Goal: Task Accomplishment & Management: Complete application form

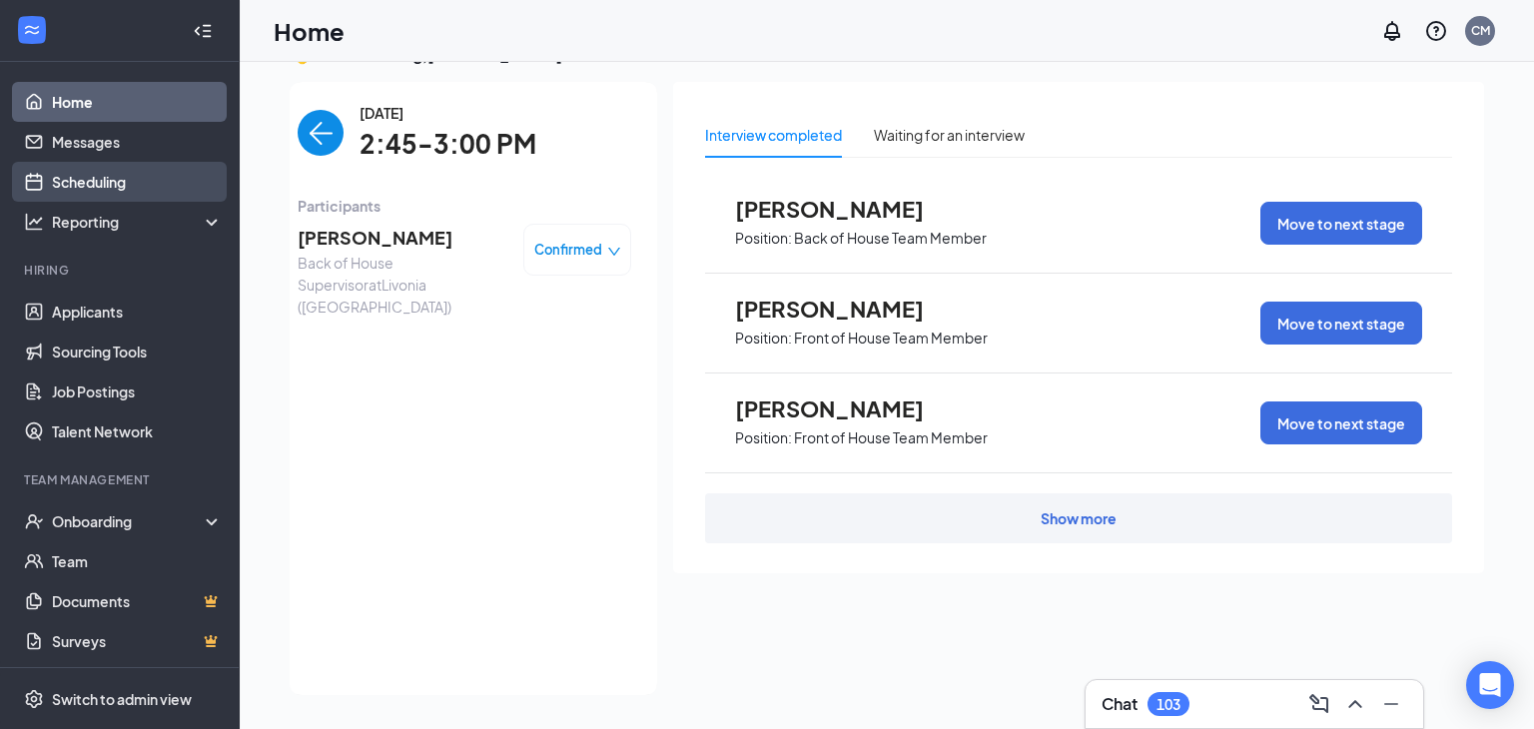
scroll to position [42, 0]
click at [90, 178] on link "Scheduling" at bounding box center [137, 182] width 171 height 40
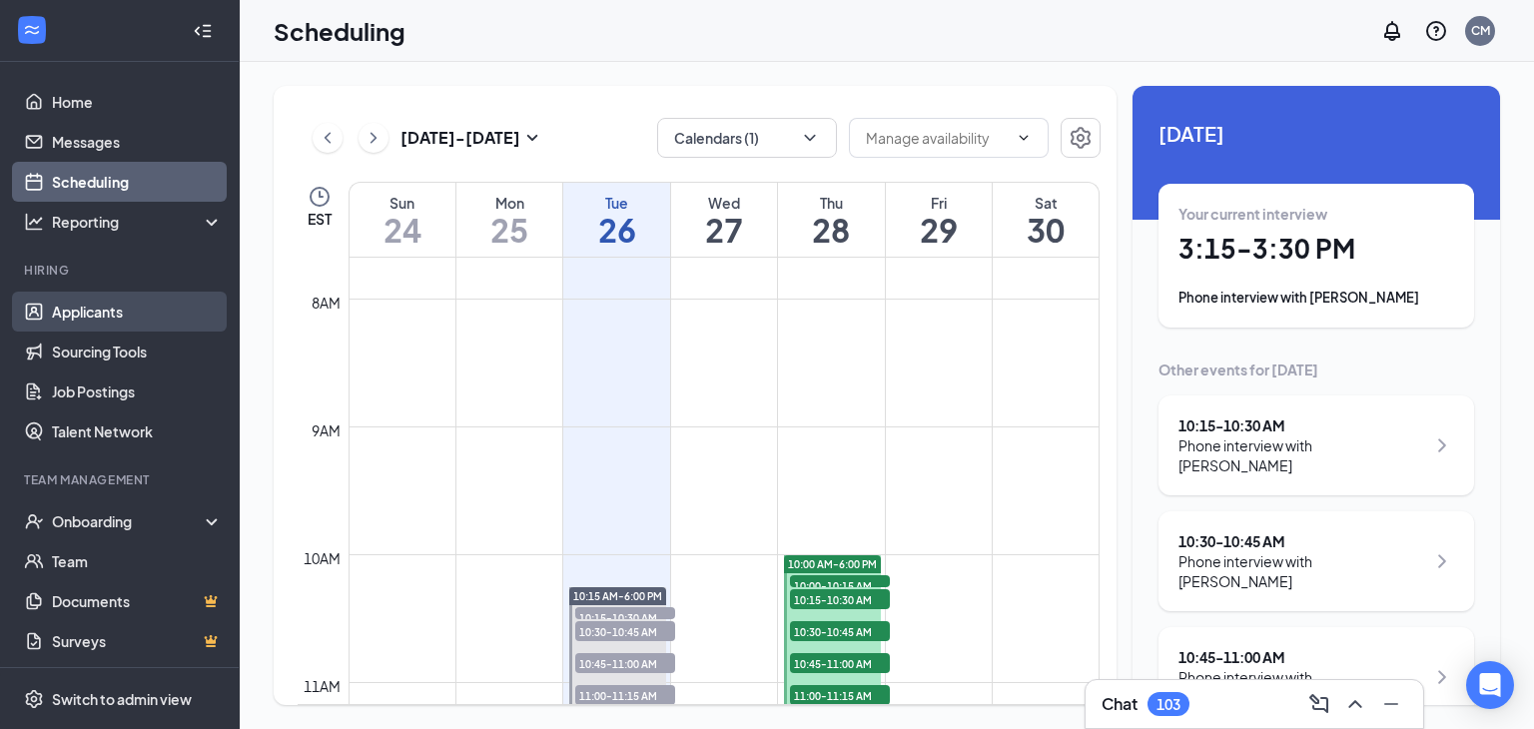
click at [78, 306] on link "Applicants" at bounding box center [137, 312] width 171 height 40
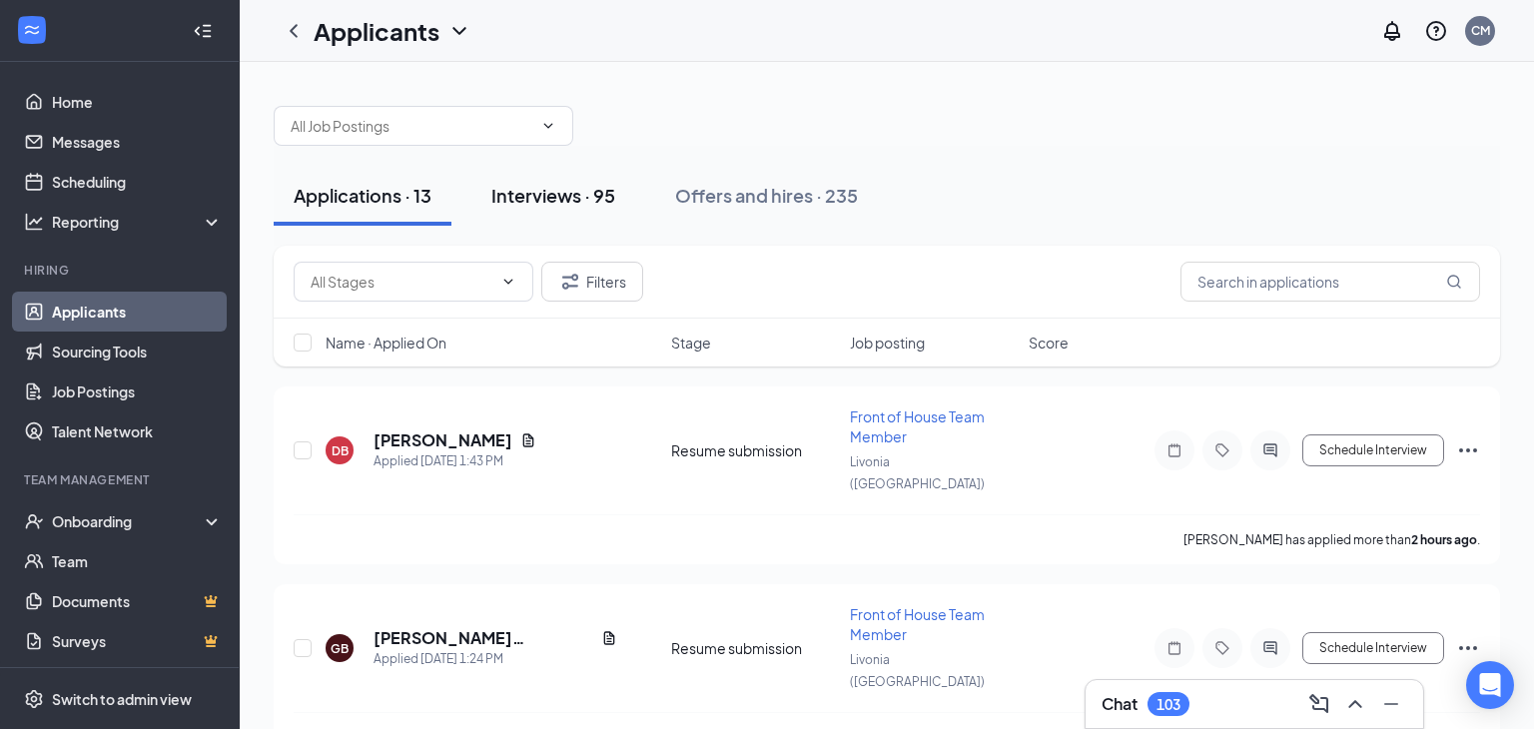
click at [543, 194] on div "Interviews · 95" at bounding box center [554, 195] width 124 height 25
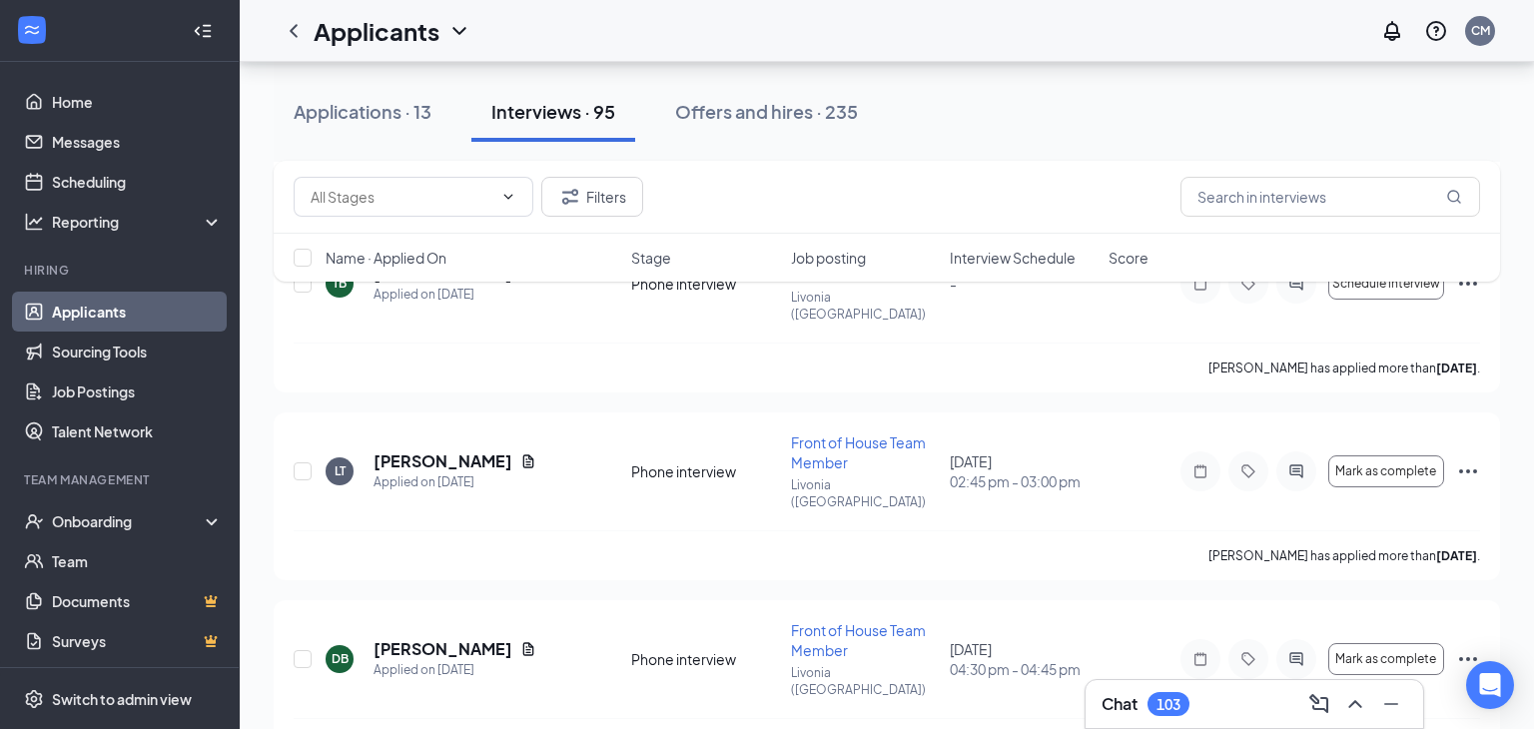
scroll to position [913, 0]
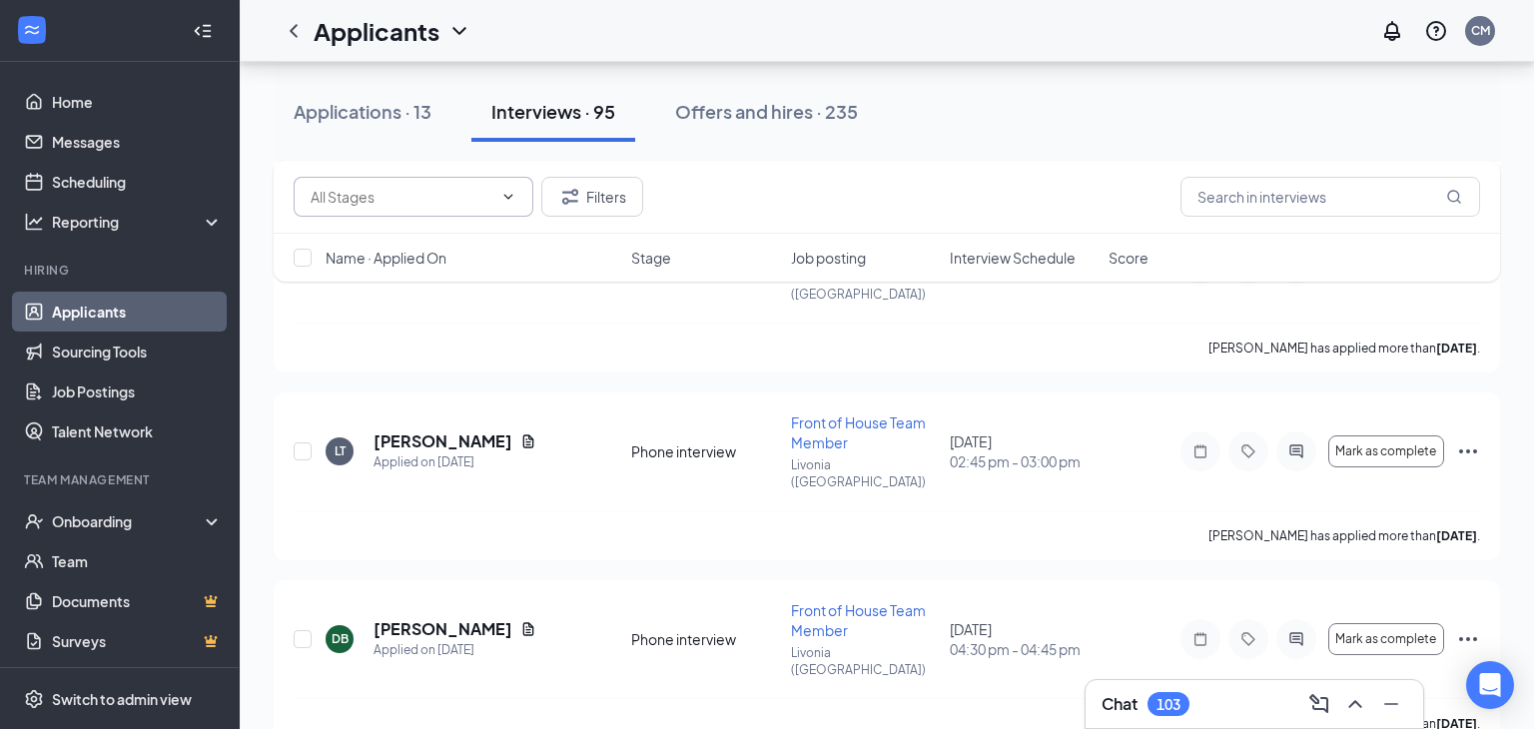
click at [420, 186] on input "text" at bounding box center [402, 197] width 182 height 22
click at [419, 292] on div "Onsite interview (15)" at bounding box center [376, 290] width 132 height 22
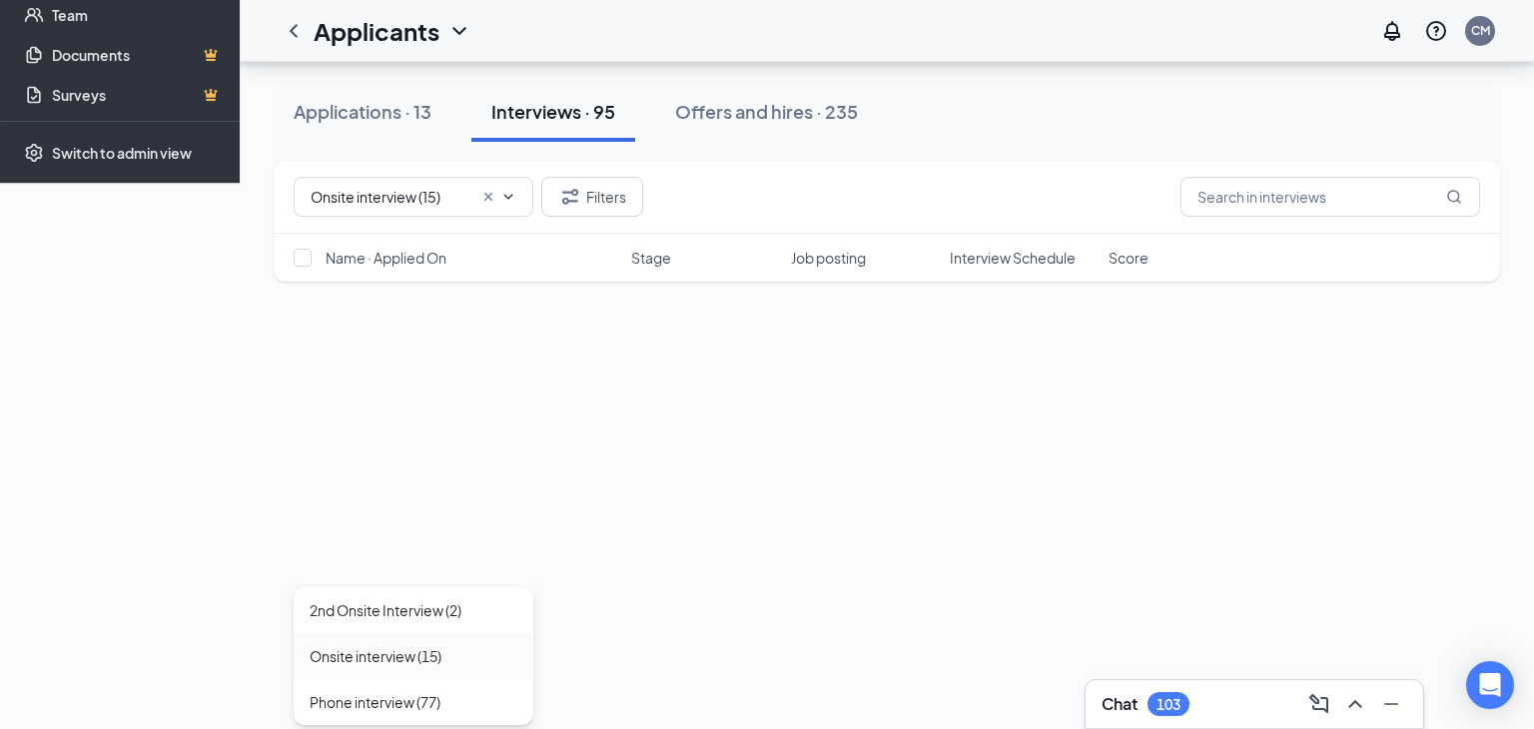
type input "Onsite interview (15)"
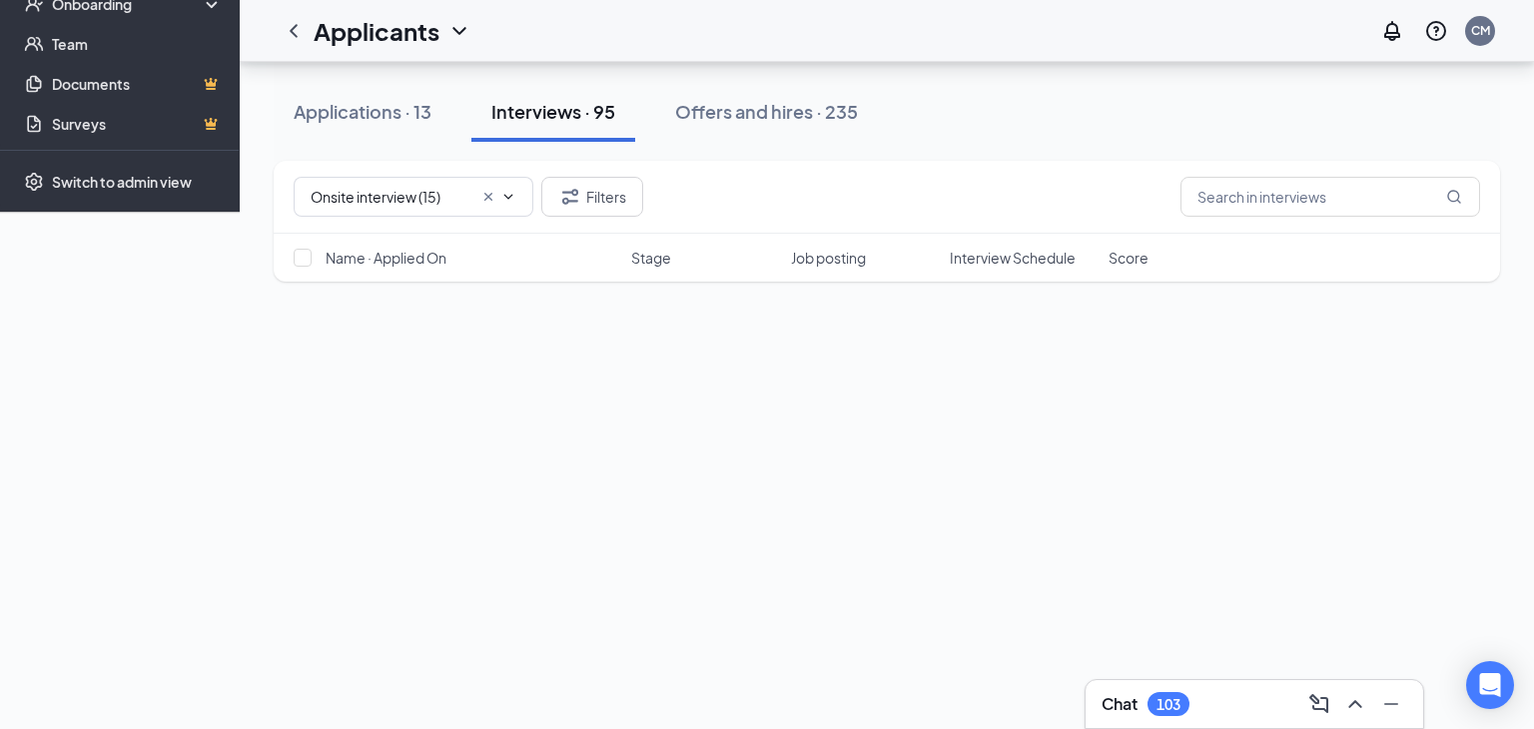
scroll to position [0, 0]
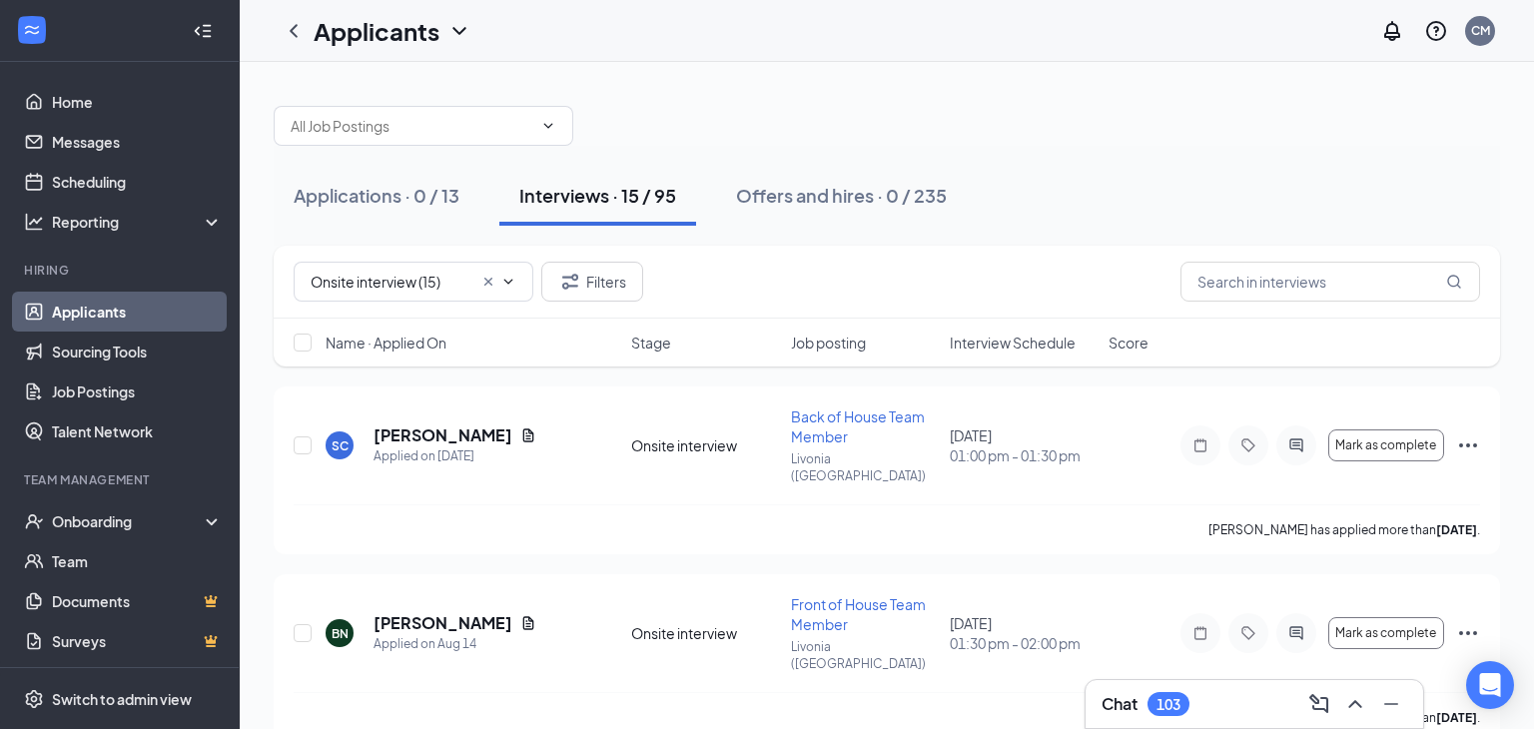
click at [992, 346] on span "Interview Schedule" at bounding box center [1013, 343] width 126 height 20
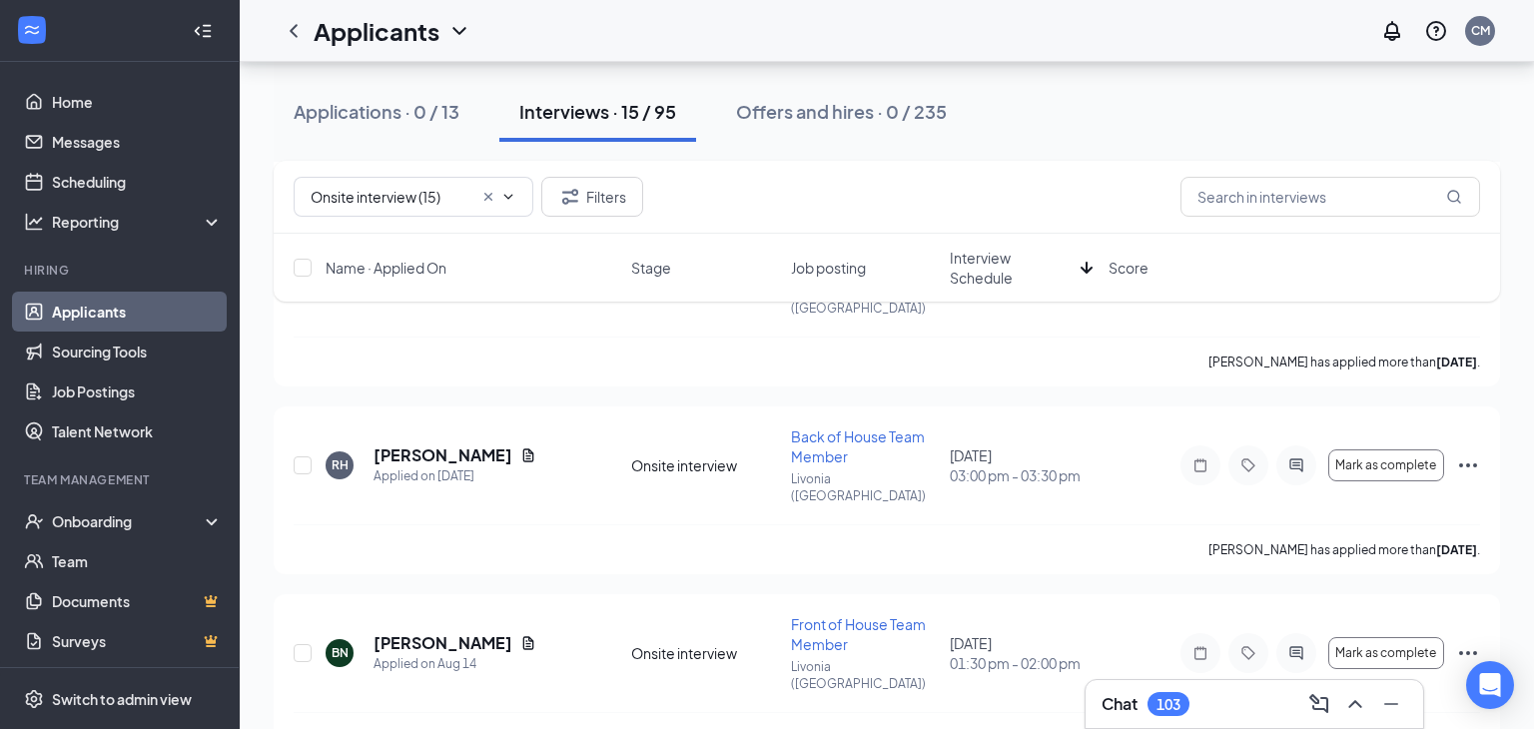
scroll to position [560, 0]
click at [490, 196] on icon "Cross" at bounding box center [489, 197] width 8 height 8
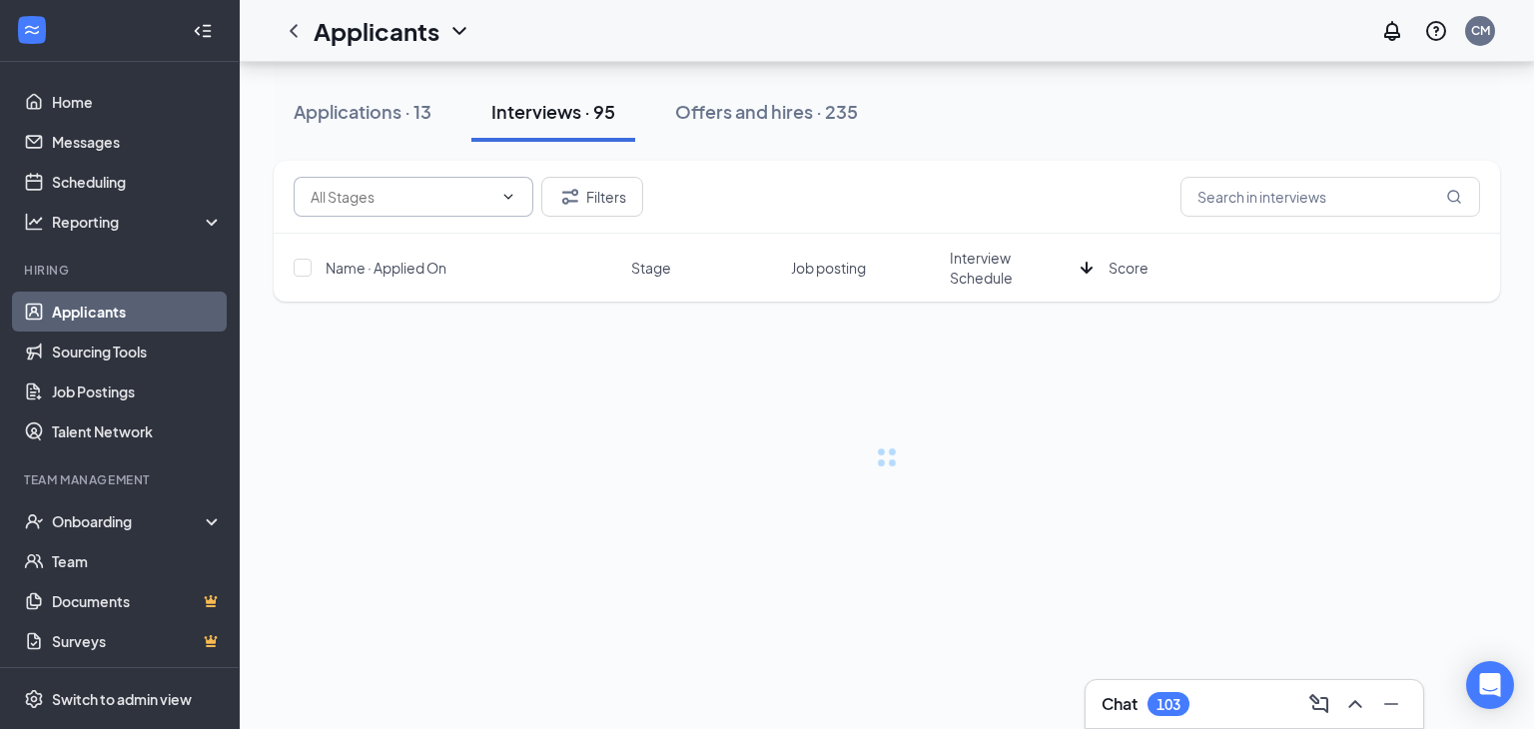
scroll to position [0, 0]
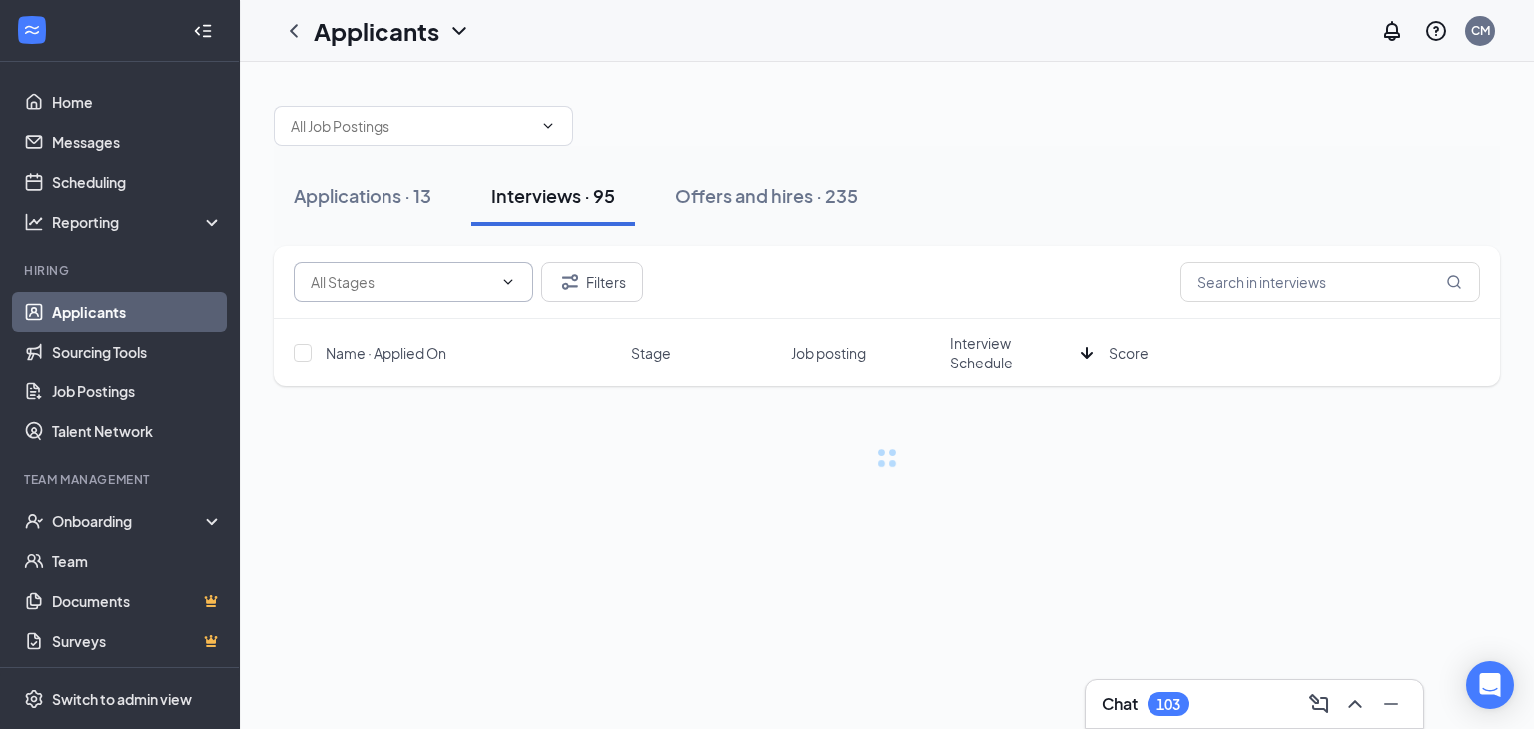
click at [509, 290] on span at bounding box center [414, 282] width 240 height 40
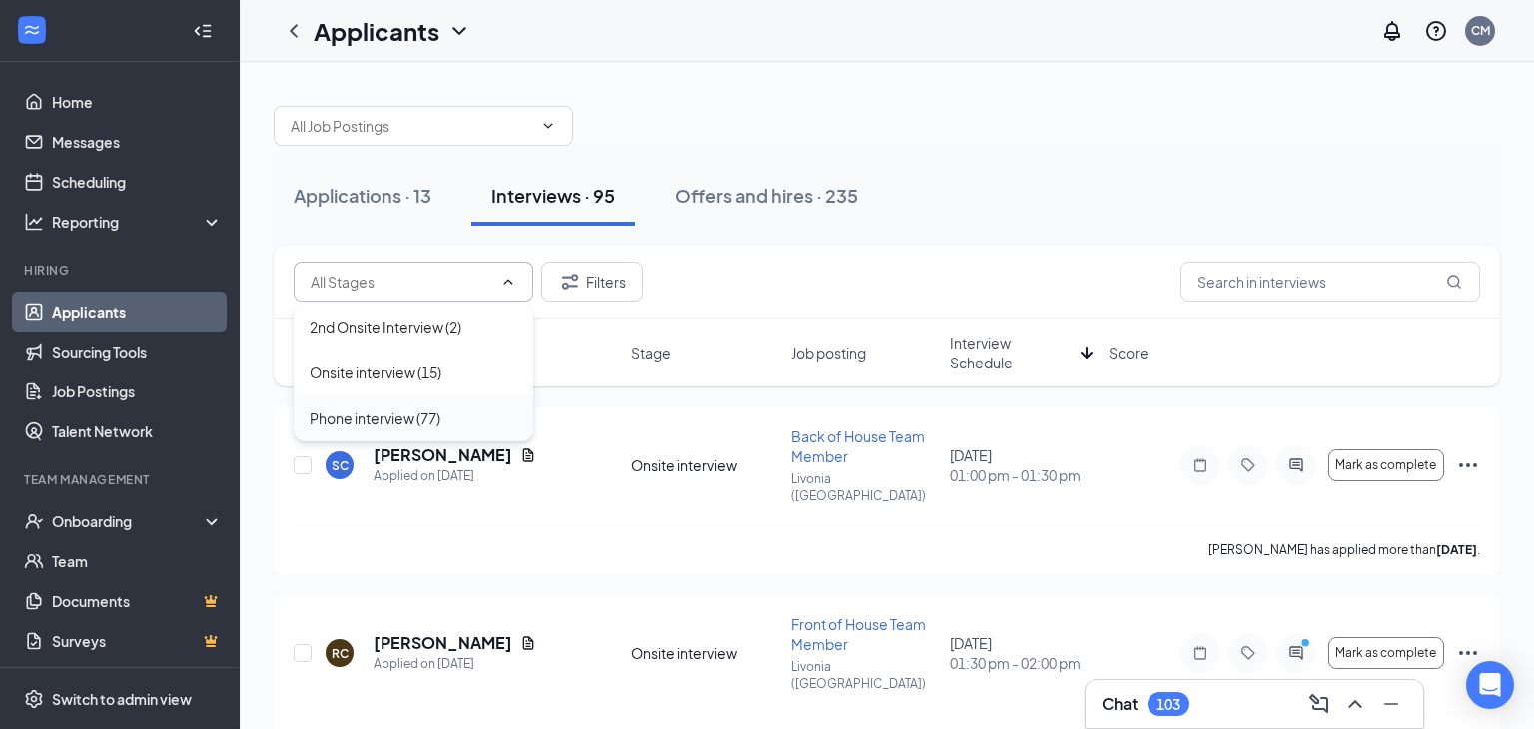
click at [451, 423] on div "Phone interview (77)" at bounding box center [414, 419] width 208 height 22
type input "Phone interview (77)"
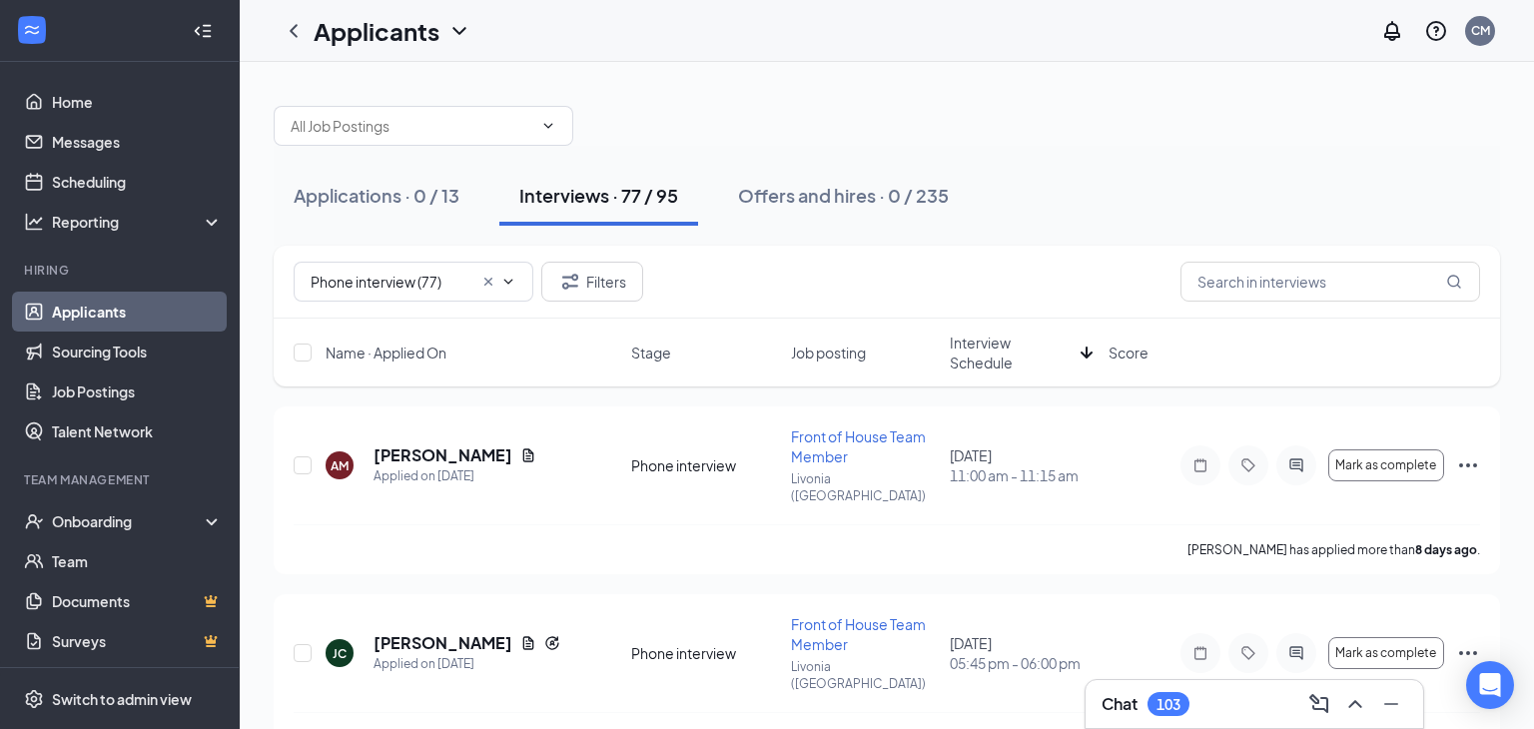
click at [988, 366] on span "Interview Schedule" at bounding box center [1011, 353] width 123 height 40
click at [606, 290] on button "Filters" at bounding box center [592, 282] width 102 height 40
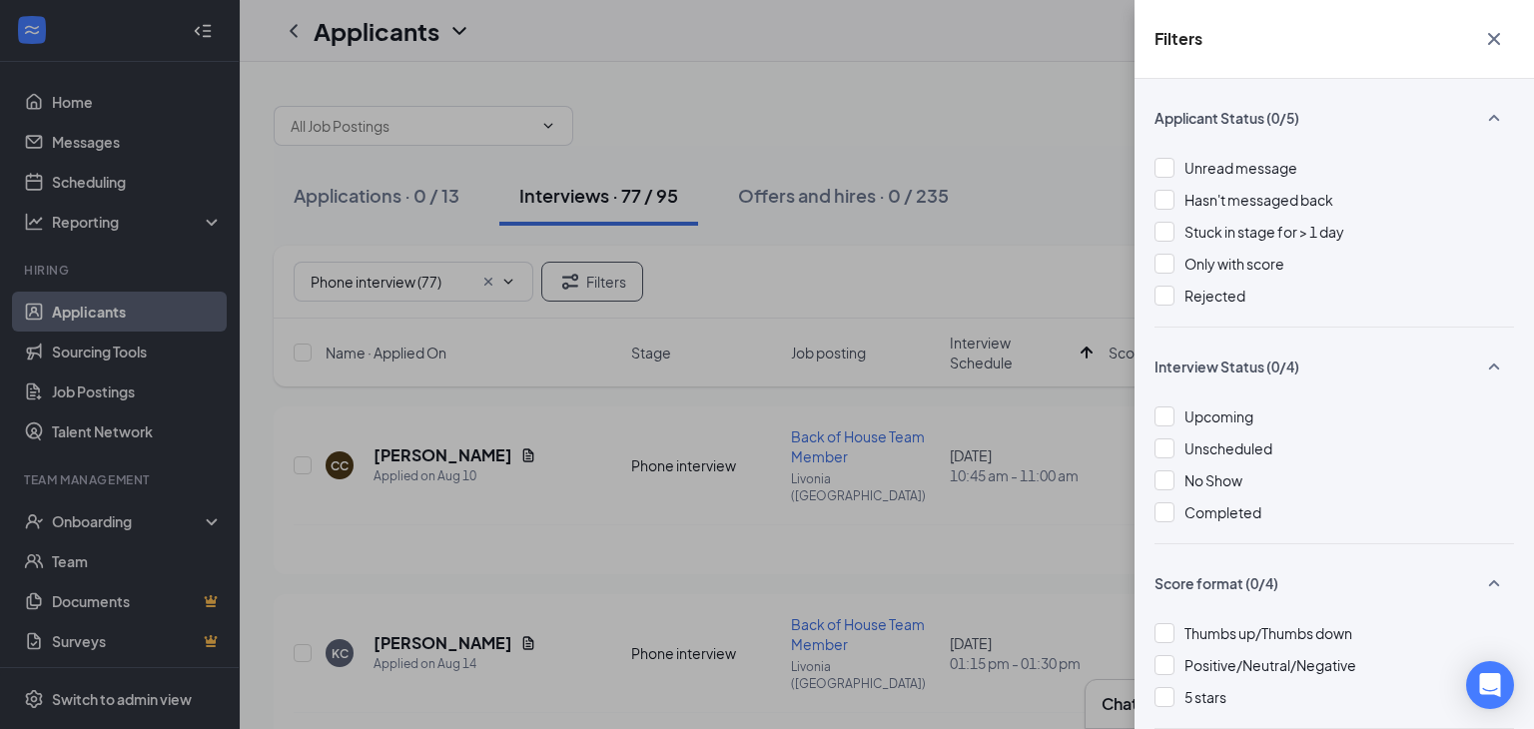
click at [1499, 40] on icon "Cross" at bounding box center [1495, 39] width 24 height 24
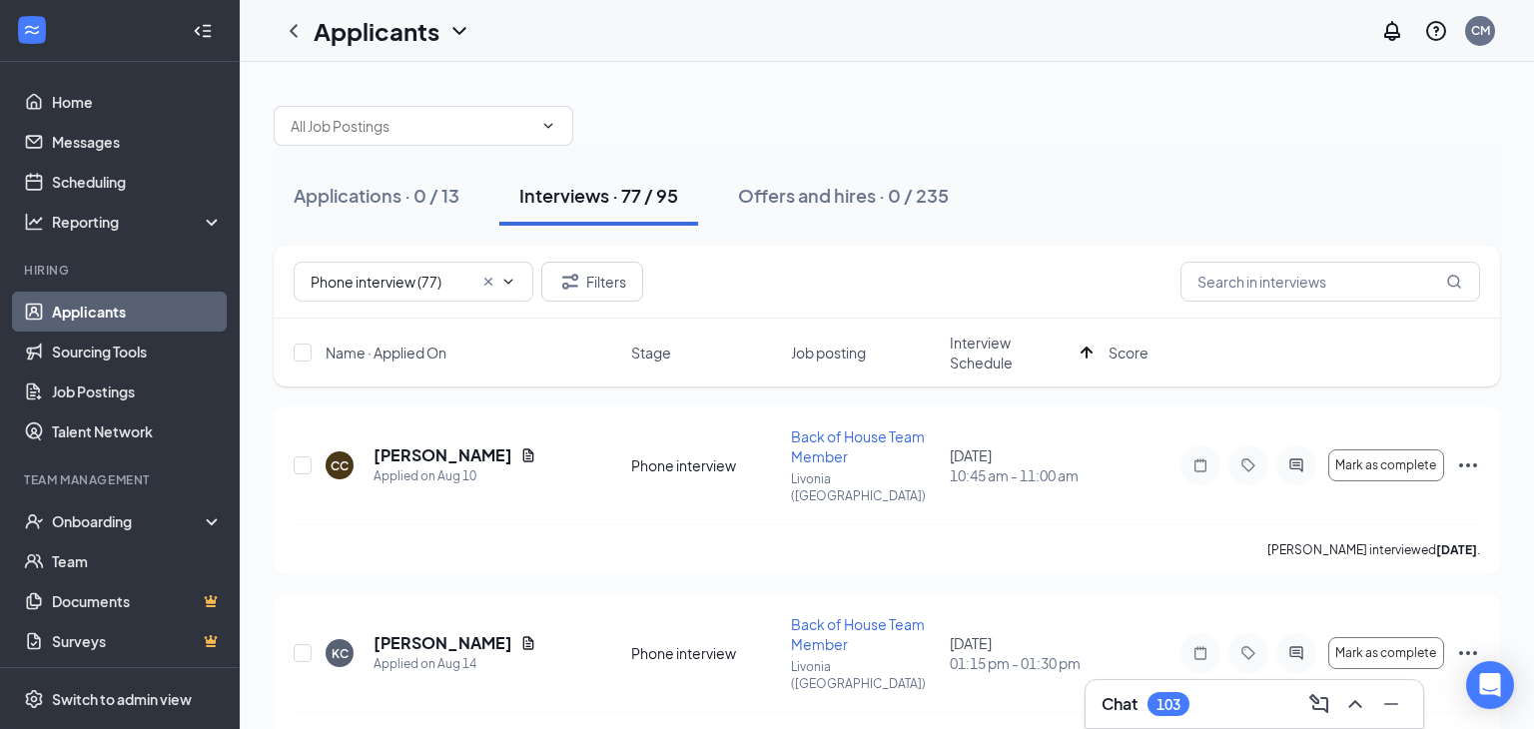
click at [966, 354] on span "Interview Schedule" at bounding box center [1011, 353] width 123 height 40
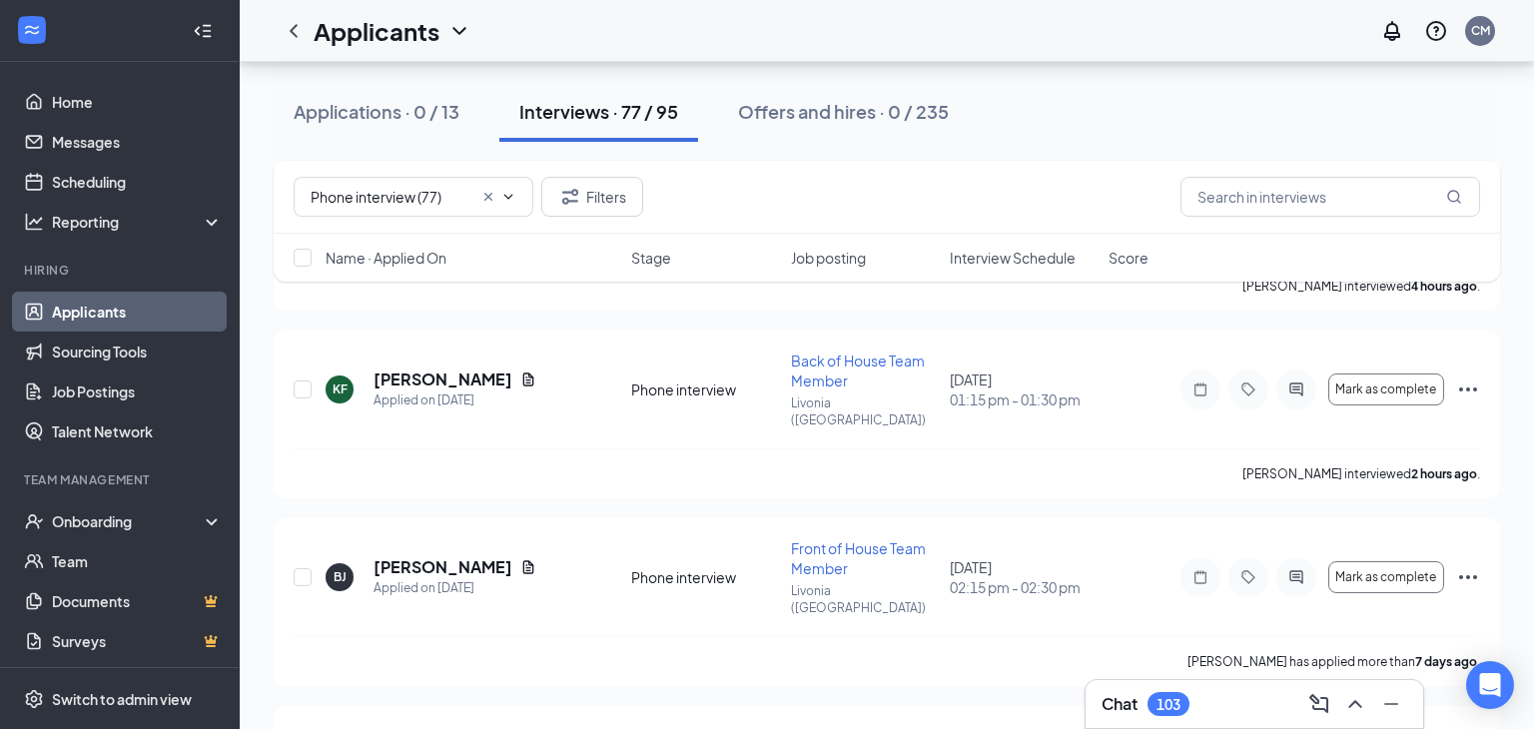
scroll to position [5802, 0]
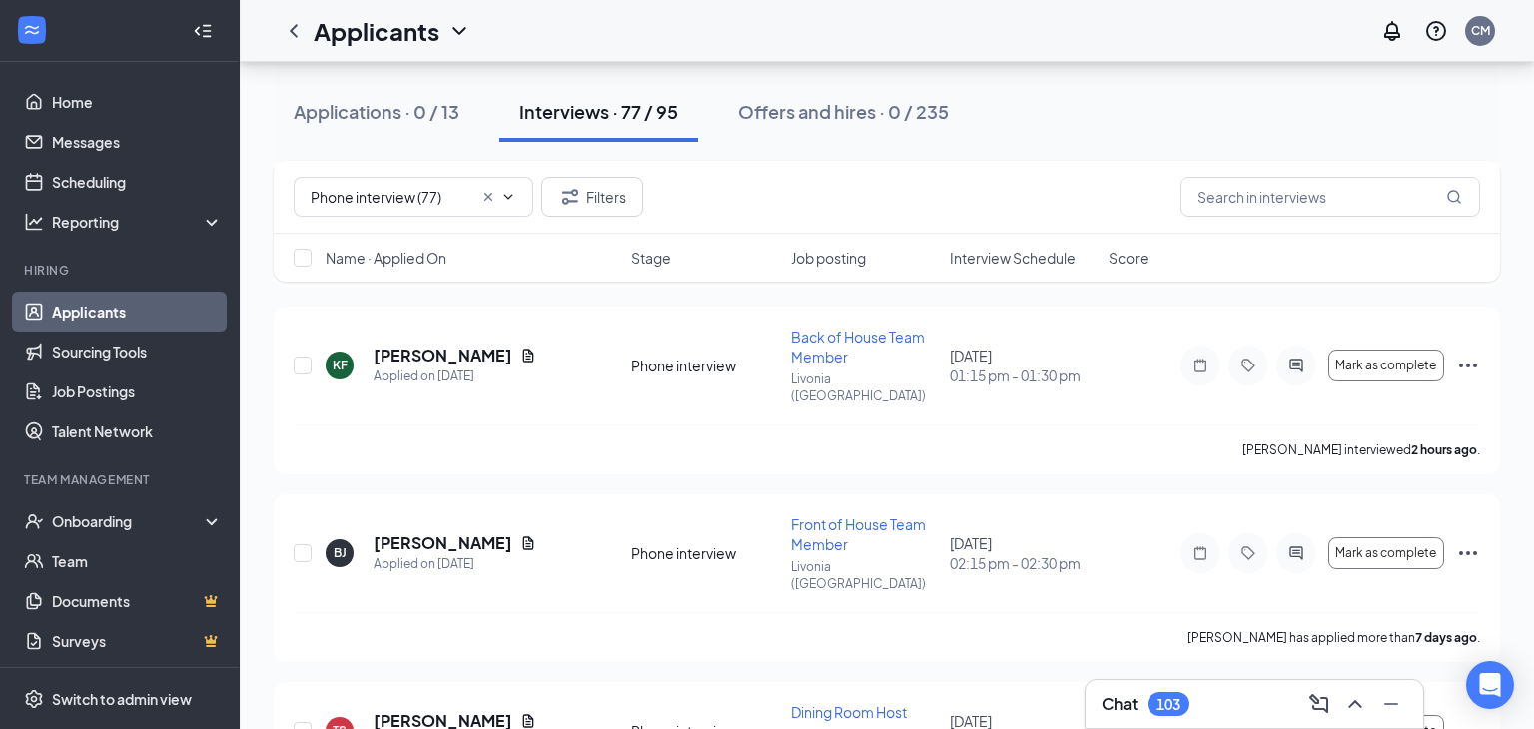
click at [493, 201] on icon "Cross" at bounding box center [489, 197] width 16 height 16
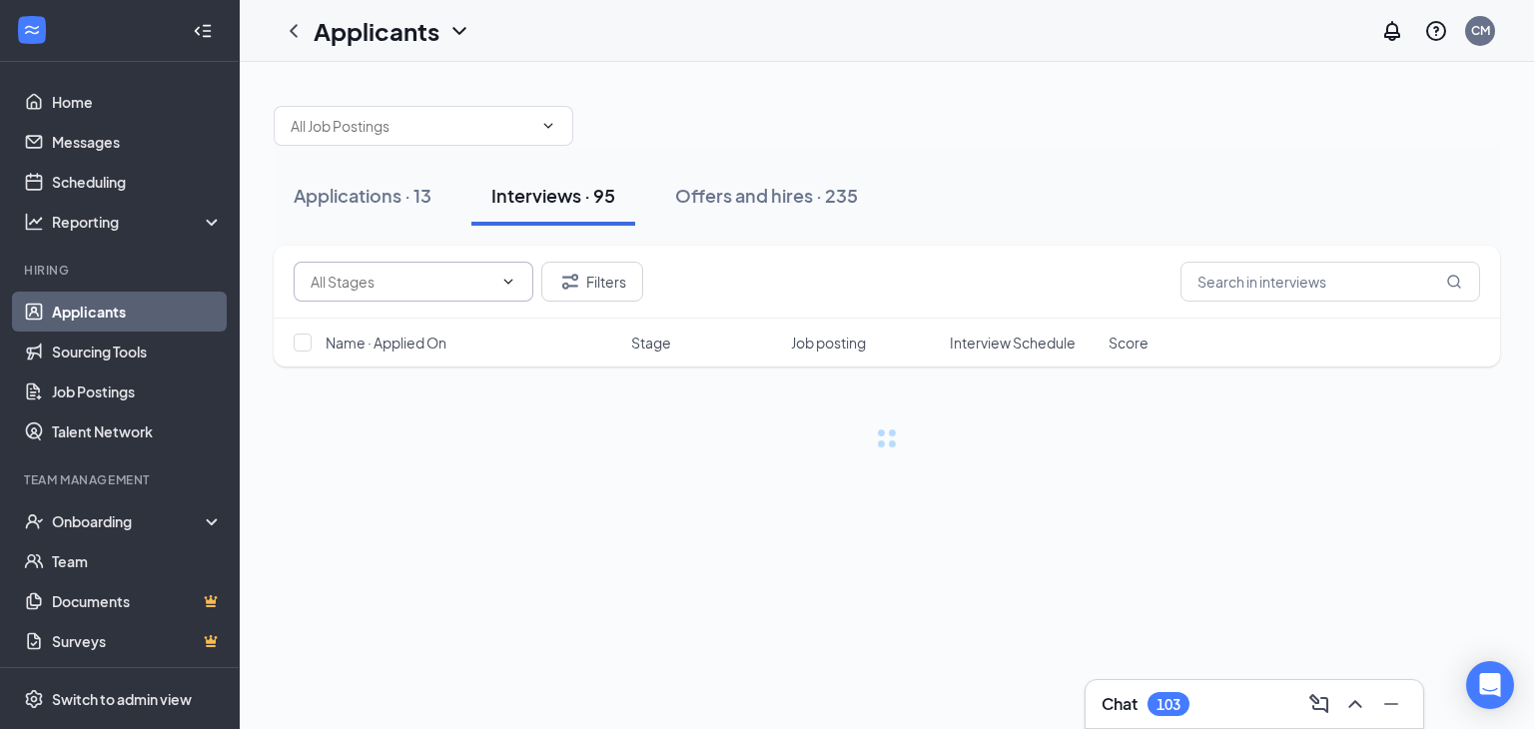
scroll to position [0, 0]
click at [507, 285] on icon "ChevronDown" at bounding box center [509, 282] width 16 height 16
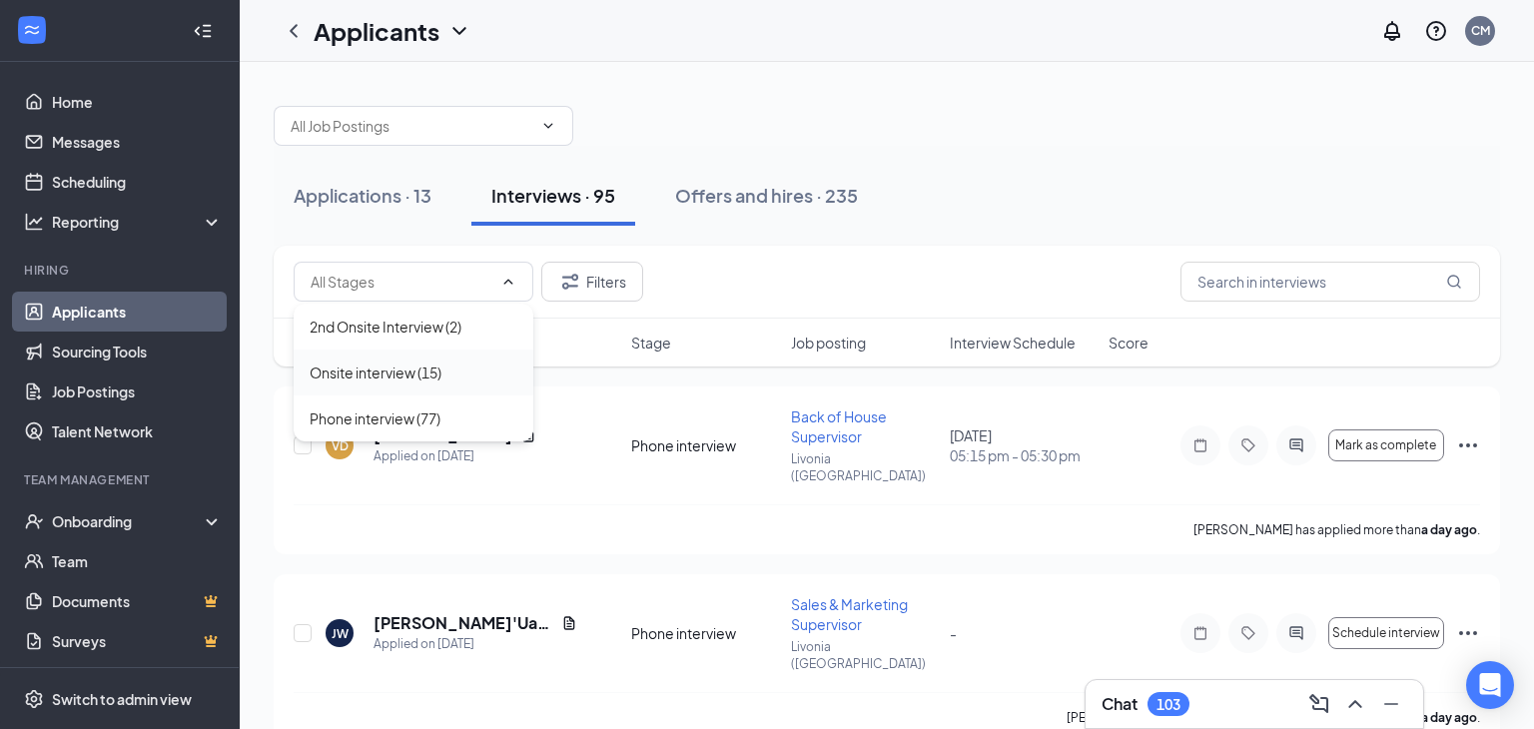
click at [445, 371] on div "Onsite interview (15)" at bounding box center [414, 373] width 208 height 22
type input "Onsite interview (15)"
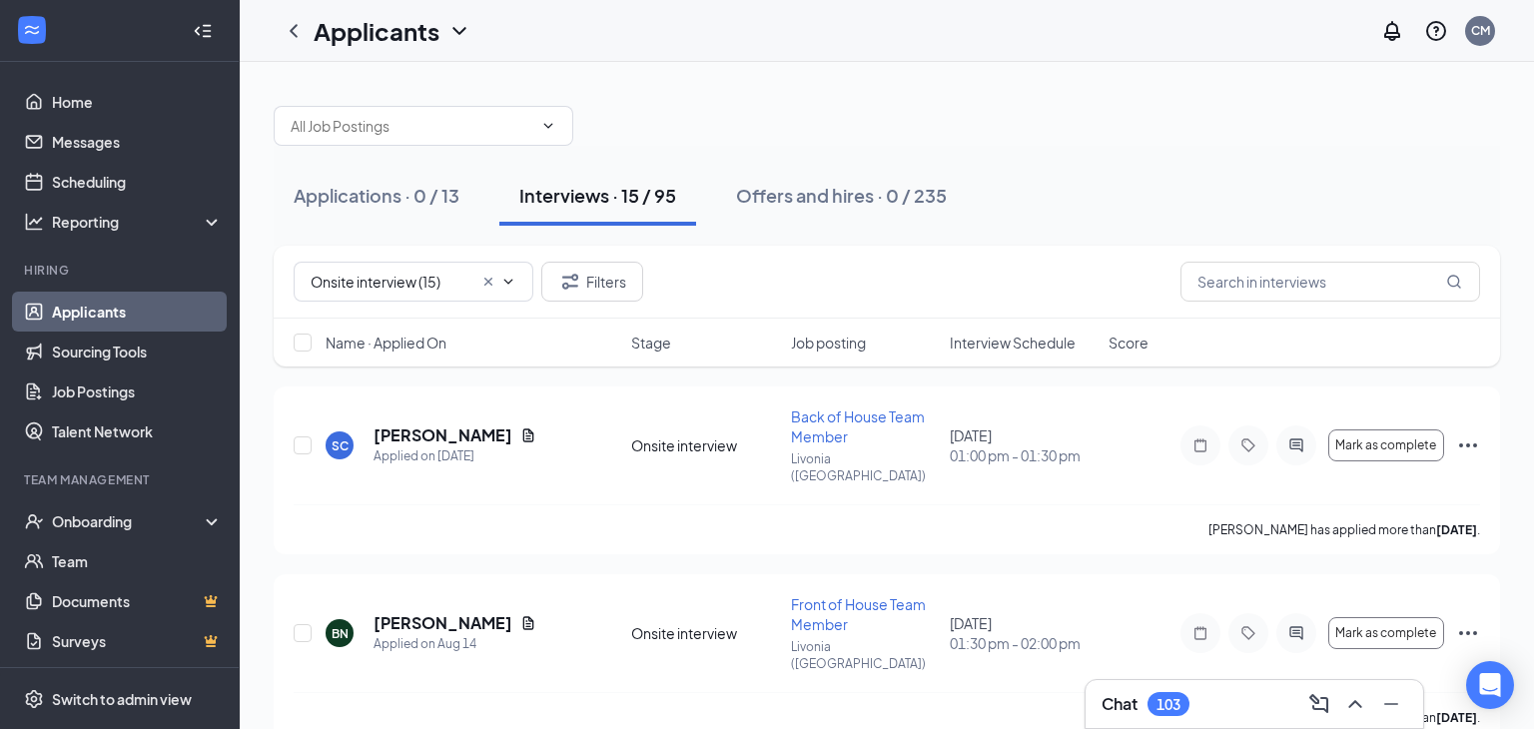
click at [1010, 347] on span "Interview Schedule" at bounding box center [1013, 343] width 126 height 20
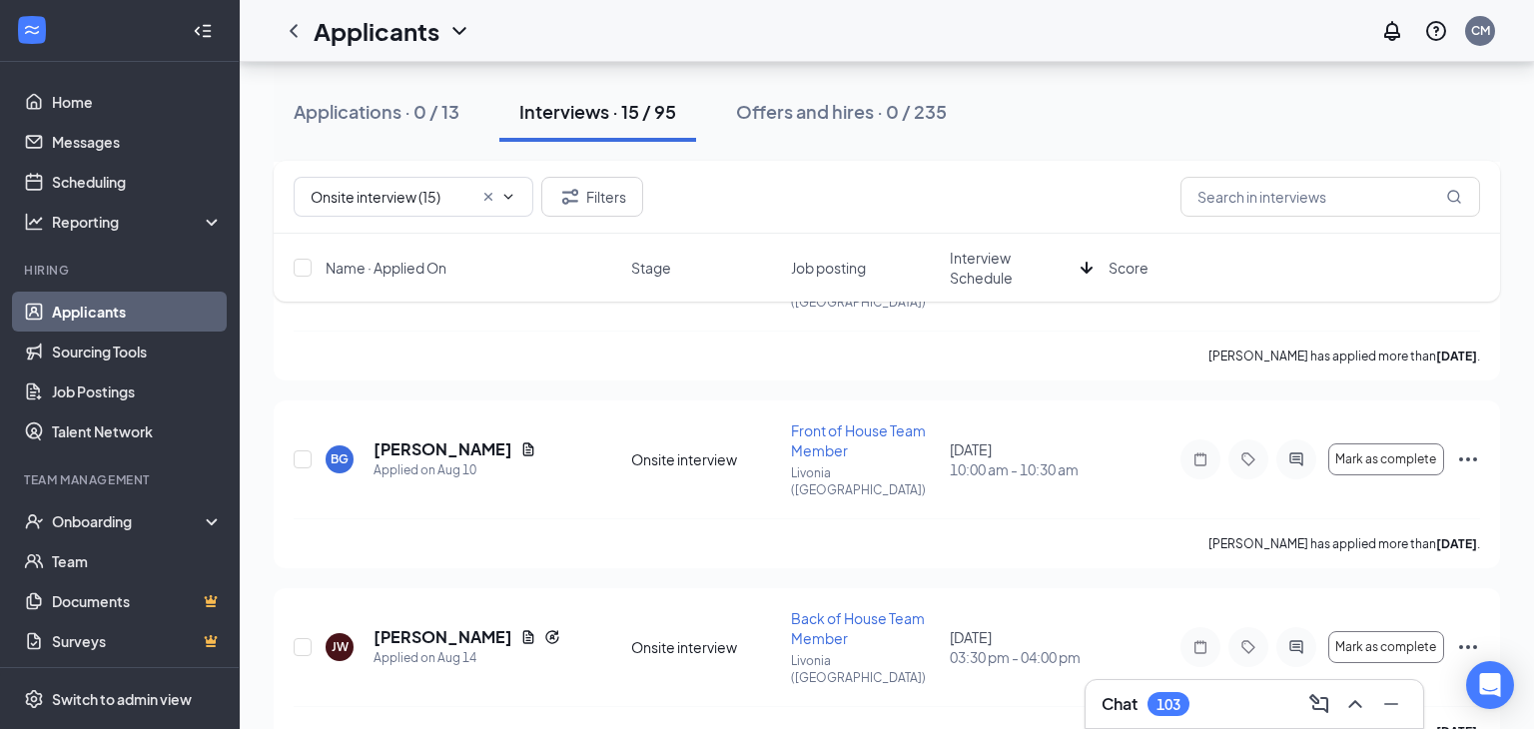
scroll to position [2050, 0]
click at [1297, 641] on icon "ActiveChat" at bounding box center [1297, 649] width 24 height 16
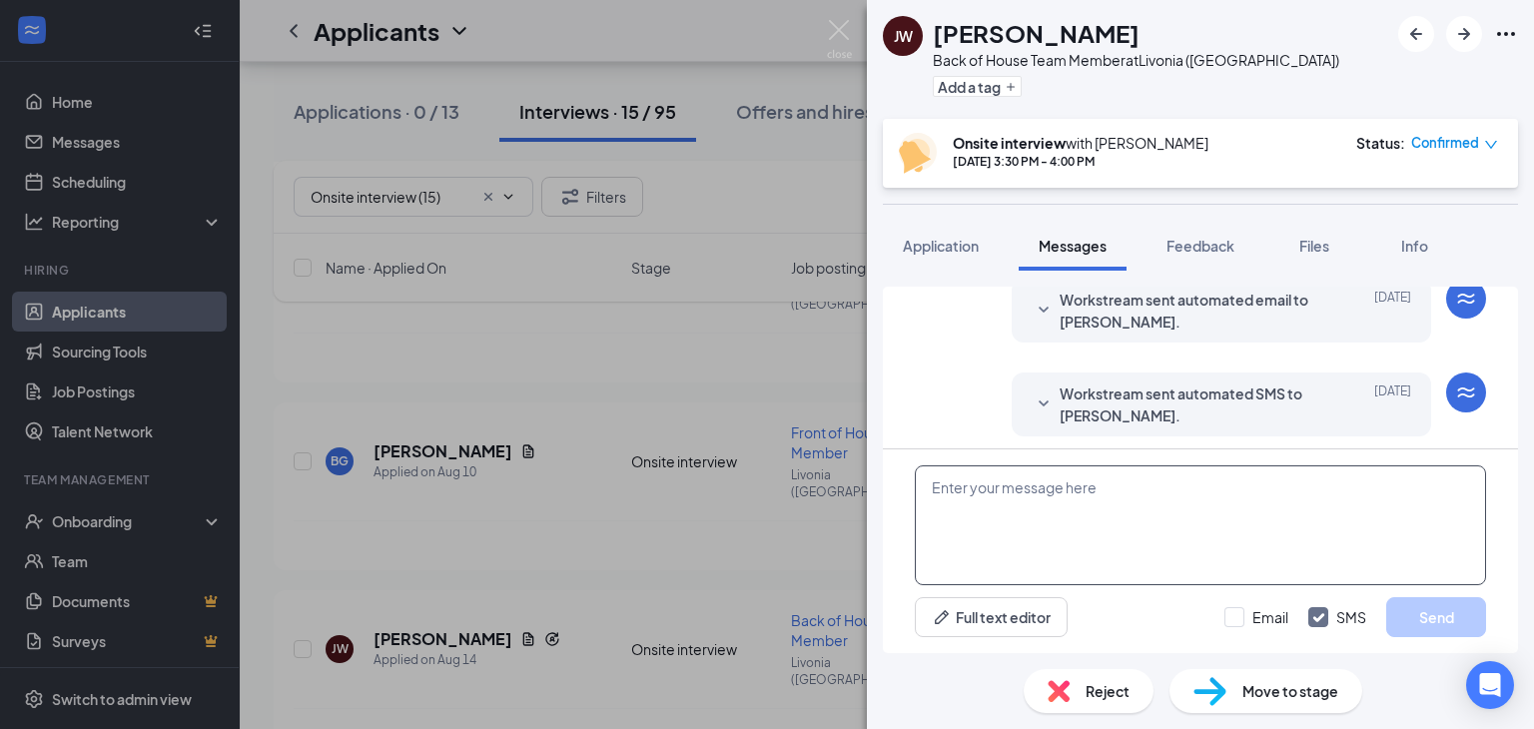
scroll to position [876, 0]
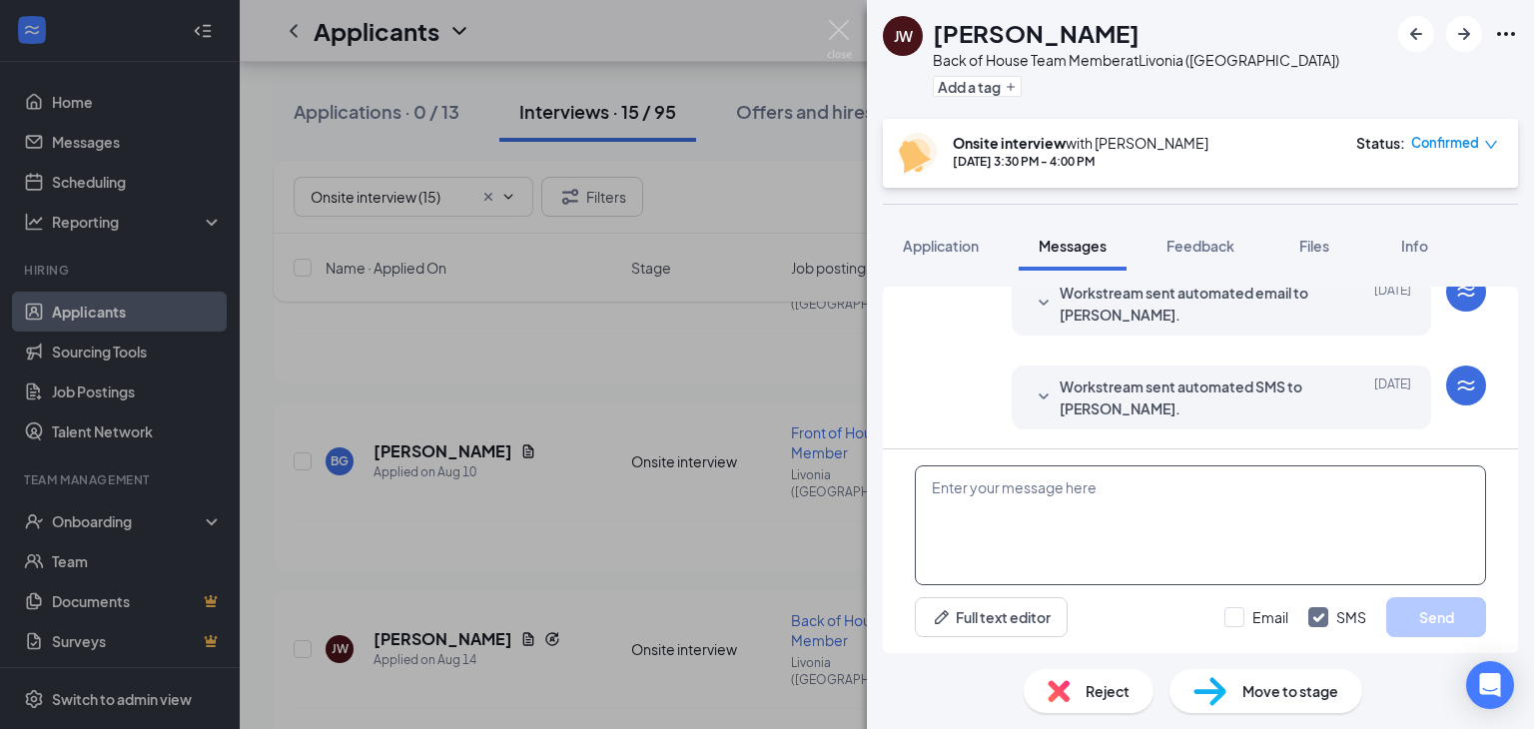
click at [1207, 542] on textarea at bounding box center [1200, 526] width 571 height 120
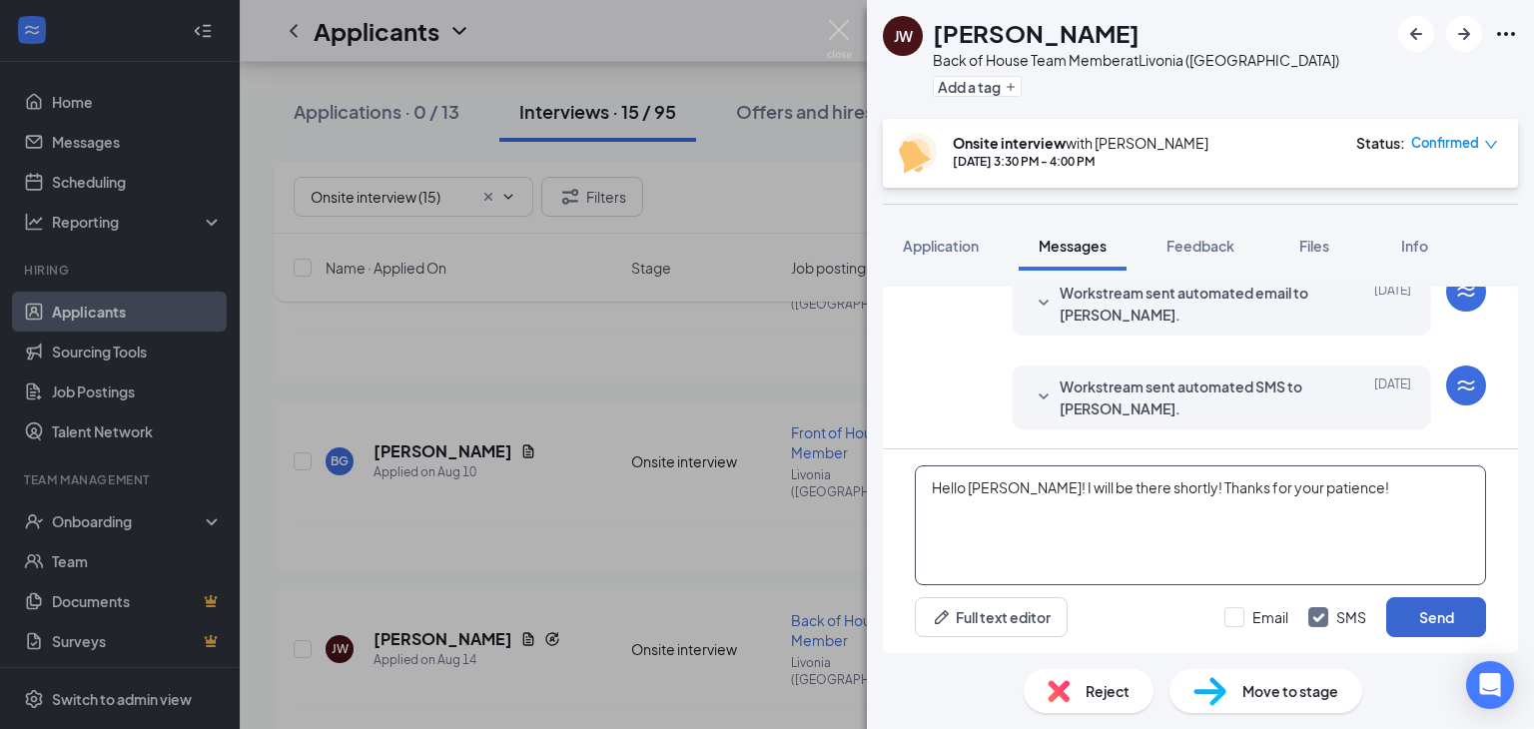
type textarea "Hello Jeremiah! I will be there shortly! Thanks for your patience!"
click at [1459, 618] on button "Send" at bounding box center [1437, 617] width 100 height 40
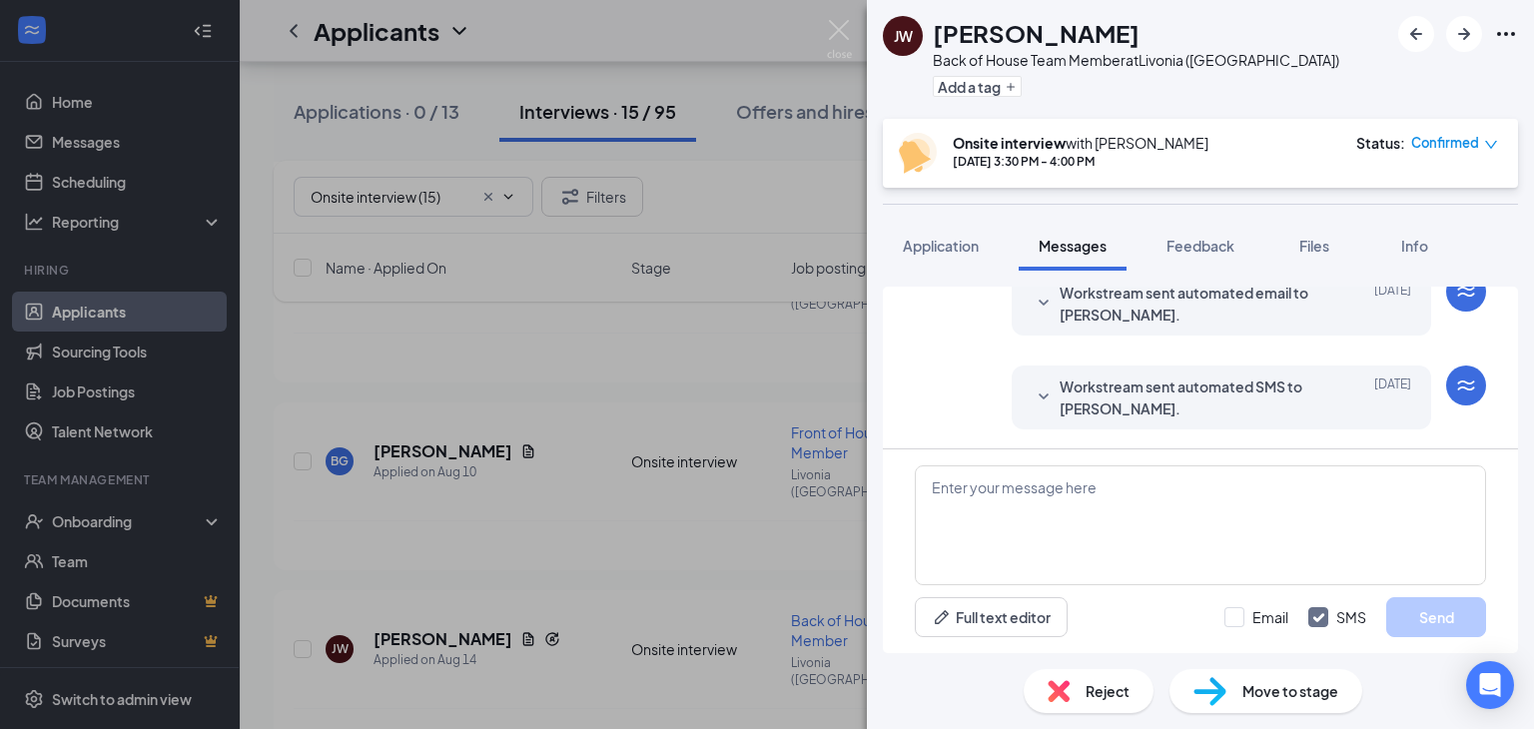
scroll to position [1027, 0]
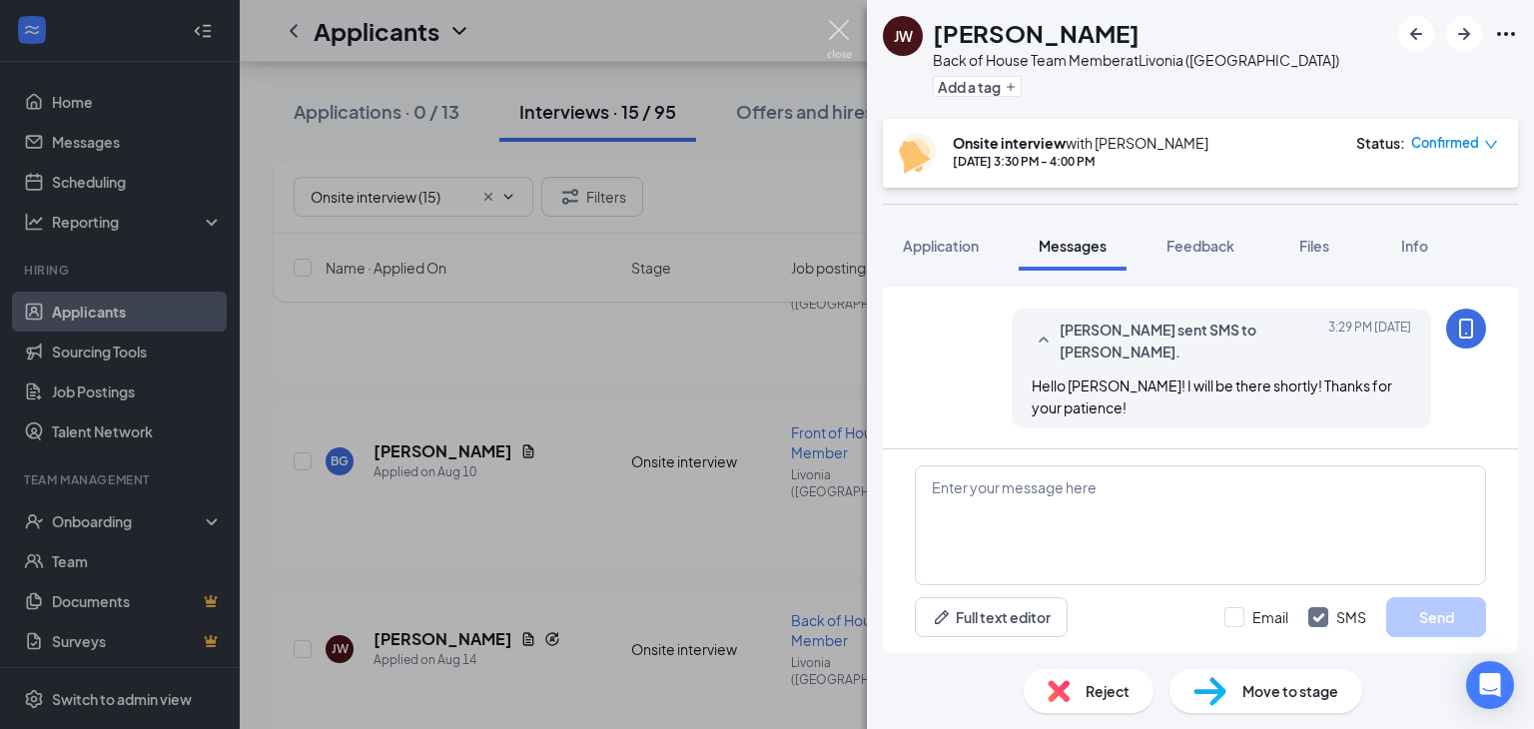
click at [830, 28] on img at bounding box center [839, 39] width 25 height 39
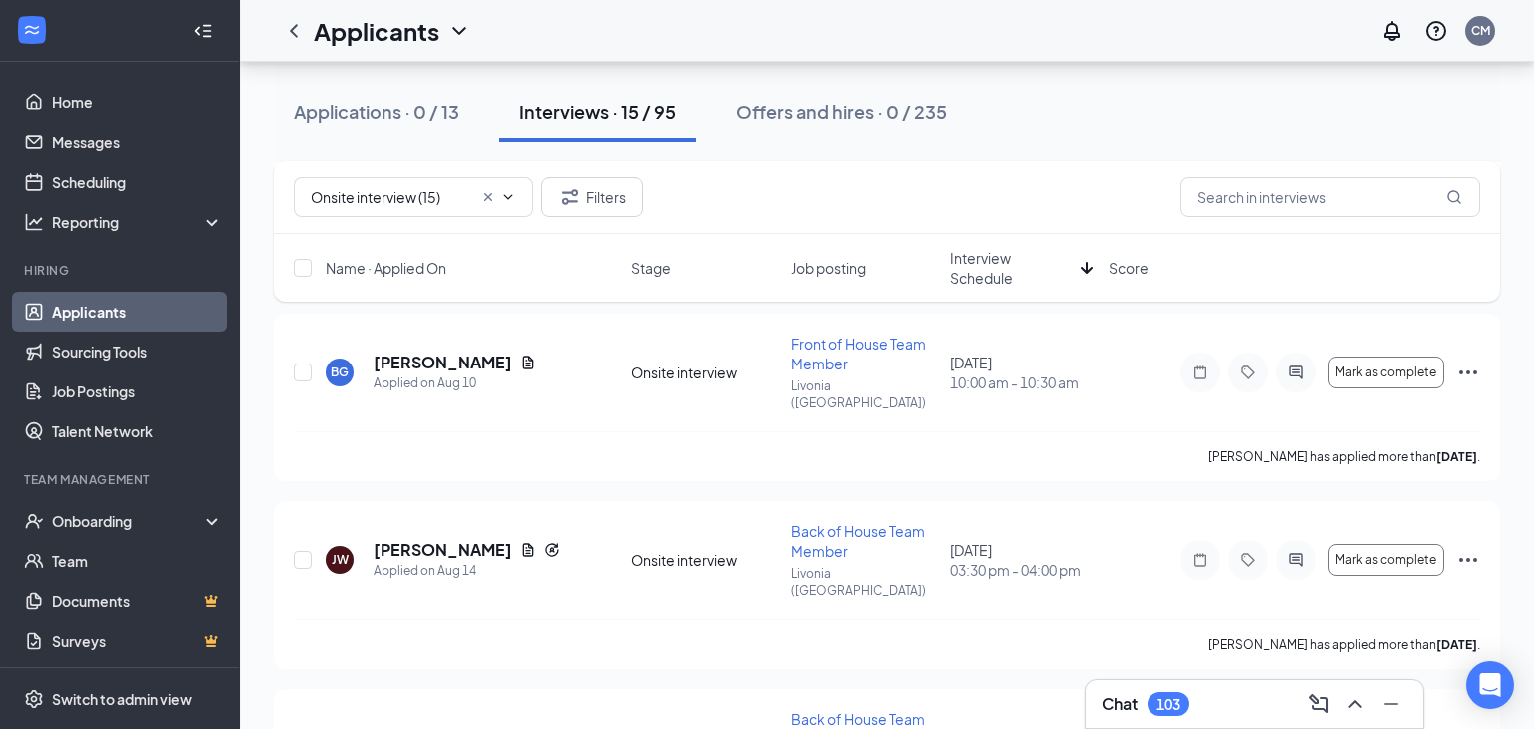
scroll to position [2222, 0]
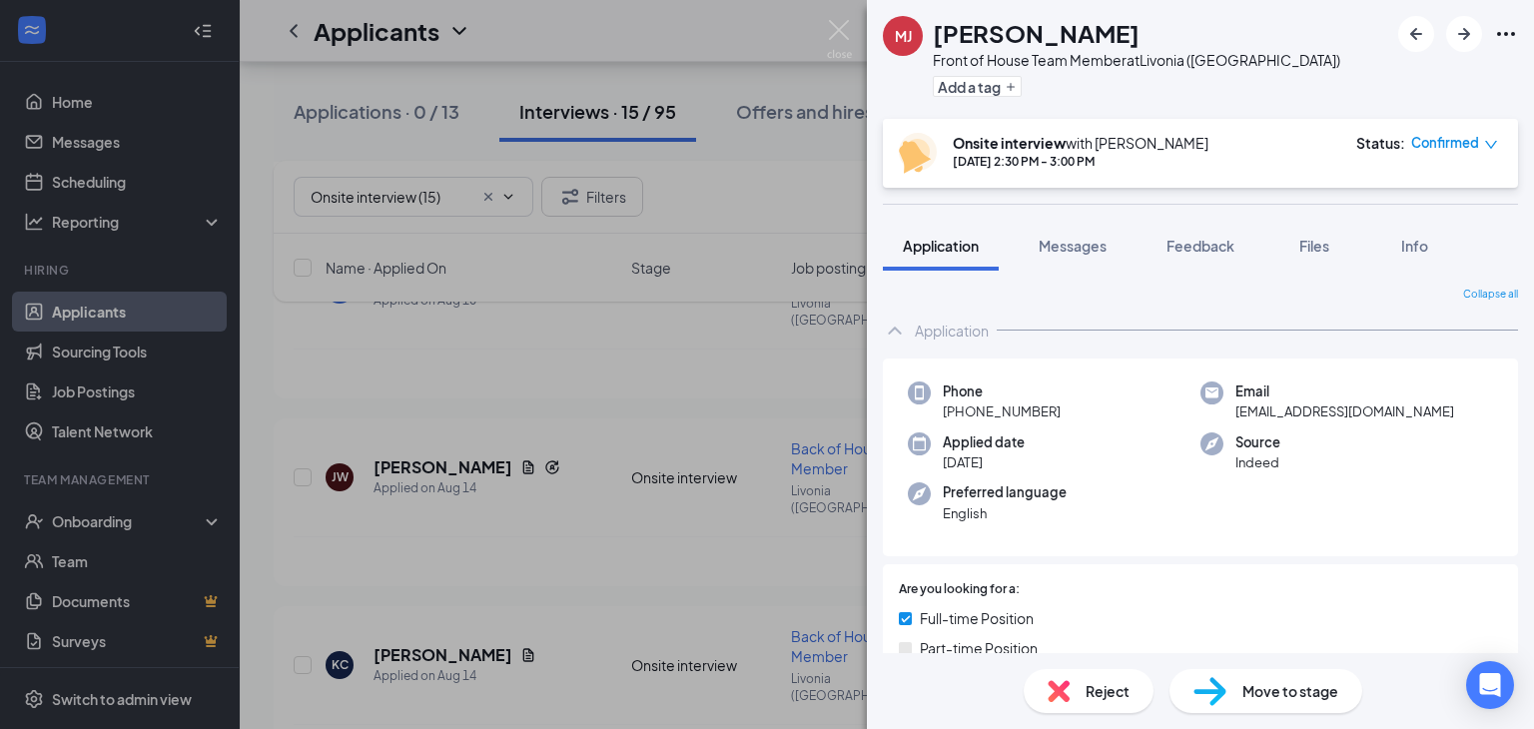
click at [1100, 700] on span "Reject" at bounding box center [1108, 691] width 44 height 22
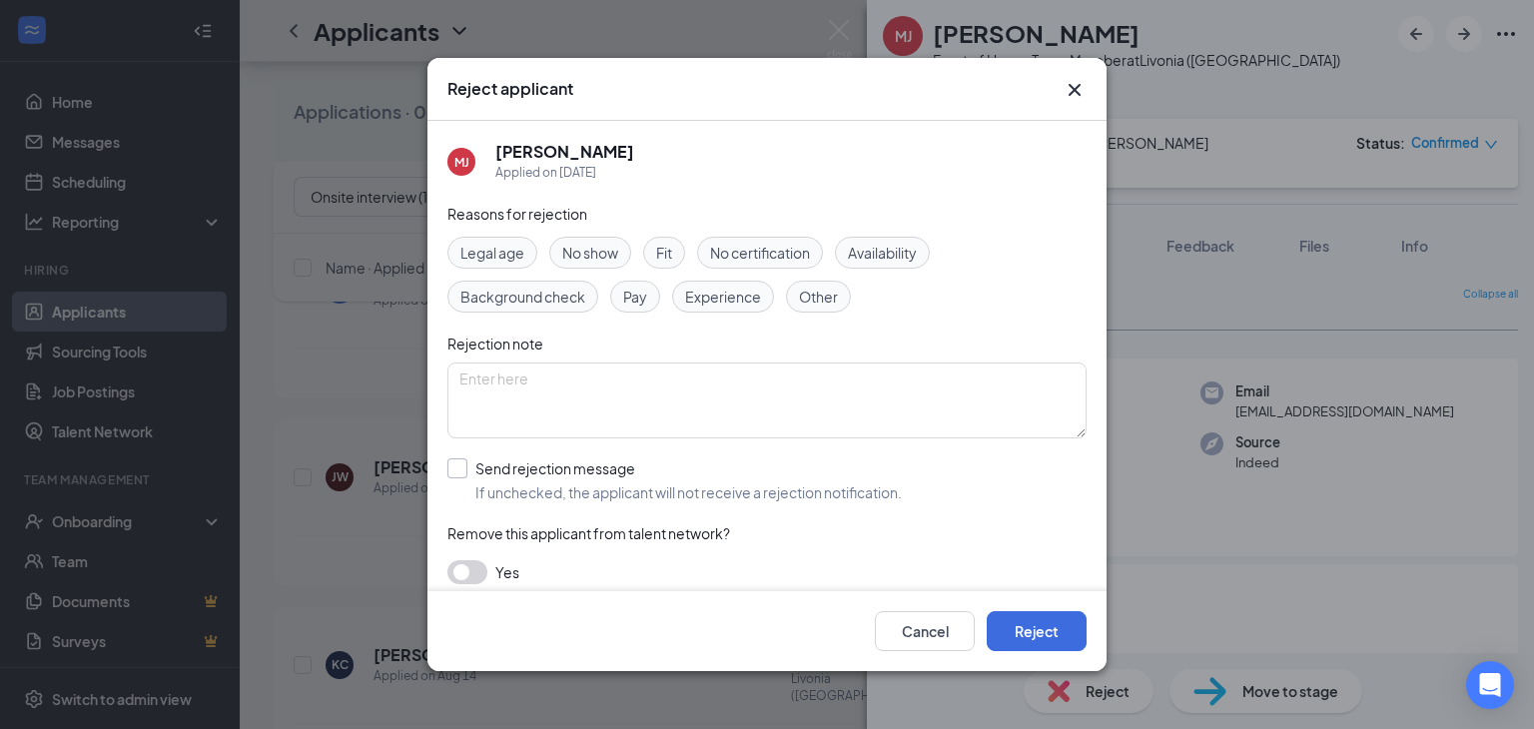
click at [452, 471] on input "Send rejection message If unchecked, the applicant will not receive a rejection…" at bounding box center [675, 481] width 455 height 44
checkbox input "true"
click at [1015, 630] on button "Reject" at bounding box center [1037, 631] width 100 height 40
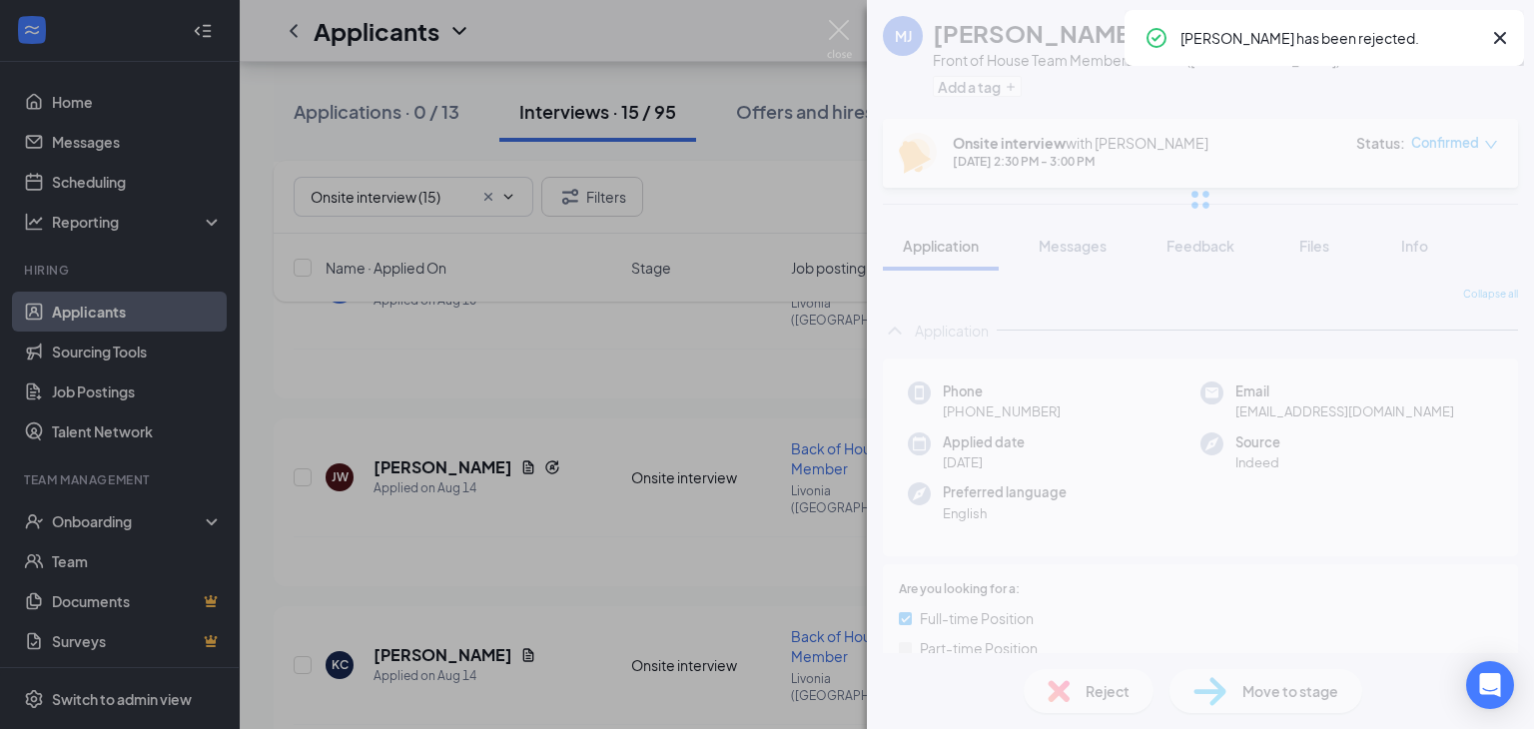
scroll to position [2050, 0]
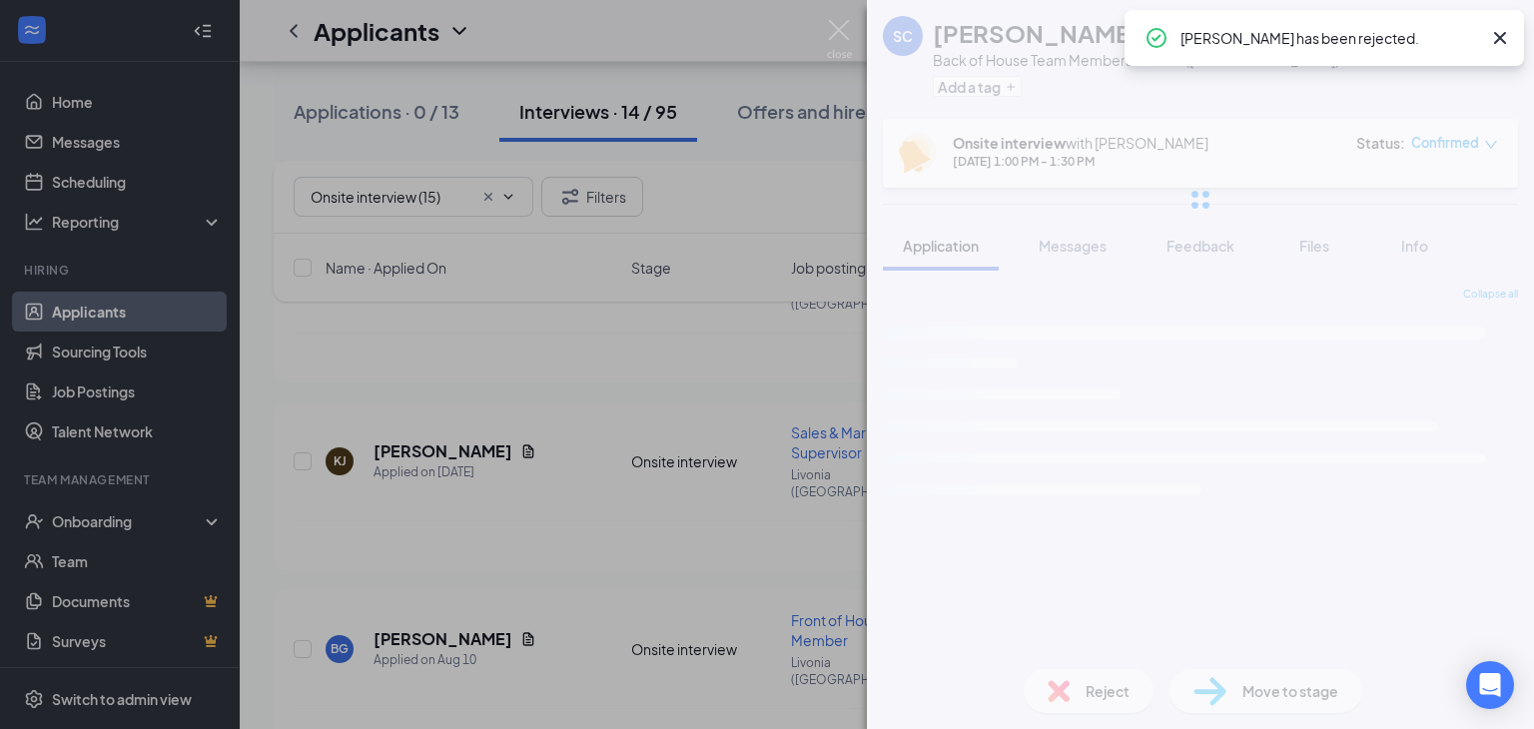
click at [842, 39] on img at bounding box center [839, 39] width 25 height 39
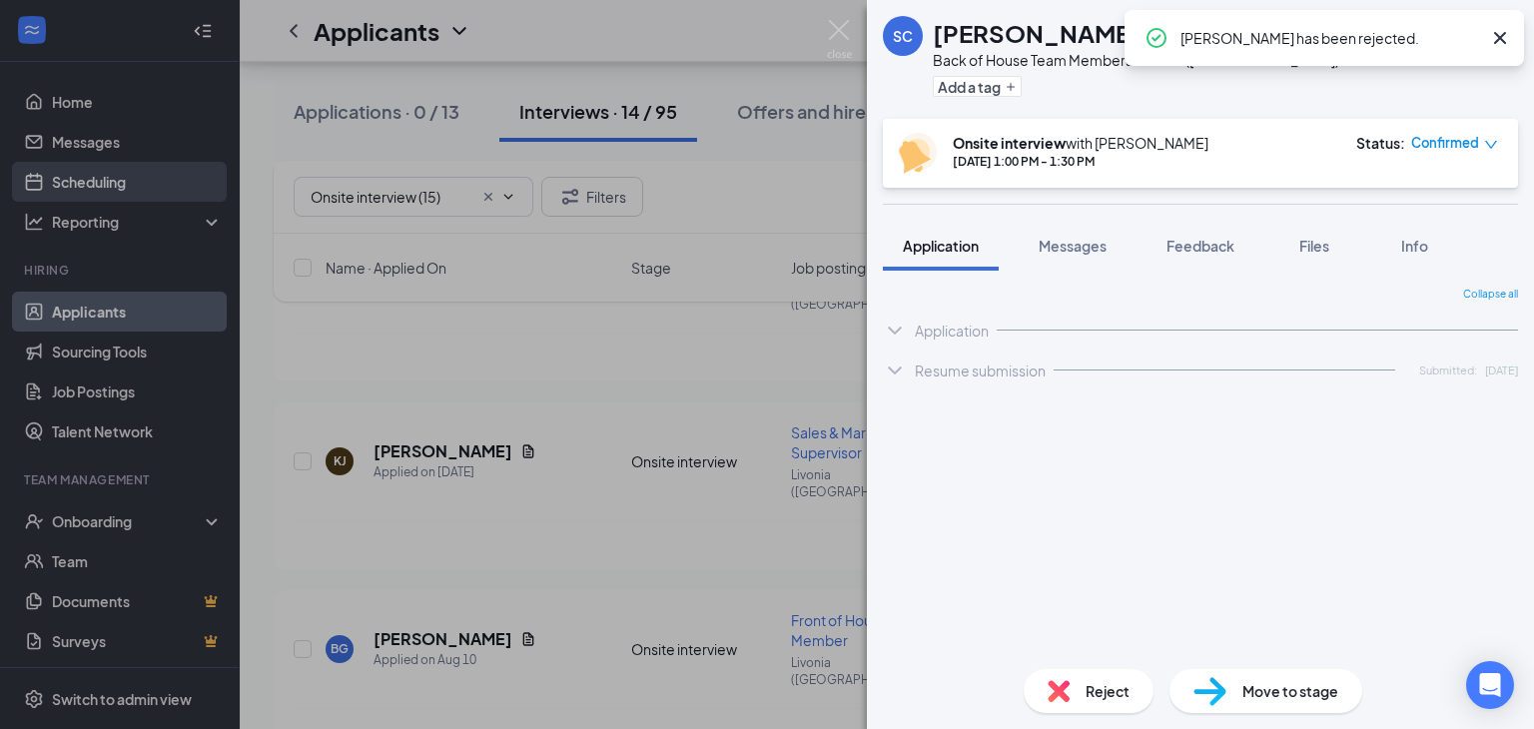
click at [94, 184] on link "Scheduling" at bounding box center [137, 182] width 171 height 40
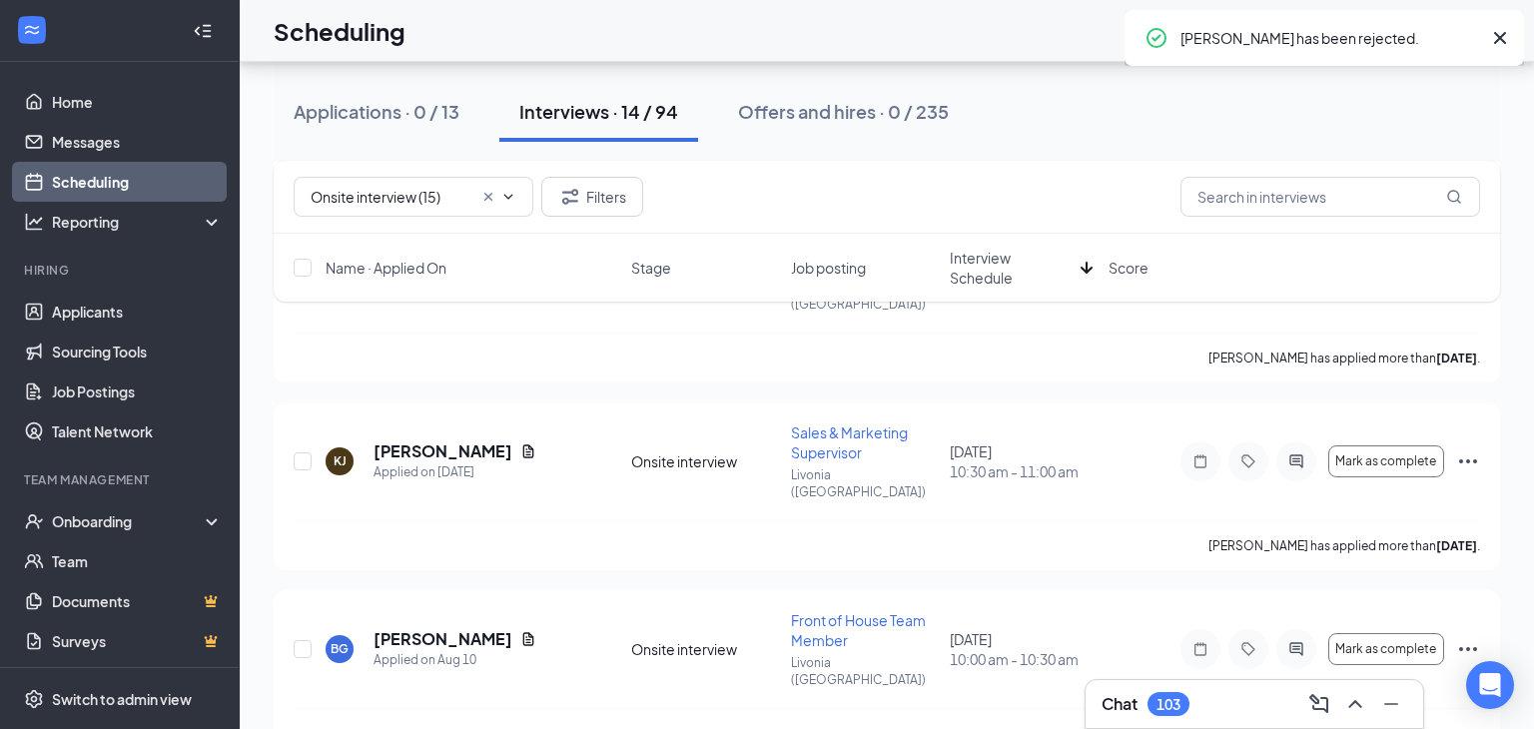
click at [94, 184] on link "Scheduling" at bounding box center [137, 182] width 171 height 40
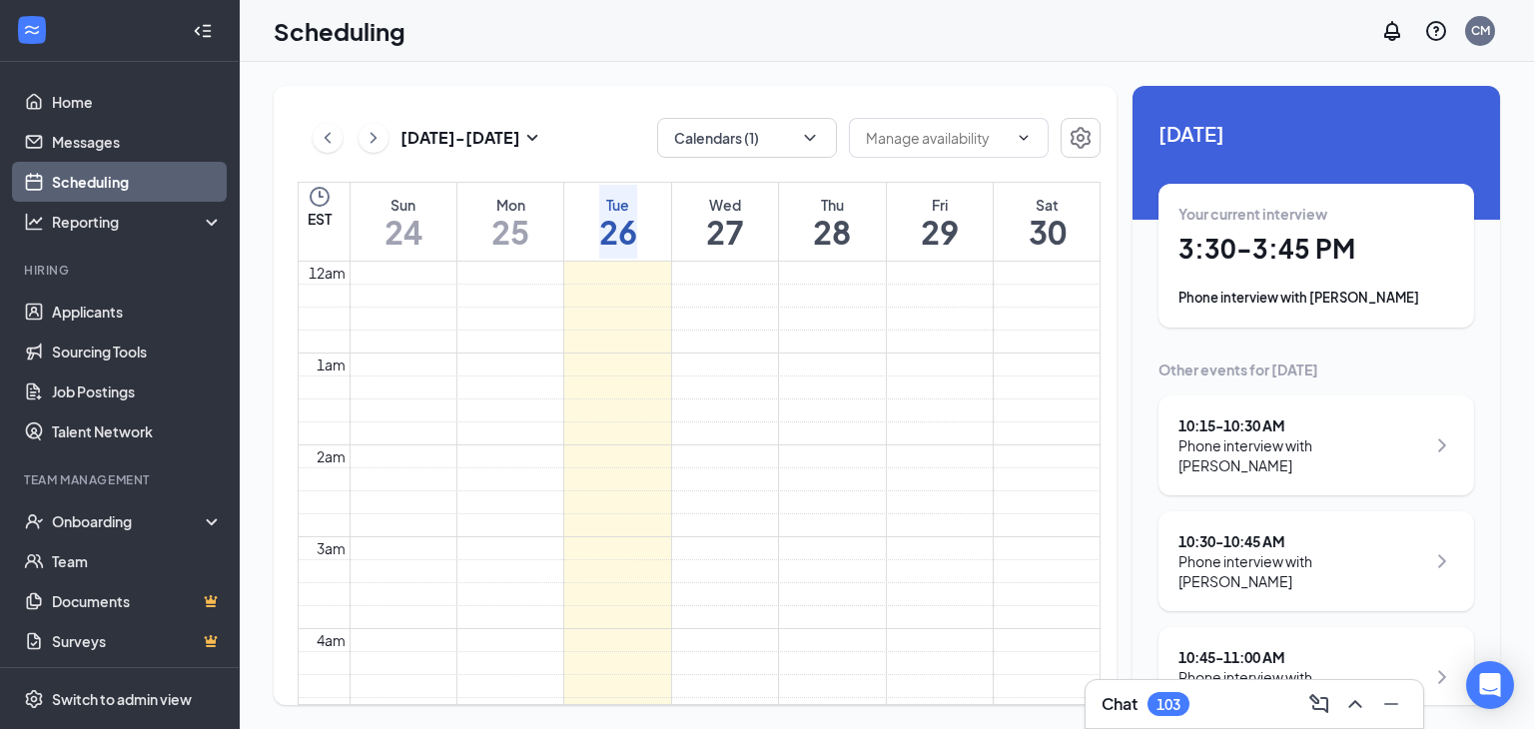
scroll to position [982, 0]
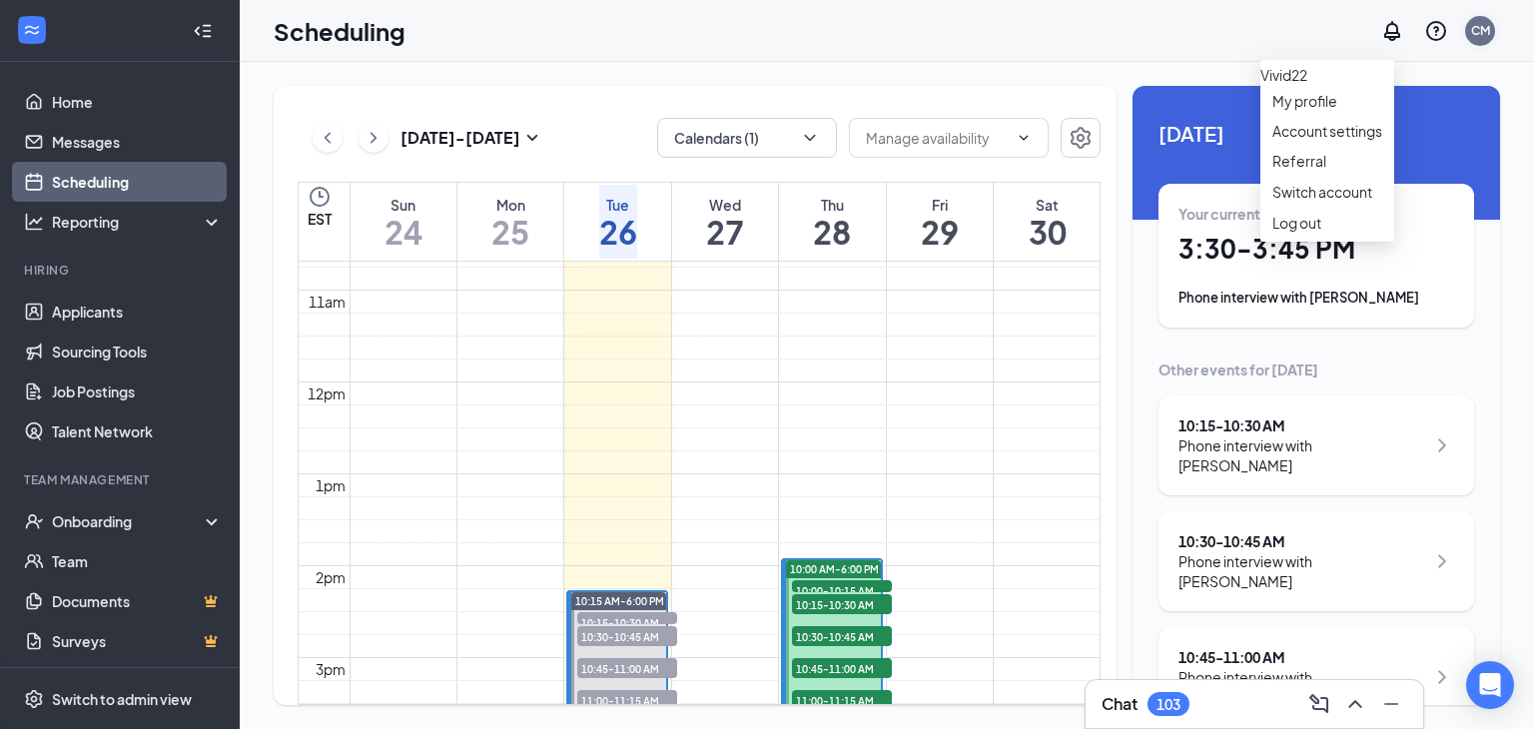
click at [1487, 39] on div "CM" at bounding box center [1481, 31] width 30 height 30
click at [1305, 233] on div "Log out" at bounding box center [1328, 223] width 110 height 20
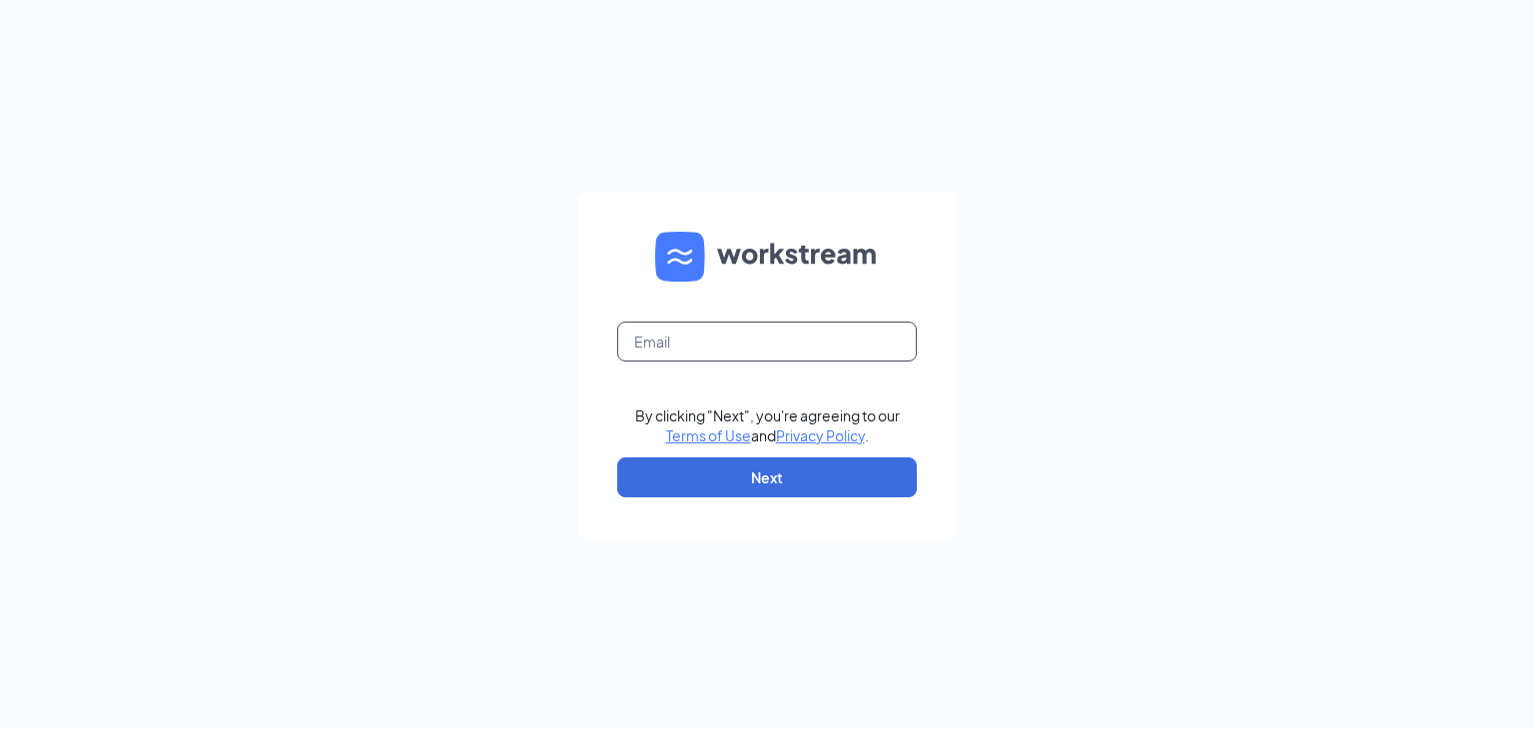
click at [807, 351] on input "text" at bounding box center [767, 342] width 300 height 40
type input "nadiaashly@gmail.com"
click at [802, 484] on button "Next" at bounding box center [767, 478] width 300 height 40
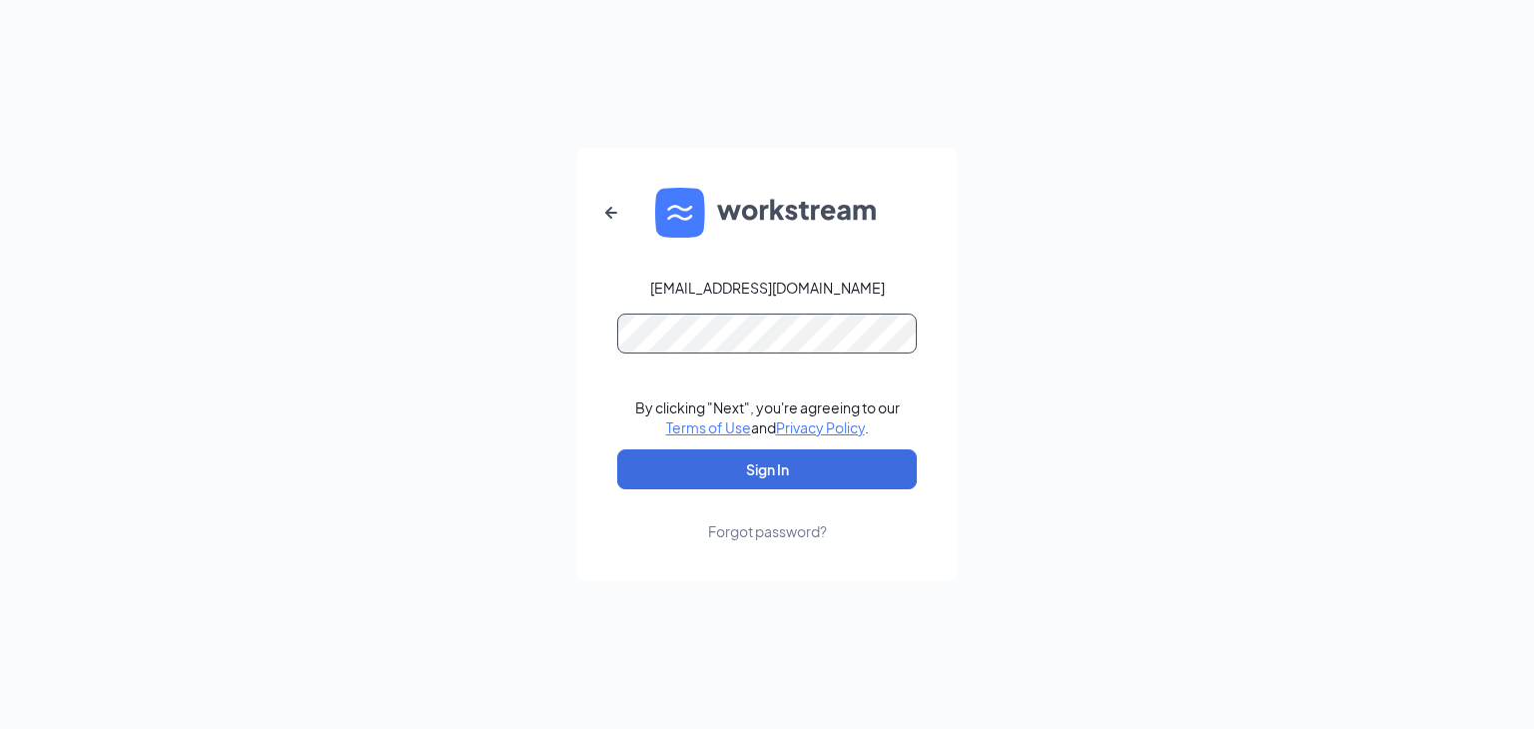
click at [617, 450] on button "Sign In" at bounding box center [767, 470] width 300 height 40
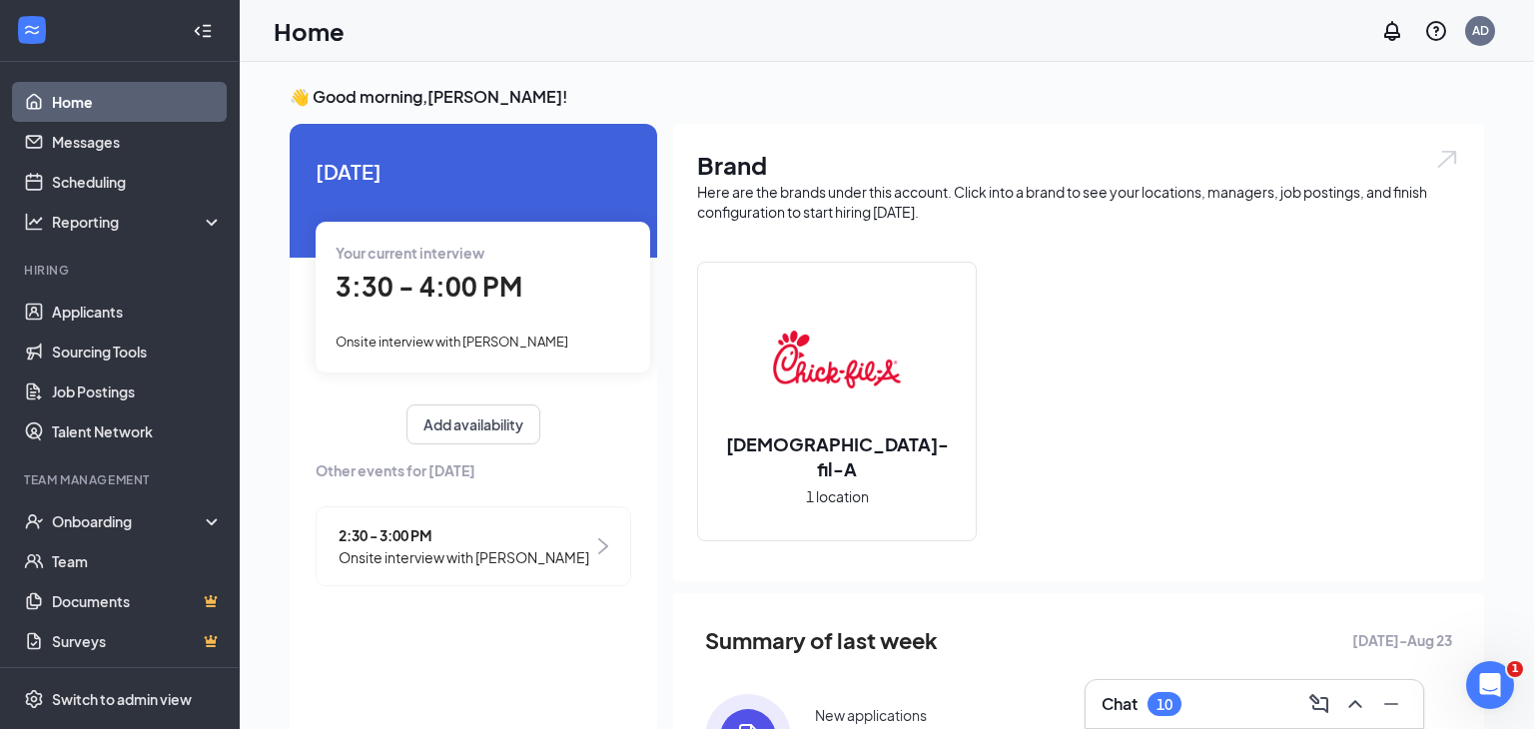
click at [501, 546] on span "Onsite interview with Micah Jefferson" at bounding box center [464, 557] width 251 height 22
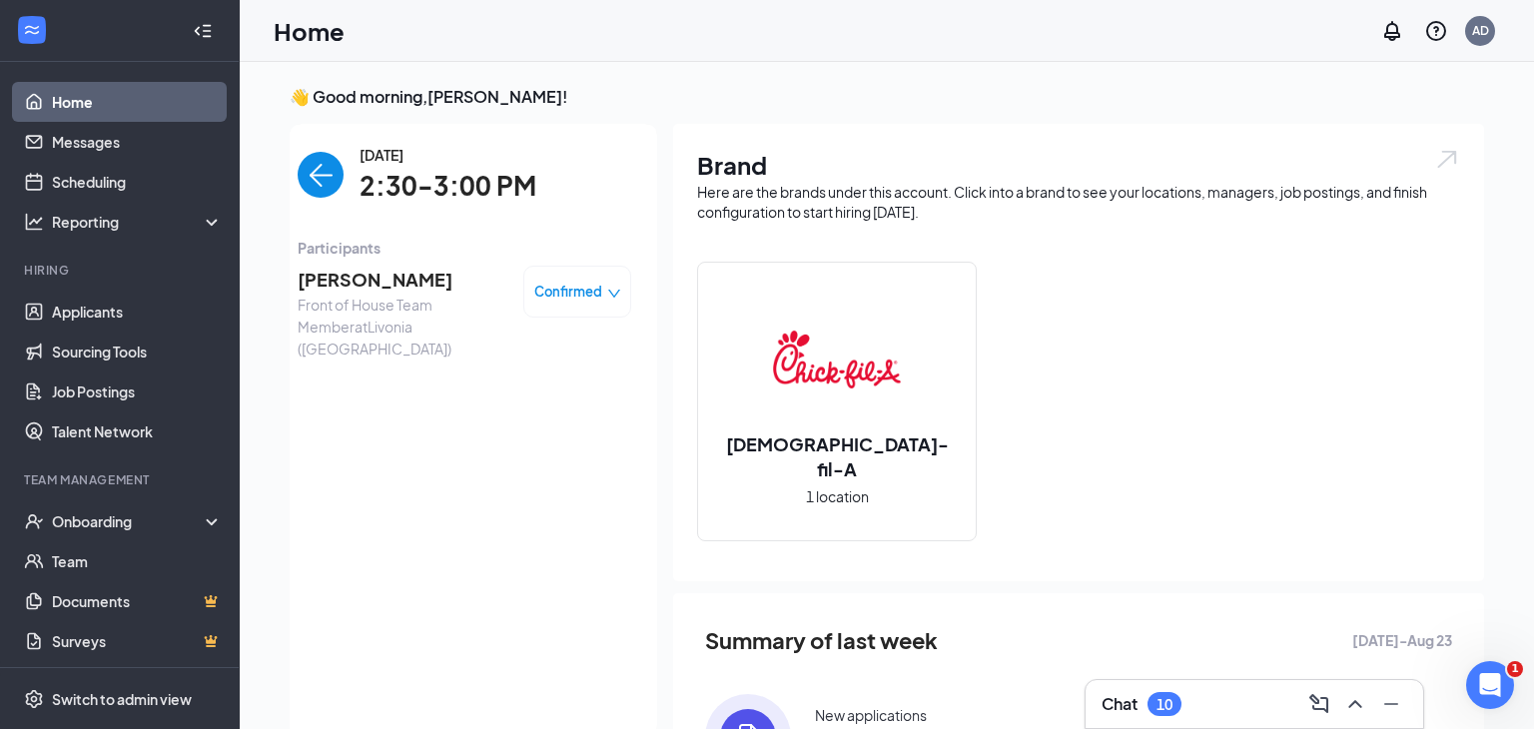
scroll to position [8, 0]
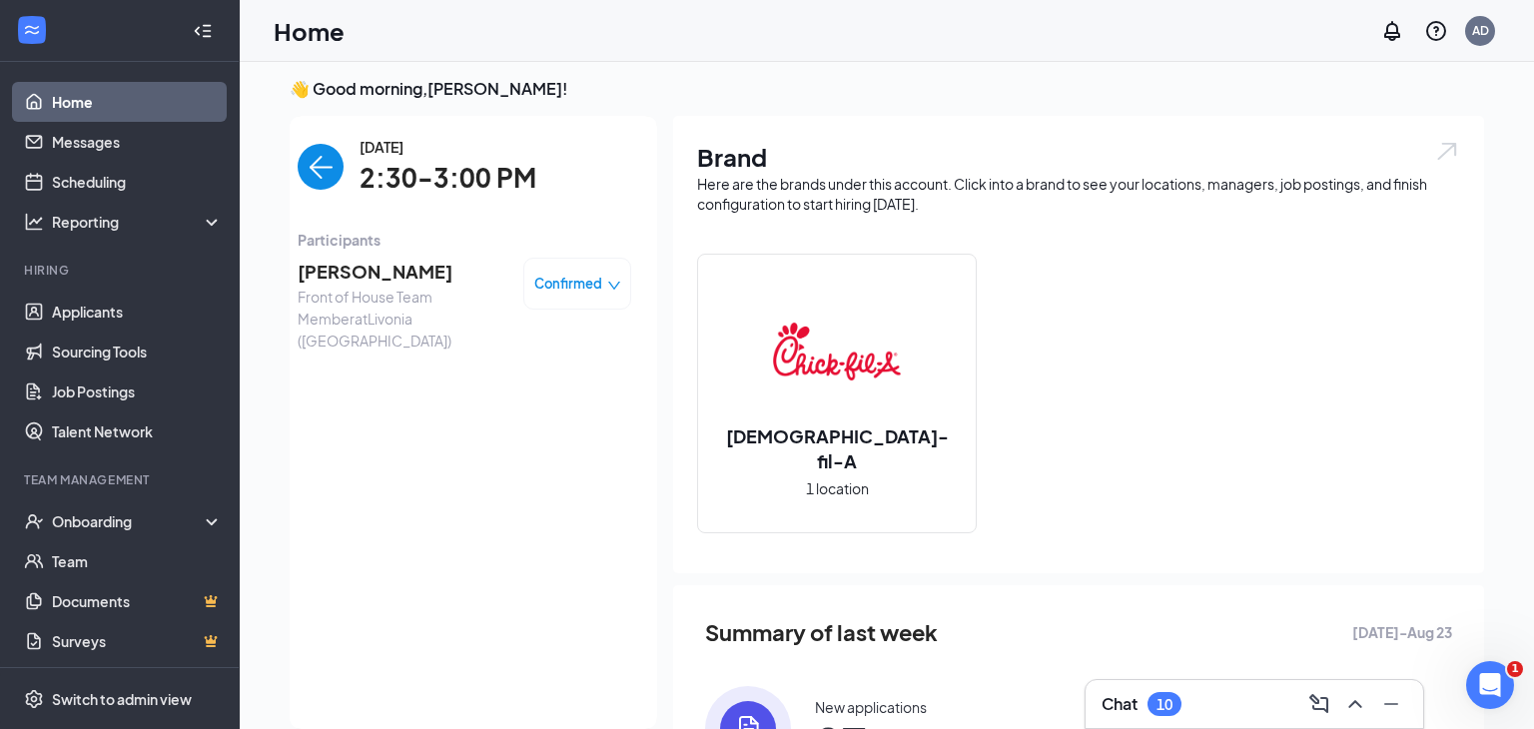
click at [396, 272] on span "Micah Jefferson" at bounding box center [403, 272] width 210 height 28
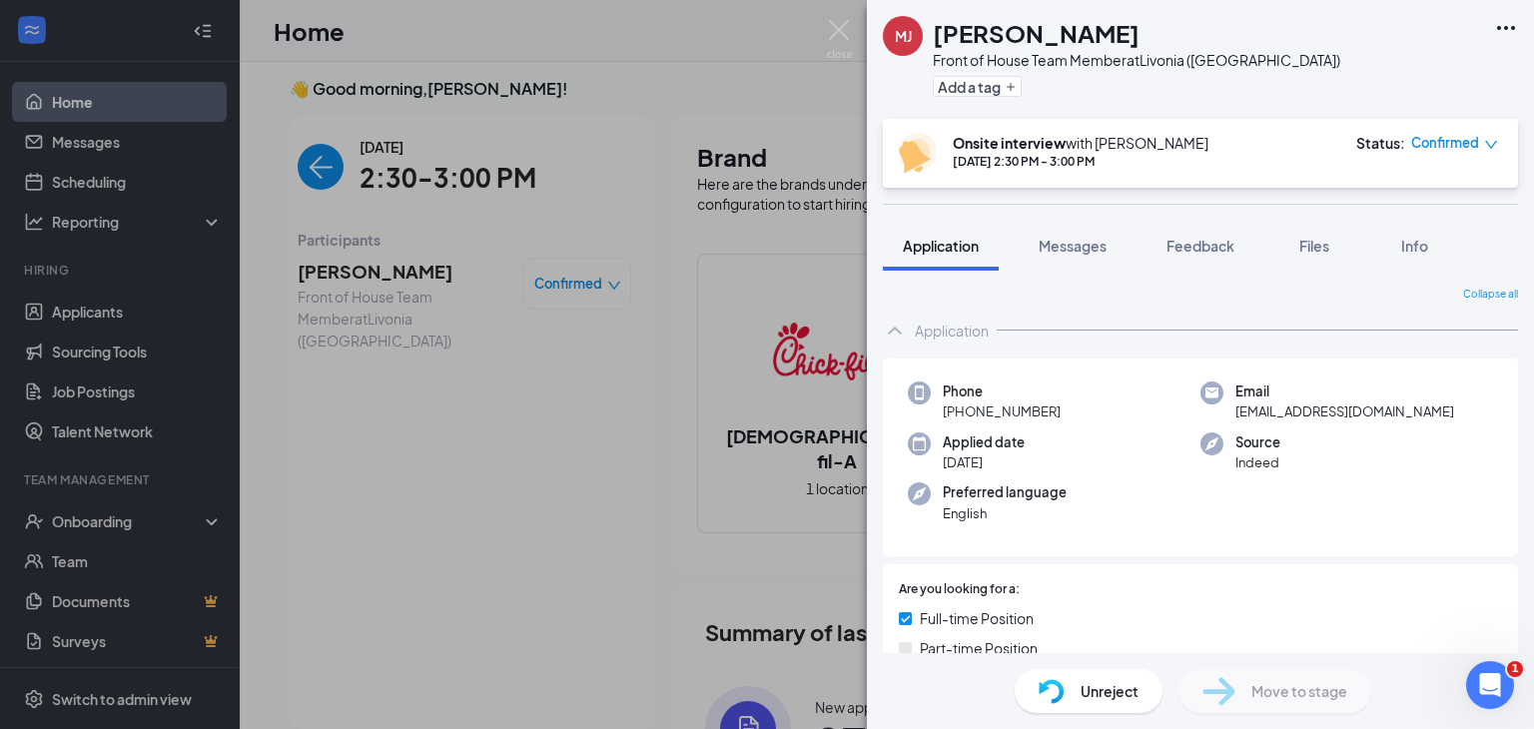
click at [322, 176] on div "MJ Micah Jefferson Front of House Team Member at Livonia (MI) Add a tag Onsite …" at bounding box center [767, 364] width 1534 height 729
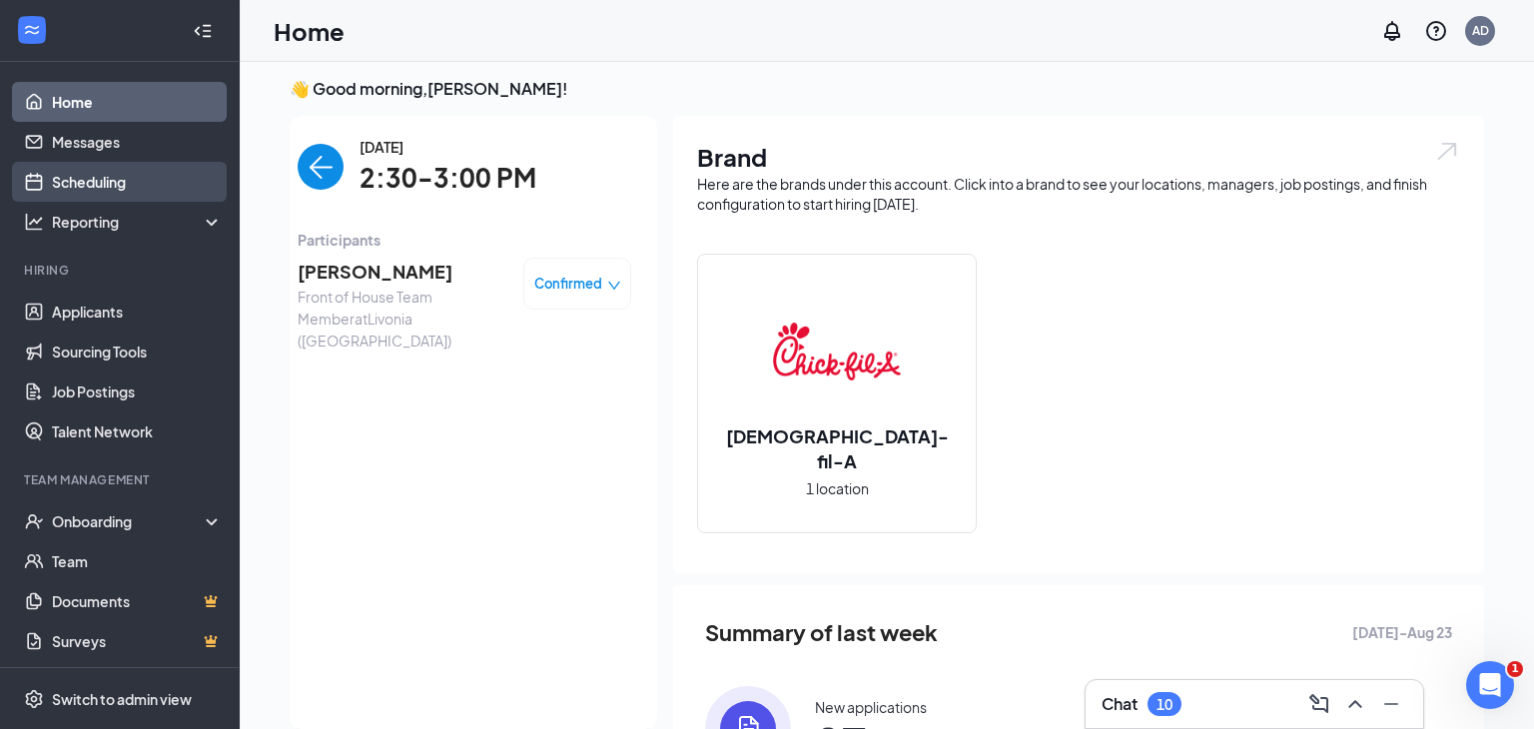
click at [137, 179] on link "Scheduling" at bounding box center [137, 182] width 171 height 40
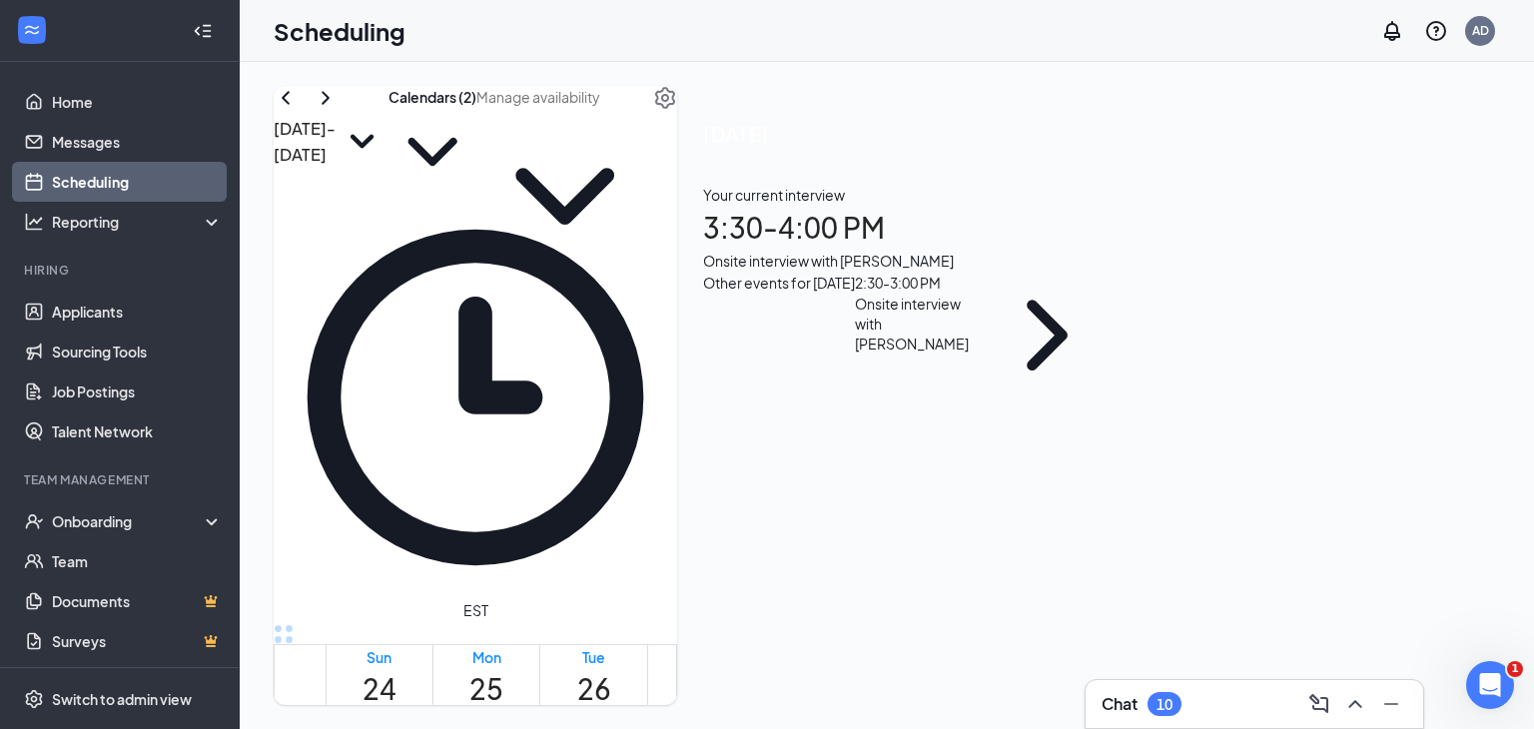
scroll to position [982, 0]
click at [1111, 272] on div "Your current interview 3:30 - 4:00 PM Onsite interview with Jeremiah Walton" at bounding box center [907, 228] width 408 height 88
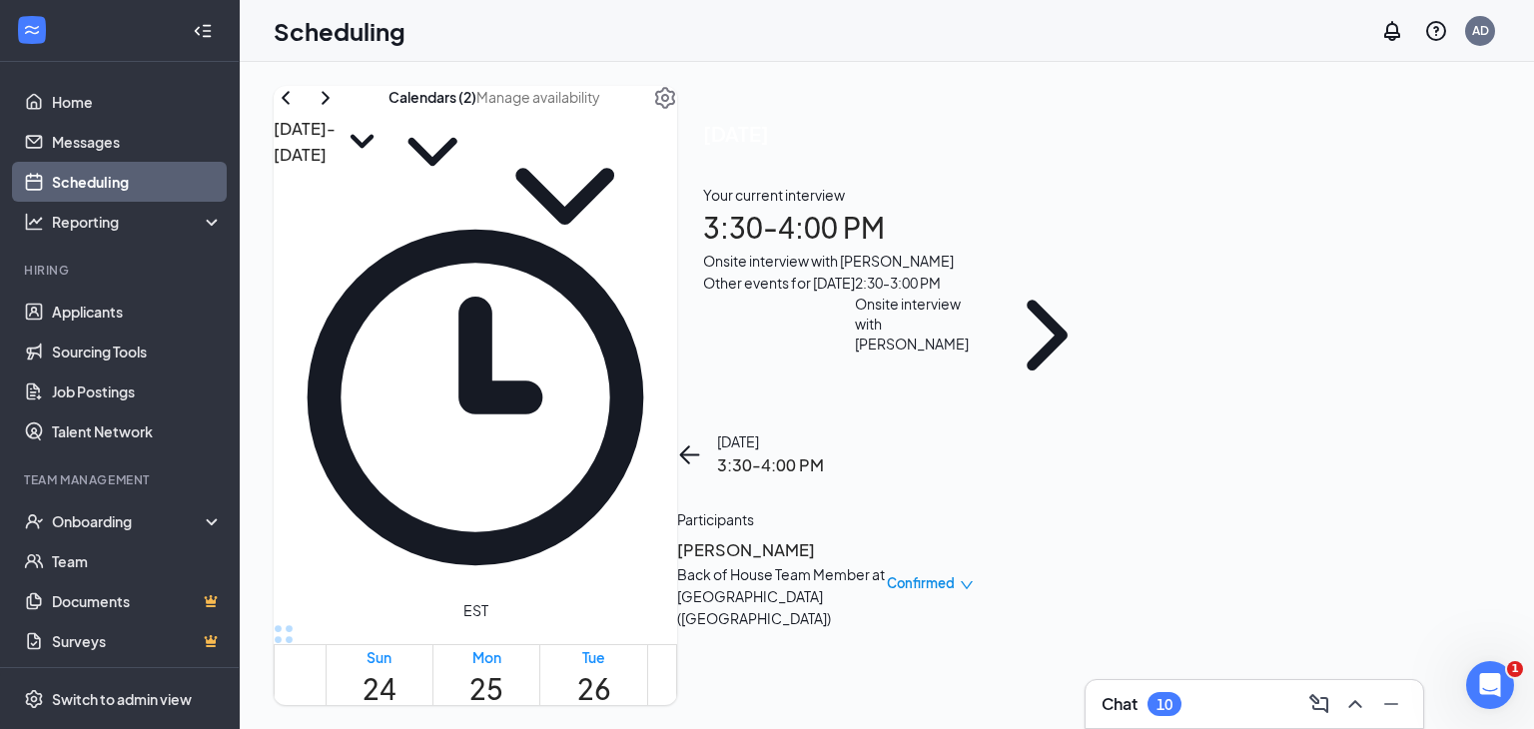
click at [887, 537] on h3 "Jeremiah Walton" at bounding box center [782, 550] width 210 height 26
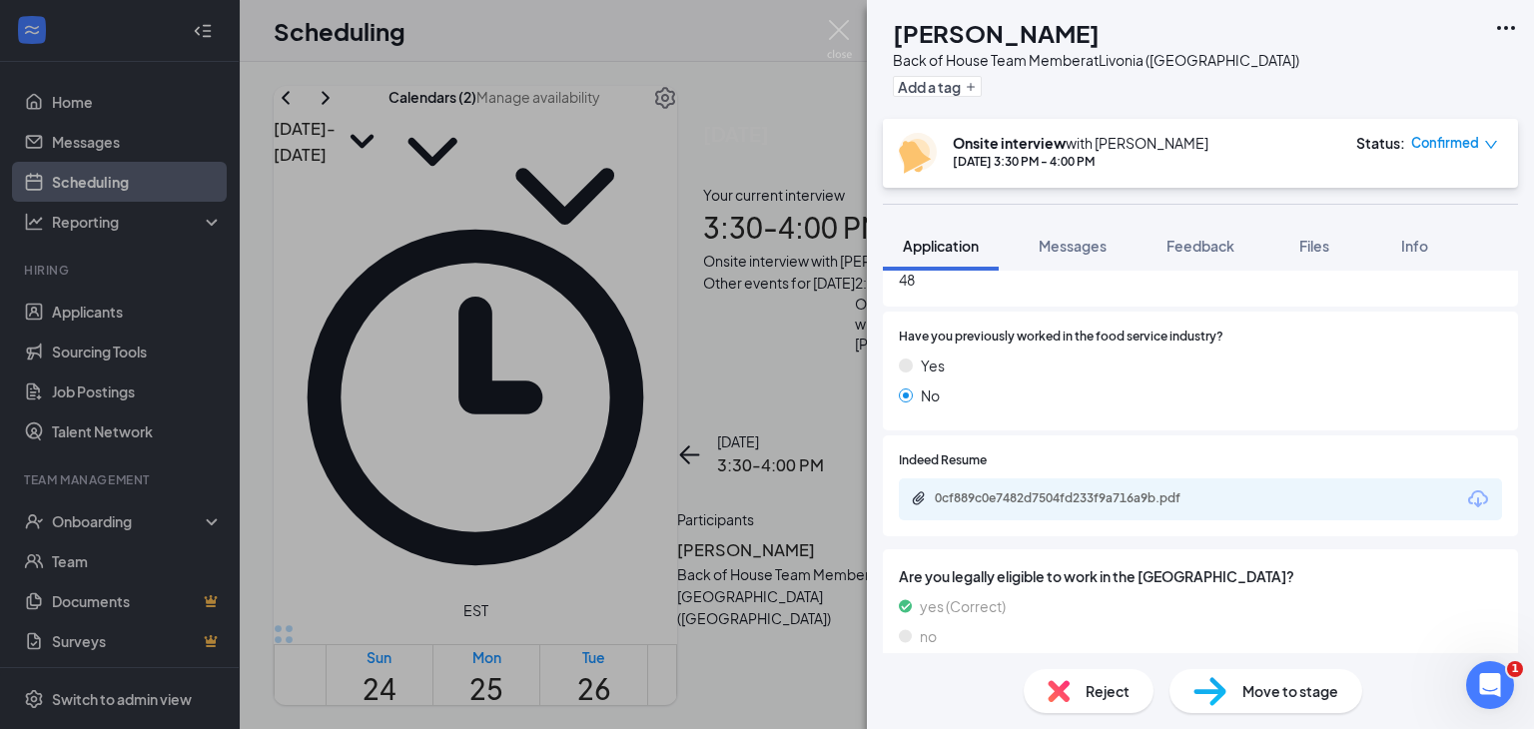
scroll to position [1061, 0]
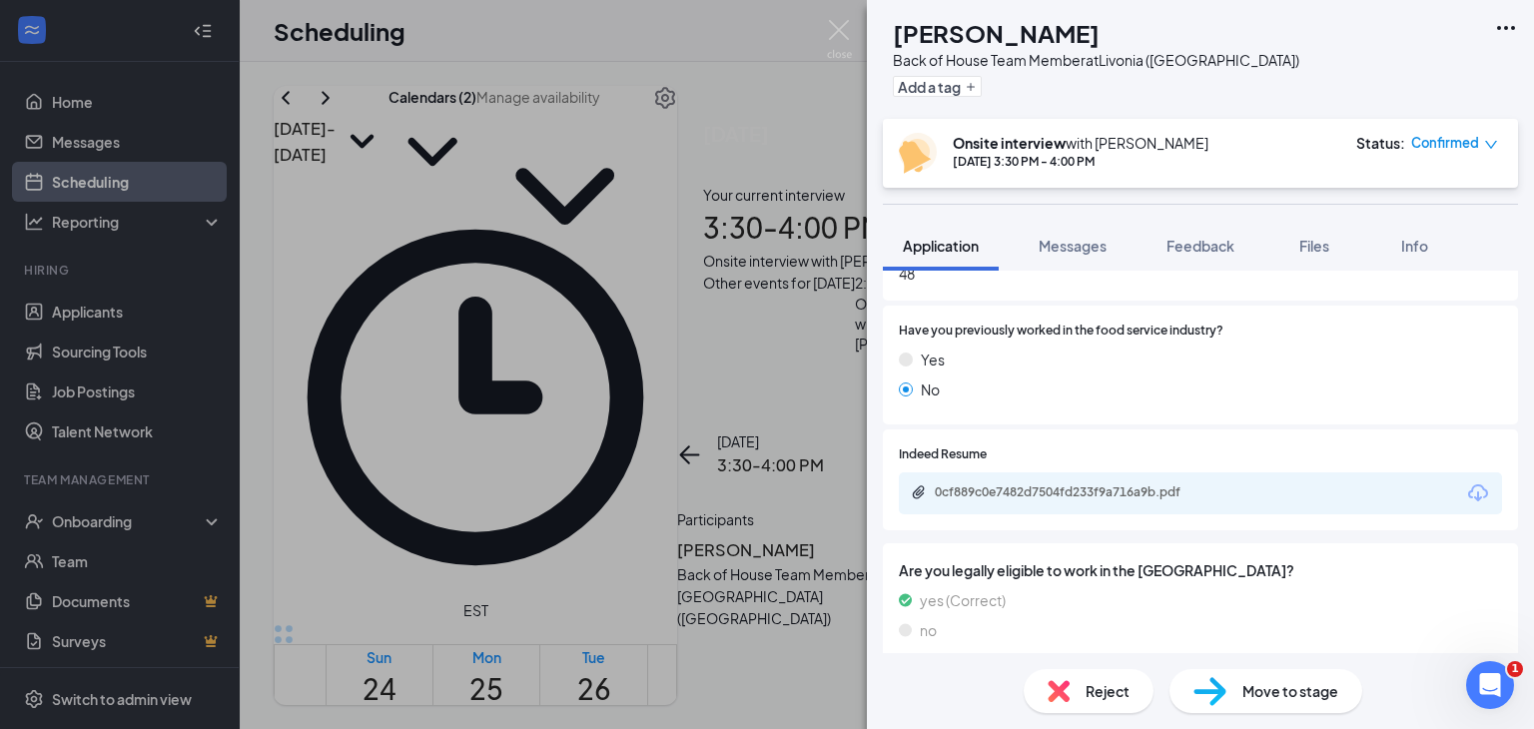
click at [1143, 485] on div "0cf889c0e7482d7504fd233f9a716a9b.pdf" at bounding box center [1075, 493] width 280 height 16
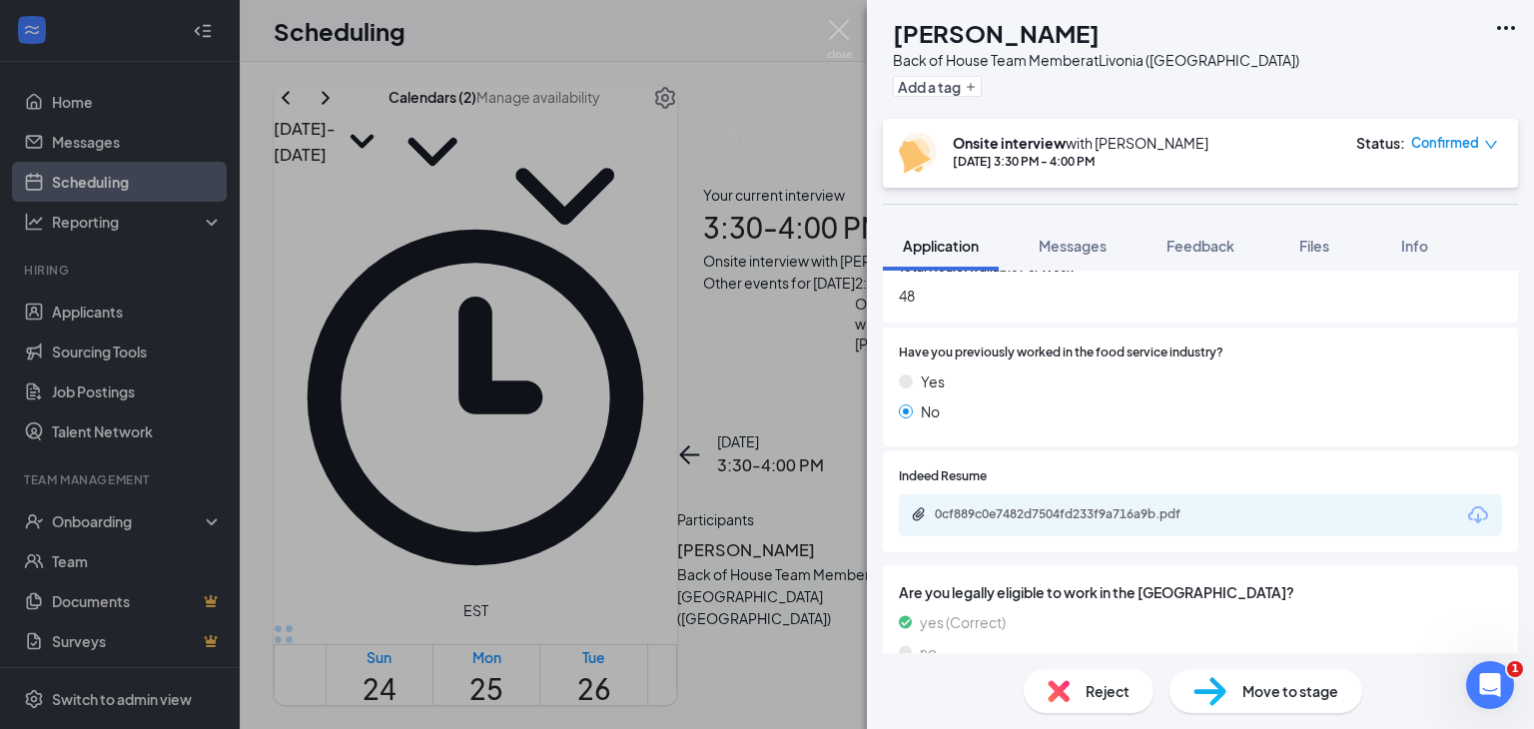
scroll to position [1039, 0]
click at [1155, 506] on div "0cf889c0e7482d7504fd233f9a716a9b.pdf" at bounding box center [1073, 515] width 324 height 19
click at [830, 40] on img at bounding box center [839, 39] width 25 height 39
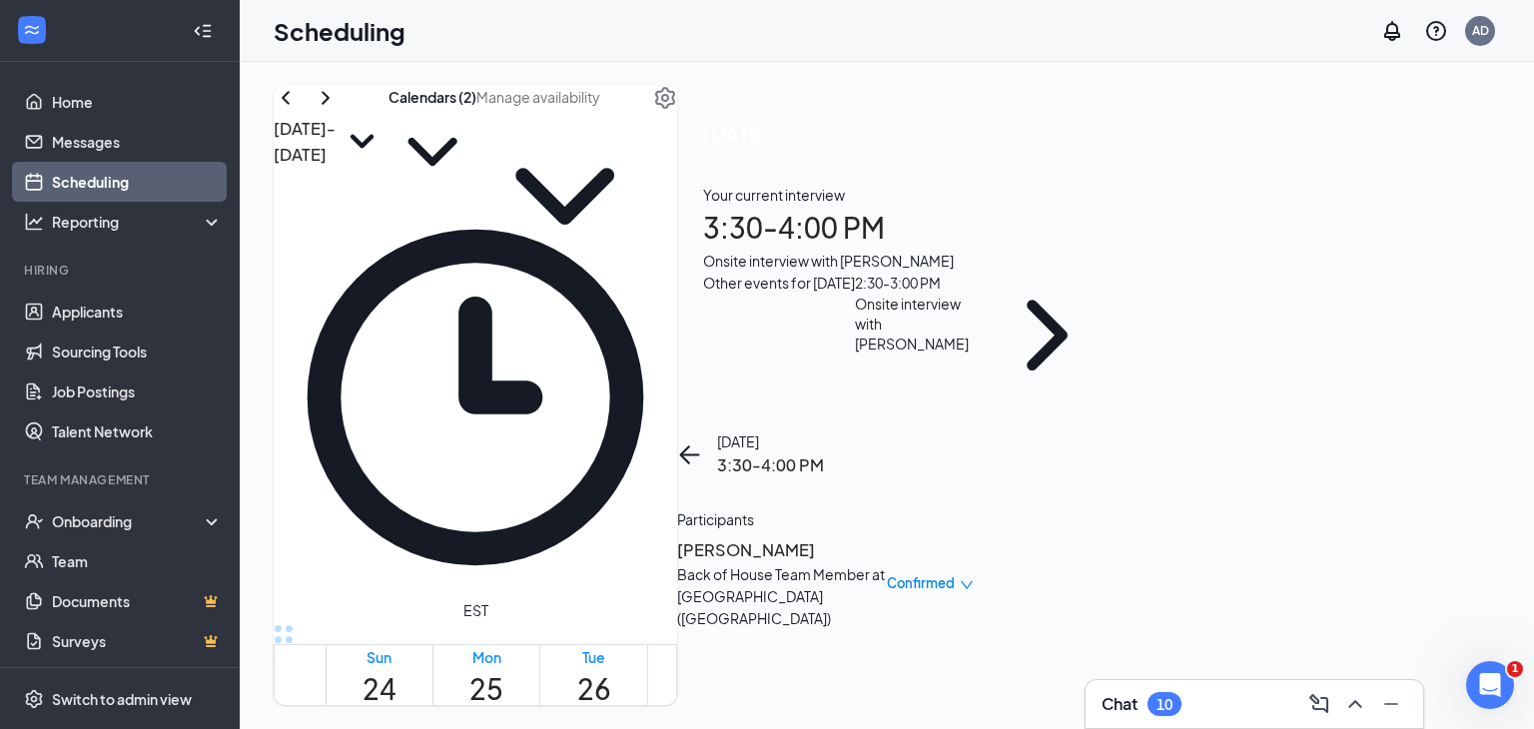
click at [701, 443] on button "back-button" at bounding box center [689, 455] width 24 height 24
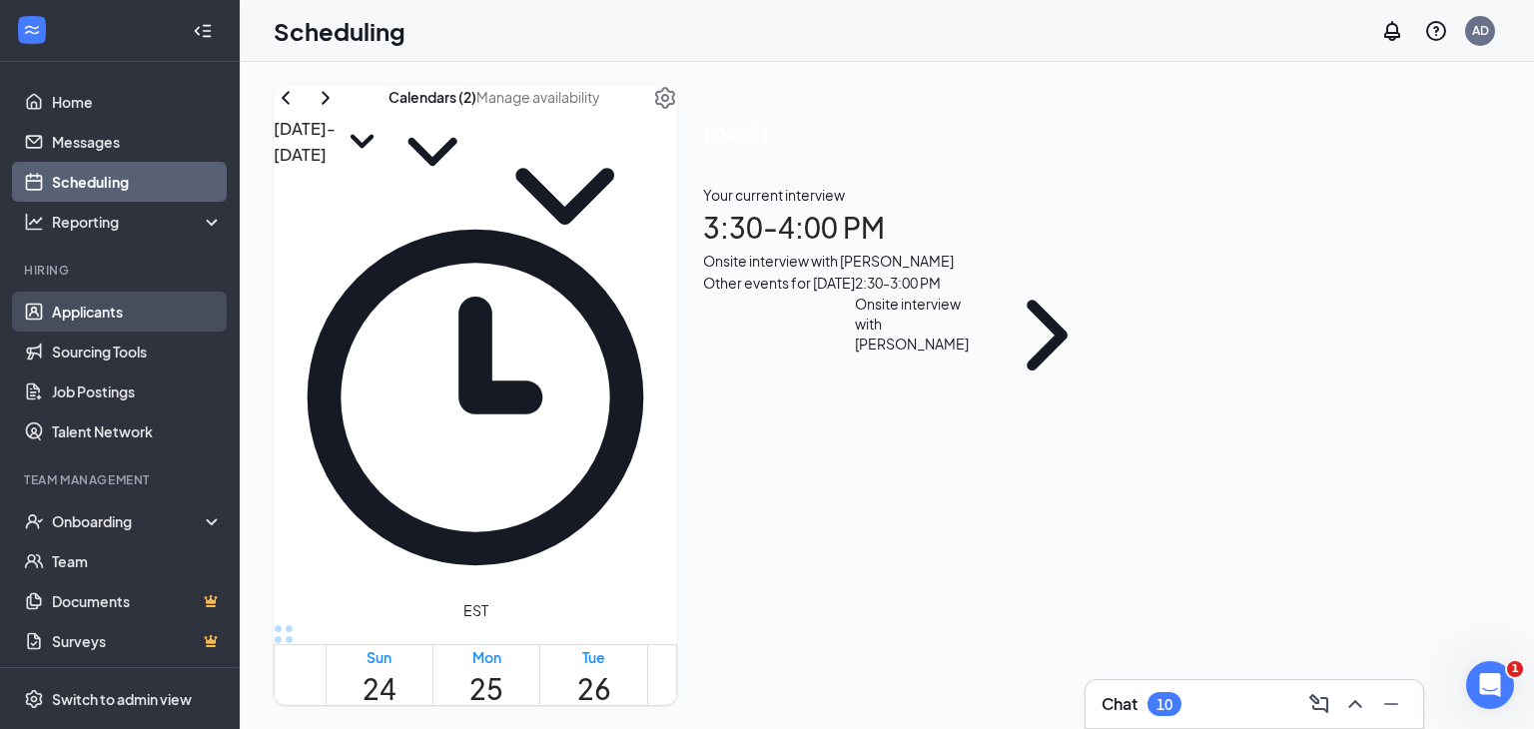
click at [99, 320] on link "Applicants" at bounding box center [137, 312] width 171 height 40
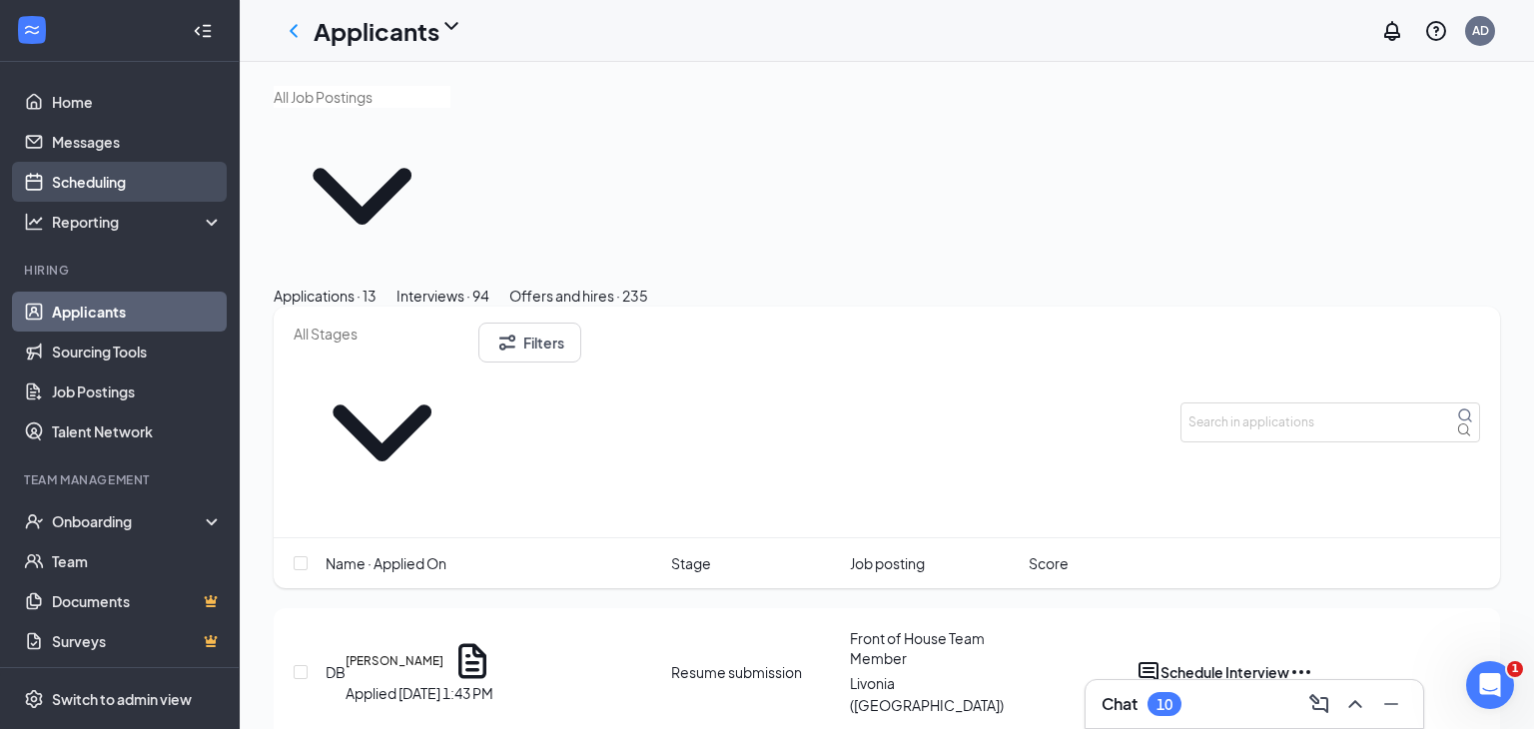
click at [100, 198] on link "Scheduling" at bounding box center [137, 182] width 171 height 40
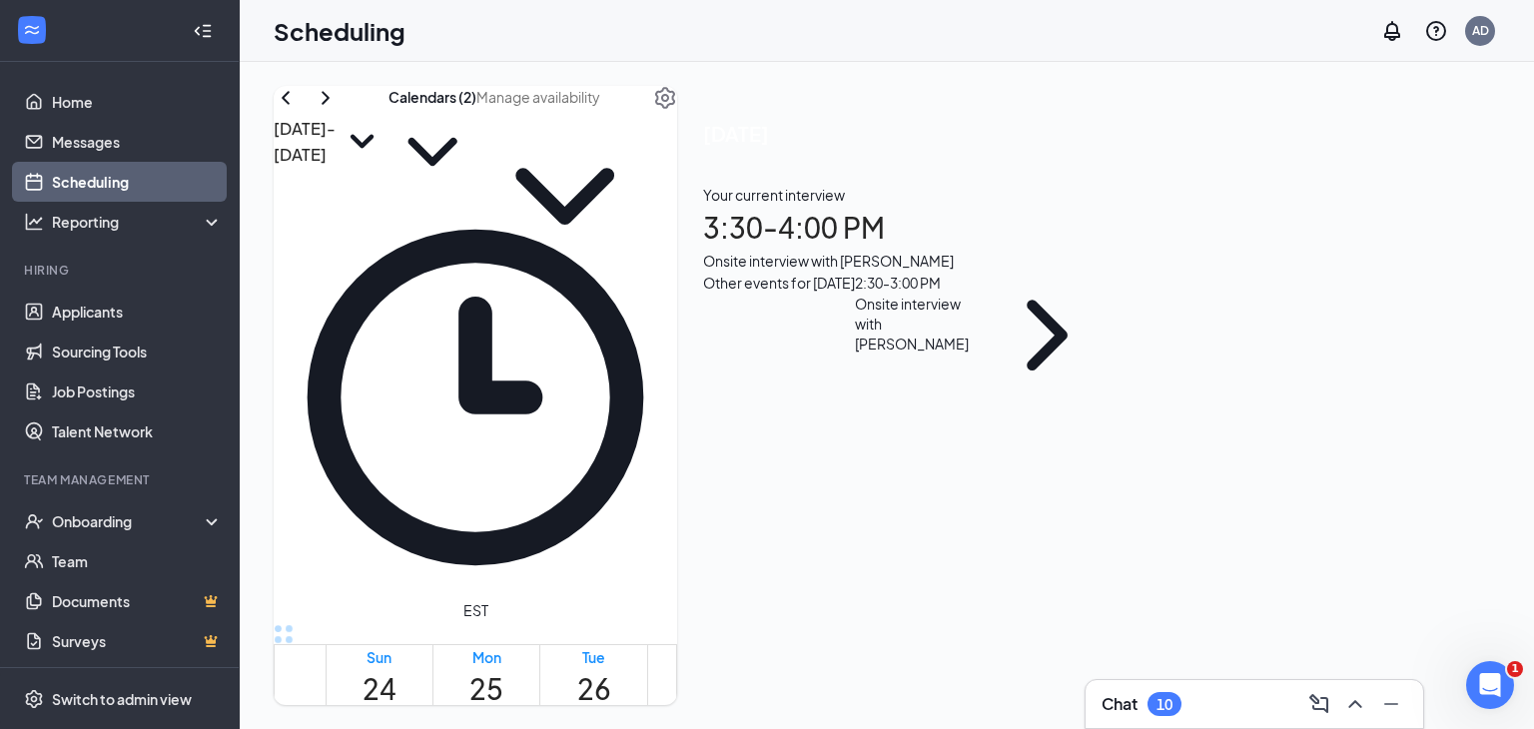
scroll to position [982, 0]
click at [1111, 272] on div "Onsite interview with Jeremiah Walton" at bounding box center [907, 261] width 408 height 22
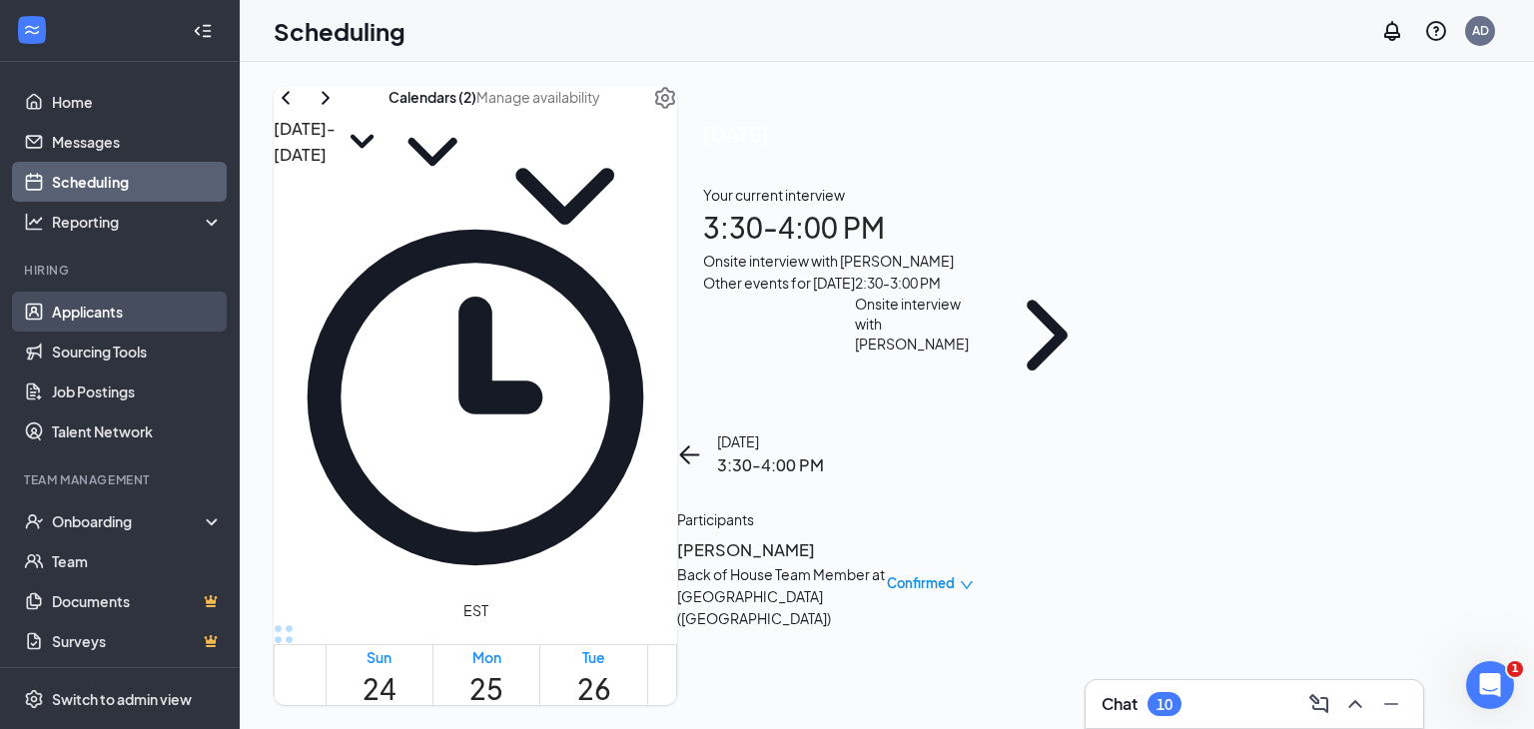
click at [84, 318] on link "Applicants" at bounding box center [137, 312] width 171 height 40
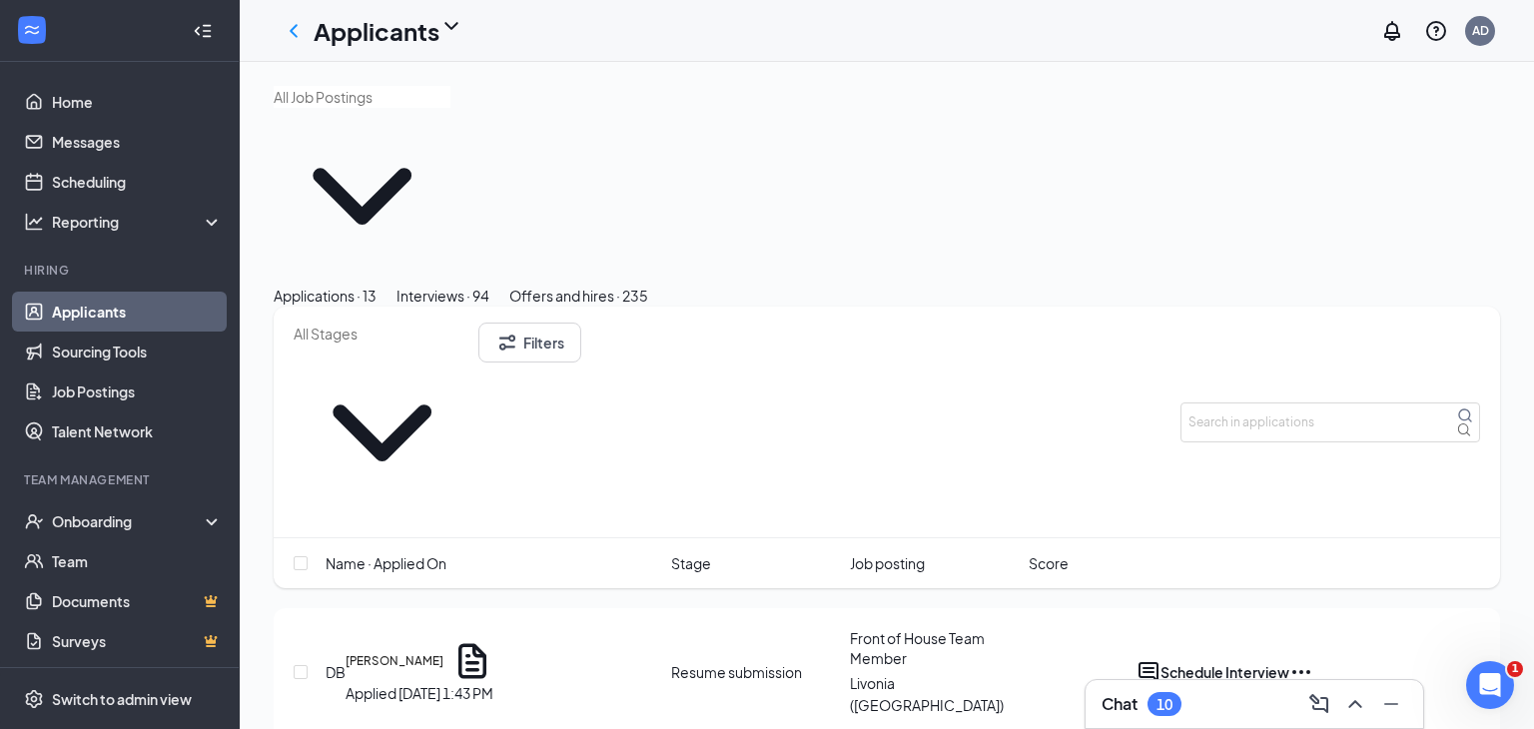
click at [490, 285] on div "Interviews · 94" at bounding box center [443, 296] width 93 height 22
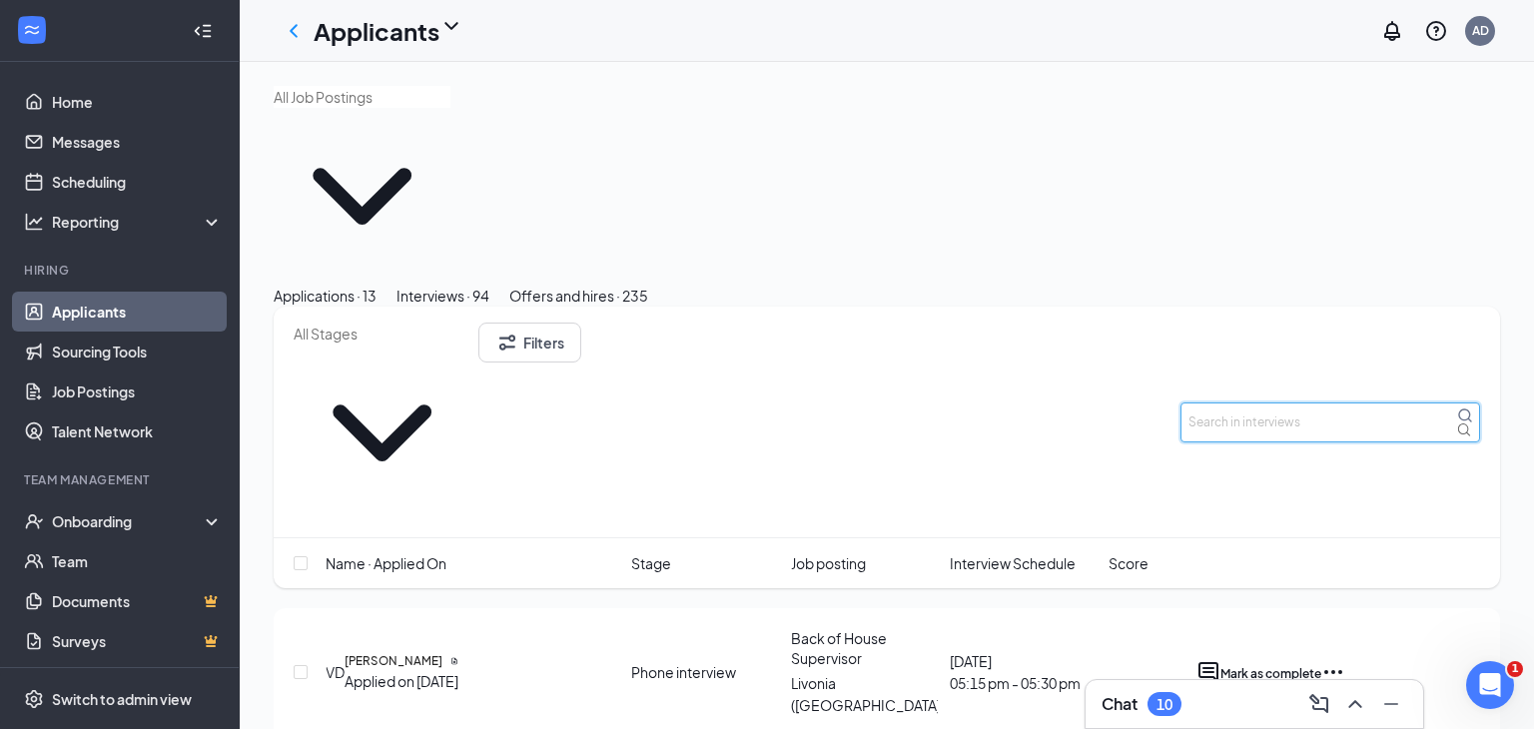
click at [1373, 403] on input "text" at bounding box center [1331, 423] width 300 height 40
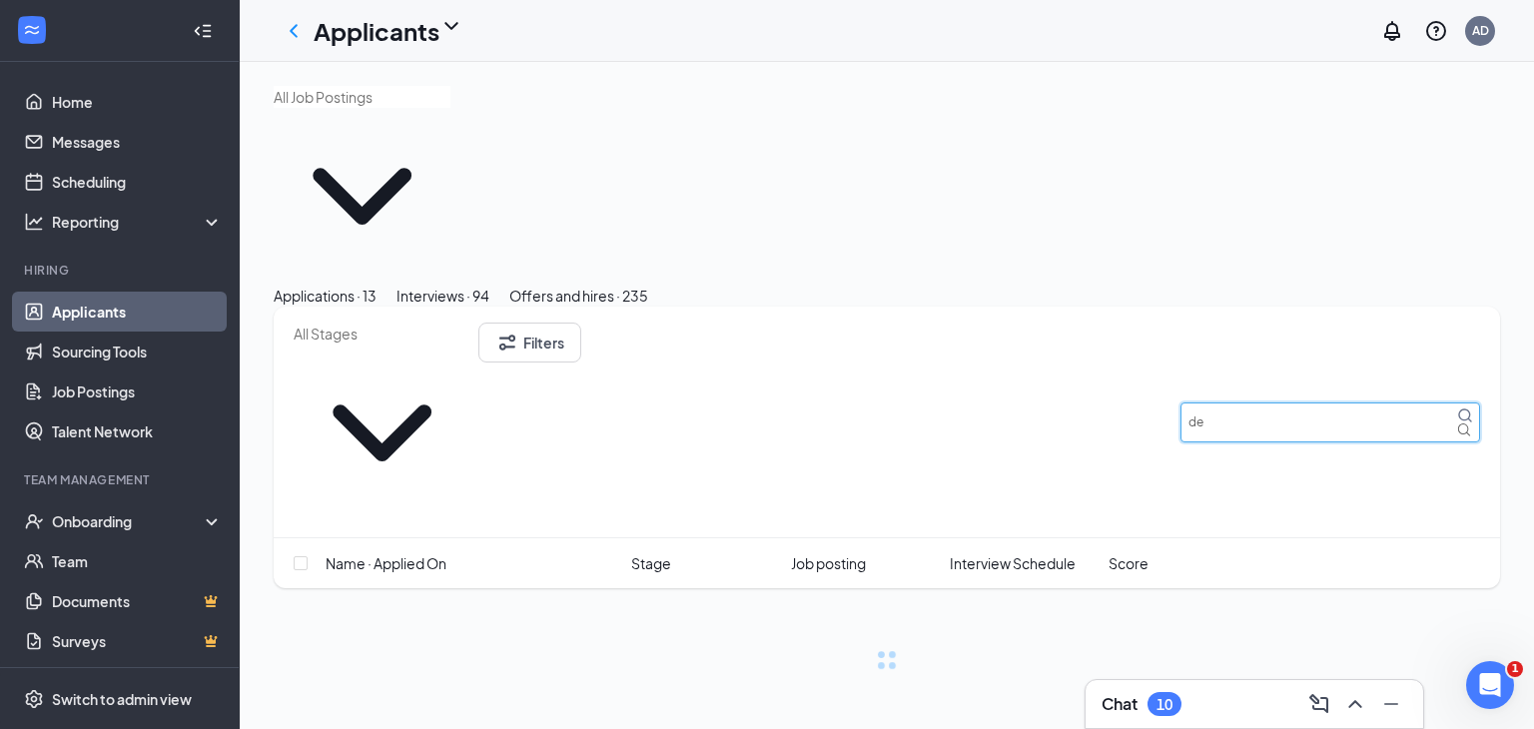
type input "d"
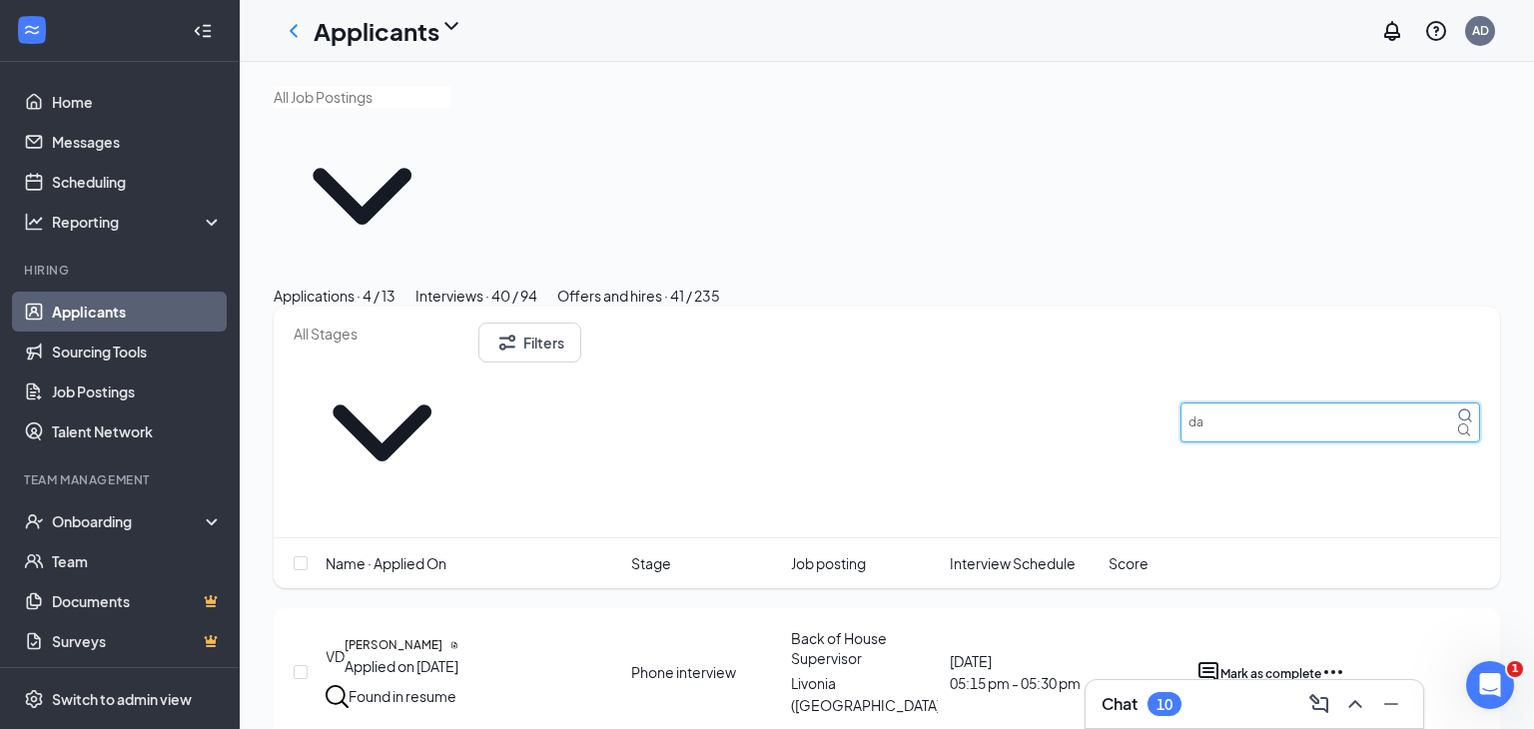
type input "dar"
click at [120, 320] on link "Applicants" at bounding box center [137, 312] width 171 height 40
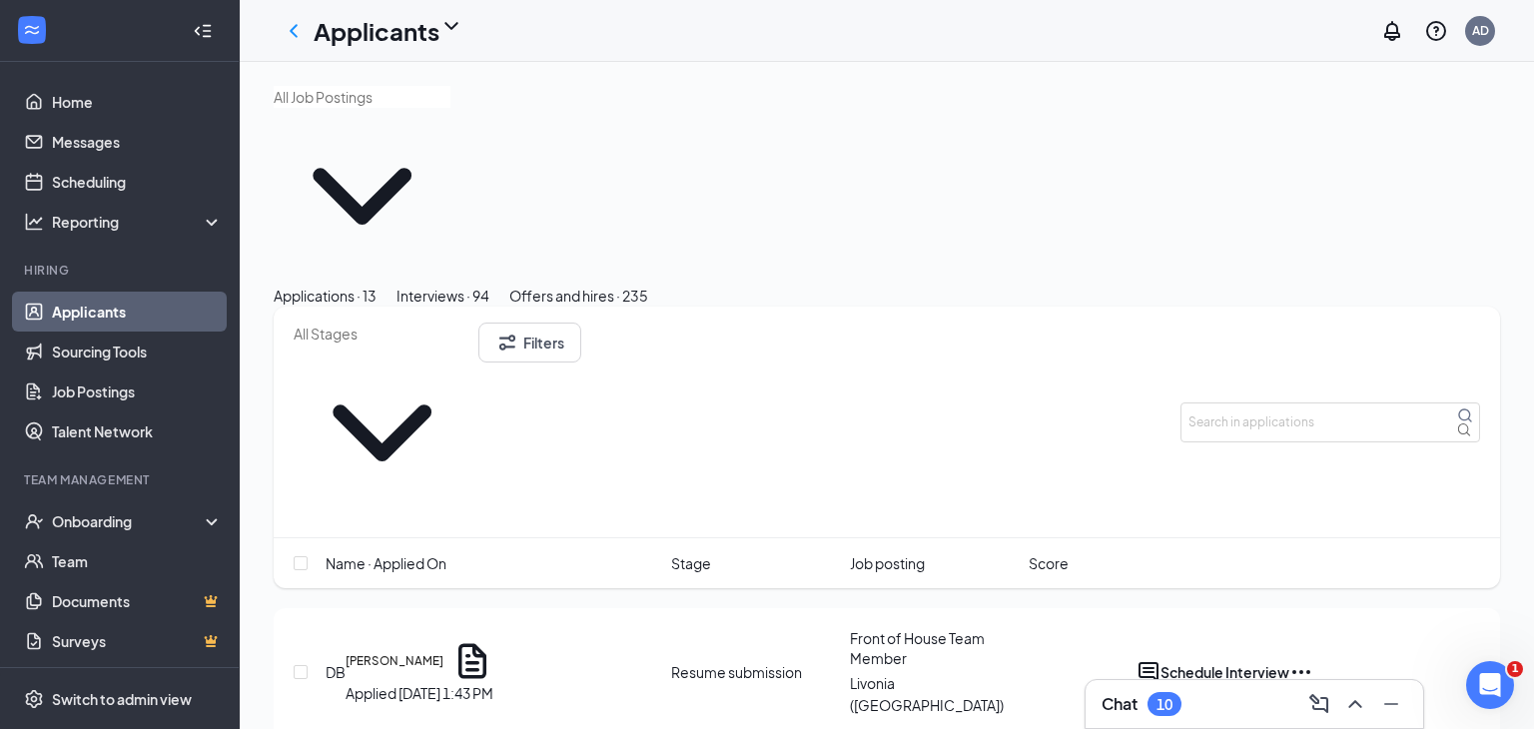
click at [1305, 307] on div "Filters" at bounding box center [887, 423] width 1227 height 232
click at [1296, 403] on input "text" at bounding box center [1331, 423] width 300 height 40
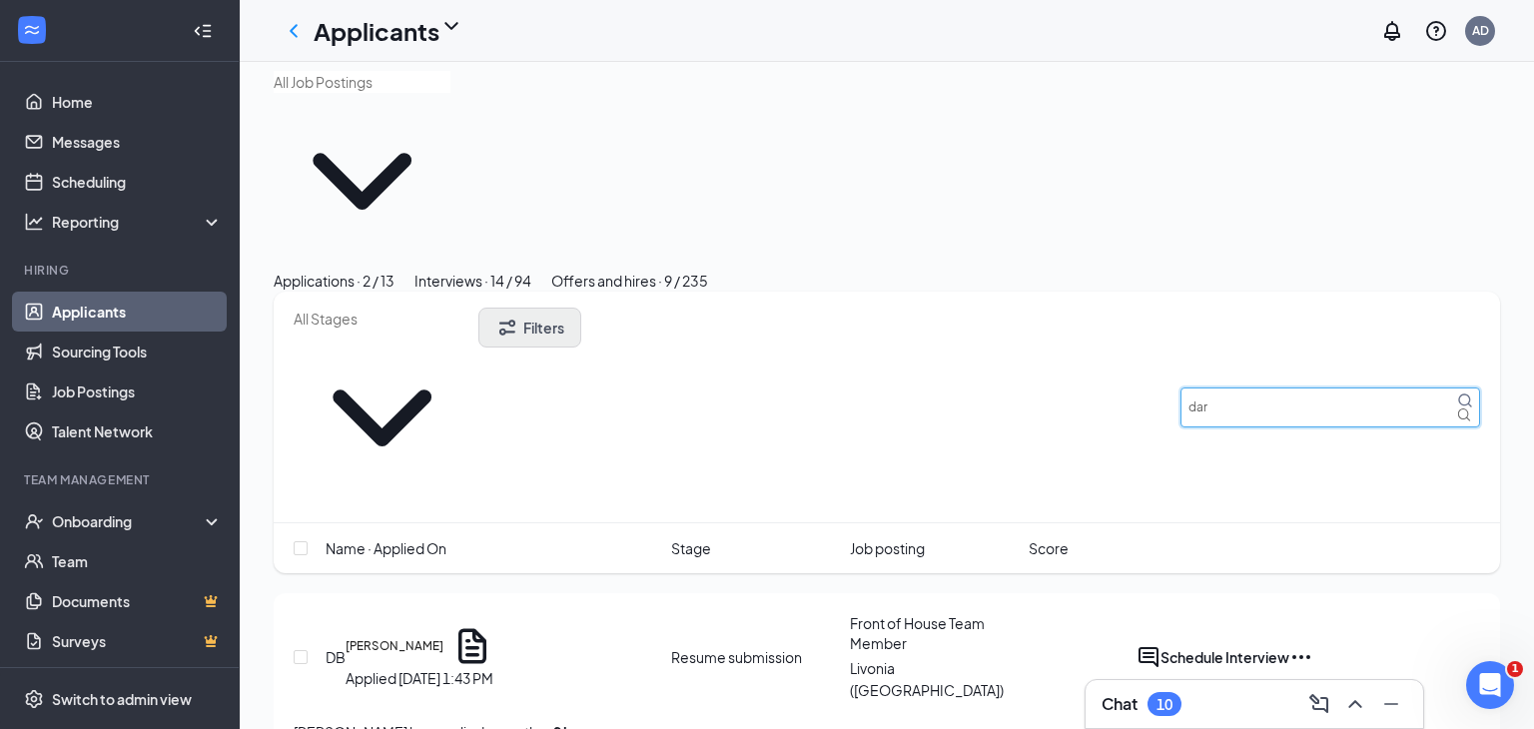
type input "dar"
click at [519, 316] on icon "Filter" at bounding box center [508, 328] width 24 height 24
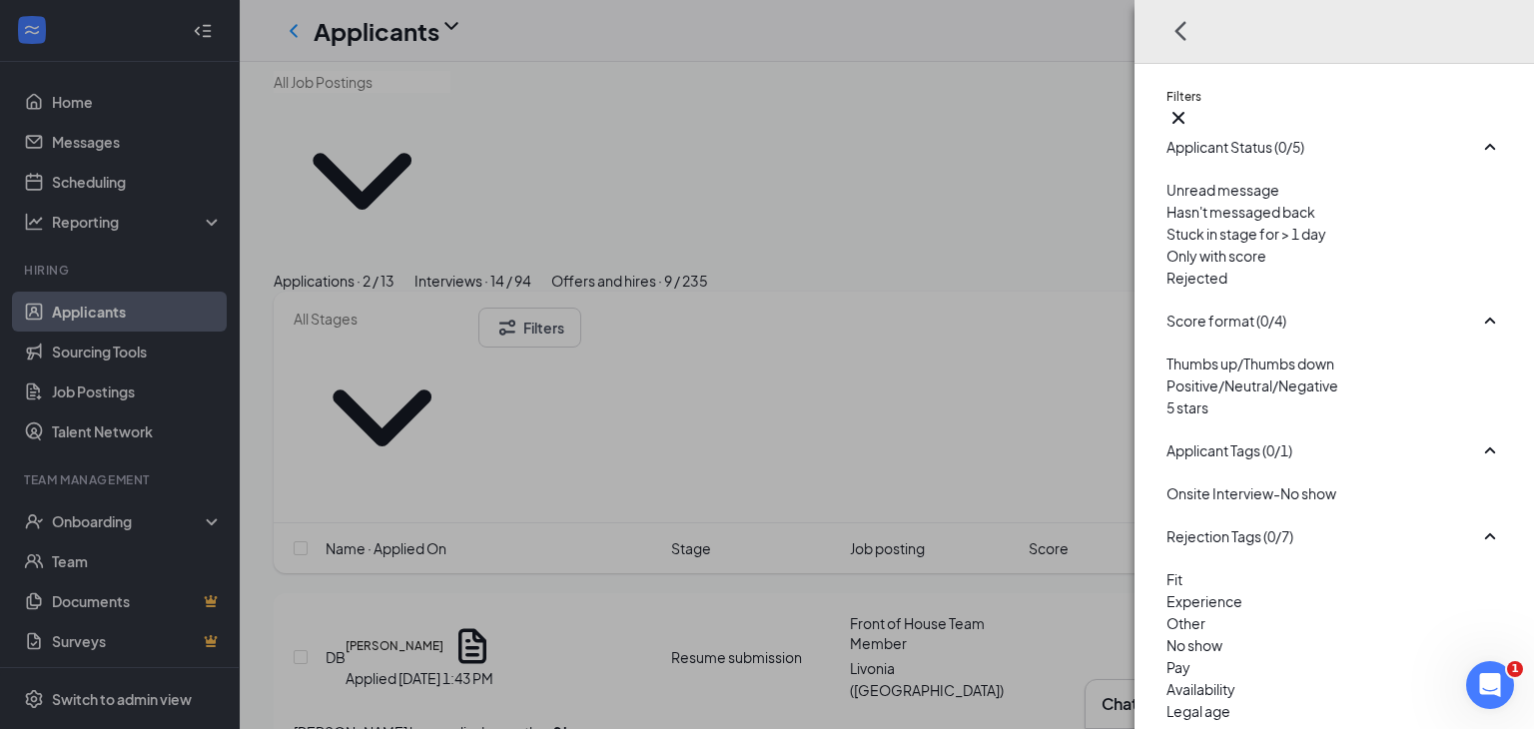
click at [1167, 267] on div at bounding box center [1335, 267] width 336 height 0
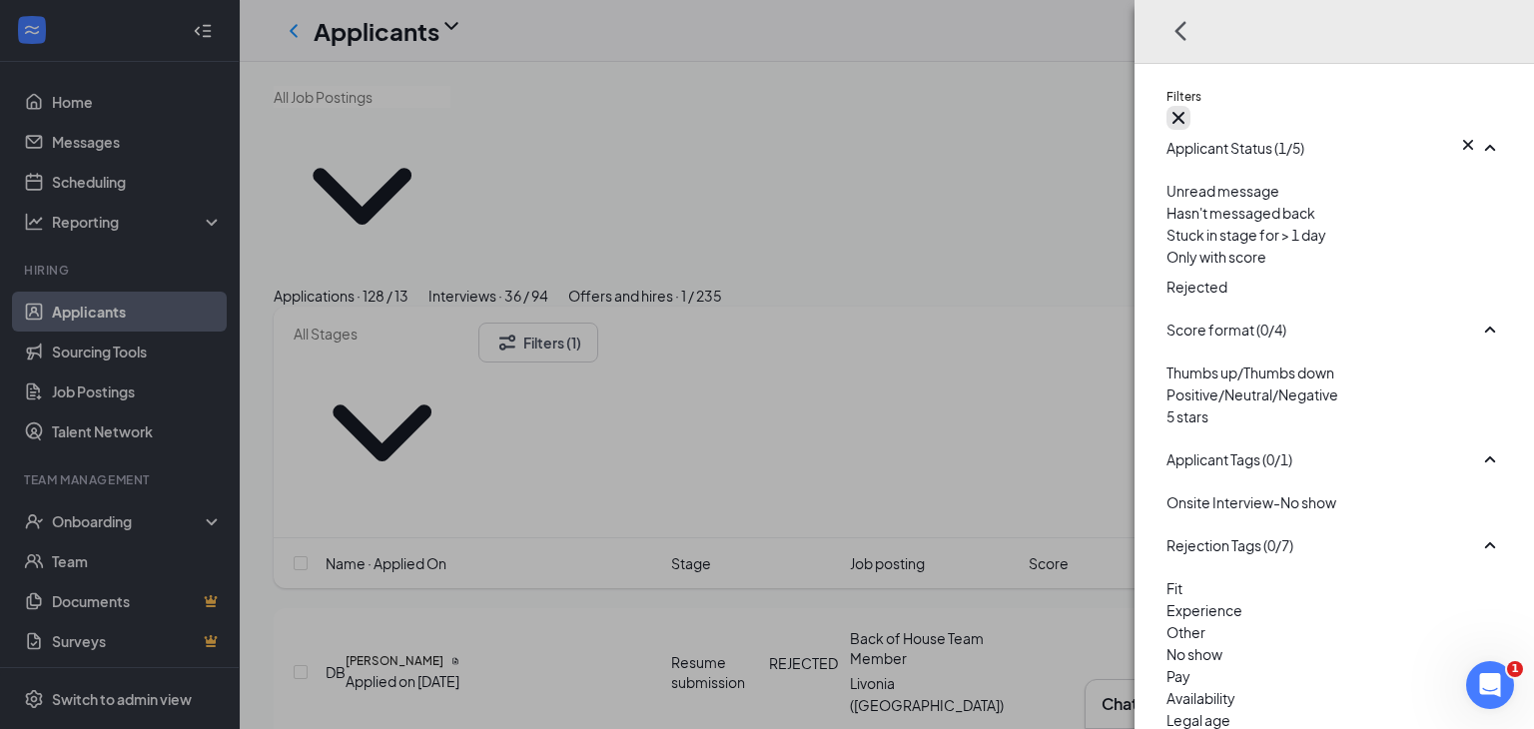
click at [1191, 106] on icon "Cross" at bounding box center [1179, 118] width 24 height 24
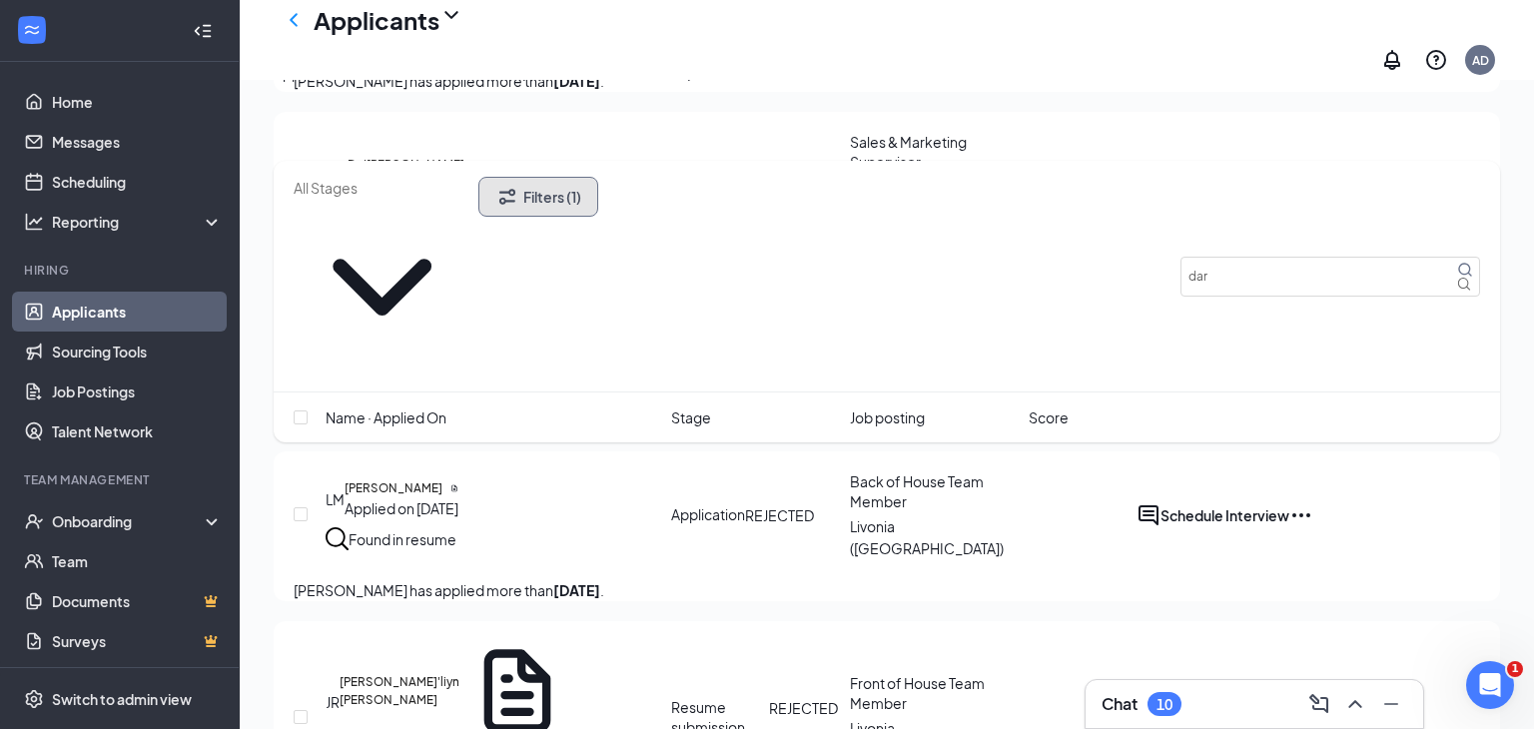
scroll to position [1453, 0]
click at [591, 193] on button "Filters (1)" at bounding box center [539, 197] width 120 height 40
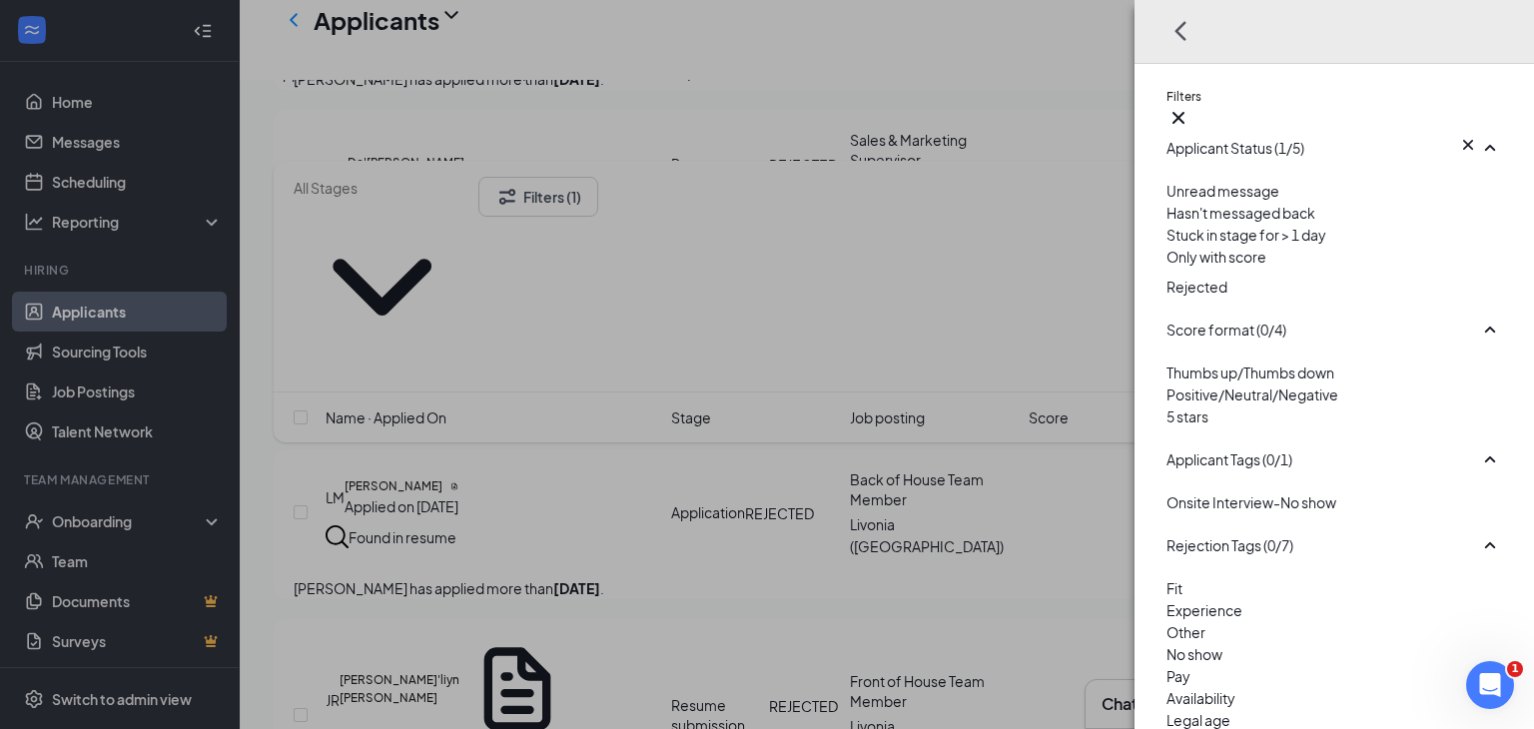
click at [1167, 276] on div at bounding box center [1335, 272] width 336 height 8
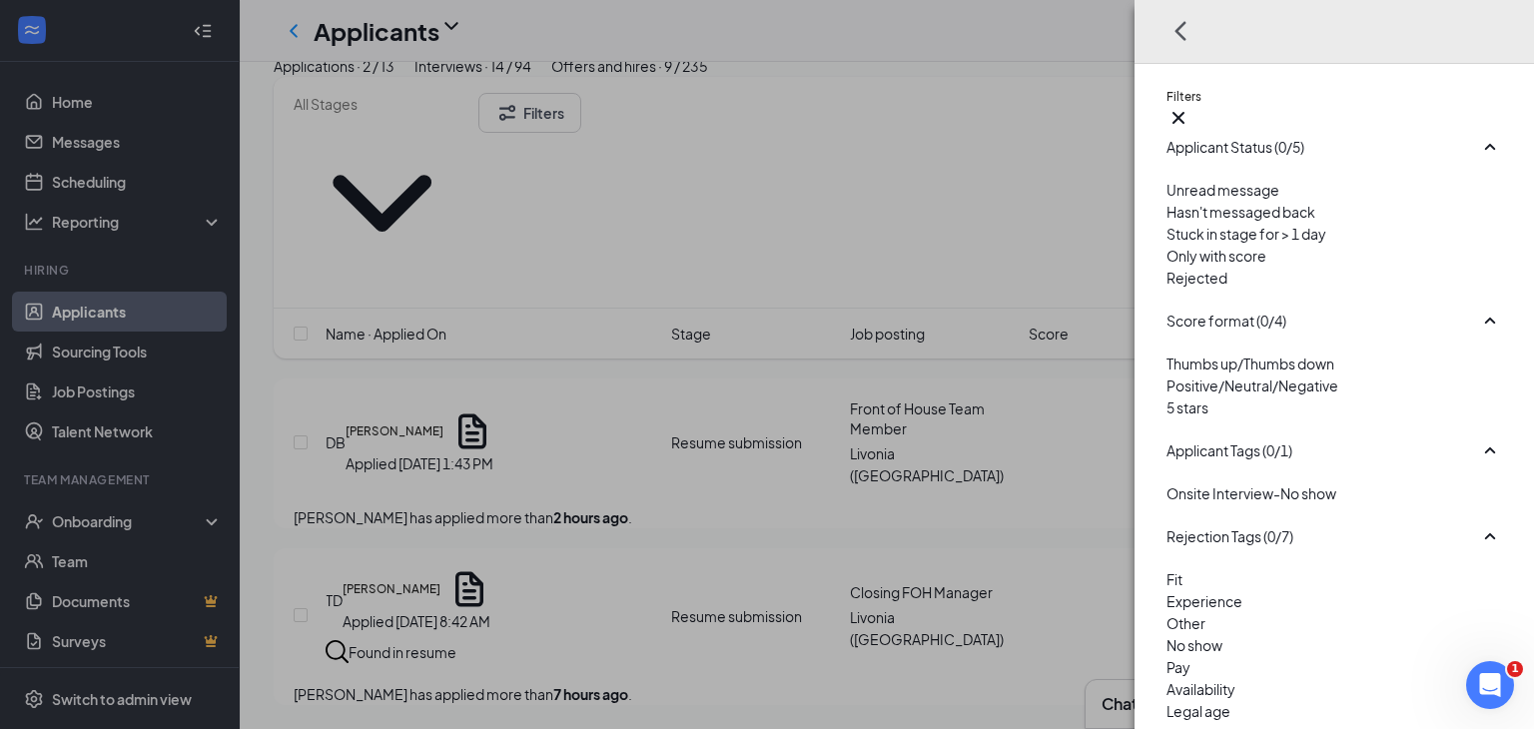
click at [603, 114] on div "Filters Applicant Status (0/5) Unread message Hasn't messaged back Stuck in sta…" at bounding box center [767, 364] width 1534 height 729
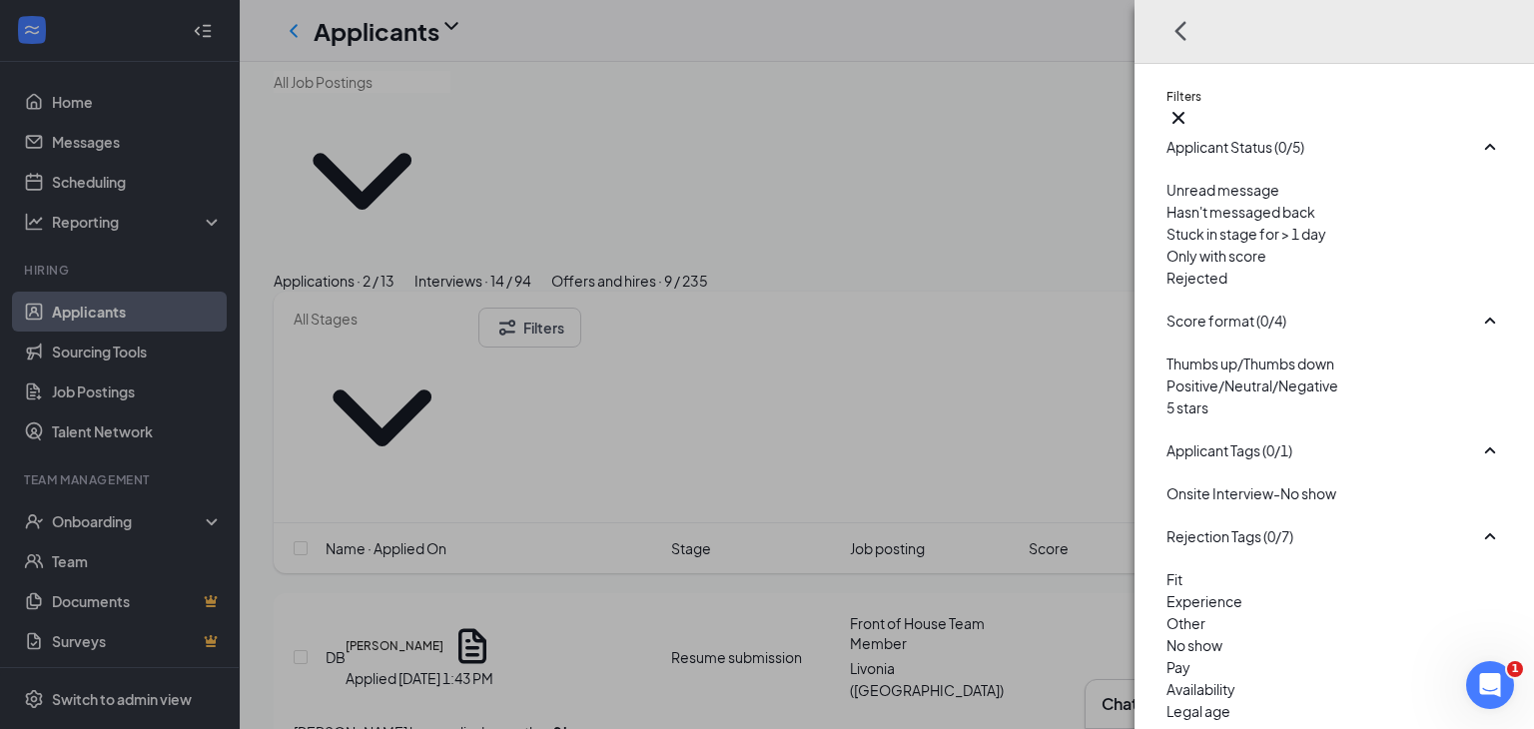
click at [577, 175] on div "Filters Applicant Status (0/5) Unread message Hasn't messaged back Stuck in sta…" at bounding box center [767, 364] width 1534 height 729
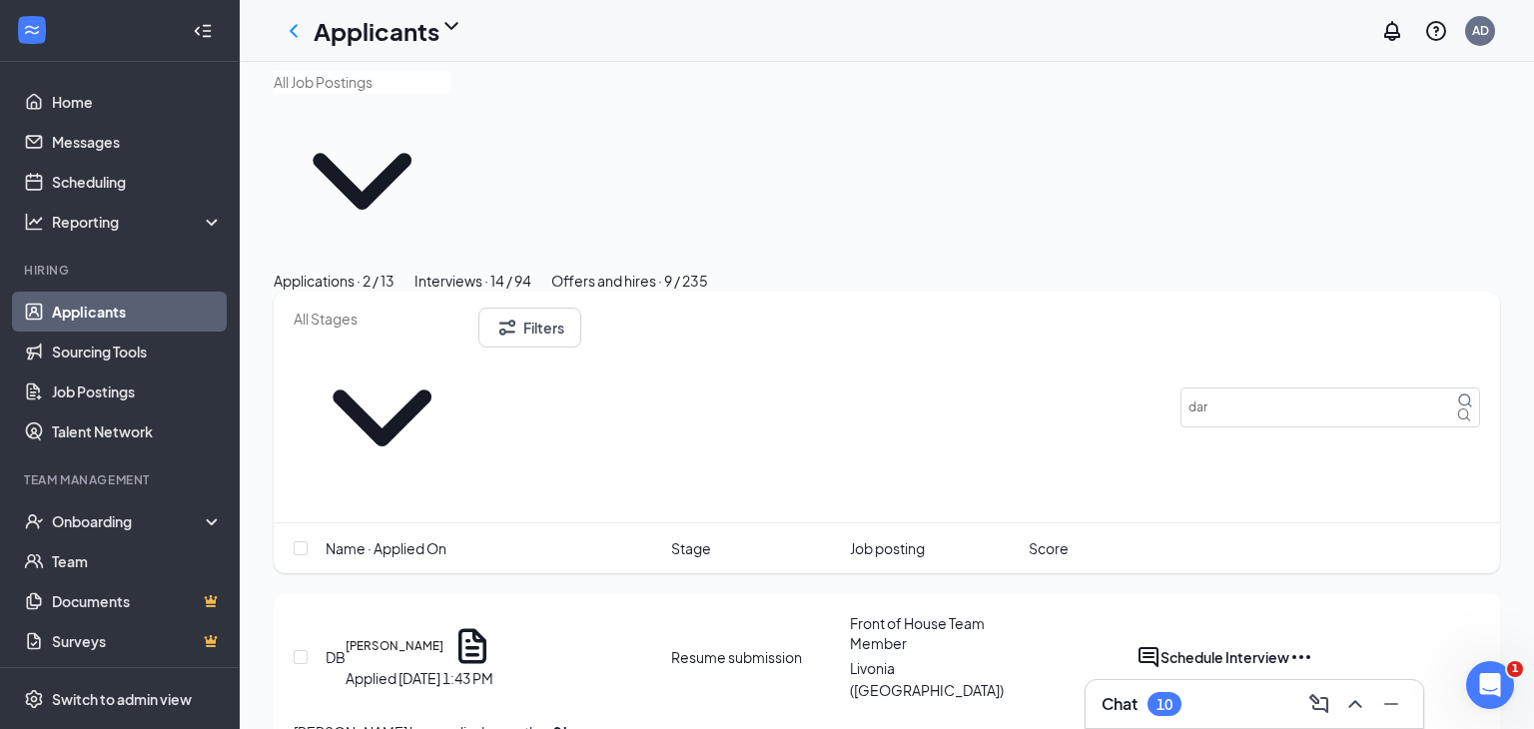
click at [531, 270] on div "Interviews · 14 / 94" at bounding box center [473, 281] width 117 height 22
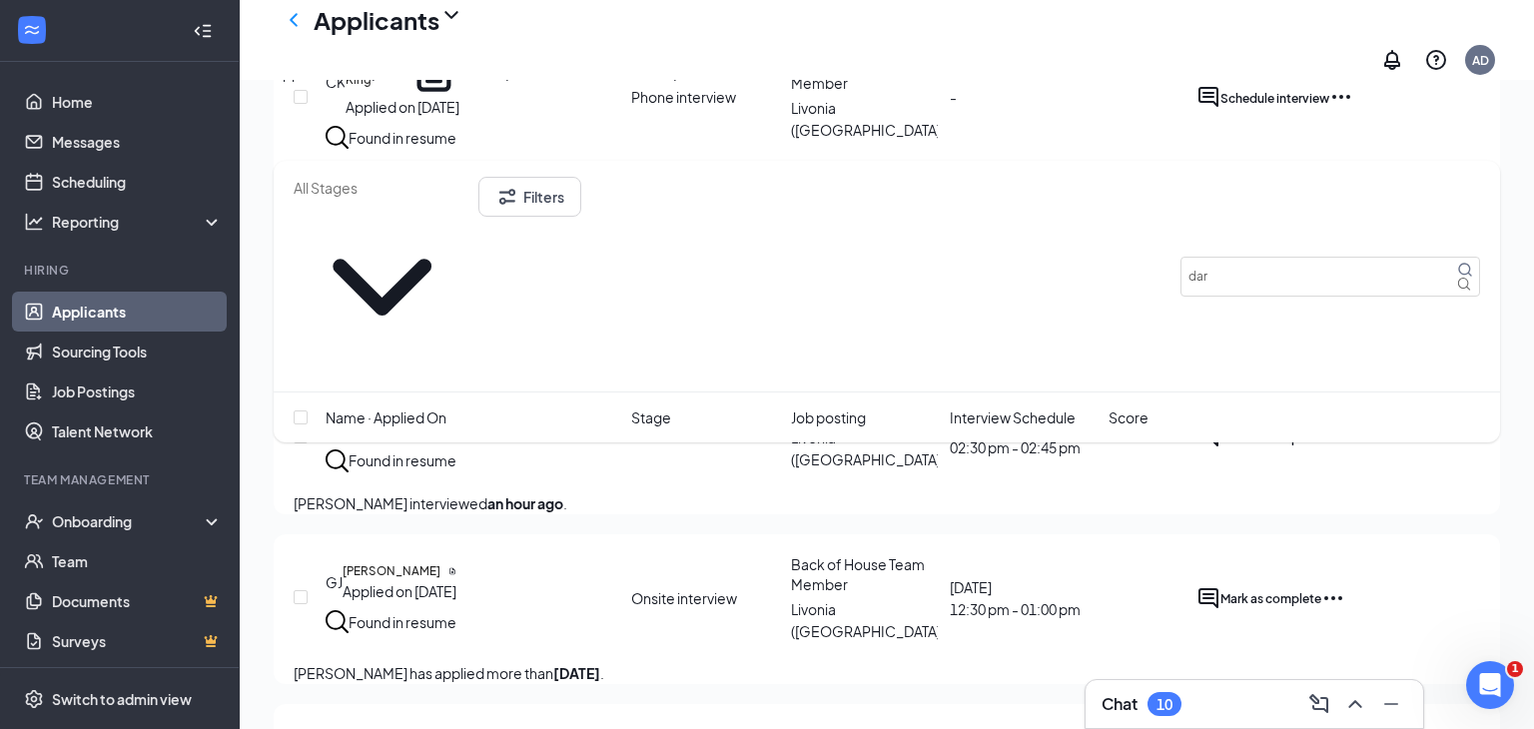
scroll to position [2166, 0]
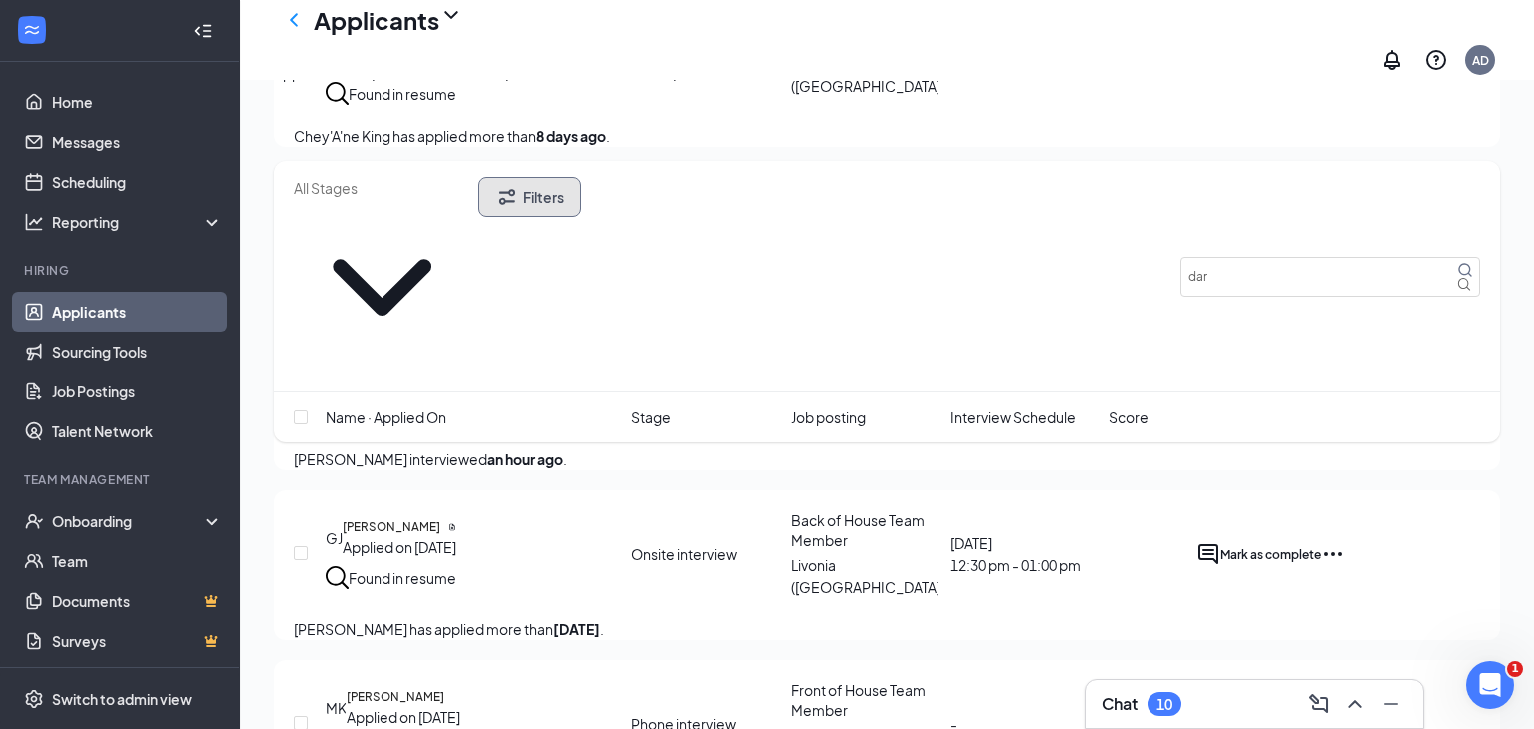
click at [581, 210] on button "Filters" at bounding box center [530, 197] width 103 height 40
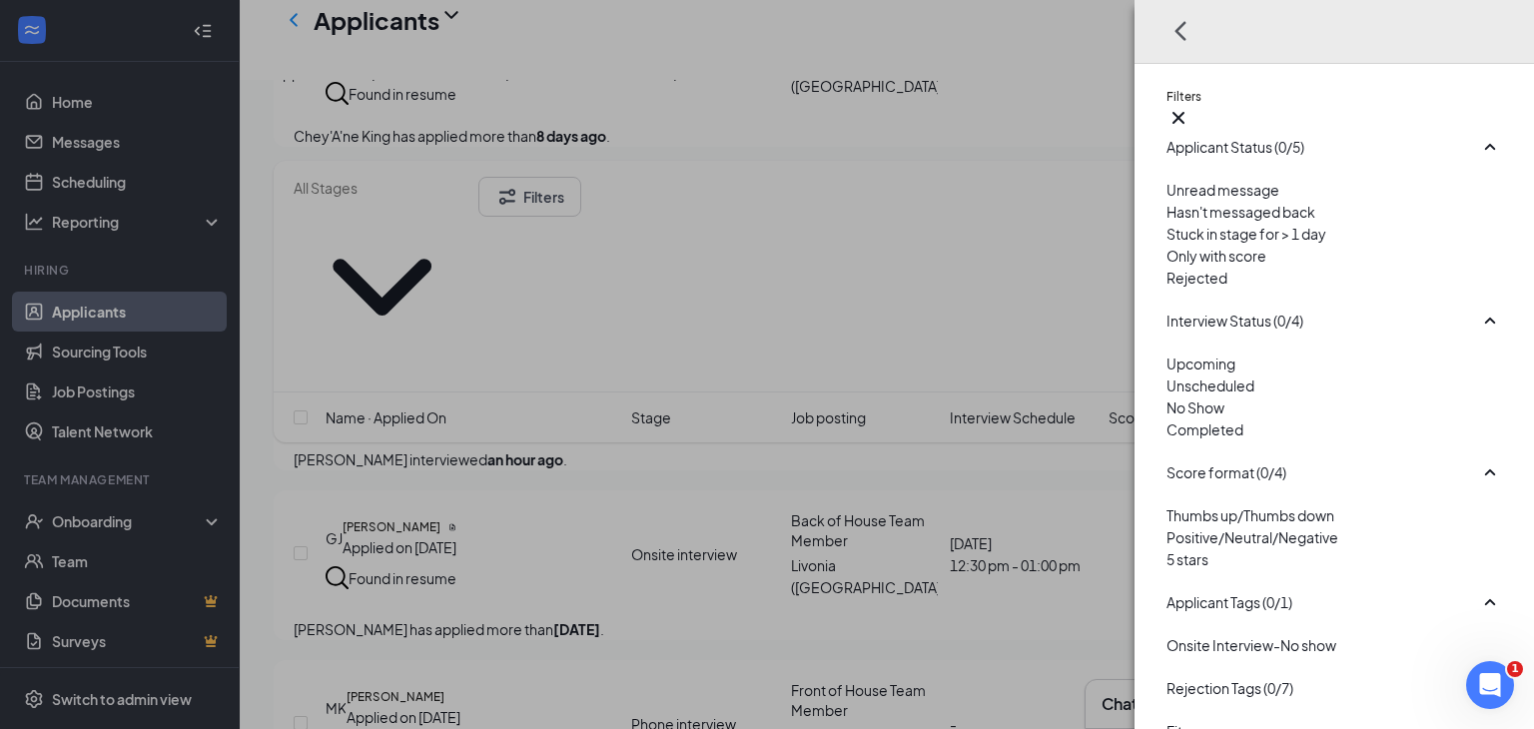
click at [1167, 267] on div at bounding box center [1335, 267] width 336 height 0
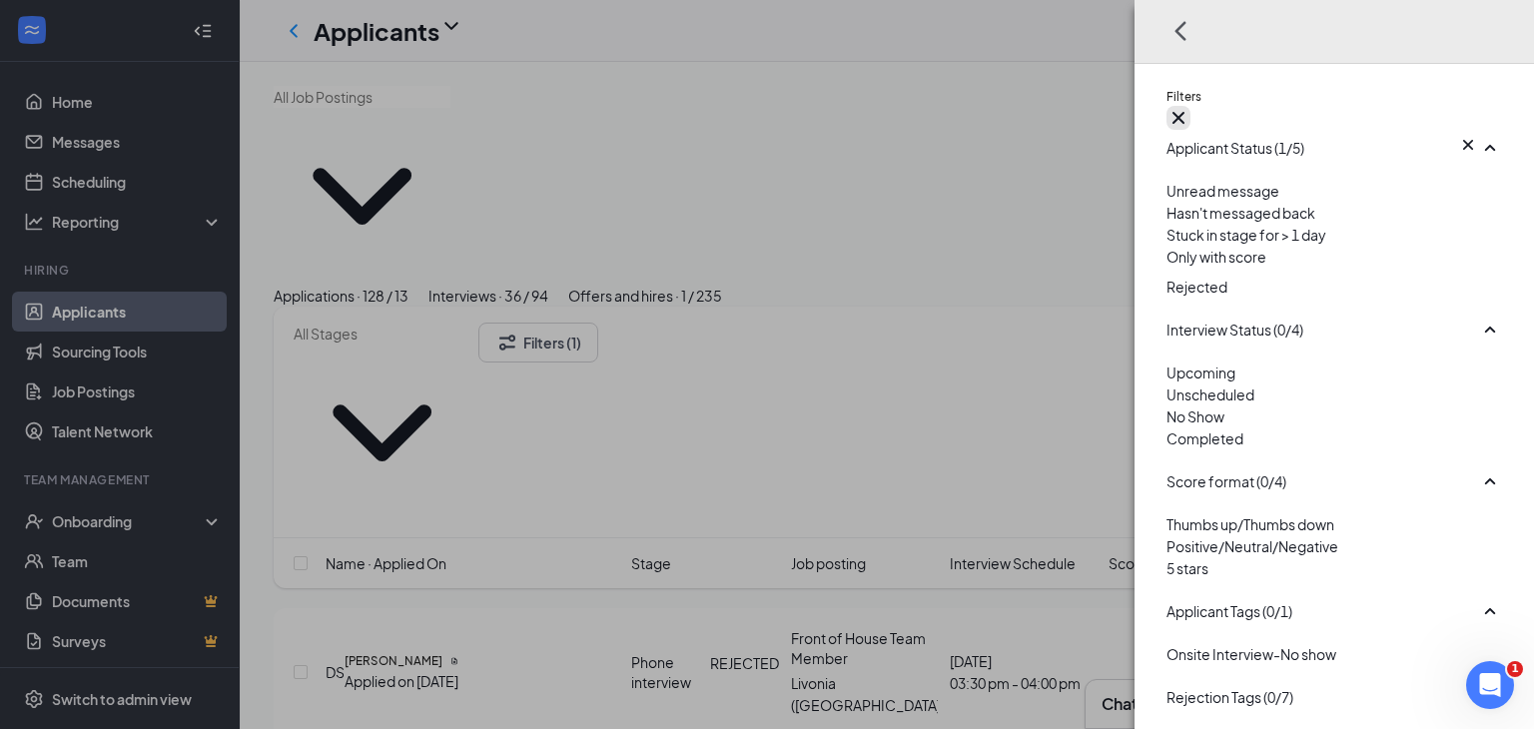
click at [1191, 106] on icon "Cross" at bounding box center [1179, 118] width 24 height 24
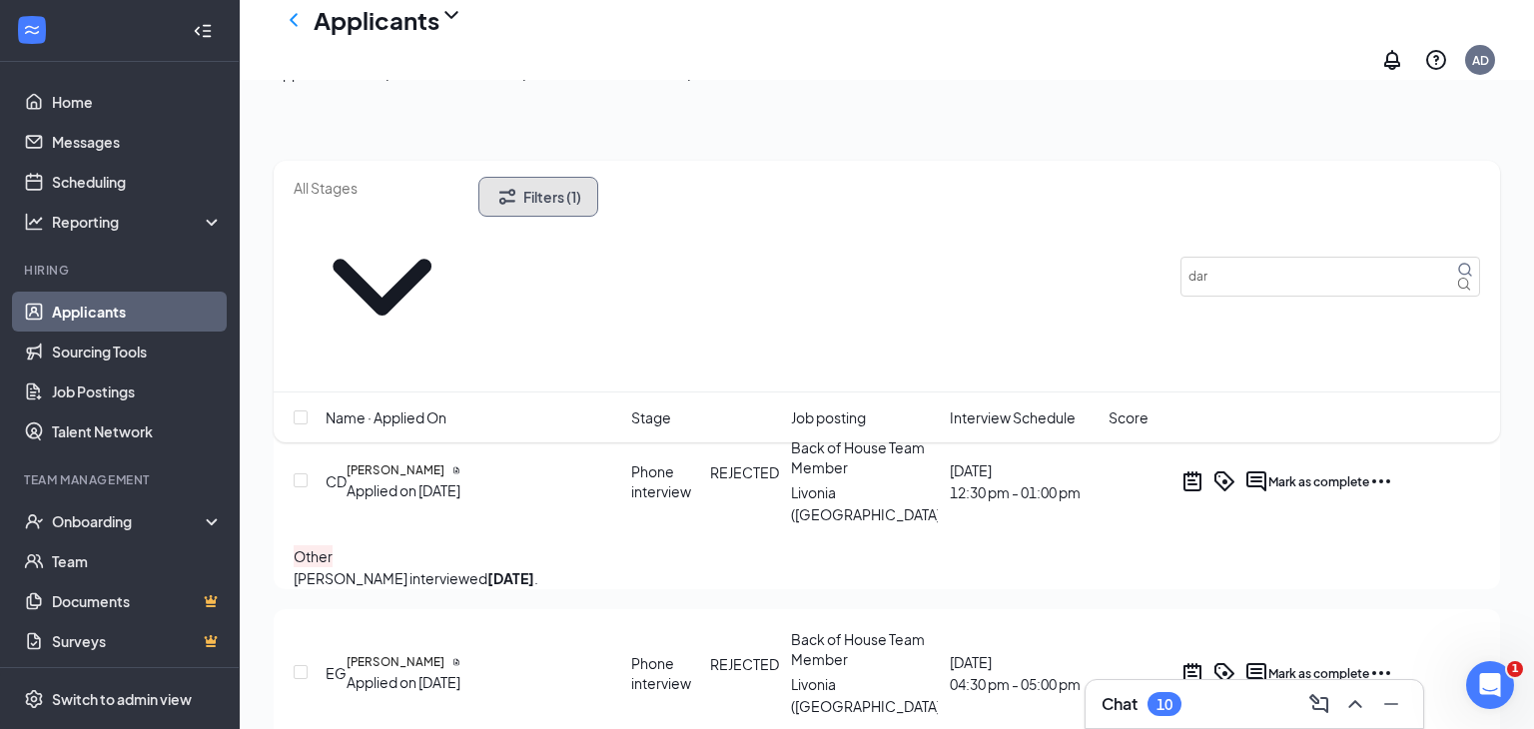
scroll to position [296, 0]
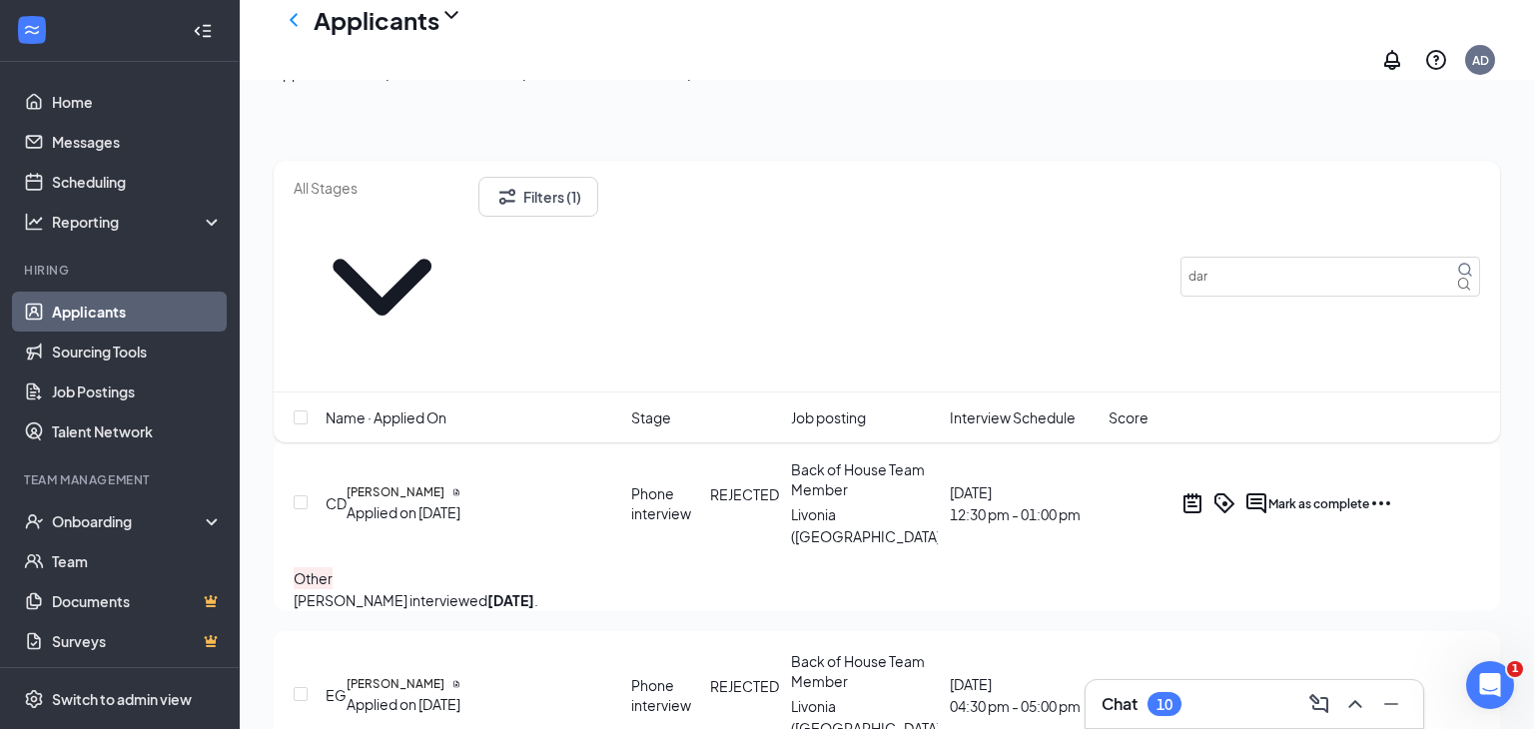
click at [52, 321] on link "Applicants" at bounding box center [137, 312] width 171 height 40
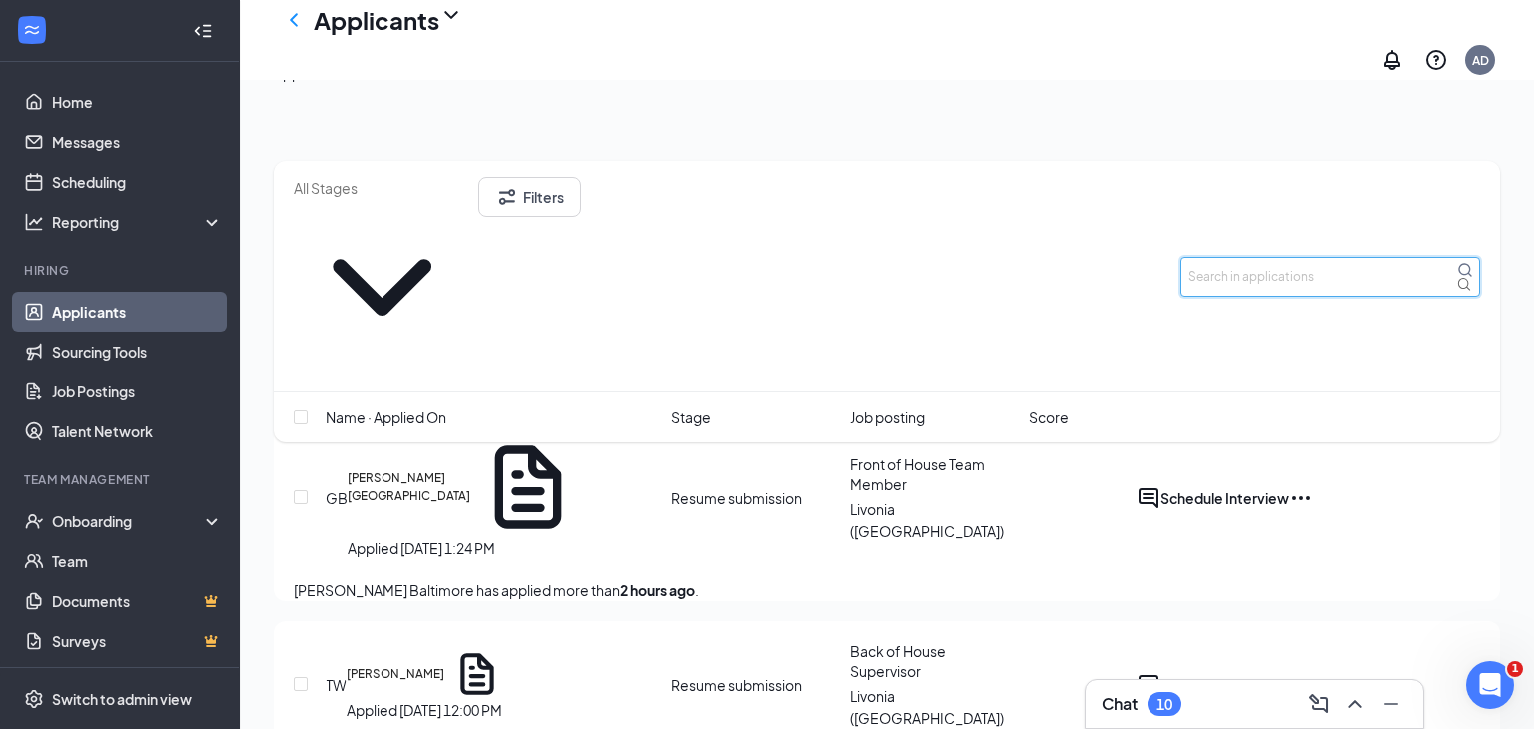
click at [1204, 257] on input "text" at bounding box center [1331, 277] width 300 height 40
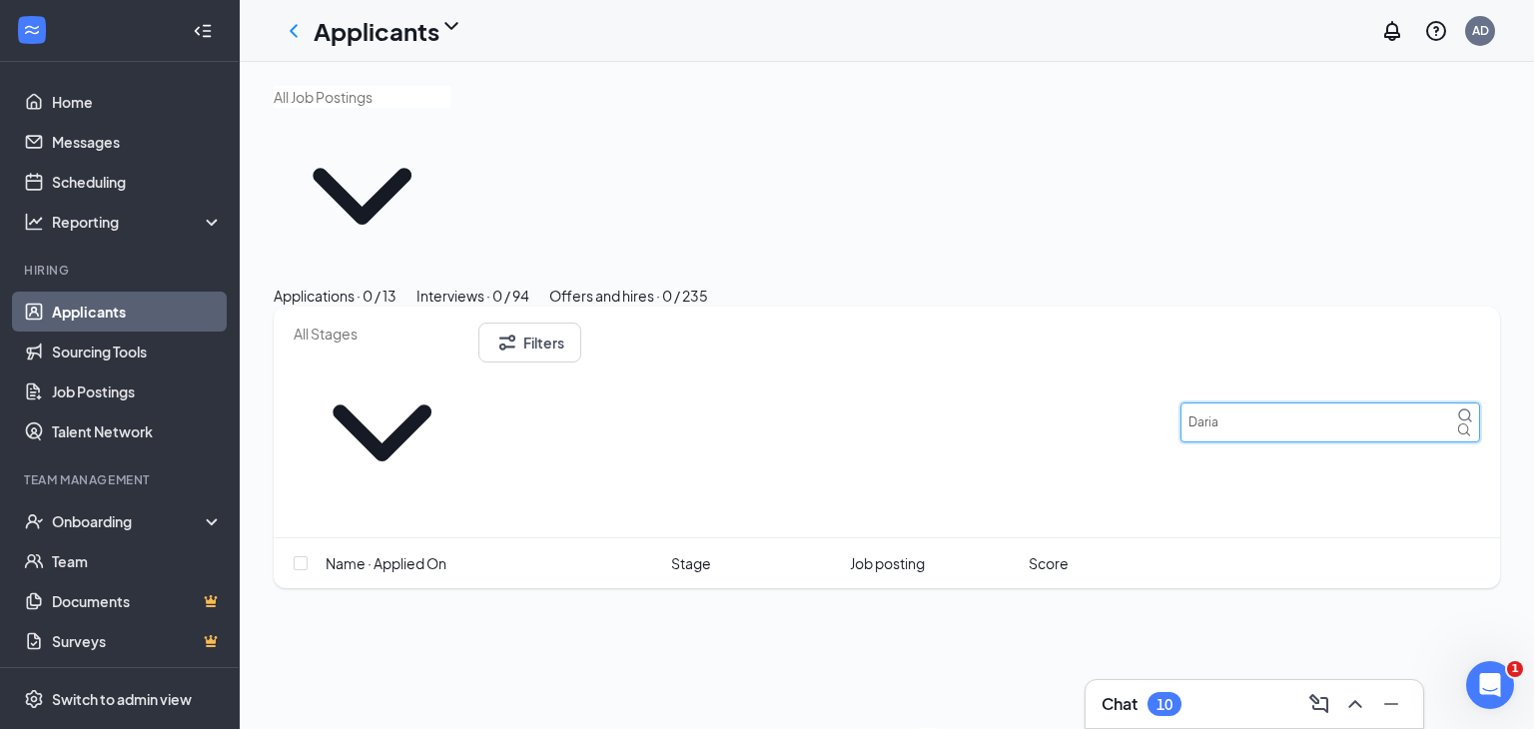
type input "Daria"
click at [529, 285] on div "Interviews · 0 / 94" at bounding box center [473, 296] width 113 height 22
click at [357, 285] on div "Applications · 0 / 13" at bounding box center [335, 296] width 123 height 22
click at [581, 323] on button "Filters" at bounding box center [530, 343] width 103 height 40
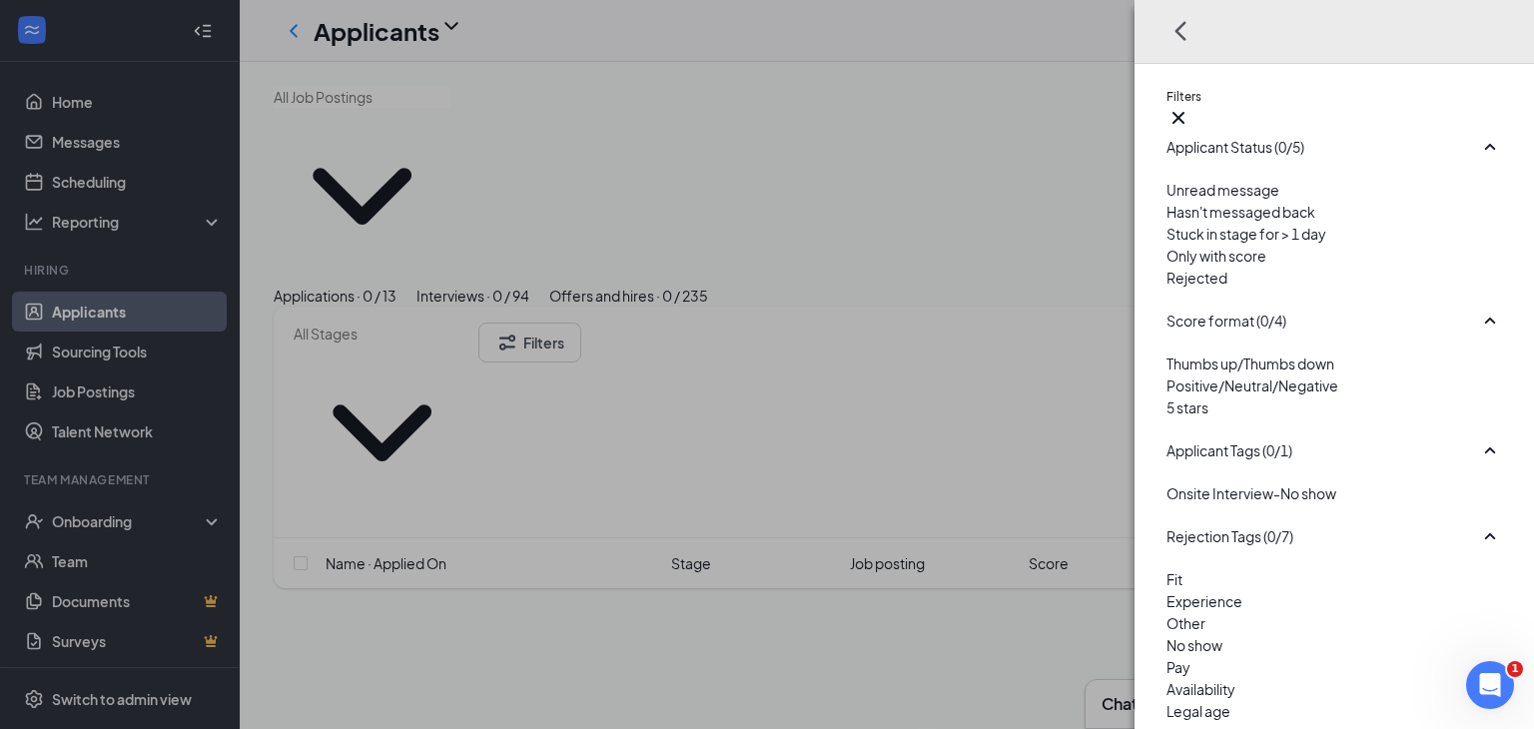
click at [1167, 307] on div "Unread message Hasn't messaged back Stuck in stage for > 1 day Only with score …" at bounding box center [1335, 244] width 336 height 130
click at [1172, 267] on div at bounding box center [1335, 267] width 336 height 0
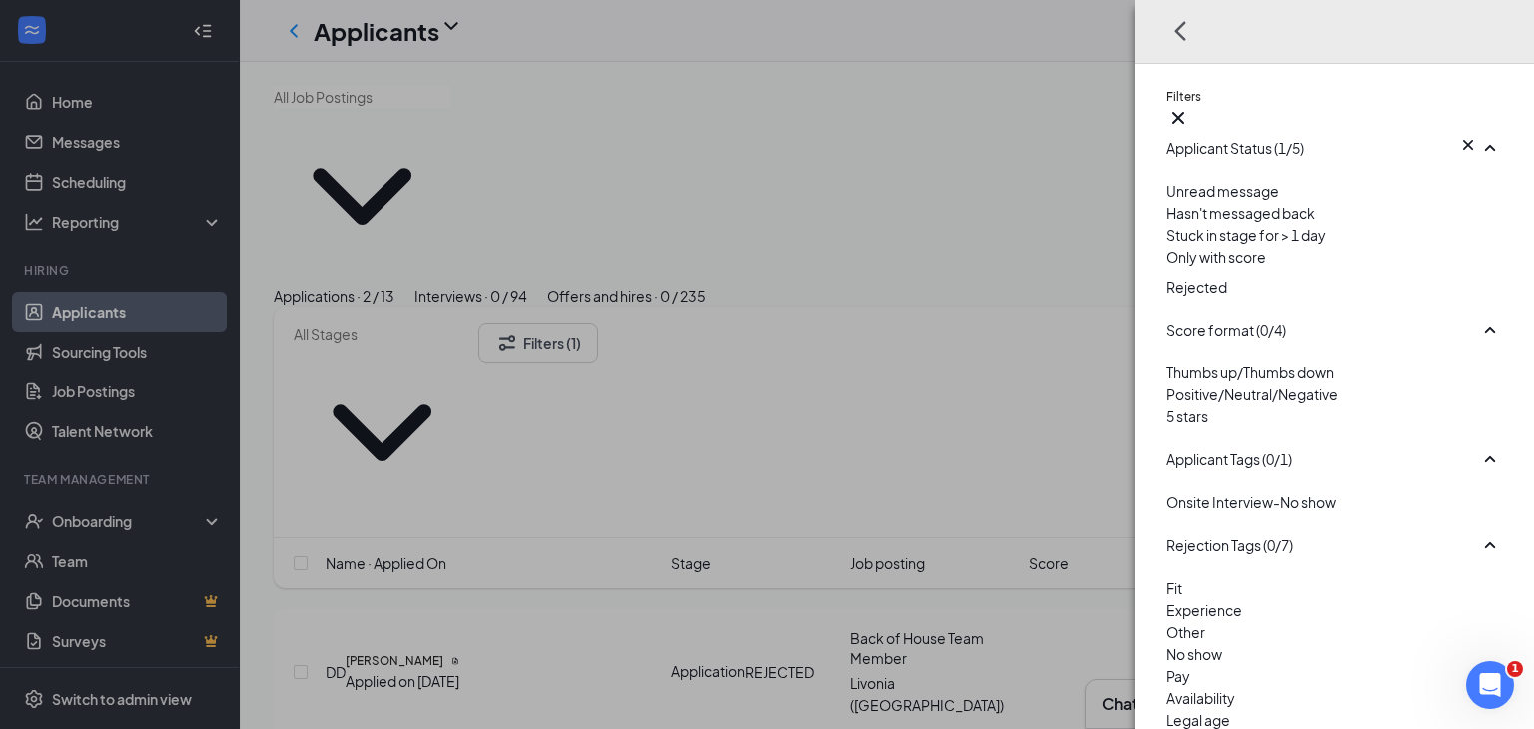
click at [955, 182] on div "Filters Applicant Status (1/5) Unread message Hasn't messaged back Stuck in sta…" at bounding box center [767, 364] width 1534 height 729
click at [1185, 112] on icon "Cross" at bounding box center [1179, 118] width 12 height 12
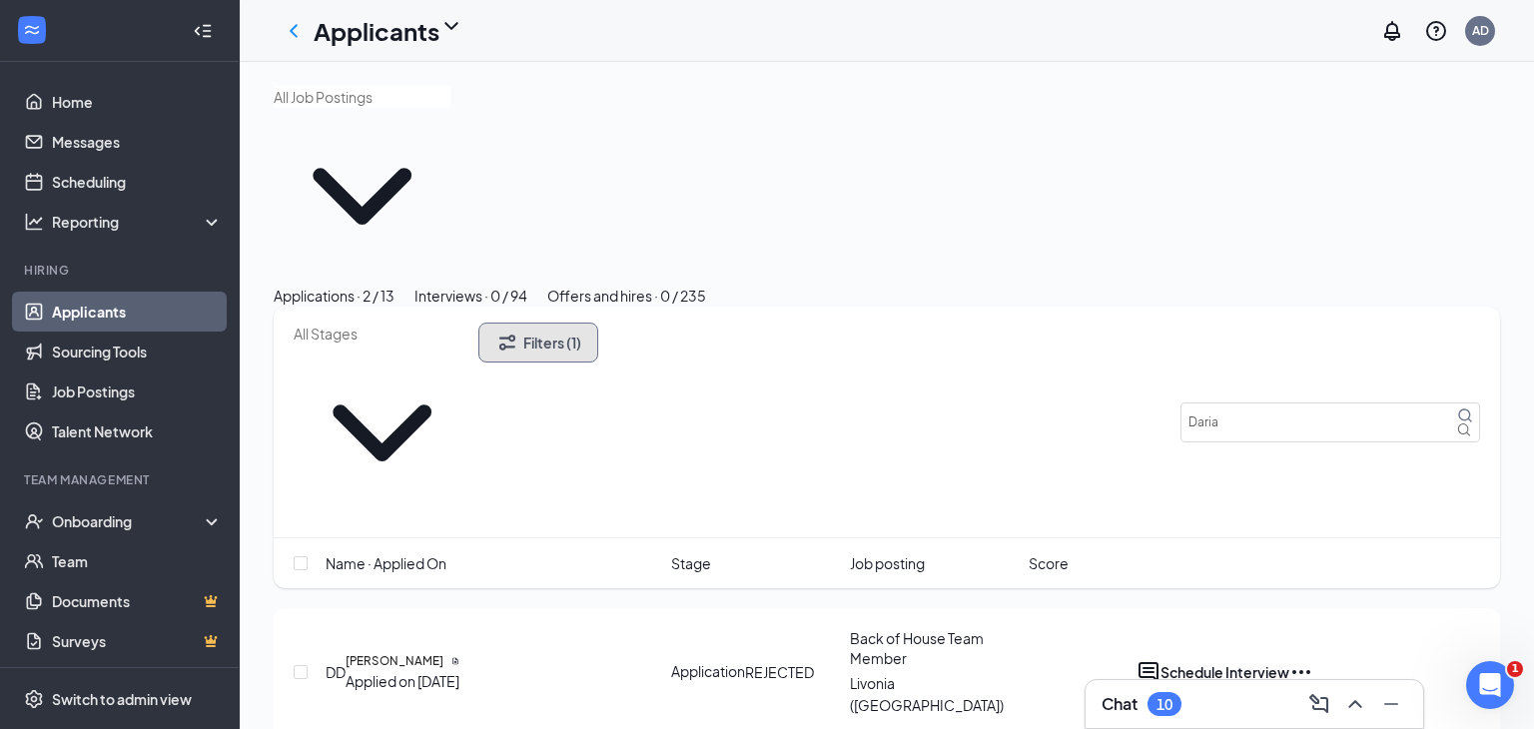
scroll to position [10, 0]
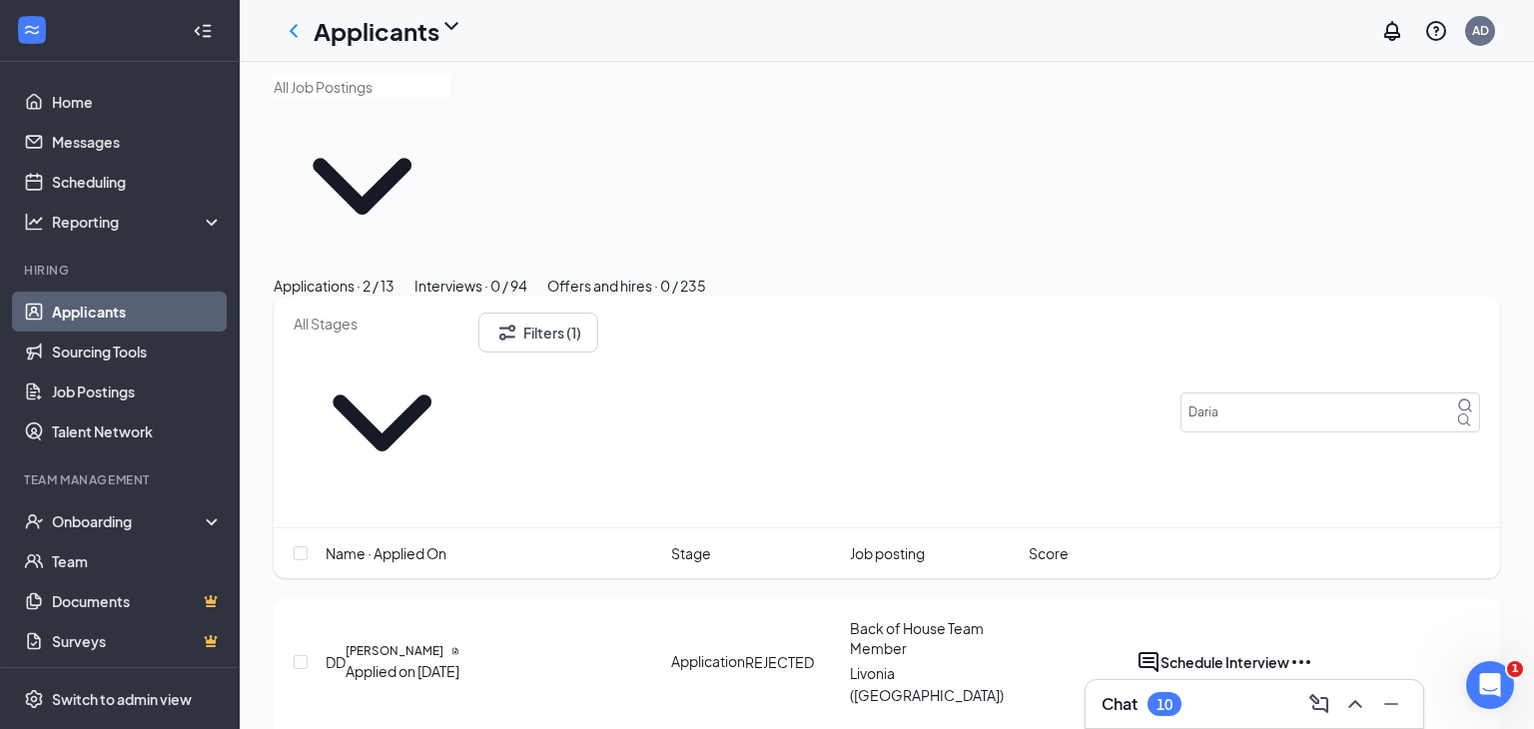
click at [527, 275] on div "Interviews · 0 / 94" at bounding box center [471, 286] width 113 height 22
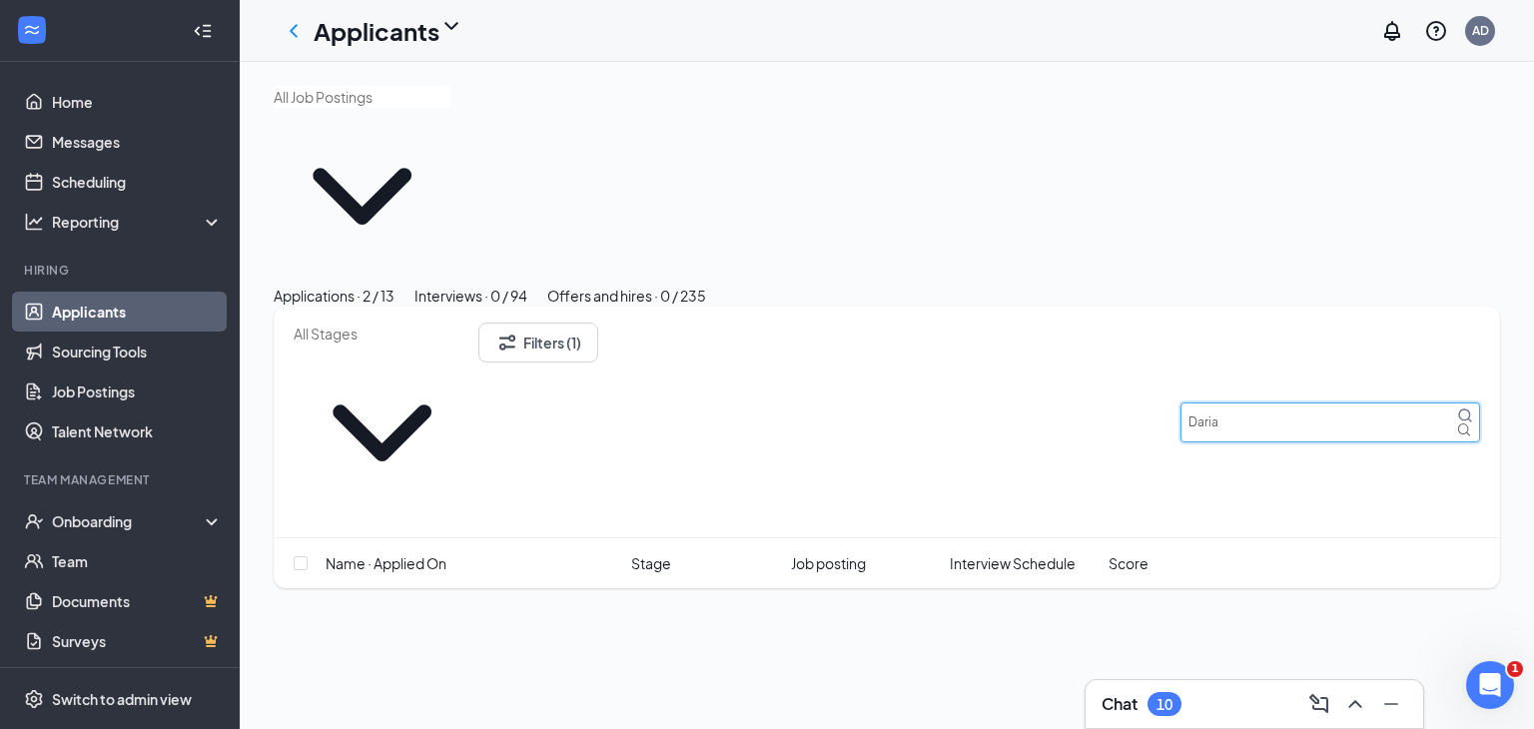
click at [1311, 403] on input "Daria" at bounding box center [1331, 423] width 300 height 40
type input "D"
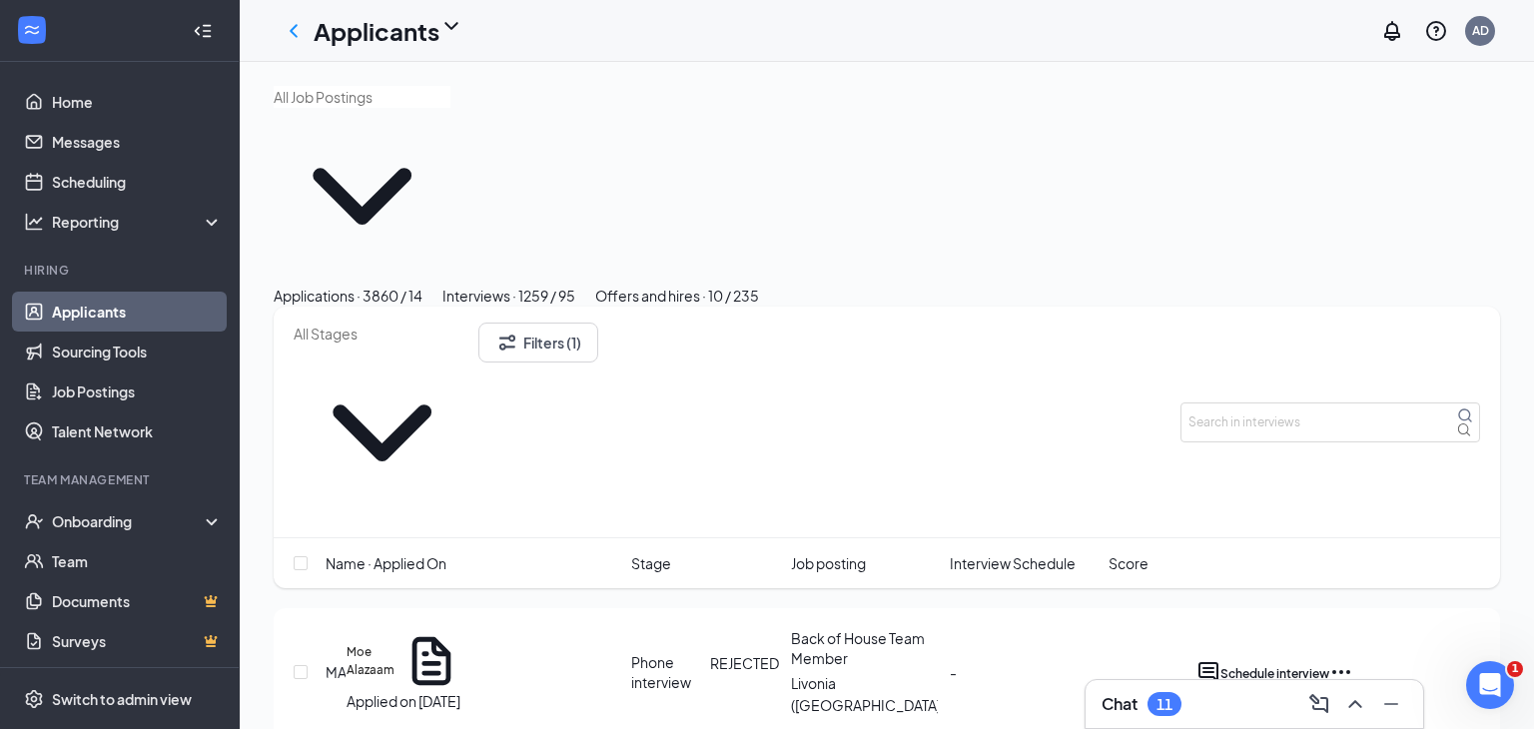
click at [95, 308] on link "Applicants" at bounding box center [137, 312] width 171 height 40
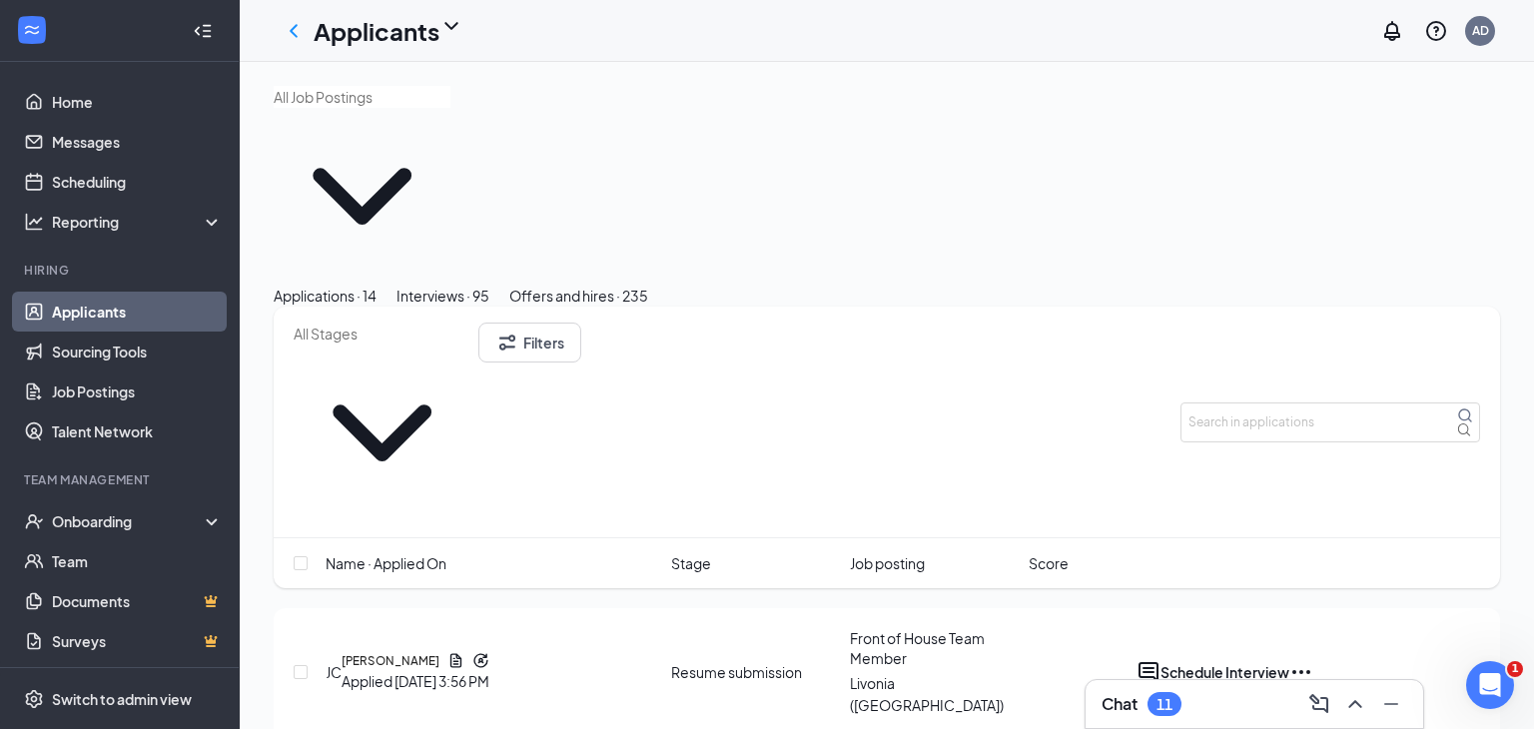
click at [490, 285] on div "Interviews · 95" at bounding box center [443, 296] width 93 height 22
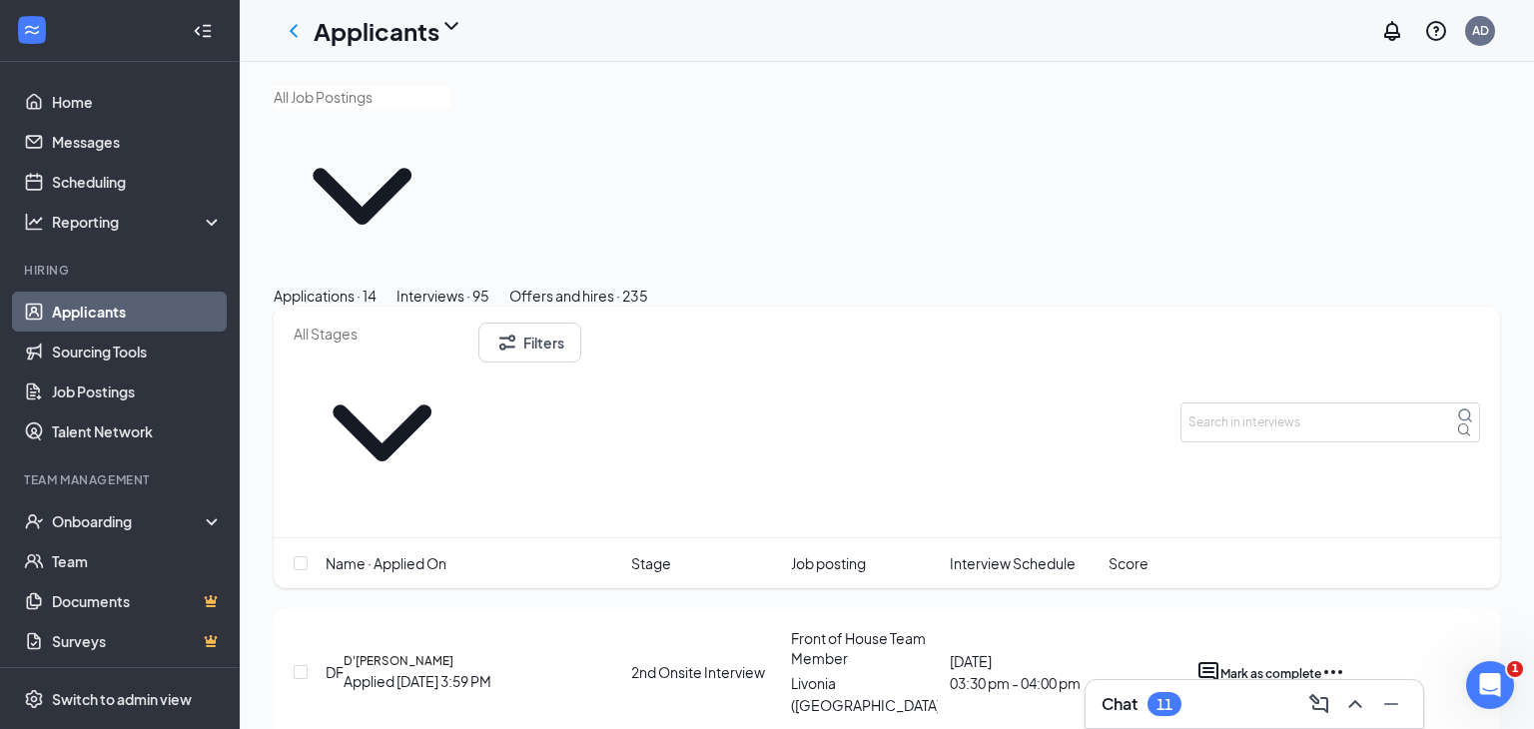
click at [1124, 715] on div "Chat 11" at bounding box center [1142, 704] width 80 height 24
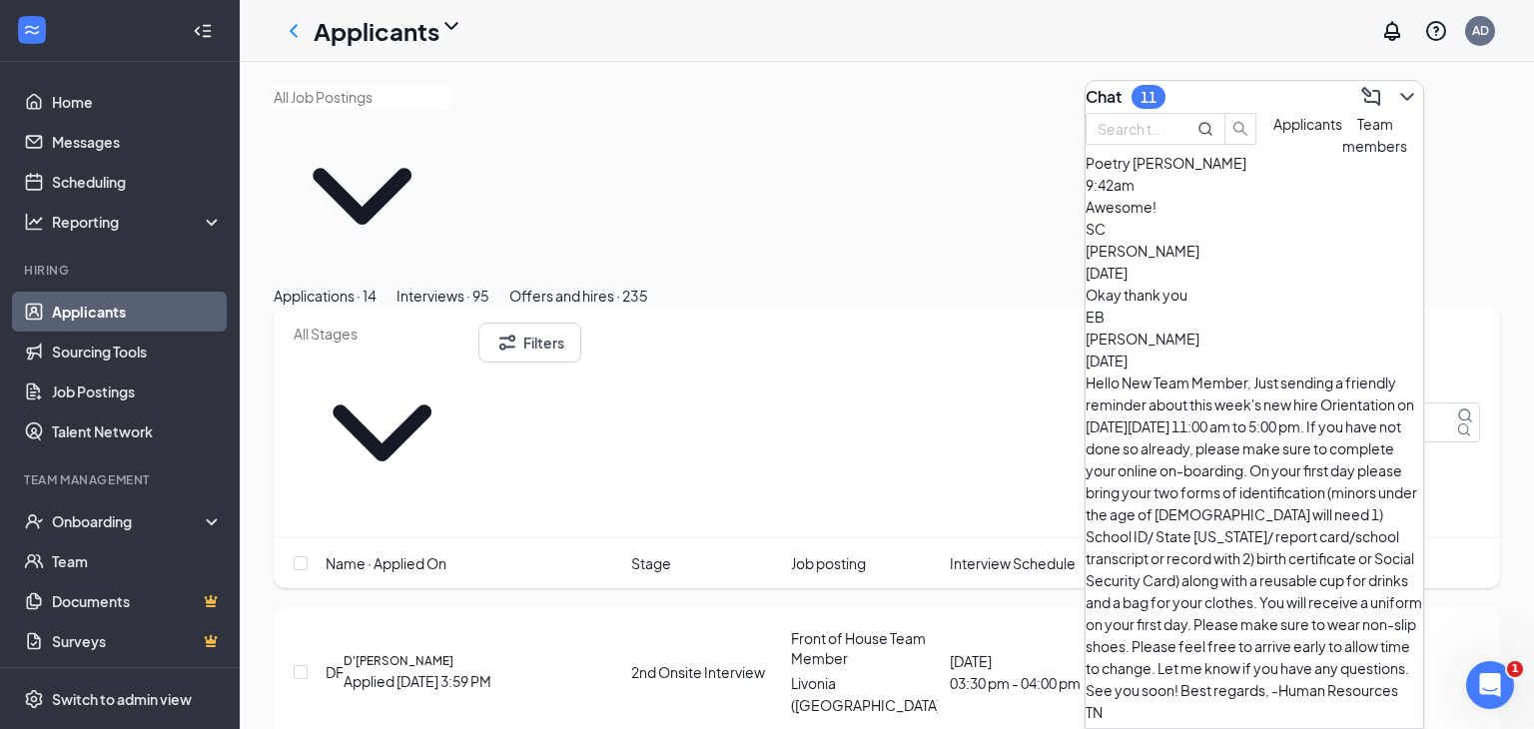
scroll to position [101, 0]
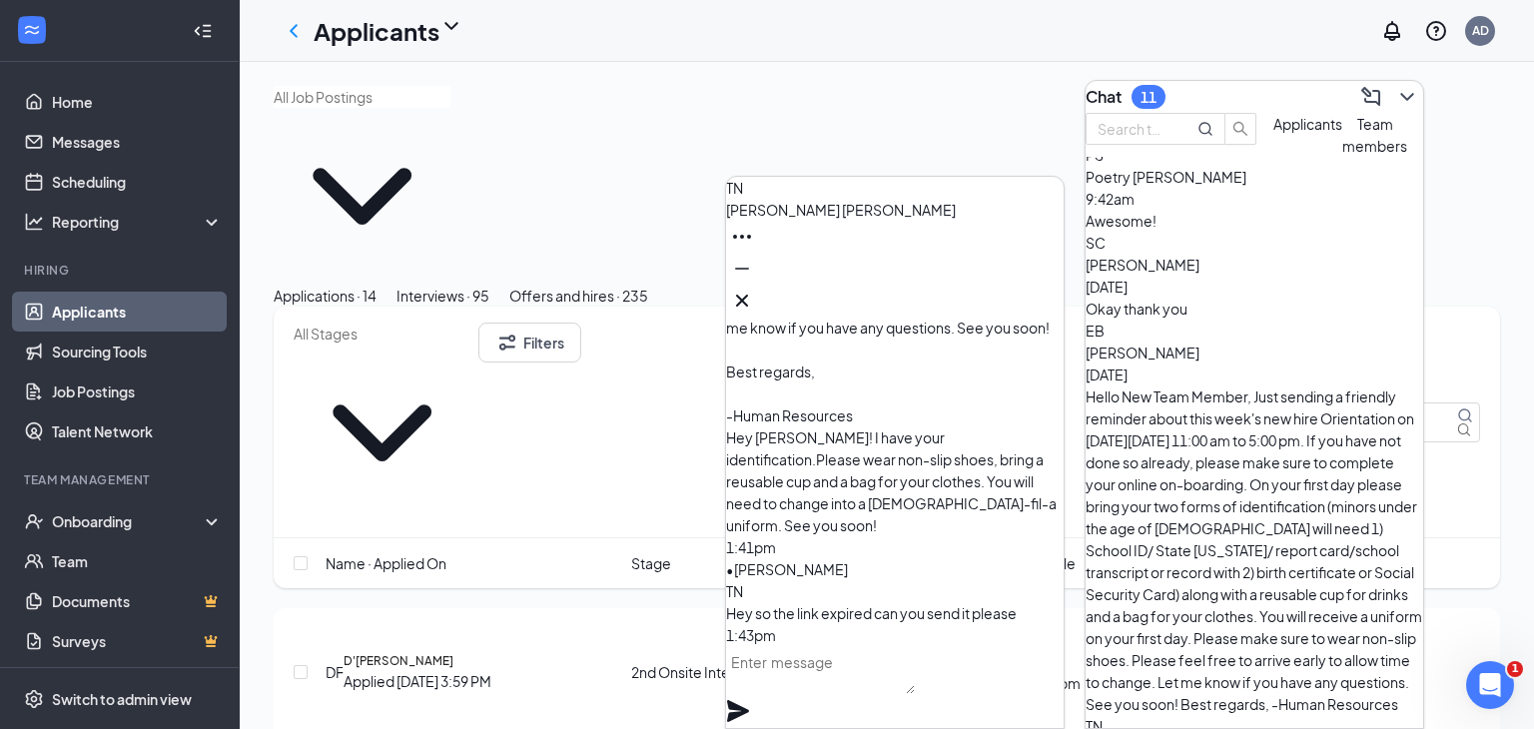
click at [915, 686] on textarea at bounding box center [820, 670] width 189 height 48
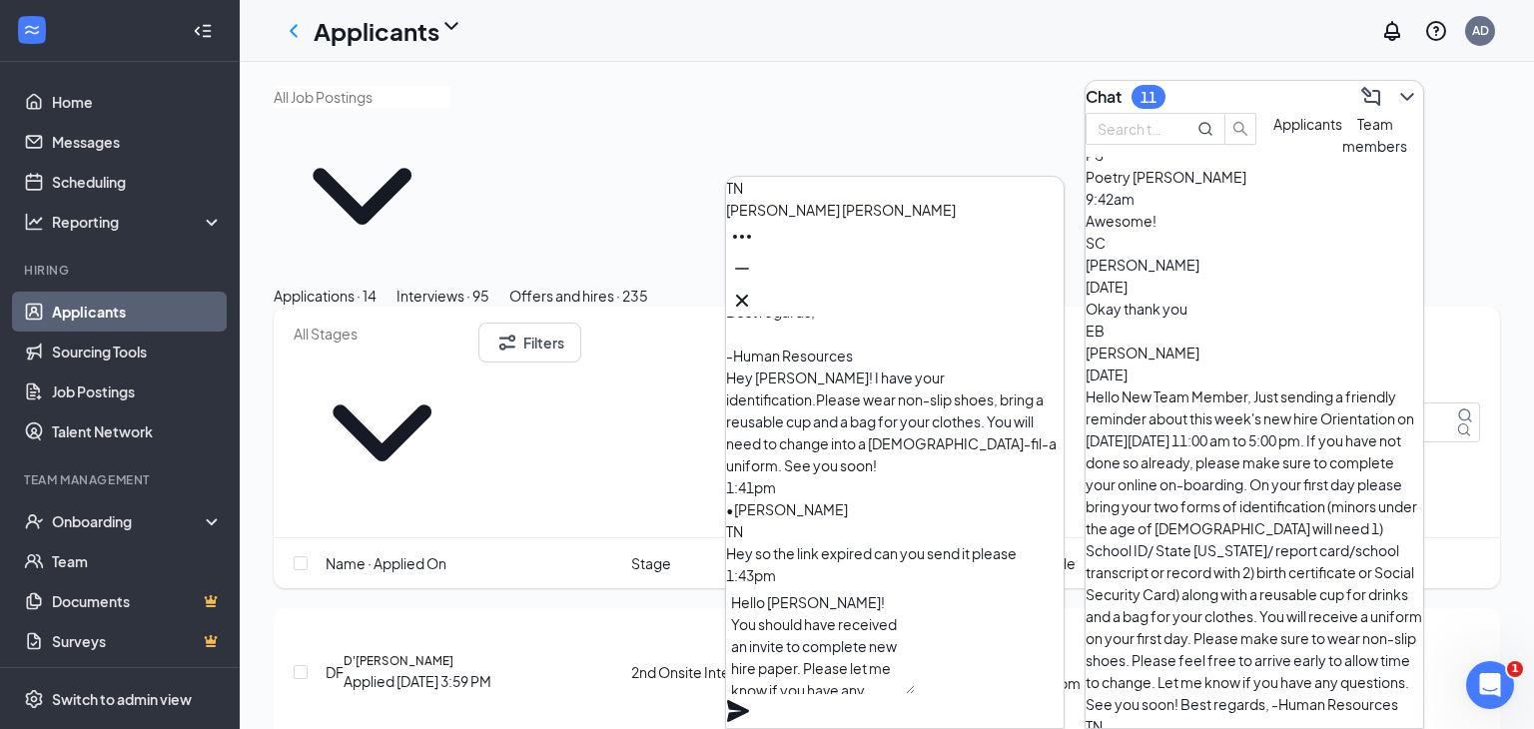
scroll to position [20, 0]
type textarea "Hello [PERSON_NAME]! You should have received an invite to complete new hire pa…"
click at [750, 699] on icon "Plane" at bounding box center [738, 711] width 24 height 24
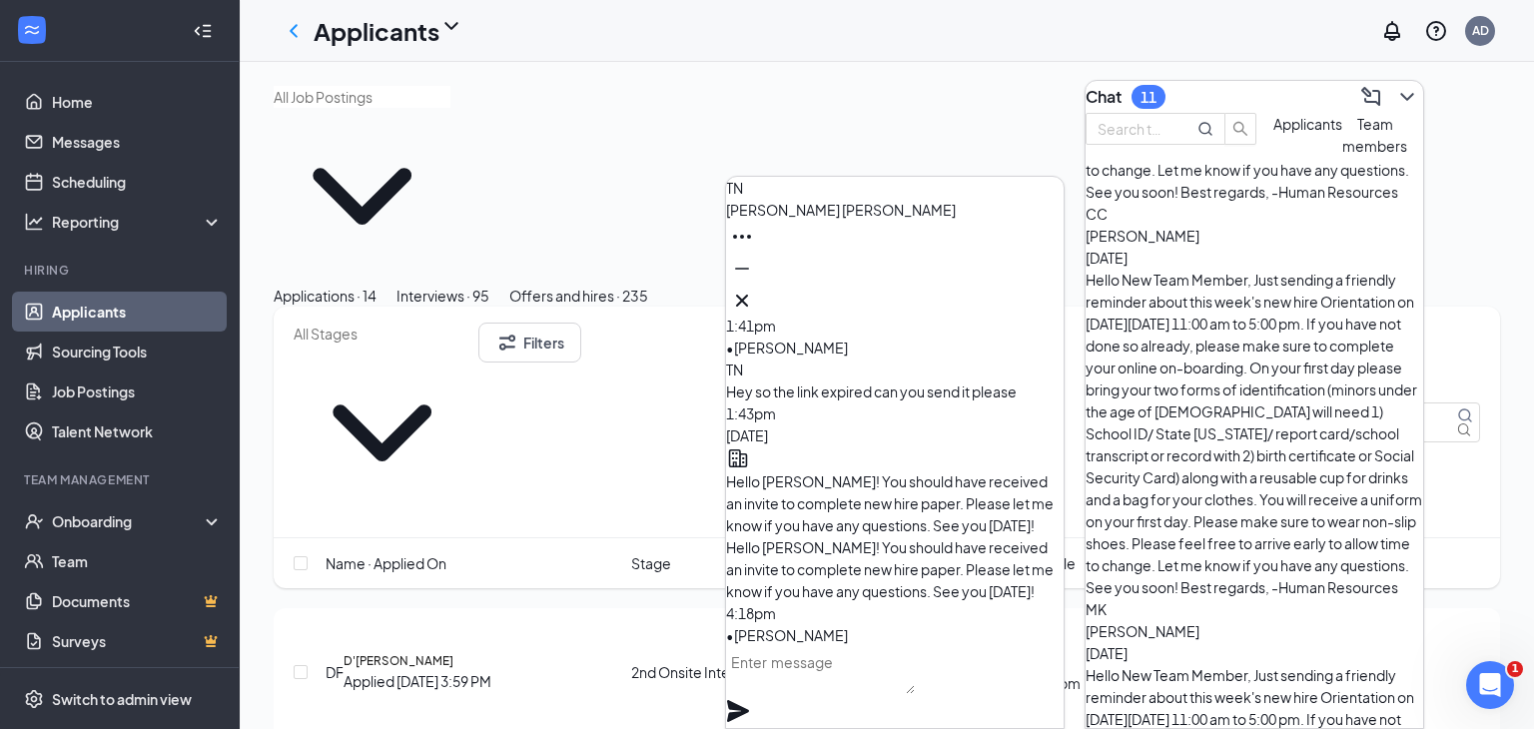
scroll to position [817, 0]
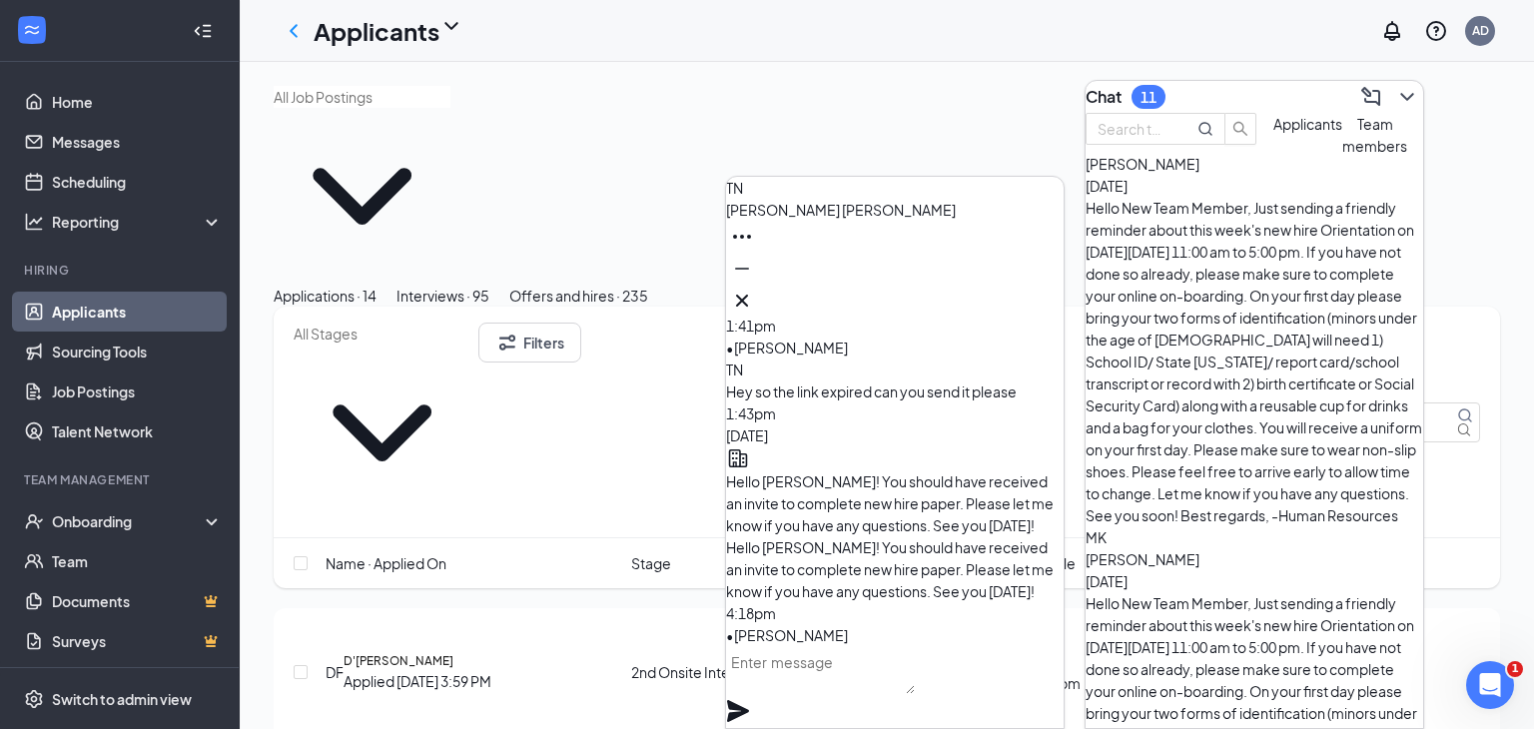
click at [1274, 133] on span "Applicants" at bounding box center [1308, 124] width 69 height 18
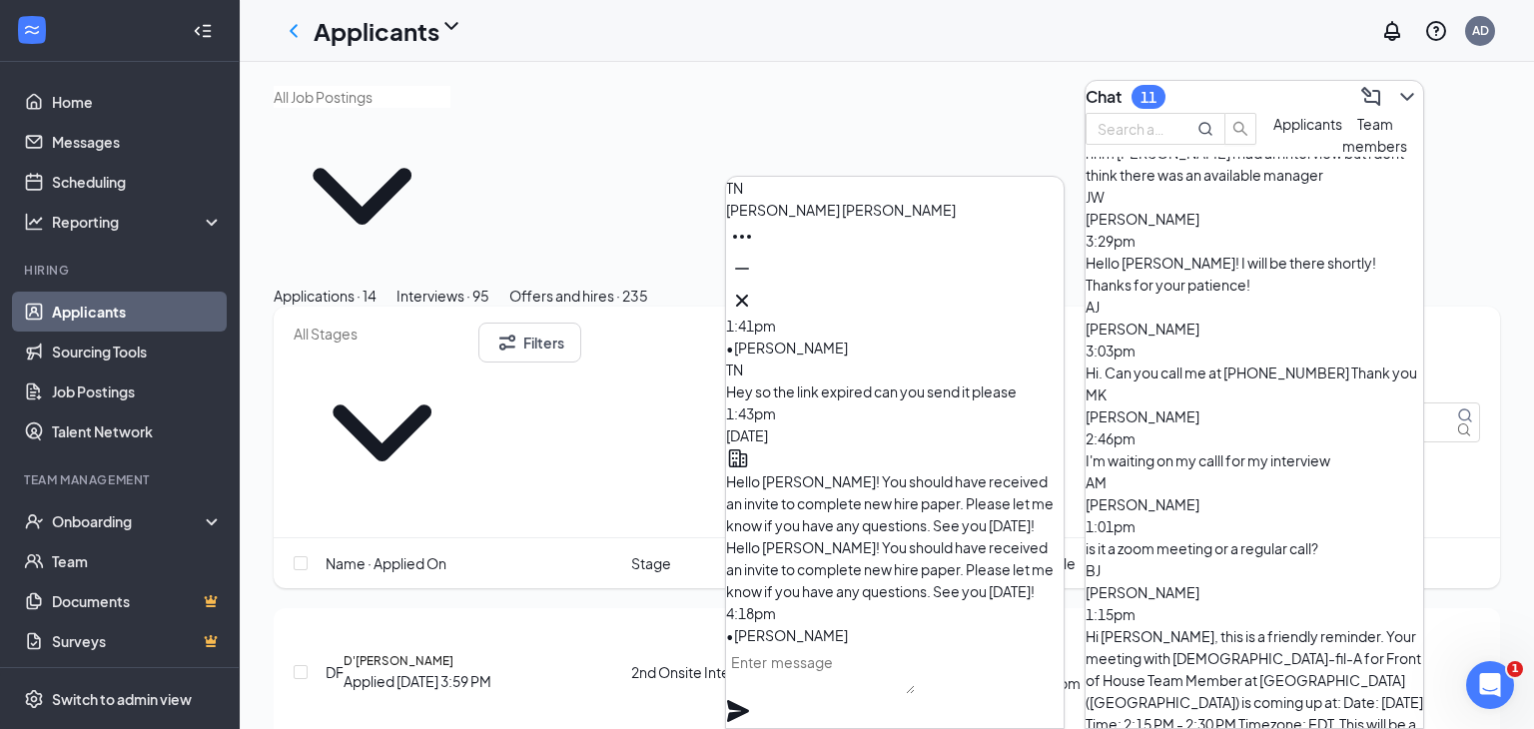
scroll to position [70, 0]
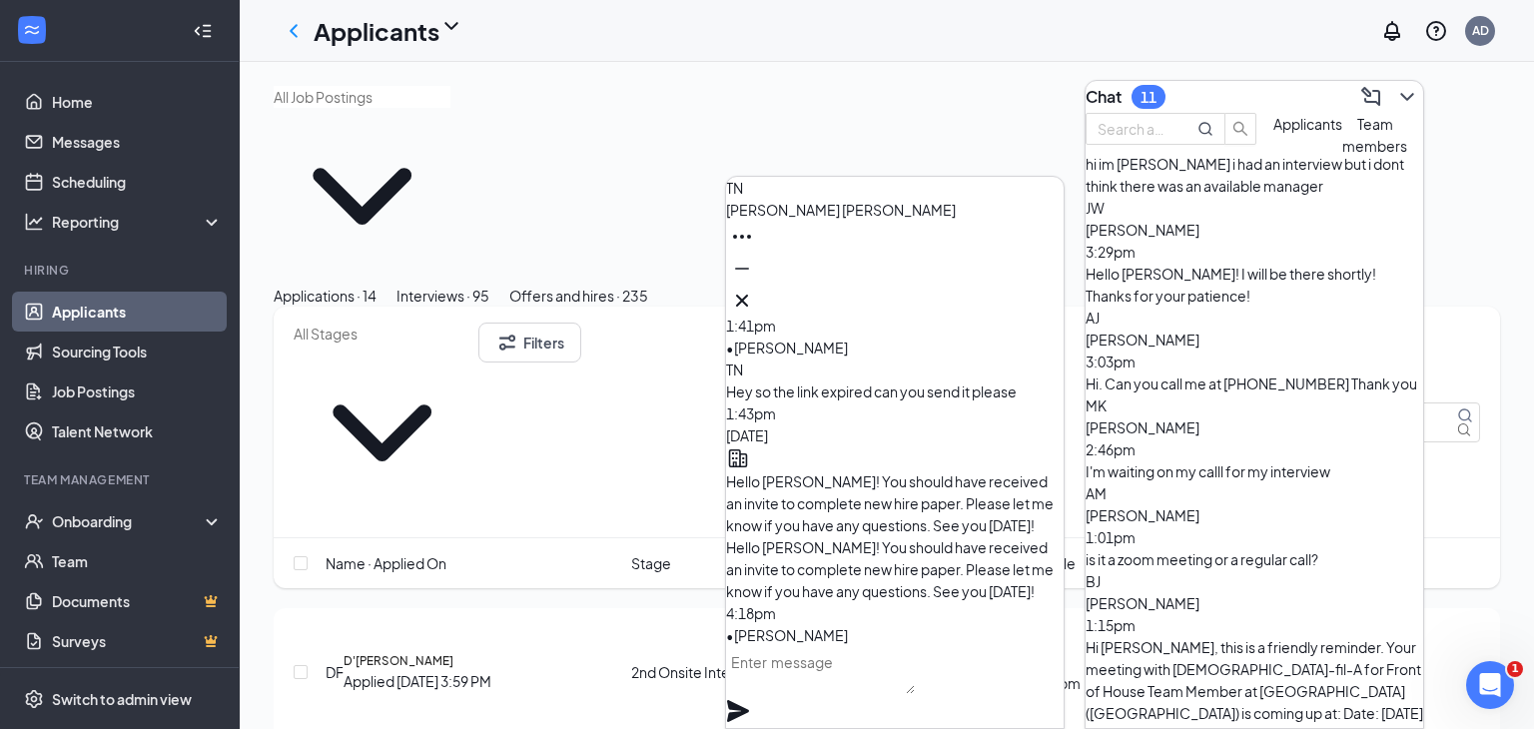
click at [1295, 461] on div "I'm waiting on my calll for my interview" at bounding box center [1255, 472] width 338 height 22
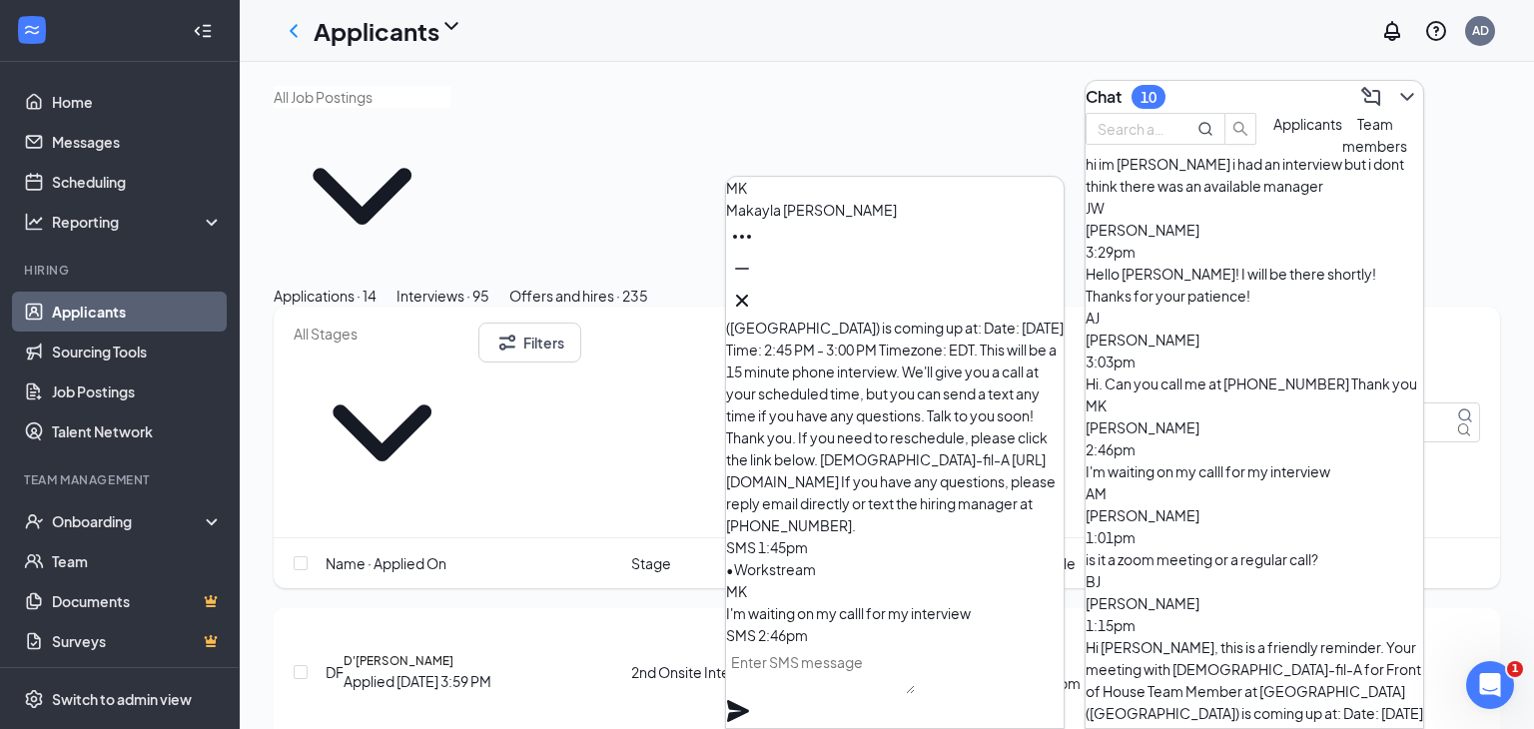
click at [490, 285] on button "Interviews · 95" at bounding box center [443, 296] width 93 height 22
click at [807, 219] on span "Makayla Knott" at bounding box center [811, 210] width 171 height 18
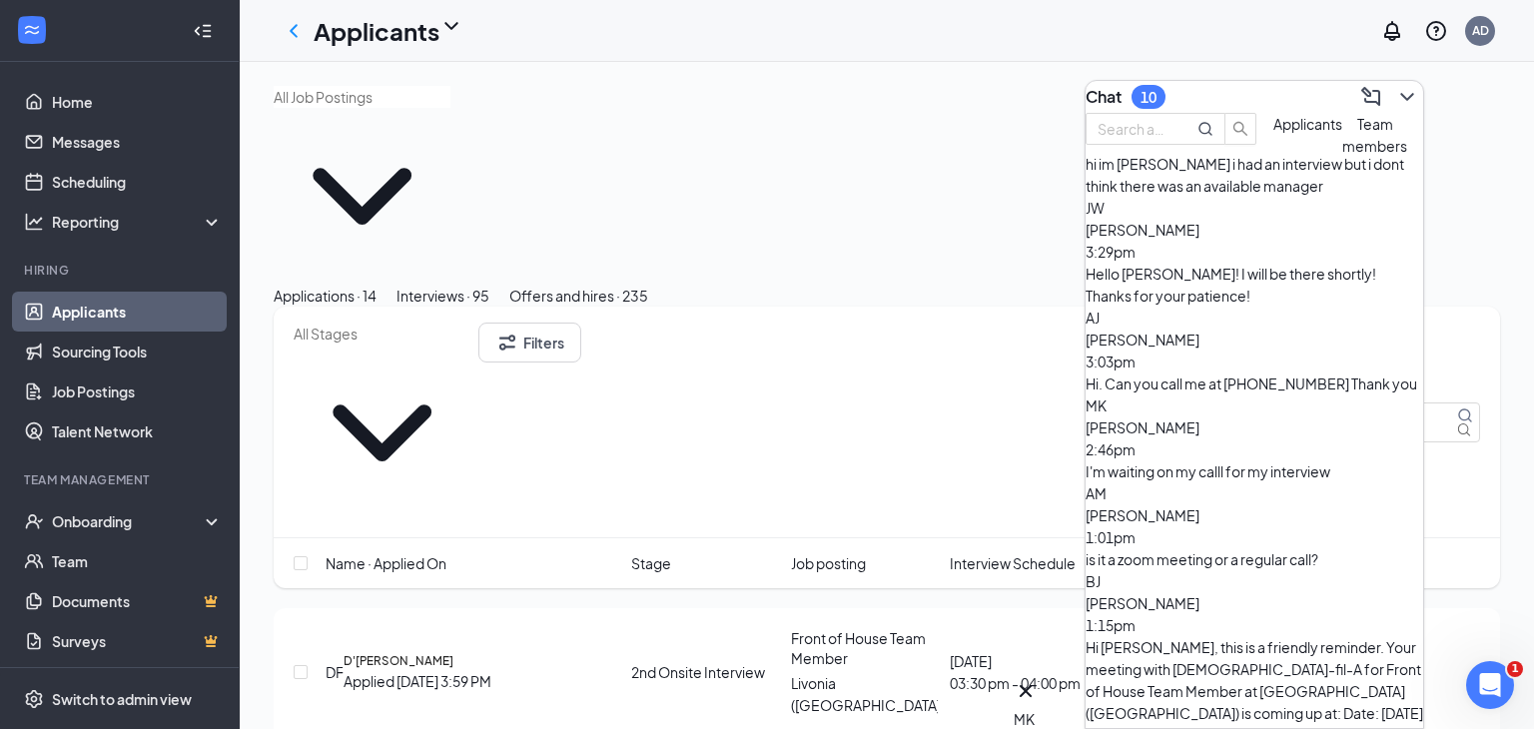
click at [471, 345] on icon "ChevronDown" at bounding box center [382, 433] width 177 height 177
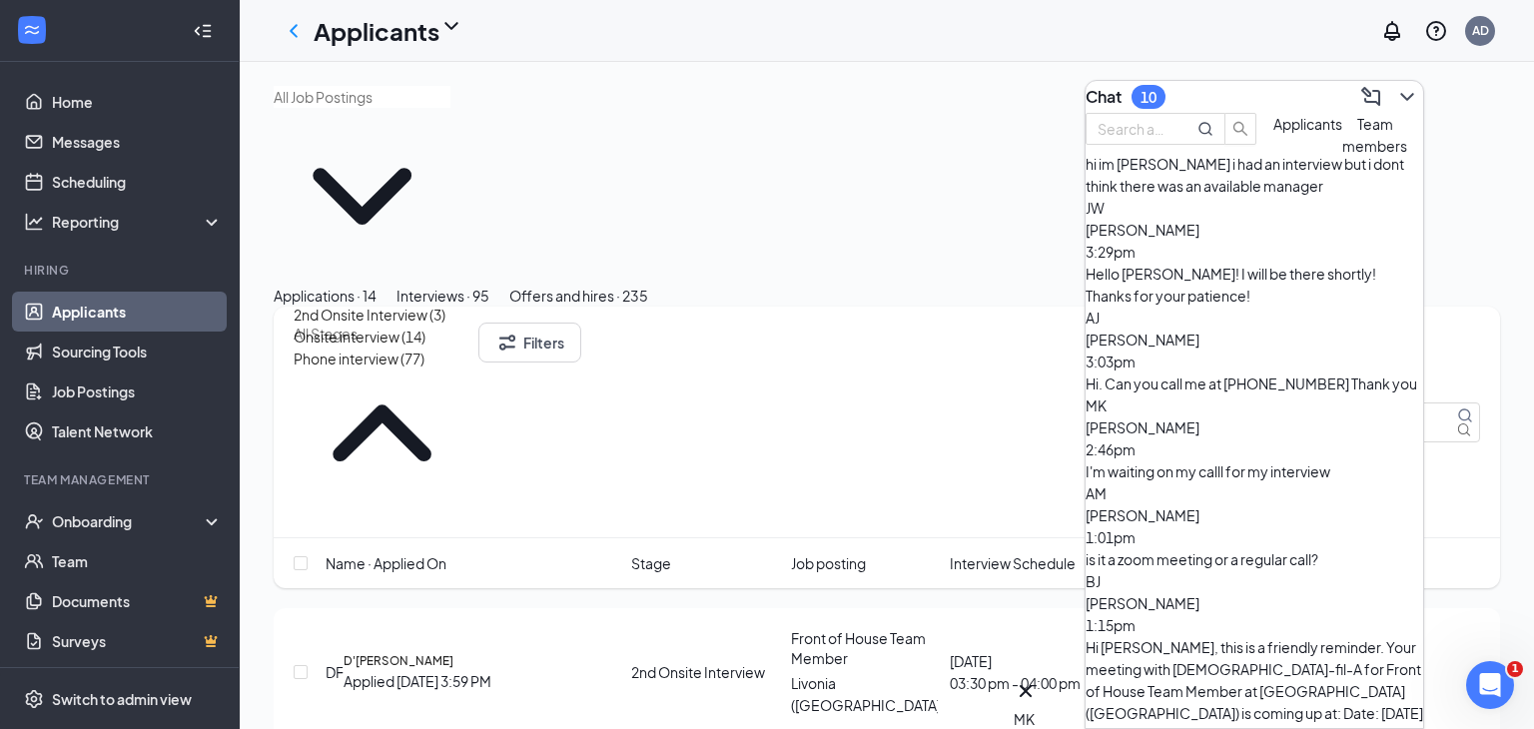
click at [426, 348] on div "Onsite interview (14)" at bounding box center [360, 337] width 132 height 22
type input "Onsite interview (14)"
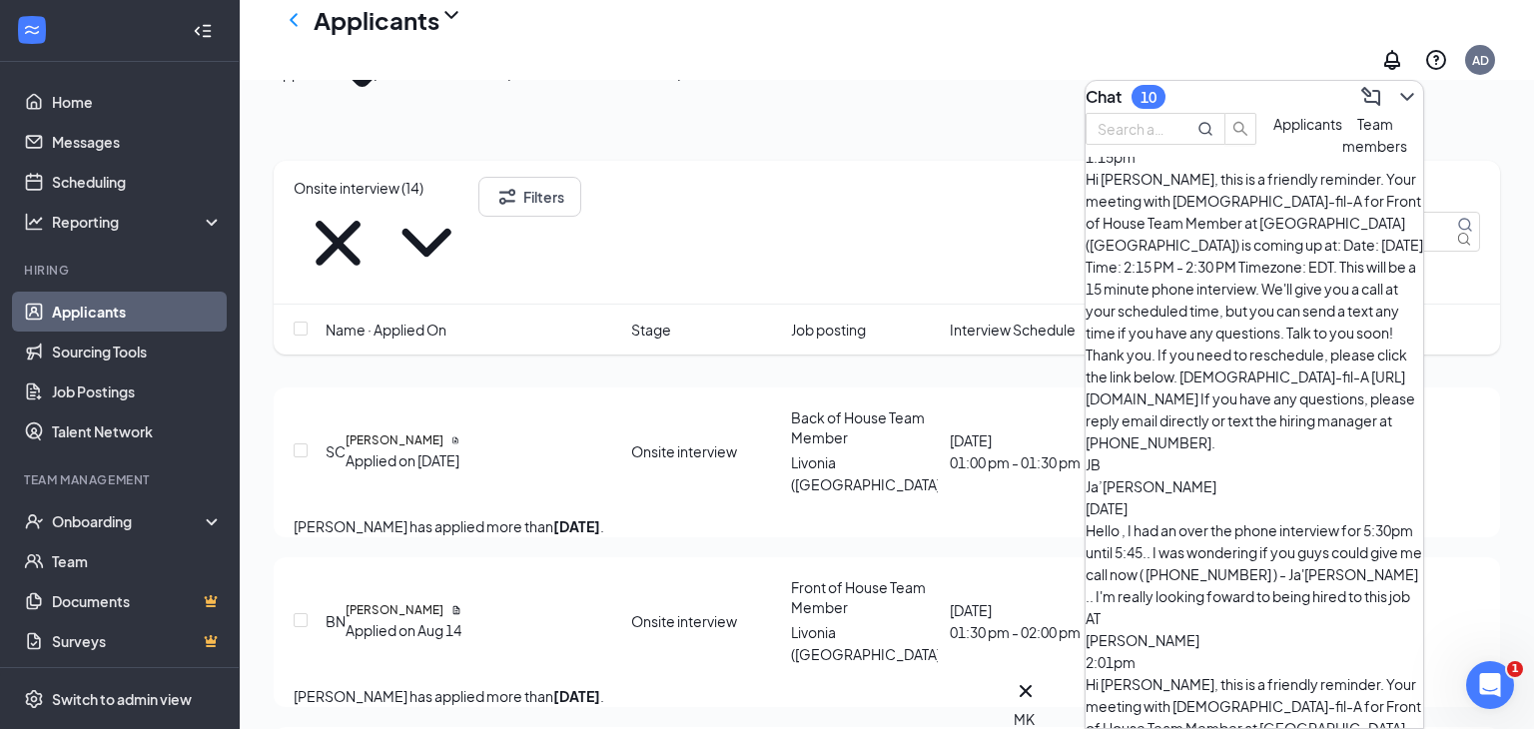
scroll to position [539, 0]
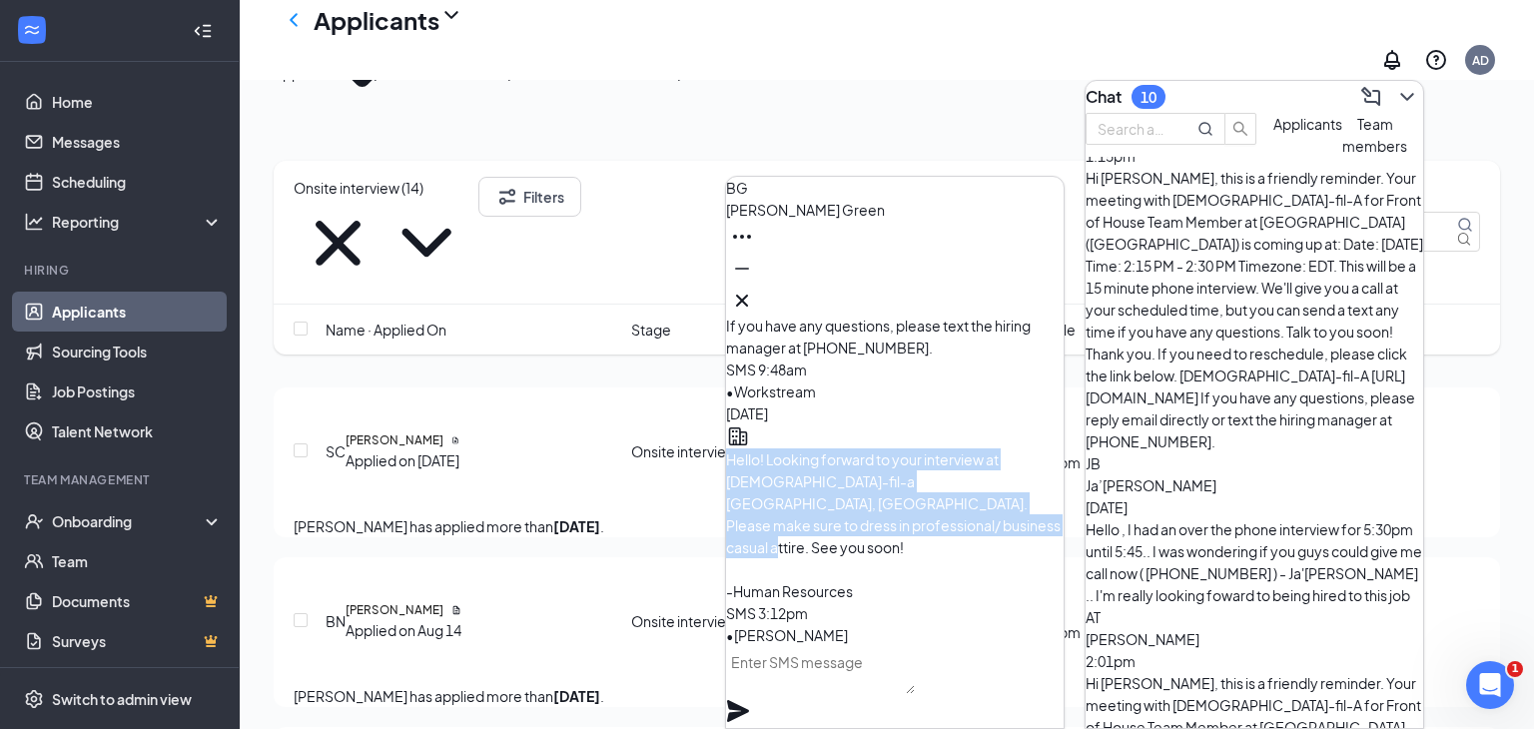
drag, startPoint x: 794, startPoint y: 471, endPoint x: 964, endPoint y: 605, distance: 216.9
click at [964, 602] on div "Hello! Looking forward to your interview at Chick-fil-a Livonia, MI. Please mak…" at bounding box center [895, 526] width 338 height 154
copy span "Hello! Looking forward to your interview at Chick-fil-a Livonia, MI. Please mak…"
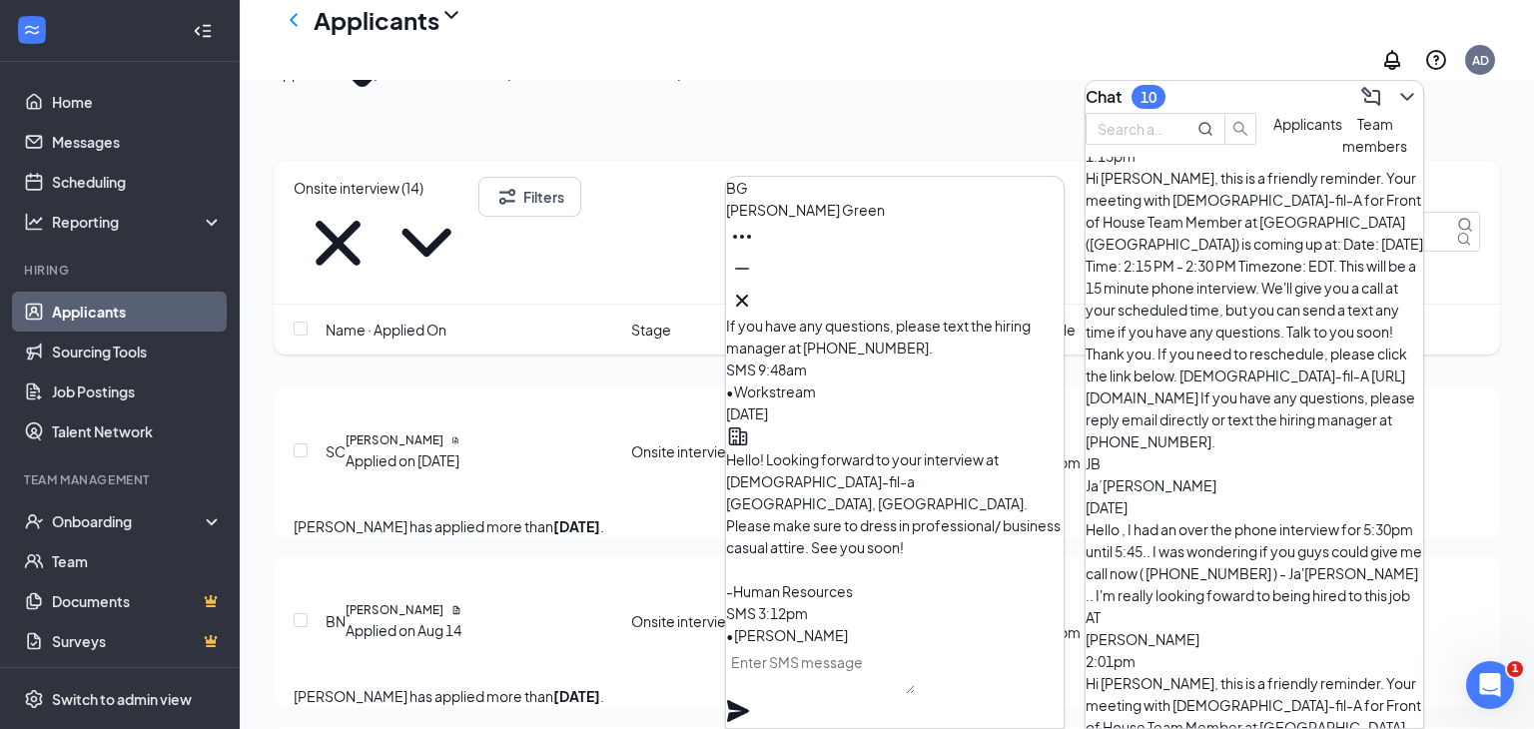
click at [810, 204] on div "Onsite interview (14) Filters" at bounding box center [887, 232] width 1187 height 111
click at [754, 292] on icon "Cross" at bounding box center [742, 301] width 24 height 24
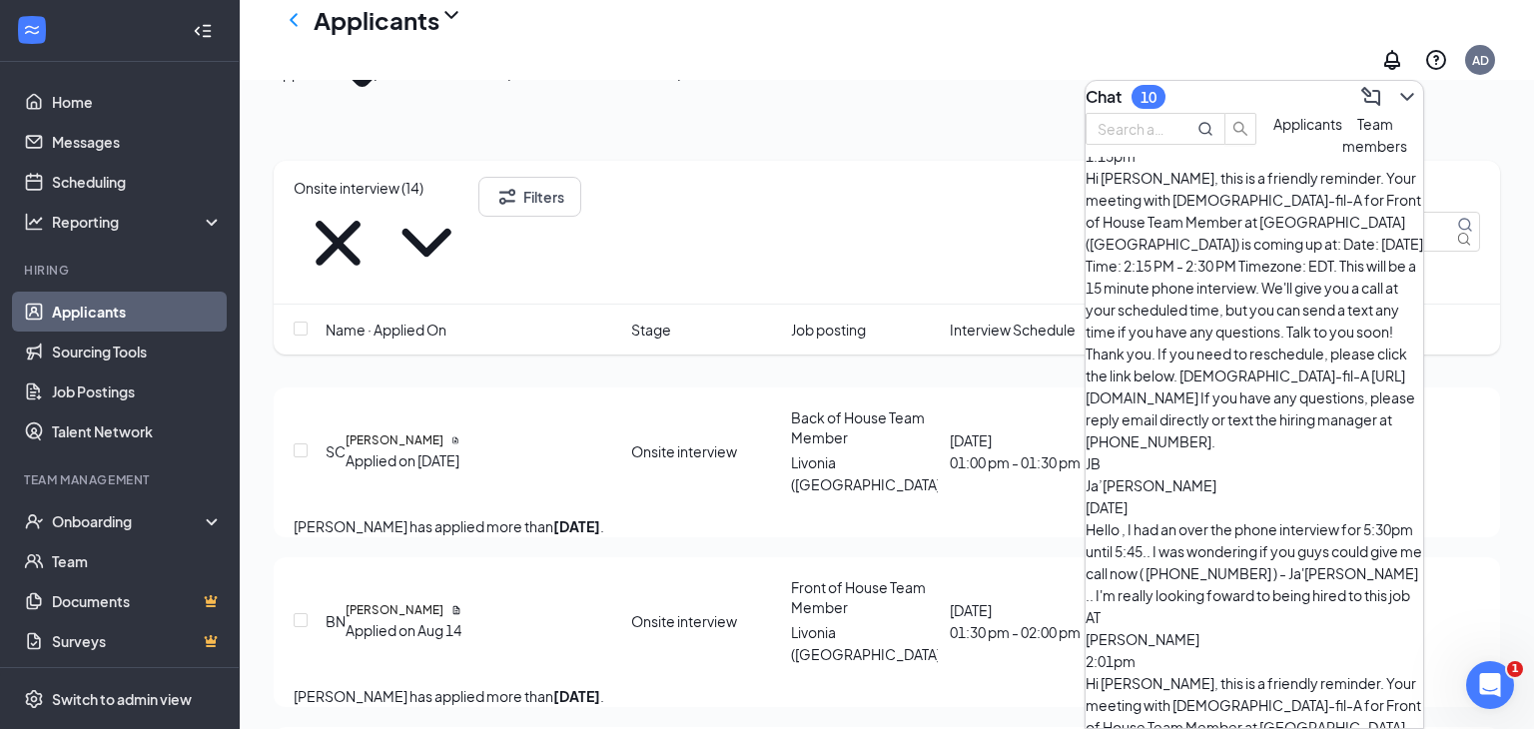
click at [383, 199] on icon "Cross" at bounding box center [338, 243] width 89 height 89
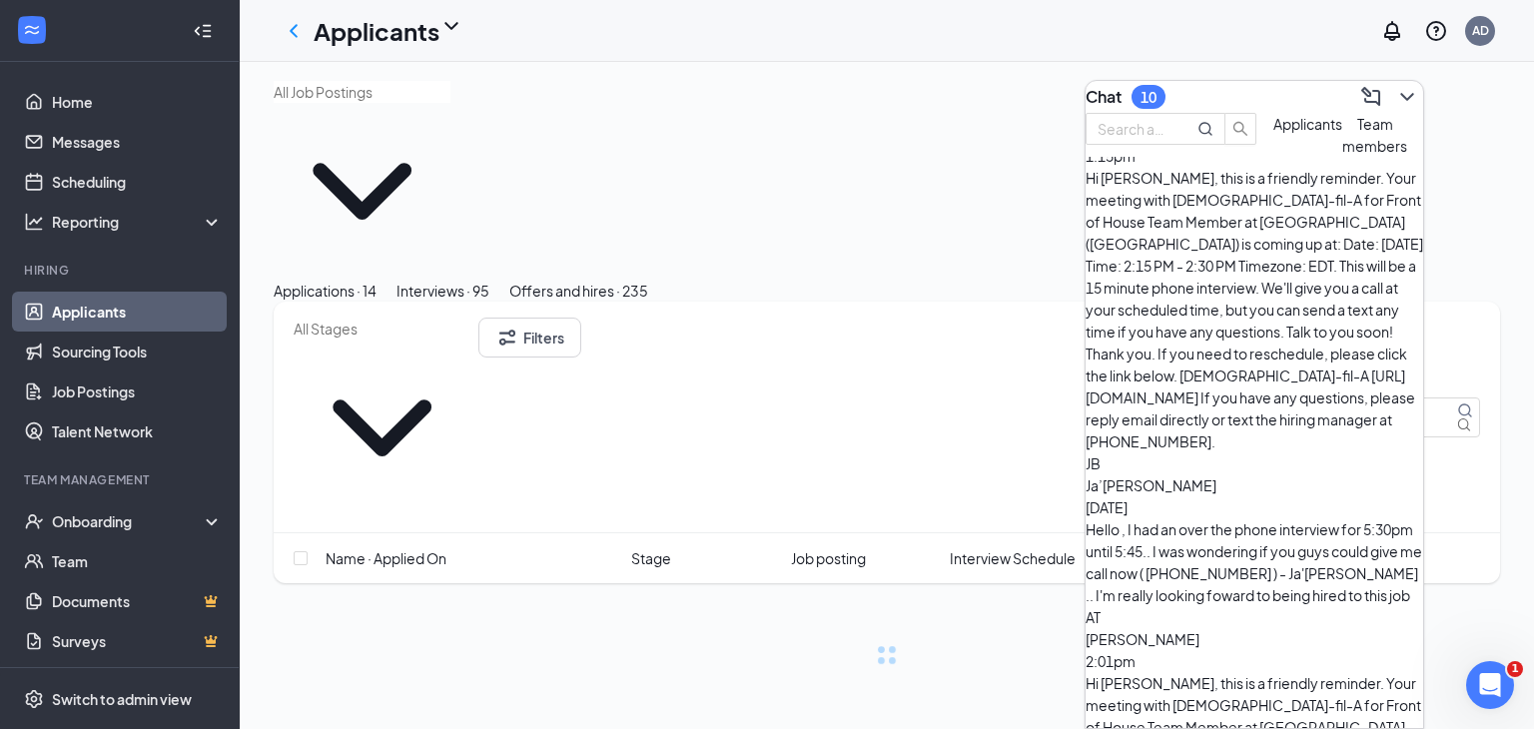
scroll to position [0, 0]
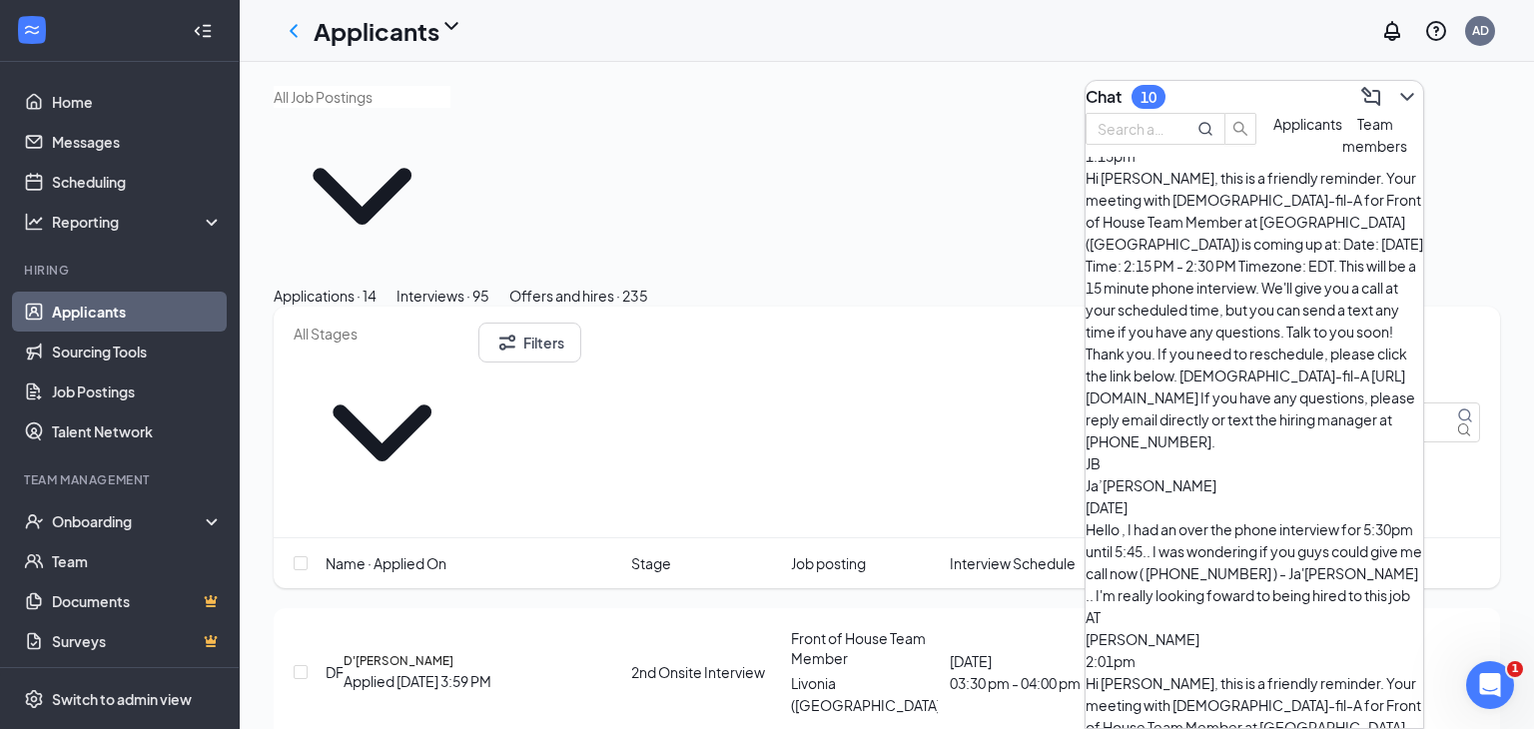
click at [471, 323] on span at bounding box center [382, 422] width 177 height 199
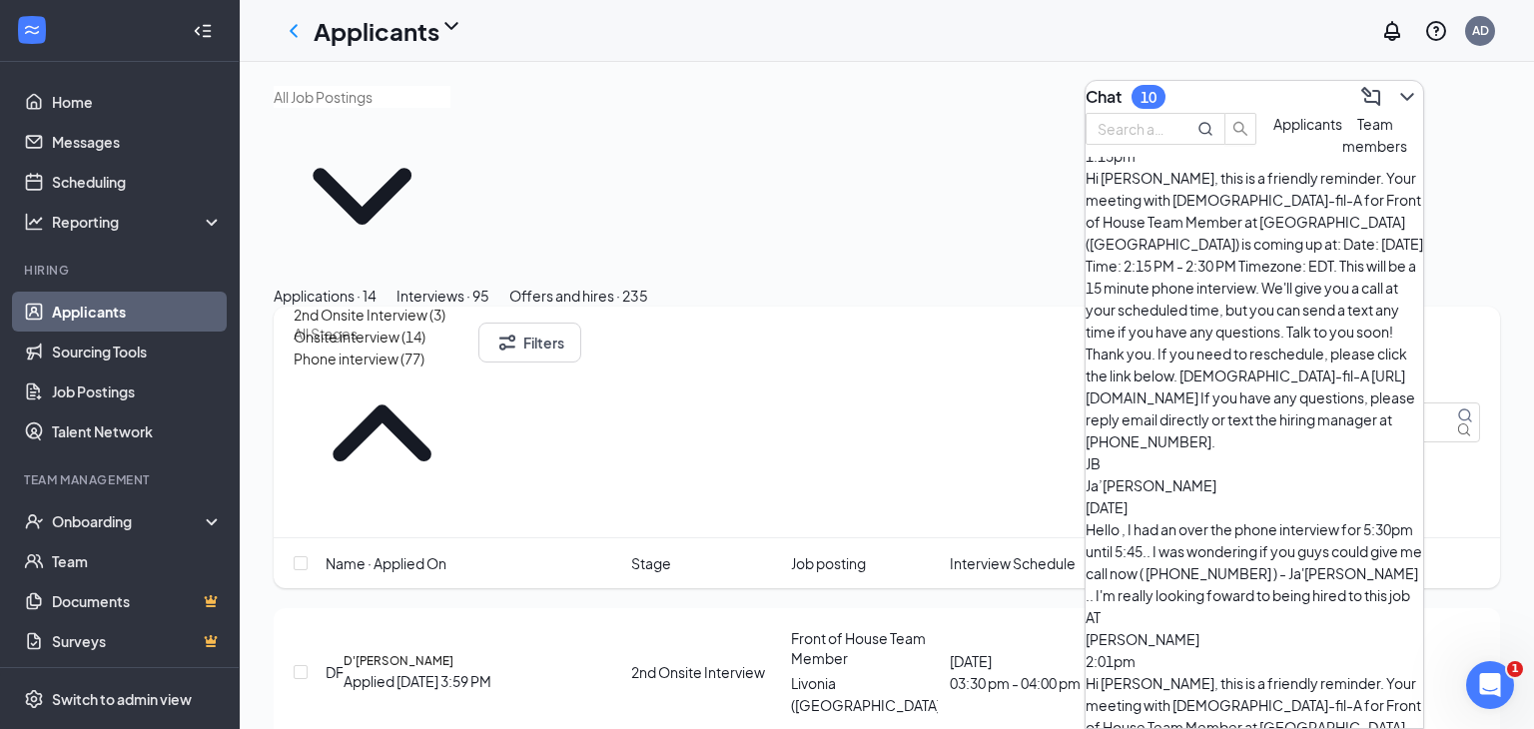
click at [446, 326] on div "2nd Onsite Interview (3)" at bounding box center [370, 315] width 152 height 22
type input "2nd Onsite Interview (3)"
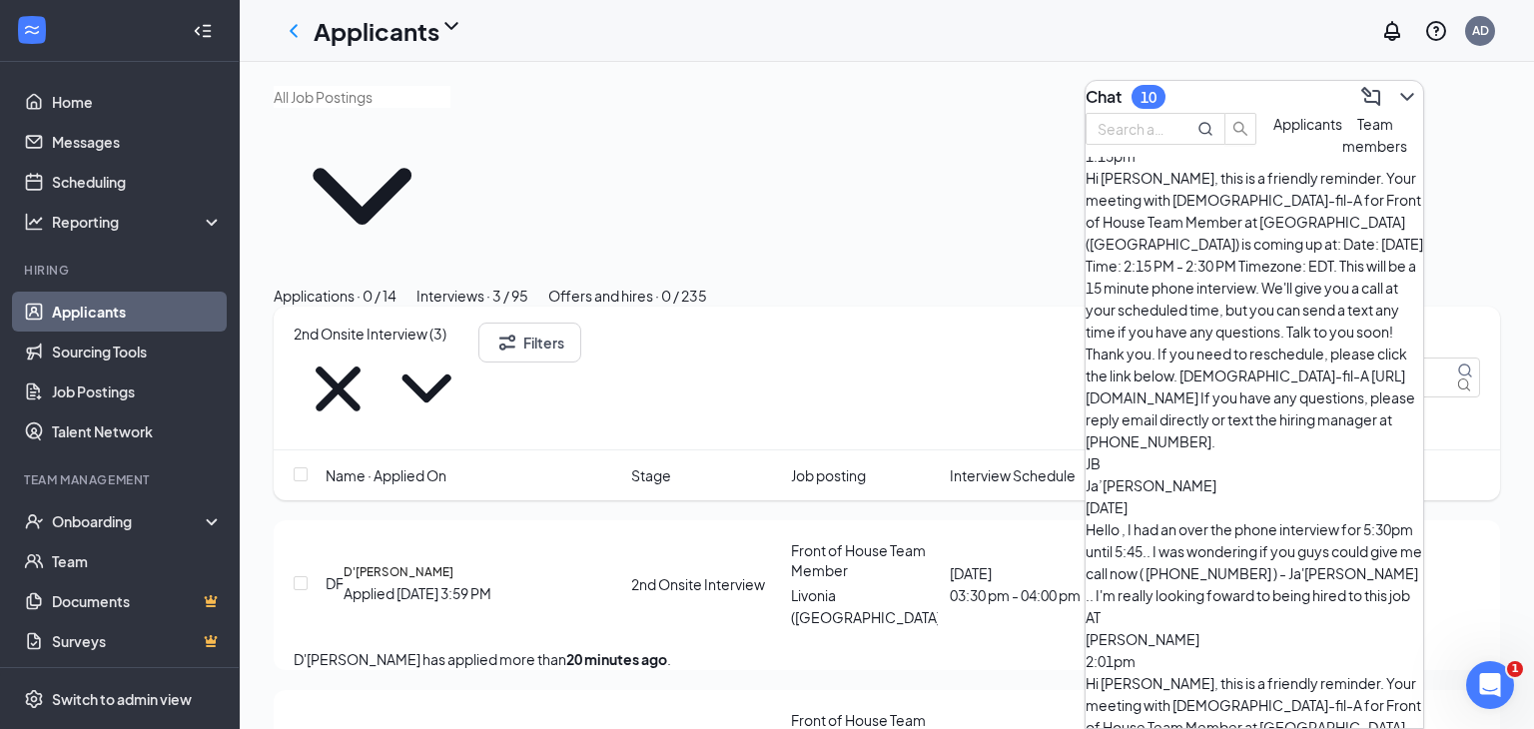
click at [798, 323] on div "2nd Onsite Interview (3) Filters" at bounding box center [887, 378] width 1187 height 111
click at [1396, 98] on icon "ChevronDown" at bounding box center [1408, 97] width 24 height 24
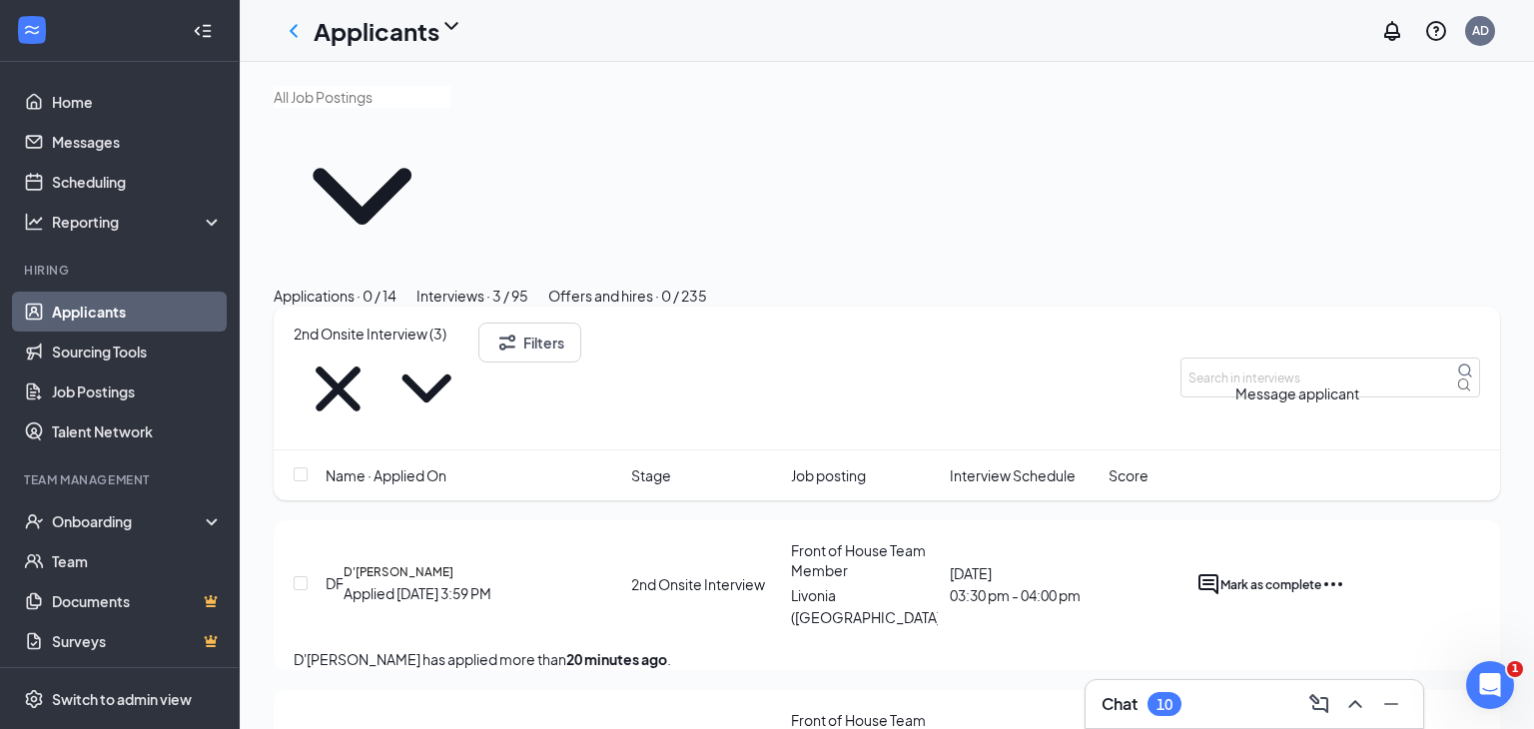
click at [1219, 574] on icon "ActiveChat" at bounding box center [1209, 584] width 20 height 20
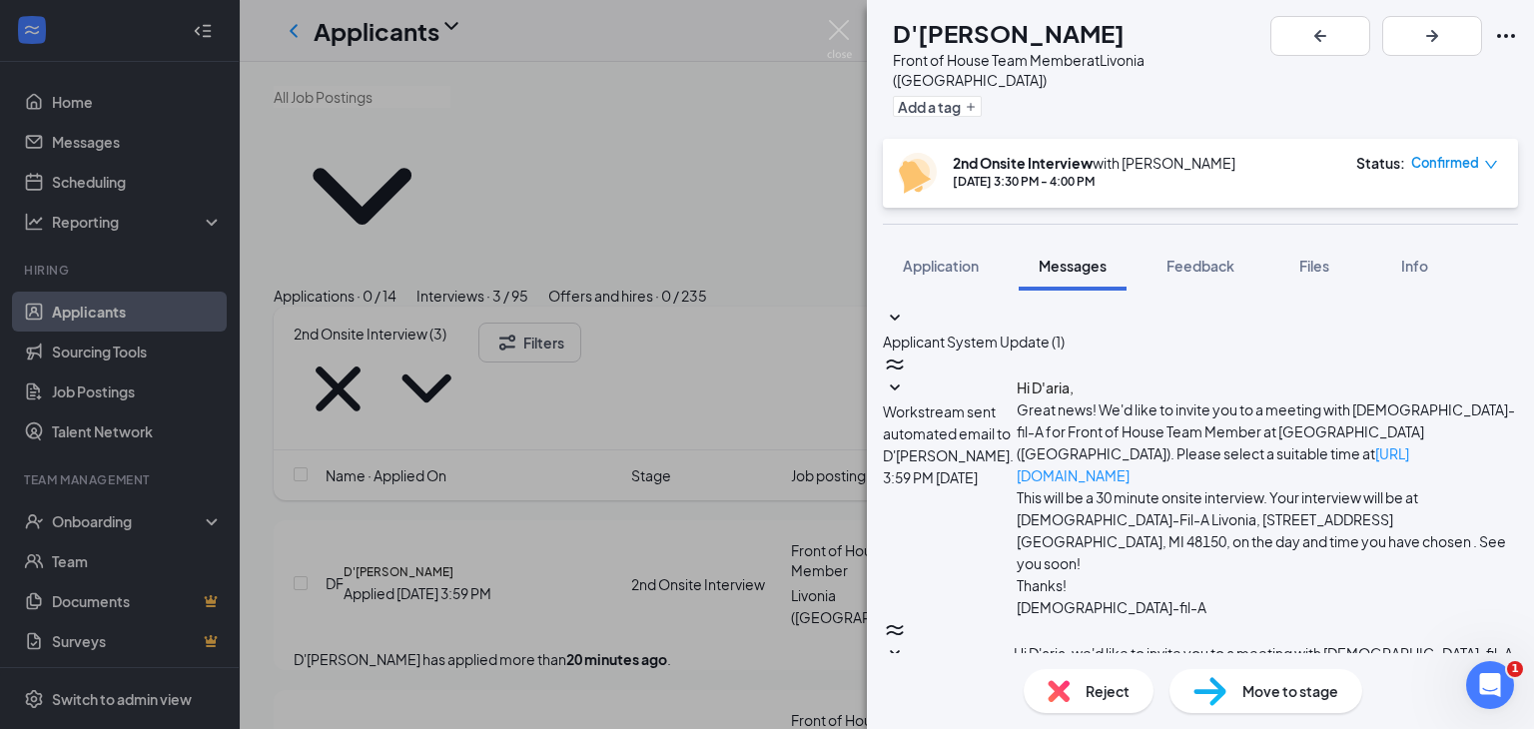
scroll to position [329, 0]
paste textarea "Hello! Looking forward to your interview at Chick-fil-a Livonia, MI. Please mak…"
type textarea "Hello! Looking forward to your interview at Chick-fil-a Livonia, MI. Please mak…"
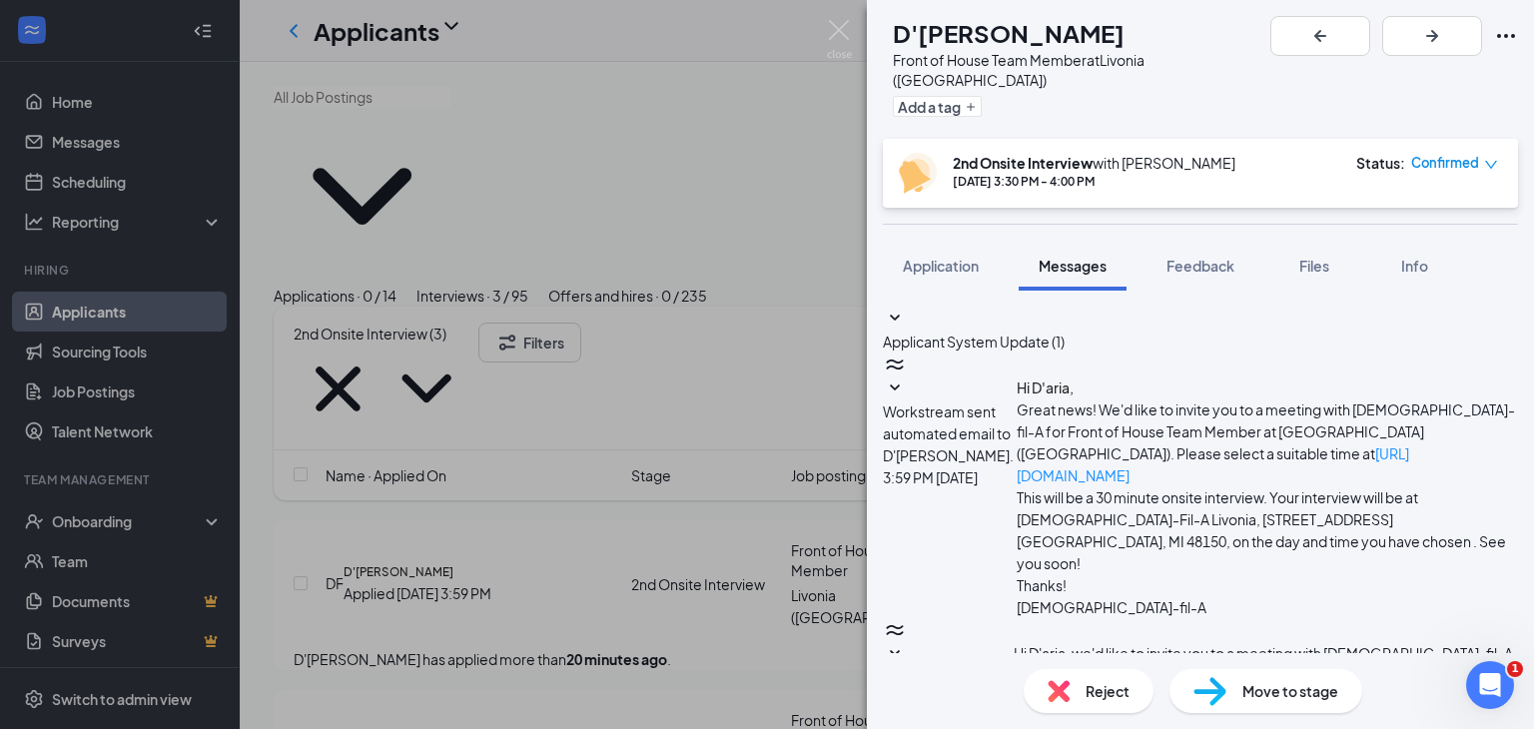
scroll to position [524, 0]
click at [835, 45] on img at bounding box center [839, 39] width 25 height 39
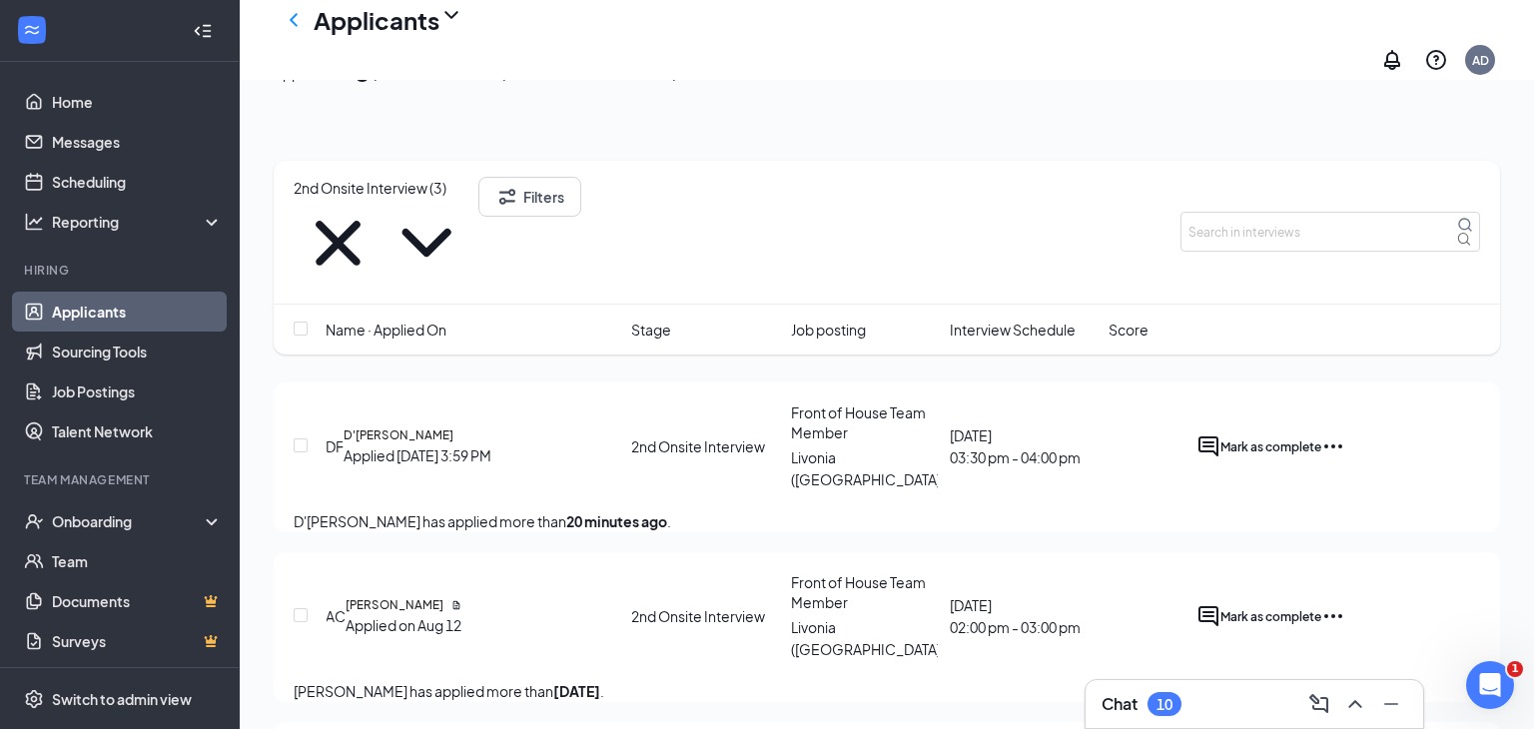
scroll to position [173, 0]
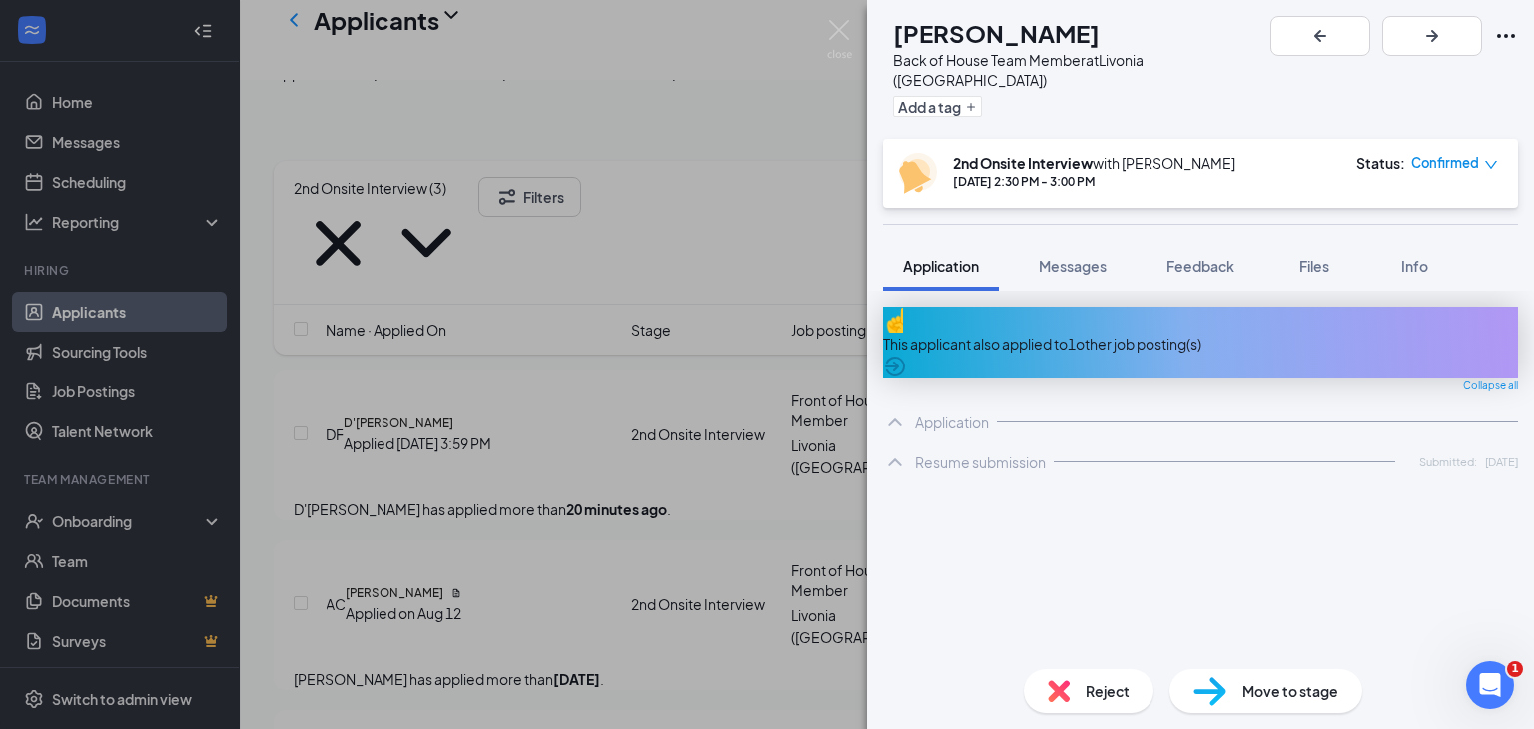
click at [1046, 699] on div "Reject" at bounding box center [1089, 691] width 130 height 44
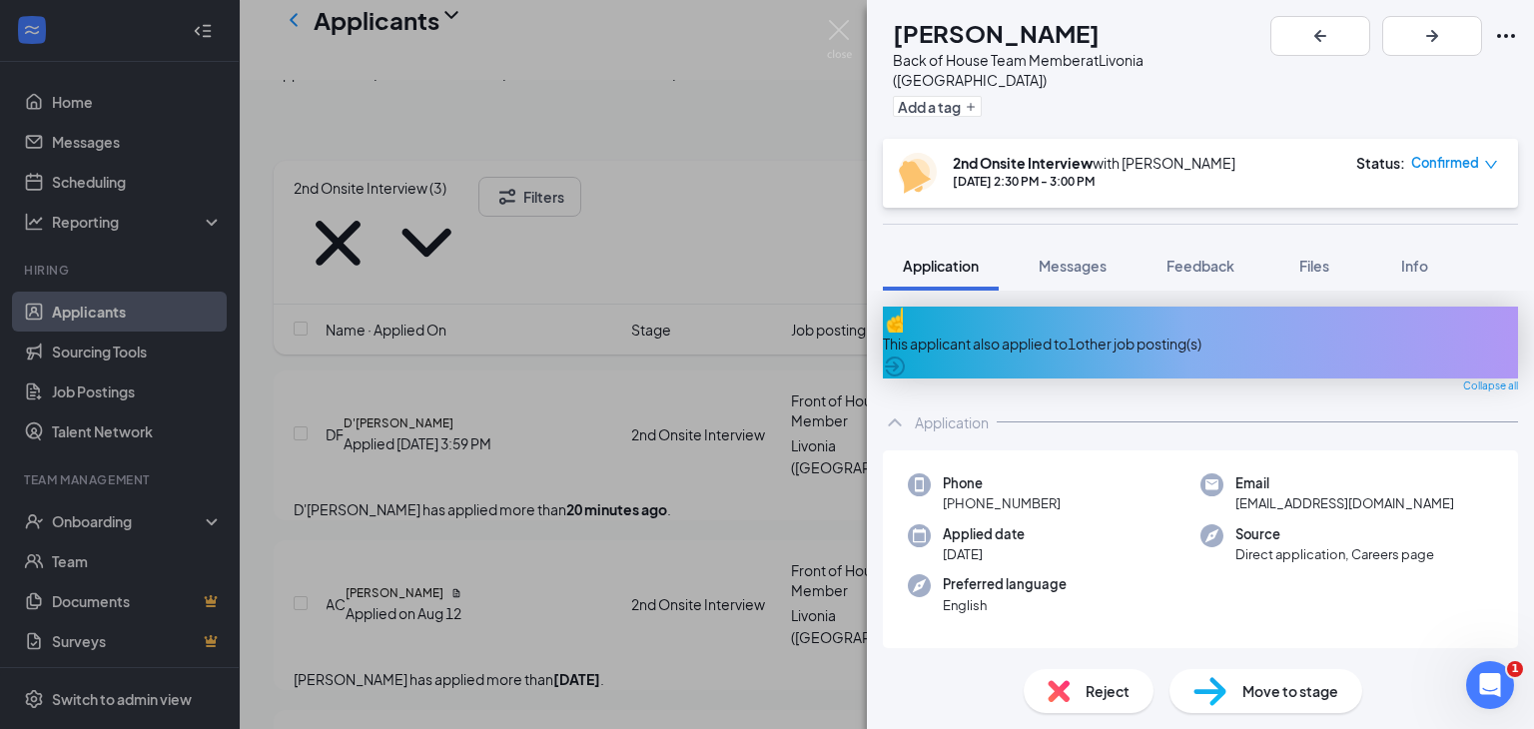
checkbox input "true"
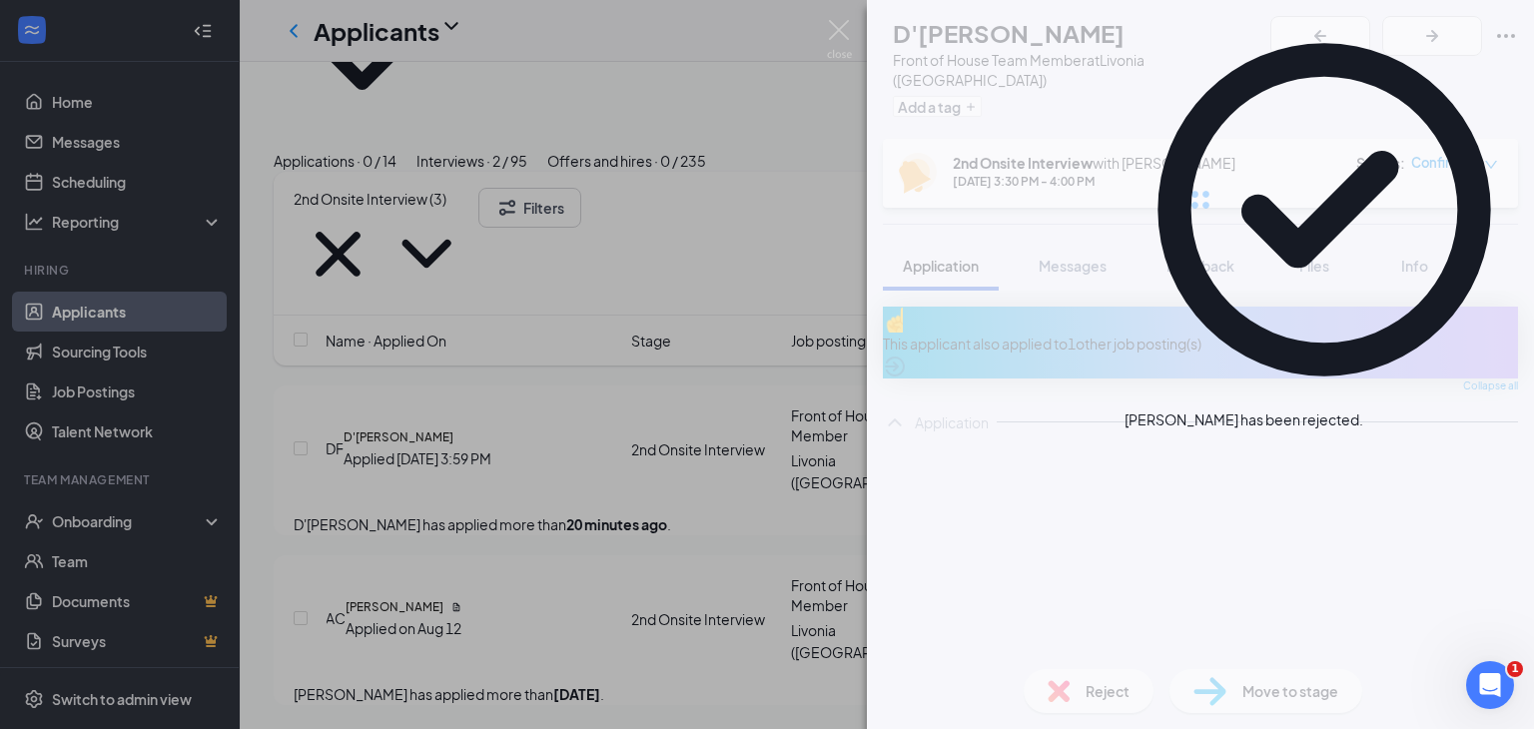
scroll to position [2, 0]
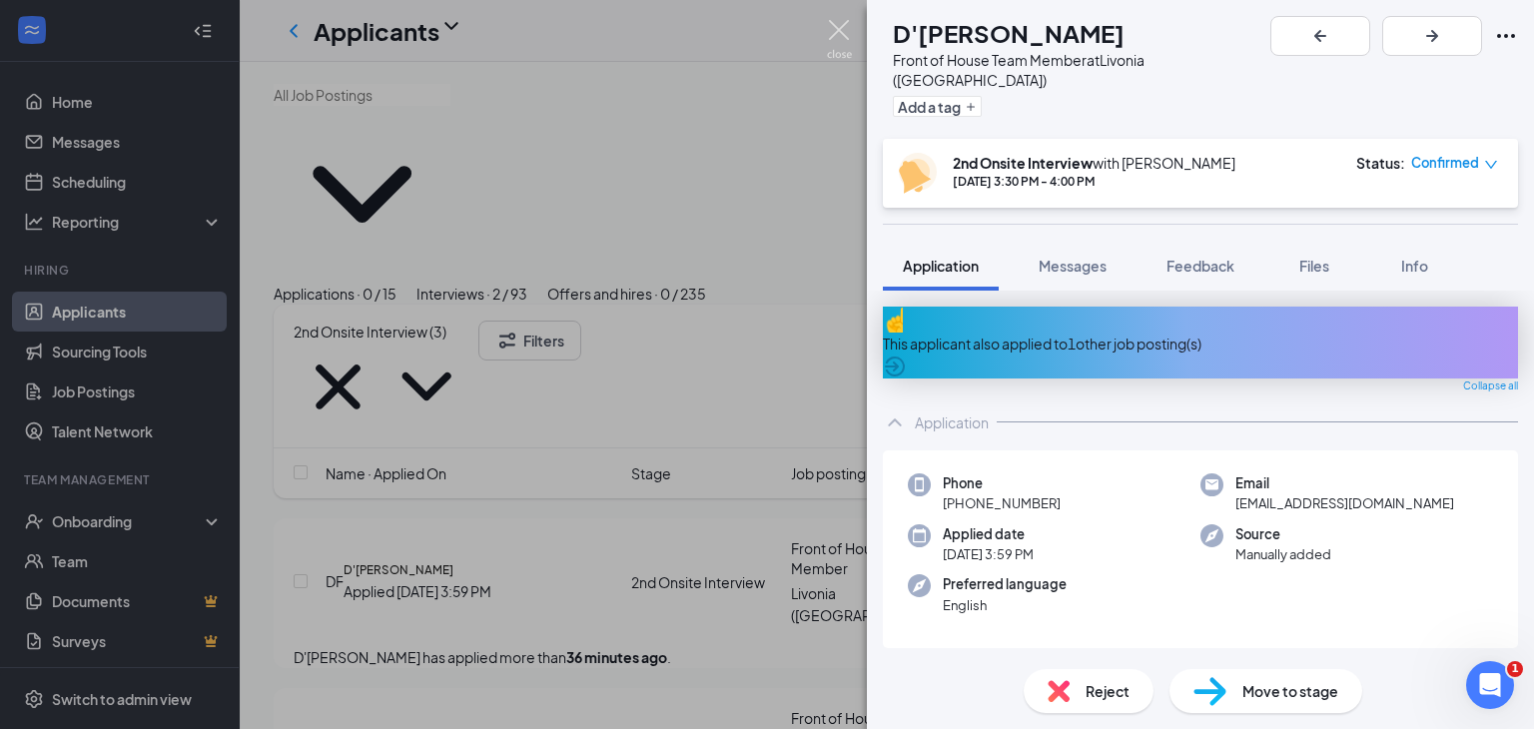
click at [832, 39] on img at bounding box center [839, 39] width 25 height 39
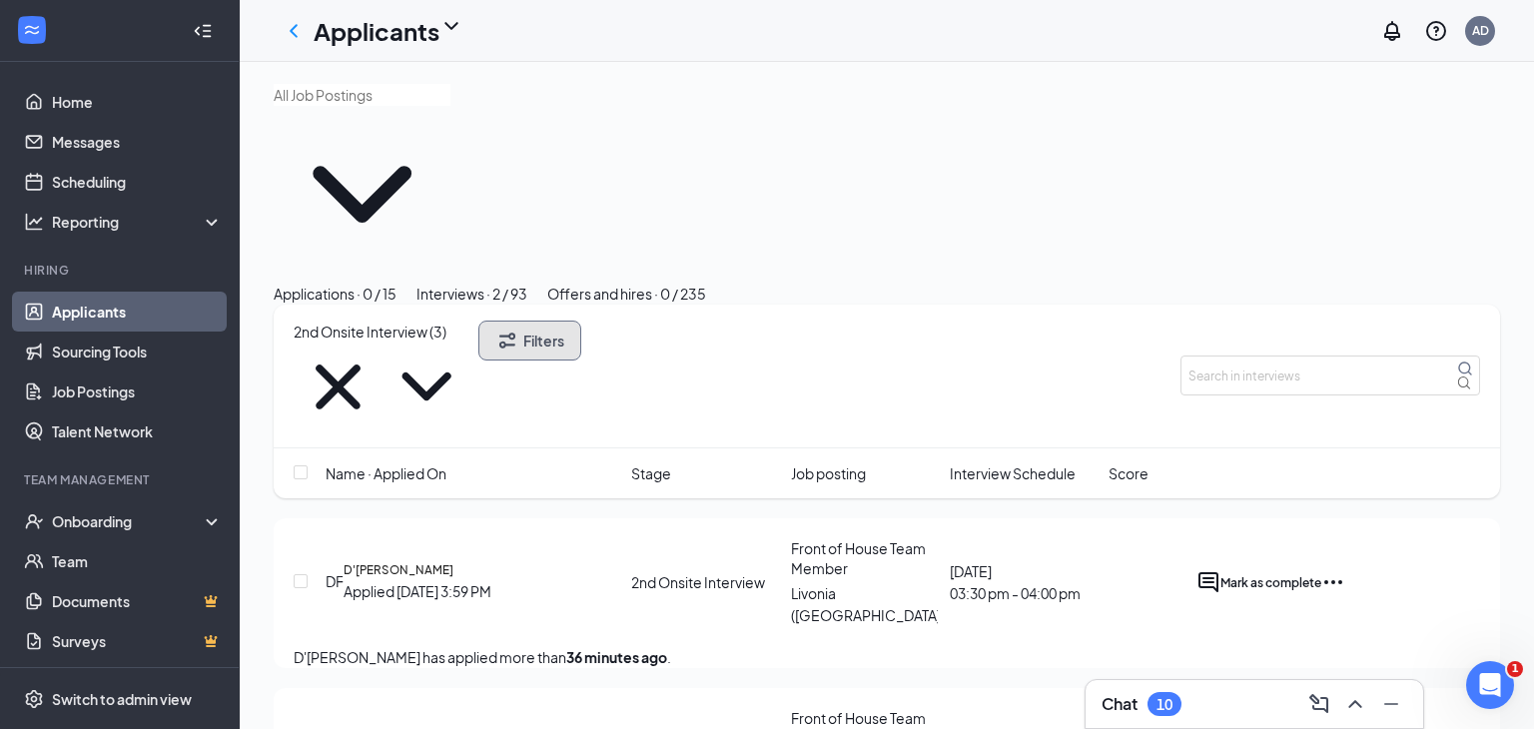
click at [581, 321] on button "Filters" at bounding box center [530, 341] width 103 height 40
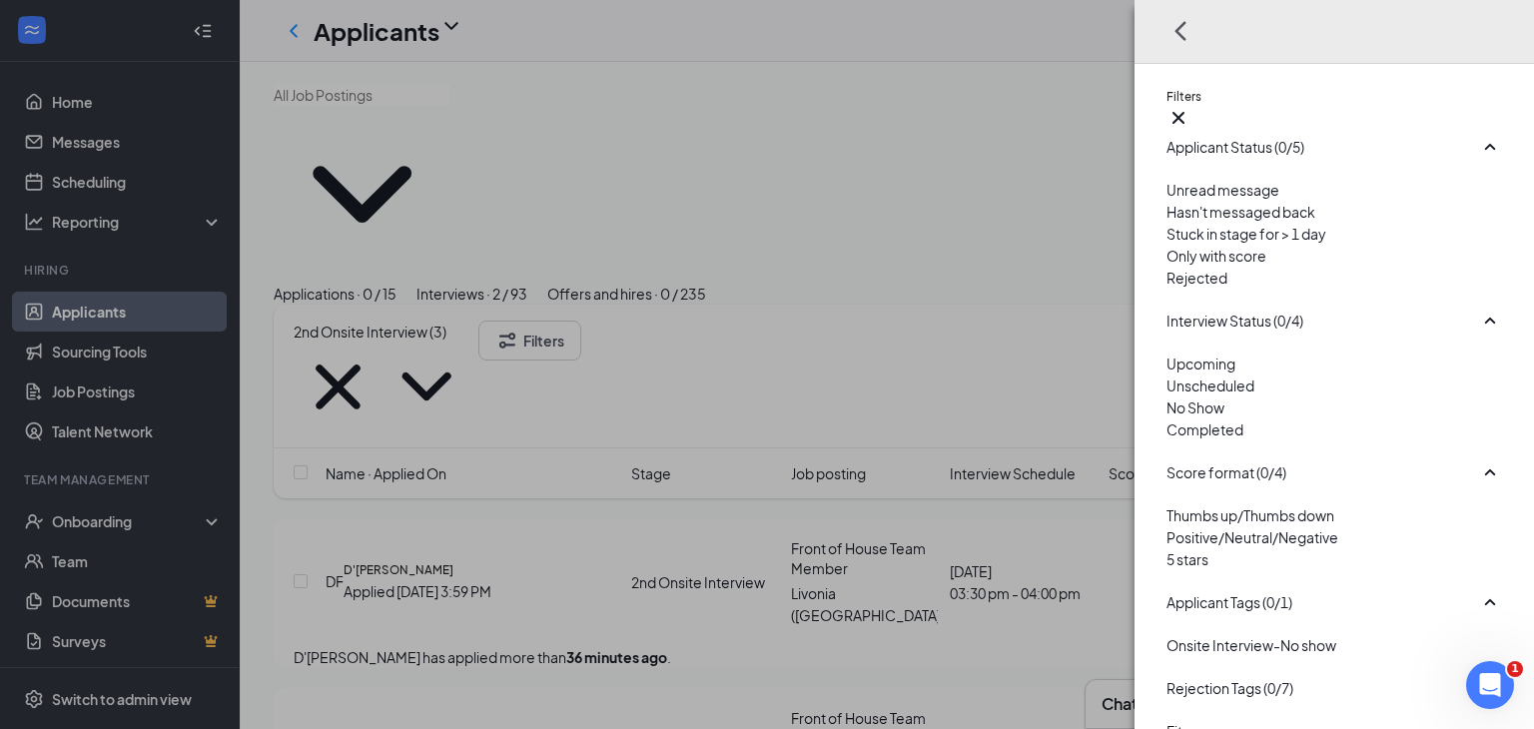
click at [1167, 267] on div at bounding box center [1335, 267] width 336 height 0
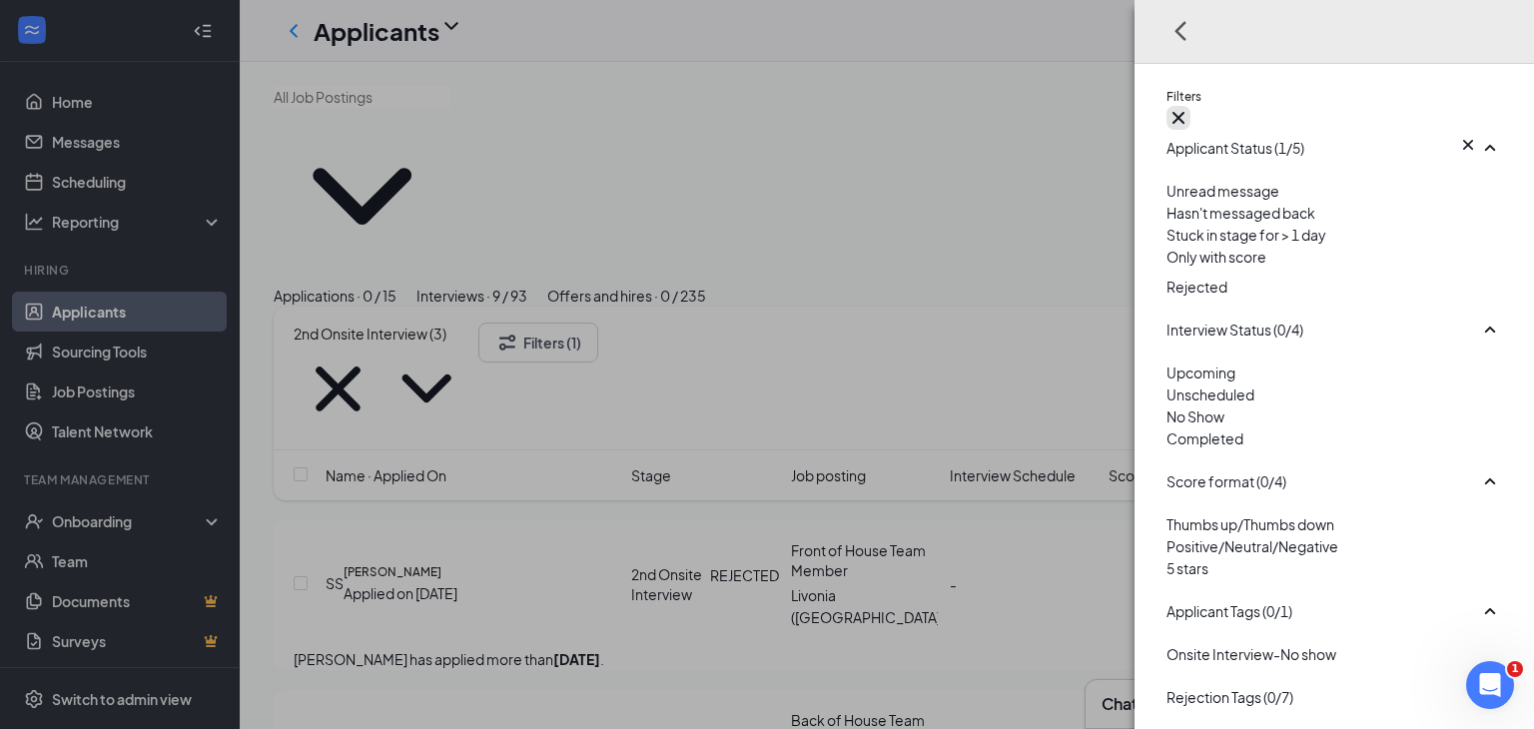
click at [1191, 106] on icon "Cross" at bounding box center [1179, 118] width 24 height 24
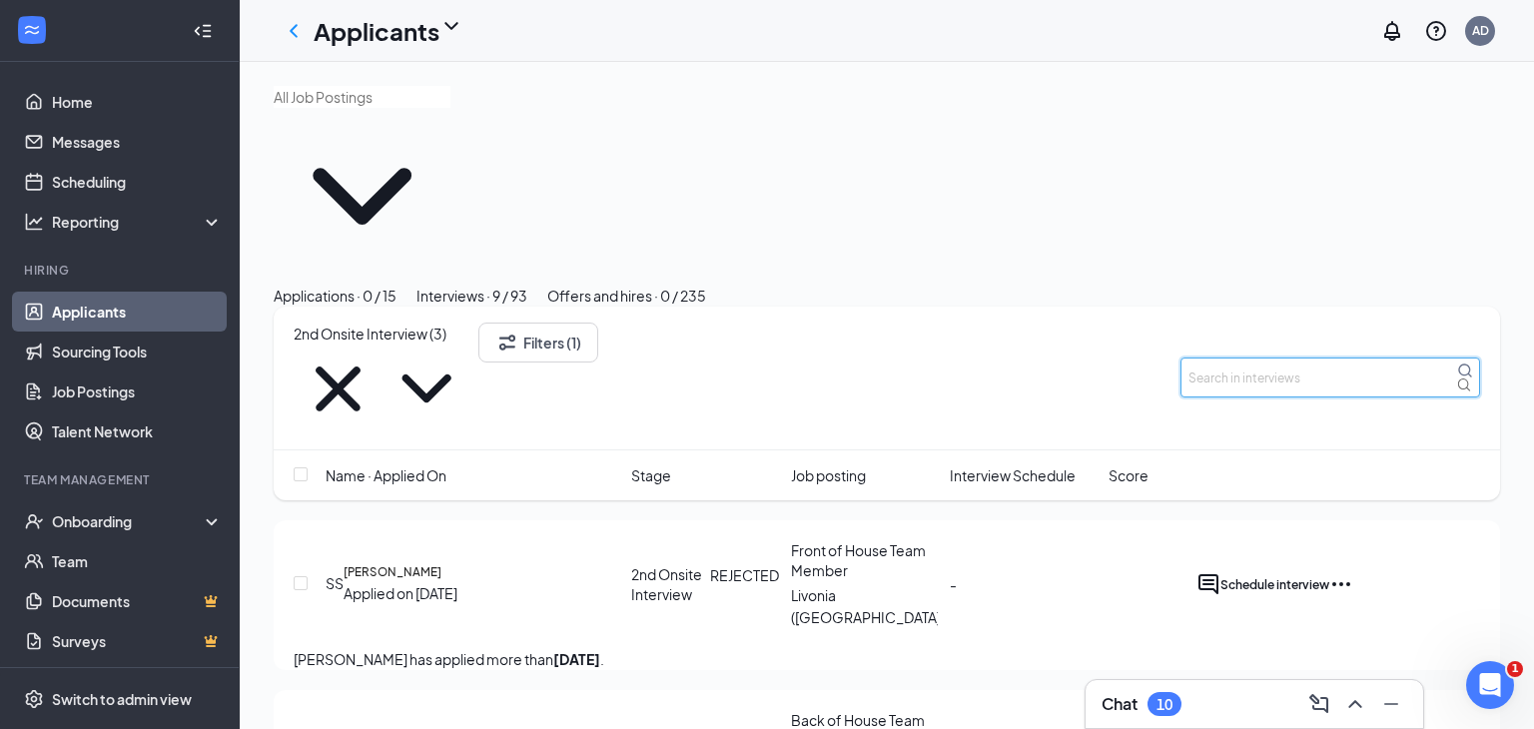
click at [1319, 358] on input "text" at bounding box center [1331, 378] width 300 height 40
type input "cayla"
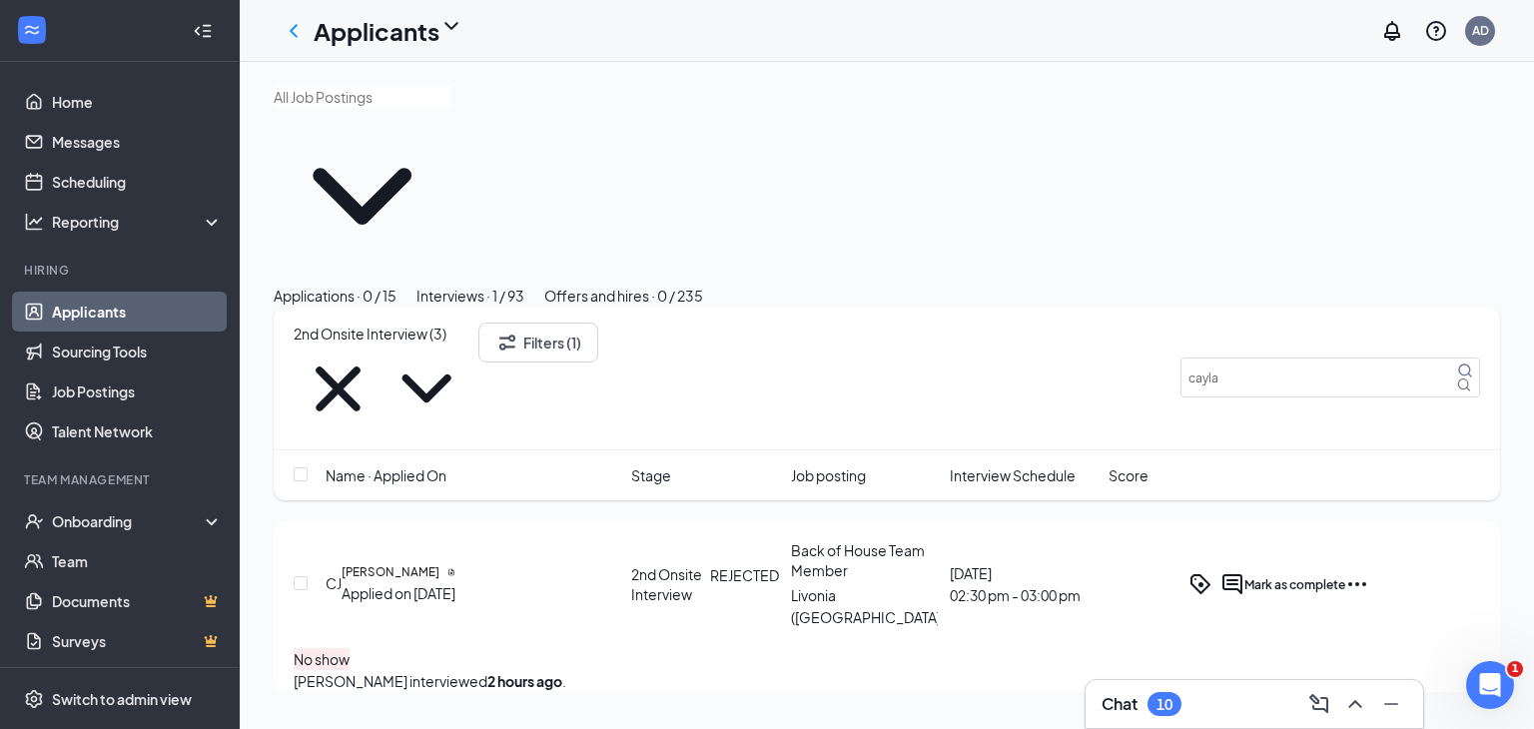
click at [383, 345] on icon "Cross" at bounding box center [338, 389] width 89 height 89
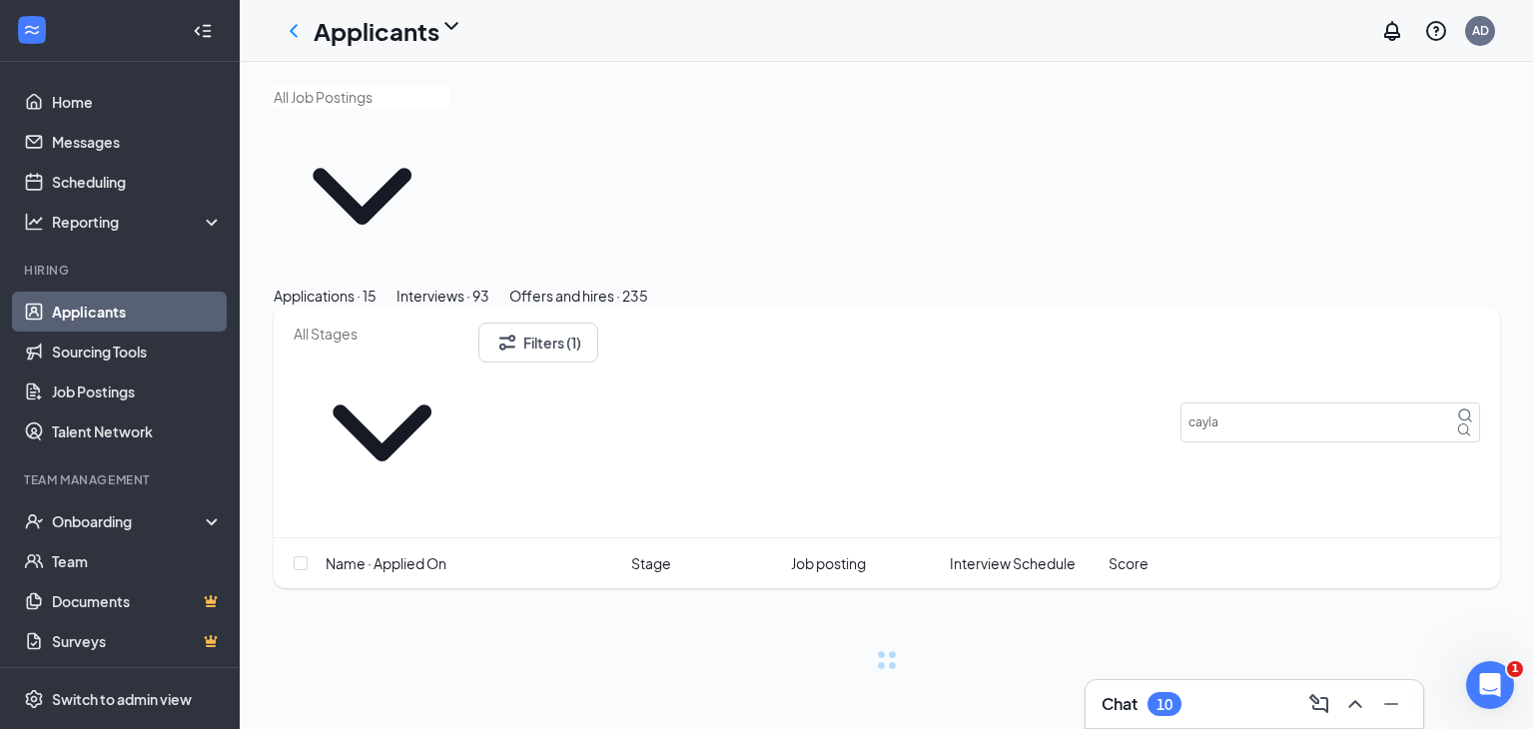
click at [471, 345] on icon "ChevronDown" at bounding box center [382, 433] width 177 height 177
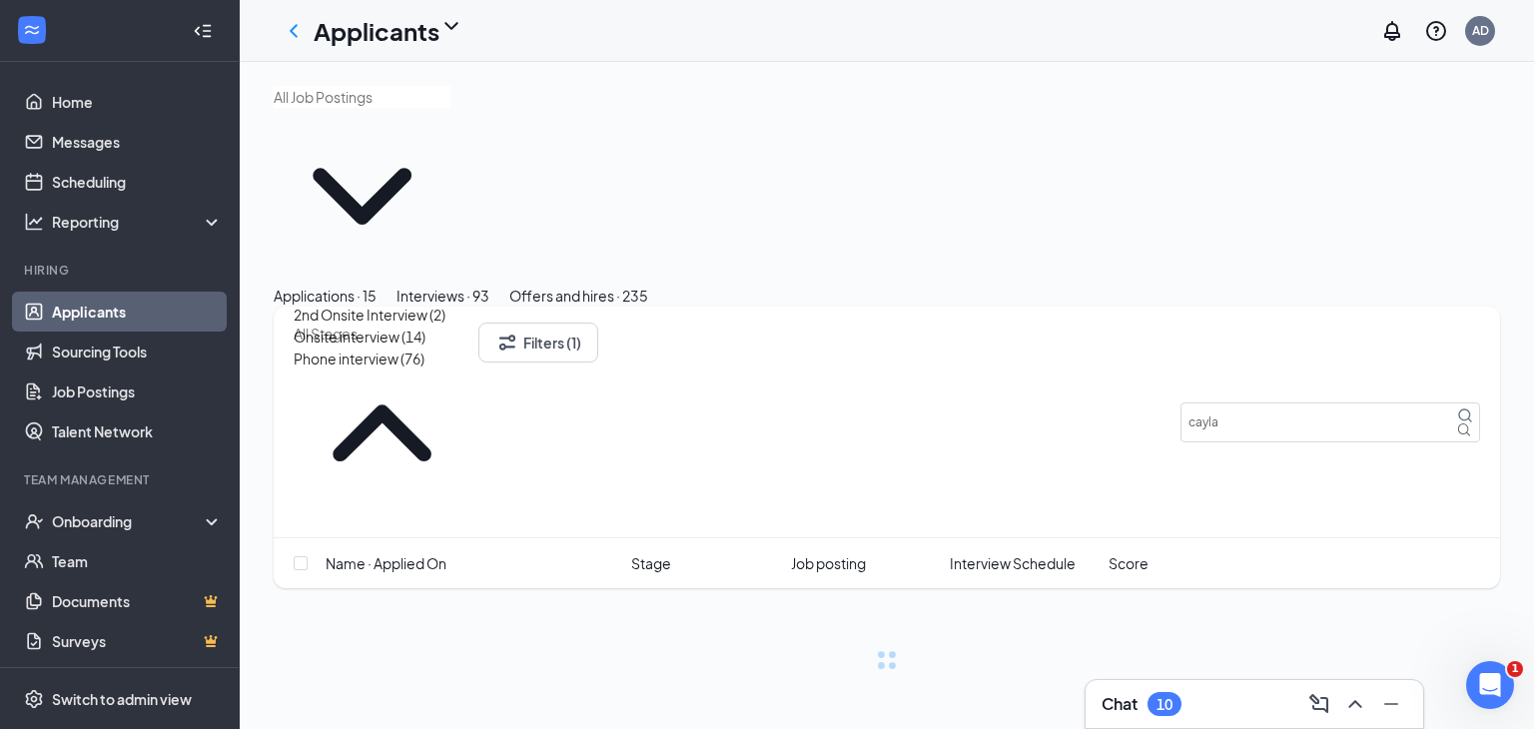
click at [425, 370] on div "Phone interview (76)" at bounding box center [359, 359] width 131 height 22
type input "Phone interview (76)"
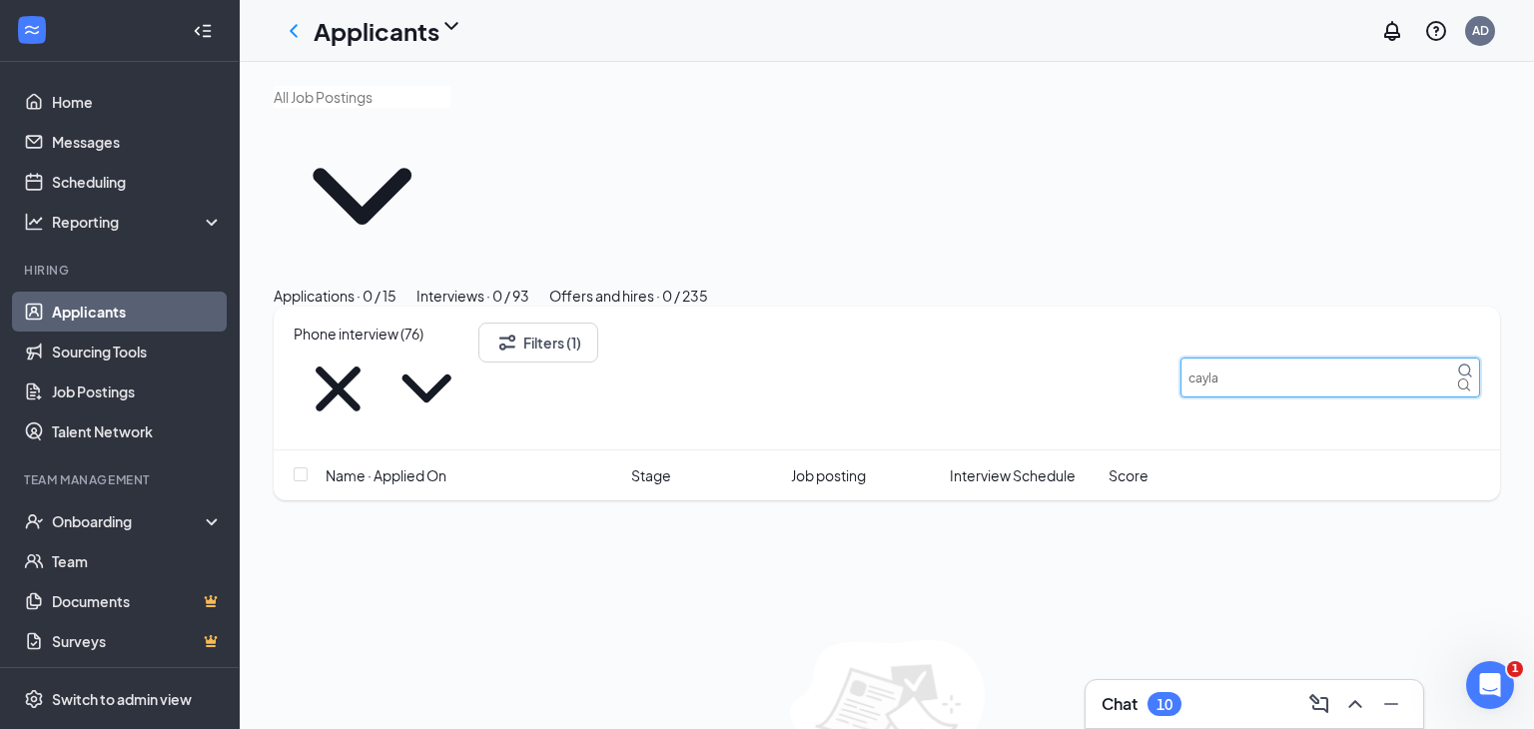
click at [1293, 358] on input "cayla" at bounding box center [1331, 378] width 300 height 40
type input "c"
click at [1209, 285] on div "Applications · 15 Interviews · 93 Offers and hires · 235" at bounding box center [887, 296] width 1227 height 22
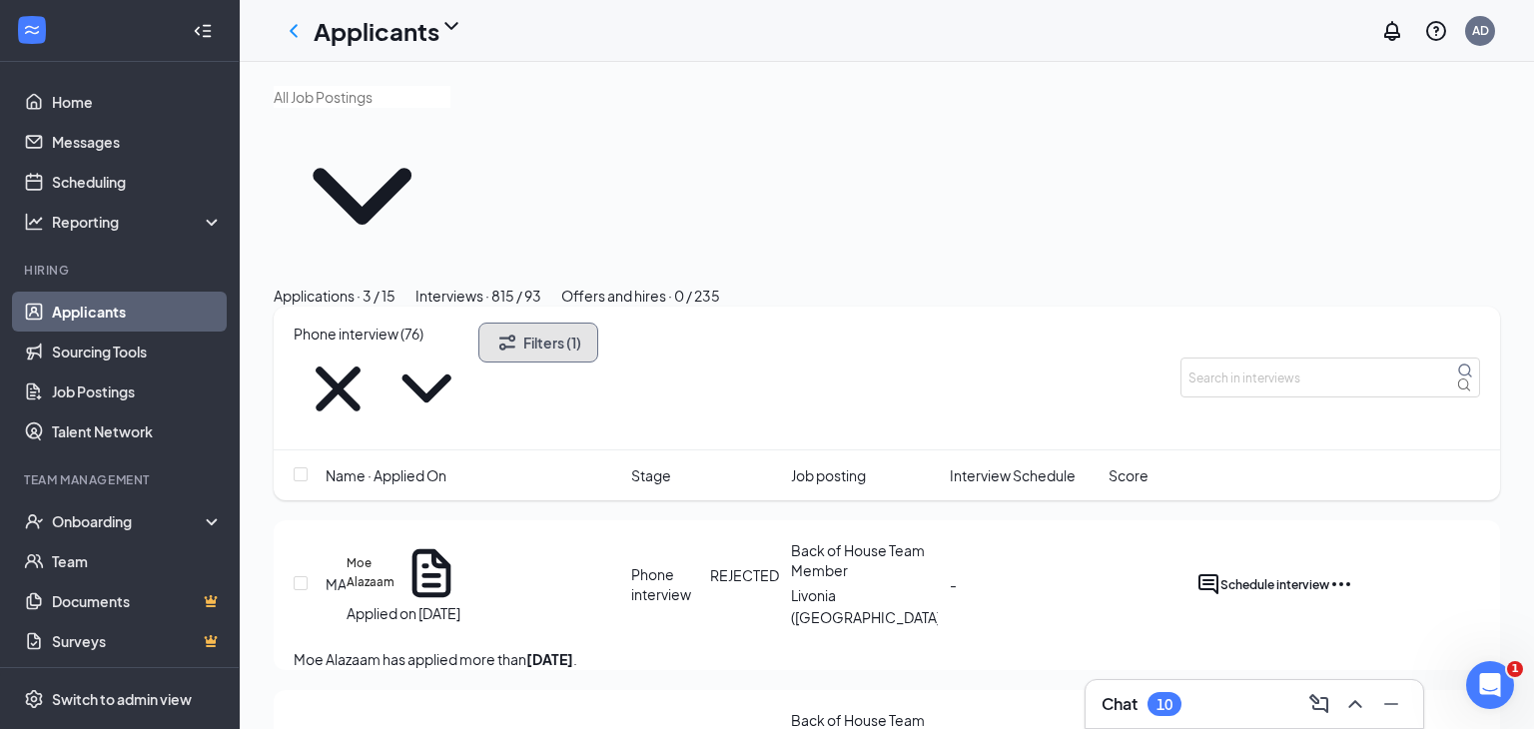
click at [585, 323] on button "Filters (1)" at bounding box center [539, 343] width 120 height 40
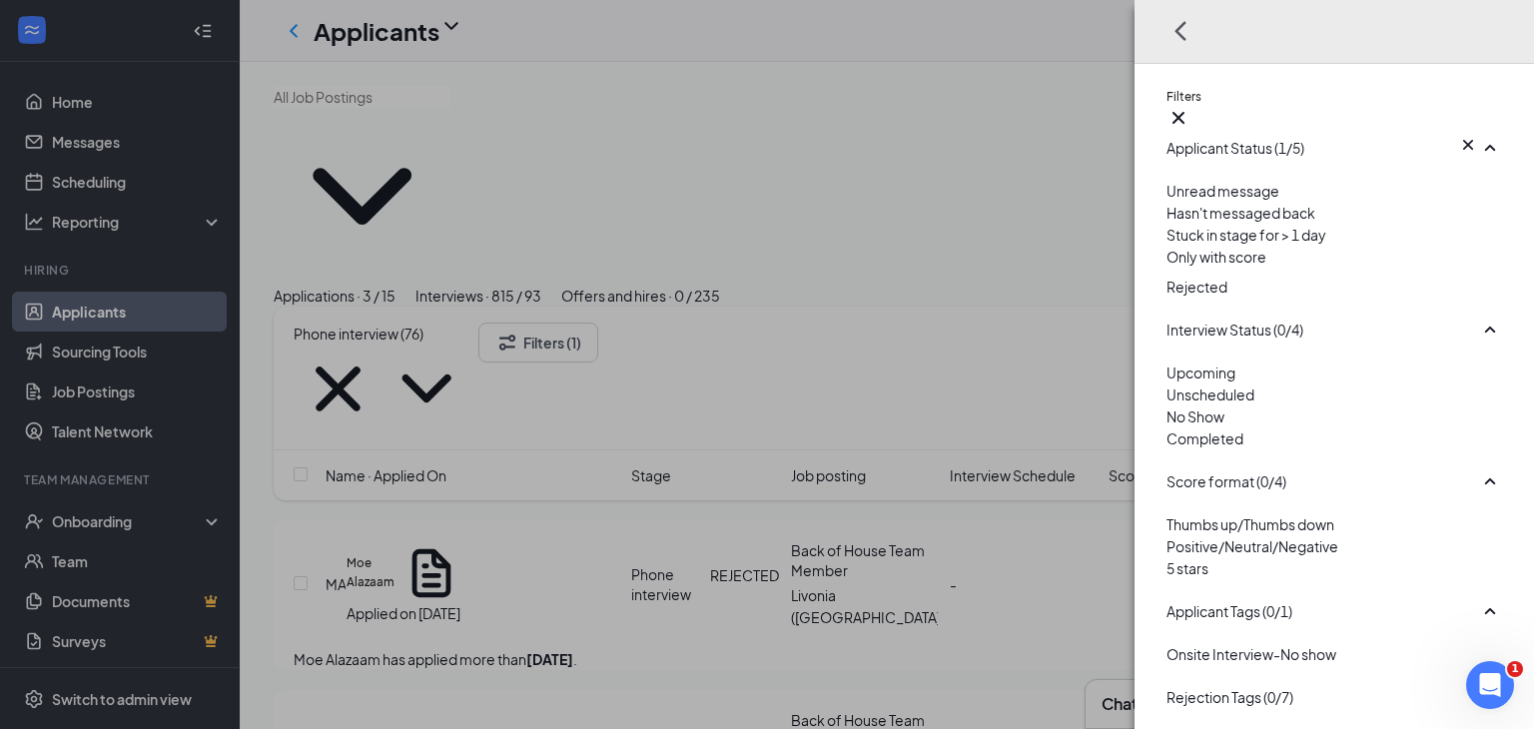
click at [1167, 276] on div at bounding box center [1335, 272] width 336 height 8
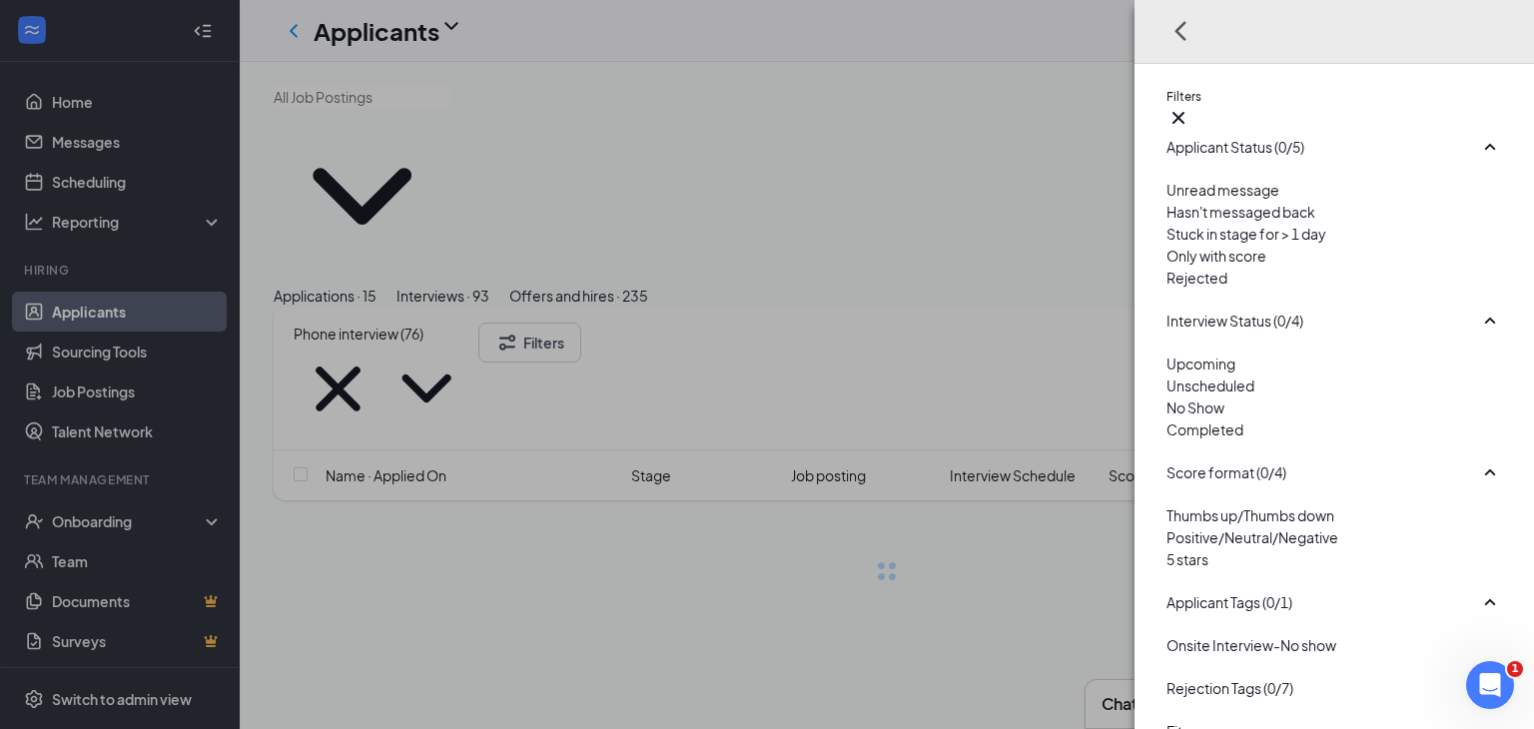
click at [993, 108] on div "Filters Applicant Status (0/5) Unread message Hasn't messaged back Stuck in sta…" at bounding box center [767, 364] width 1534 height 729
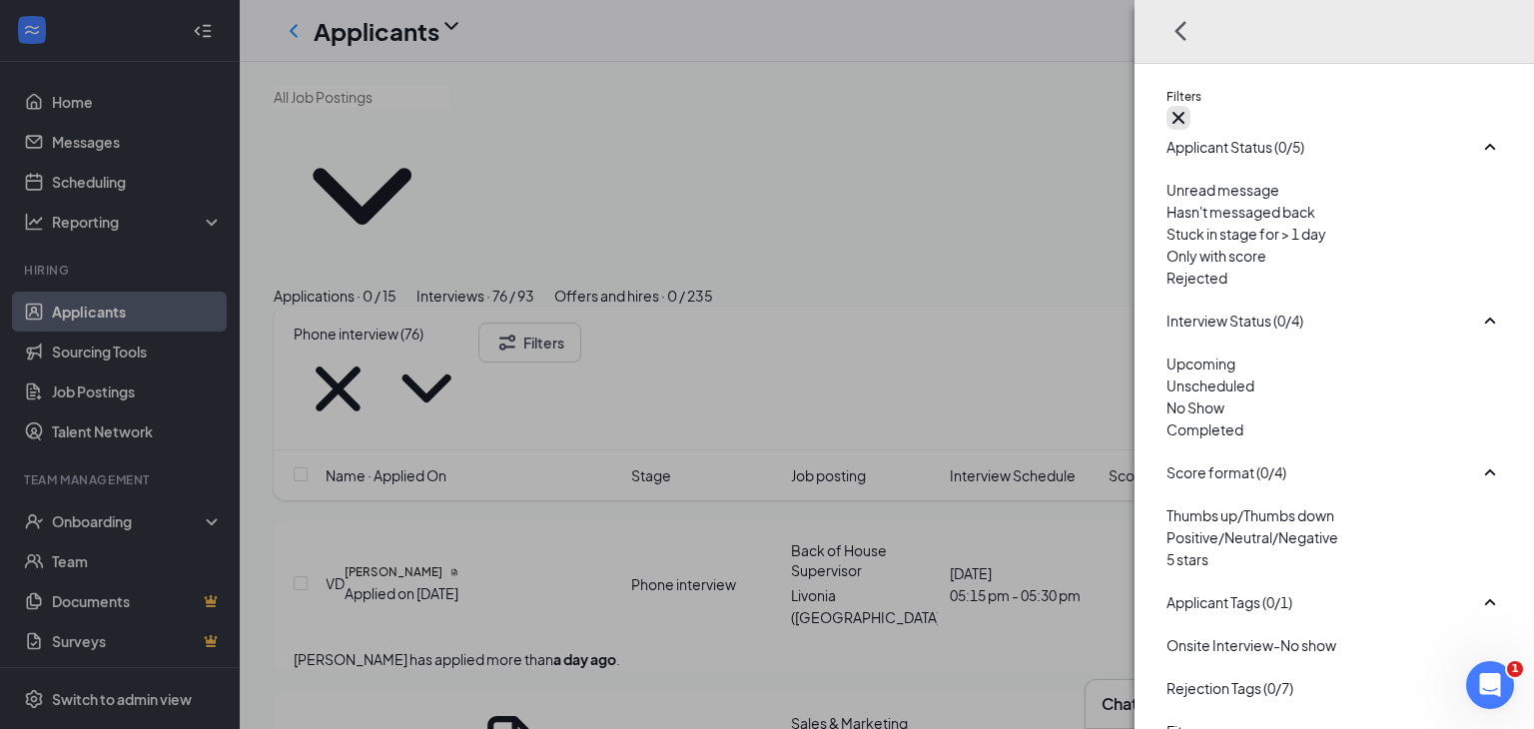
click at [1191, 106] on icon "Cross" at bounding box center [1179, 118] width 24 height 24
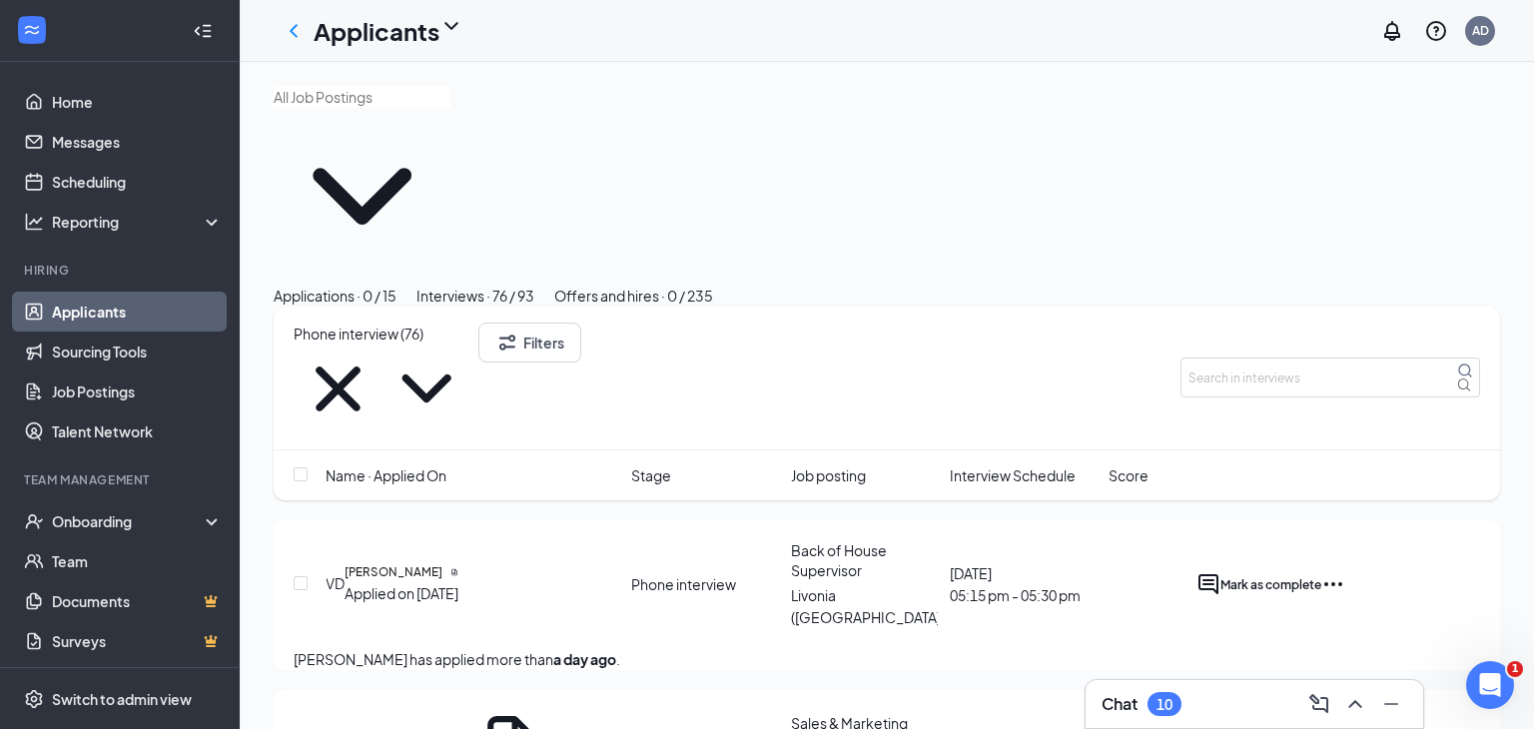
click at [1014, 465] on span "Interview Schedule" at bounding box center [1013, 476] width 126 height 22
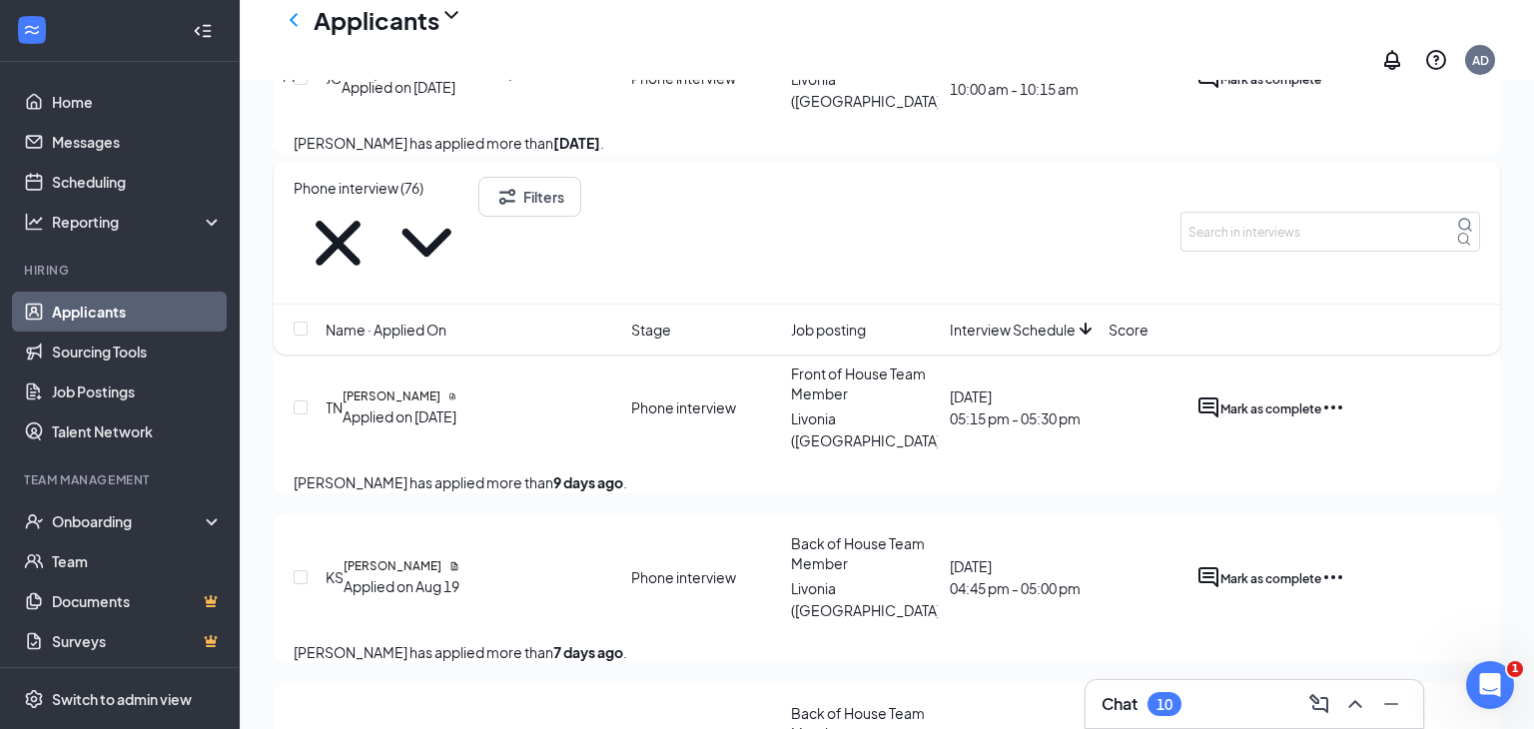
scroll to position [5770, 0]
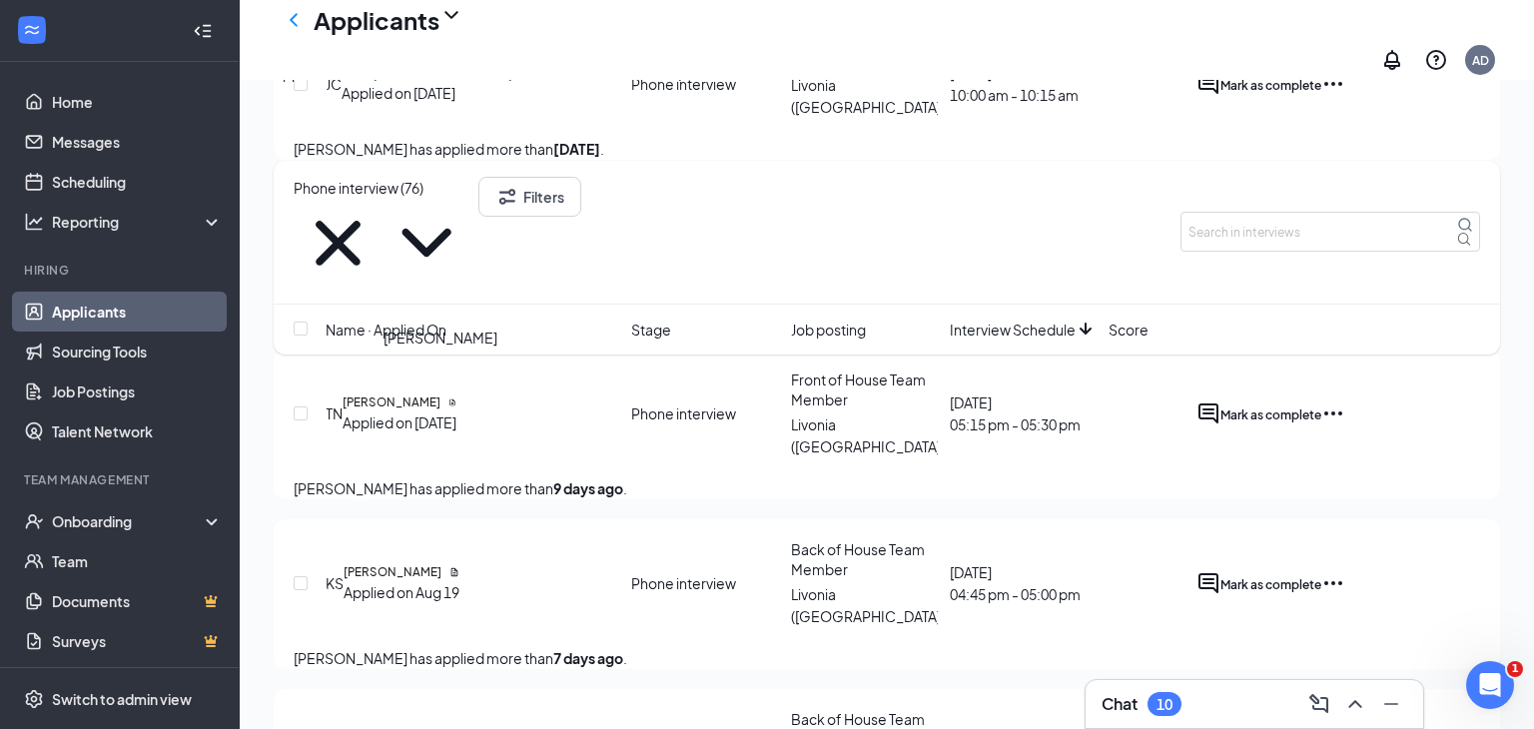
click at [442, 563] on h5 "Kaytlin Shockley" at bounding box center [393, 572] width 98 height 18
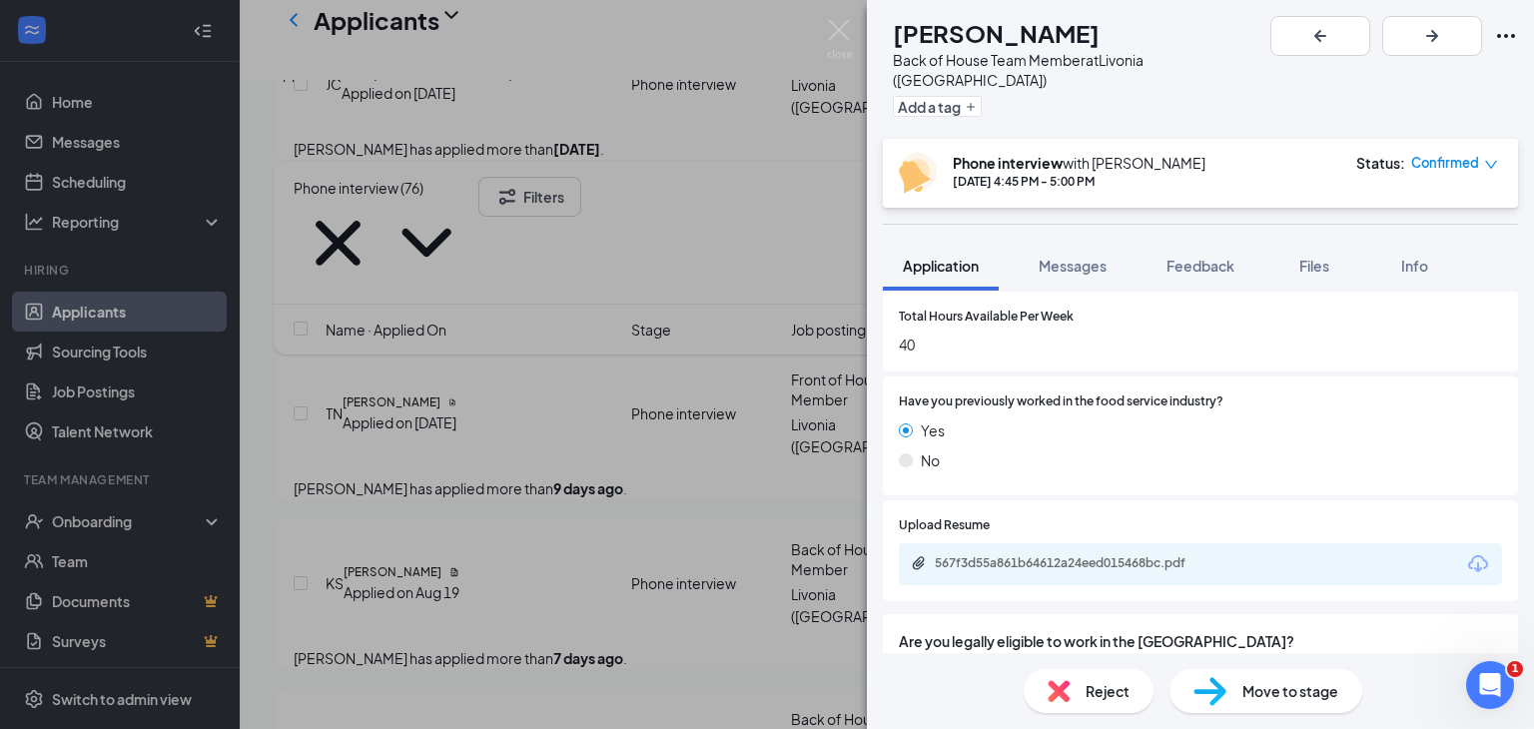
scroll to position [991, 0]
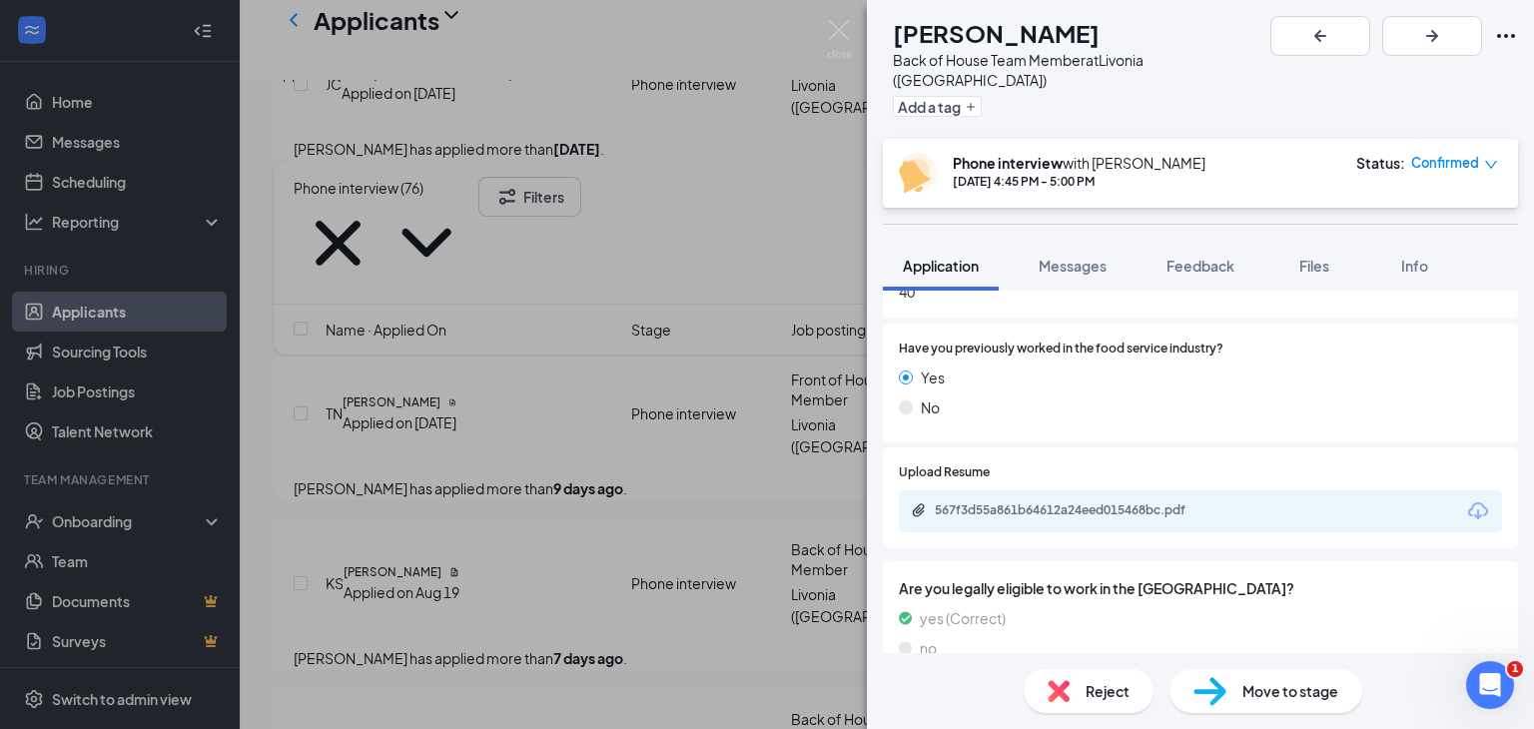
click at [1093, 503] on div "567f3d55a861b64612a24eed015468bc.pdf" at bounding box center [1075, 511] width 280 height 16
click at [845, 27] on img at bounding box center [839, 39] width 25 height 39
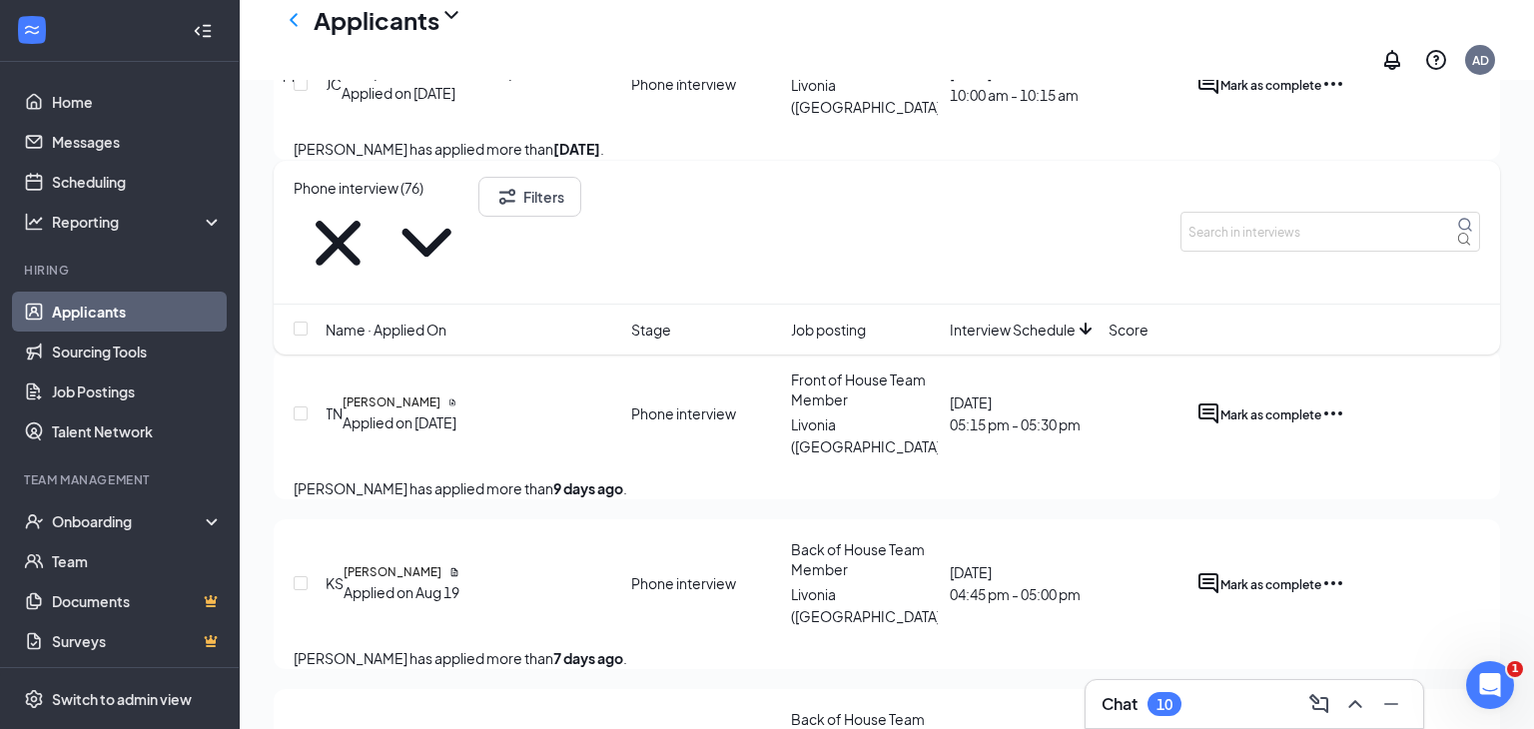
click at [383, 202] on icon "Cross" at bounding box center [338, 243] width 89 height 89
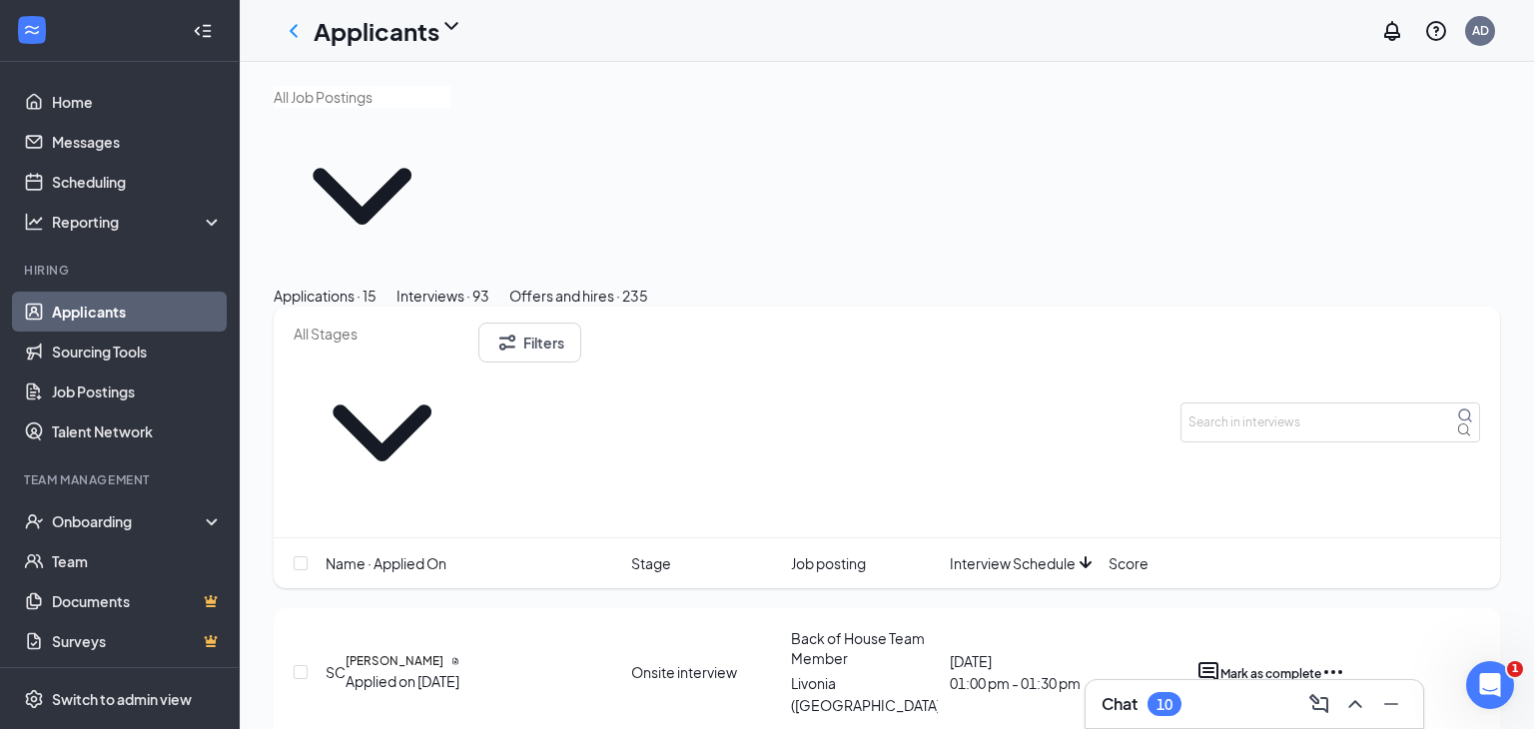
click at [88, 310] on link "Applicants" at bounding box center [137, 312] width 171 height 40
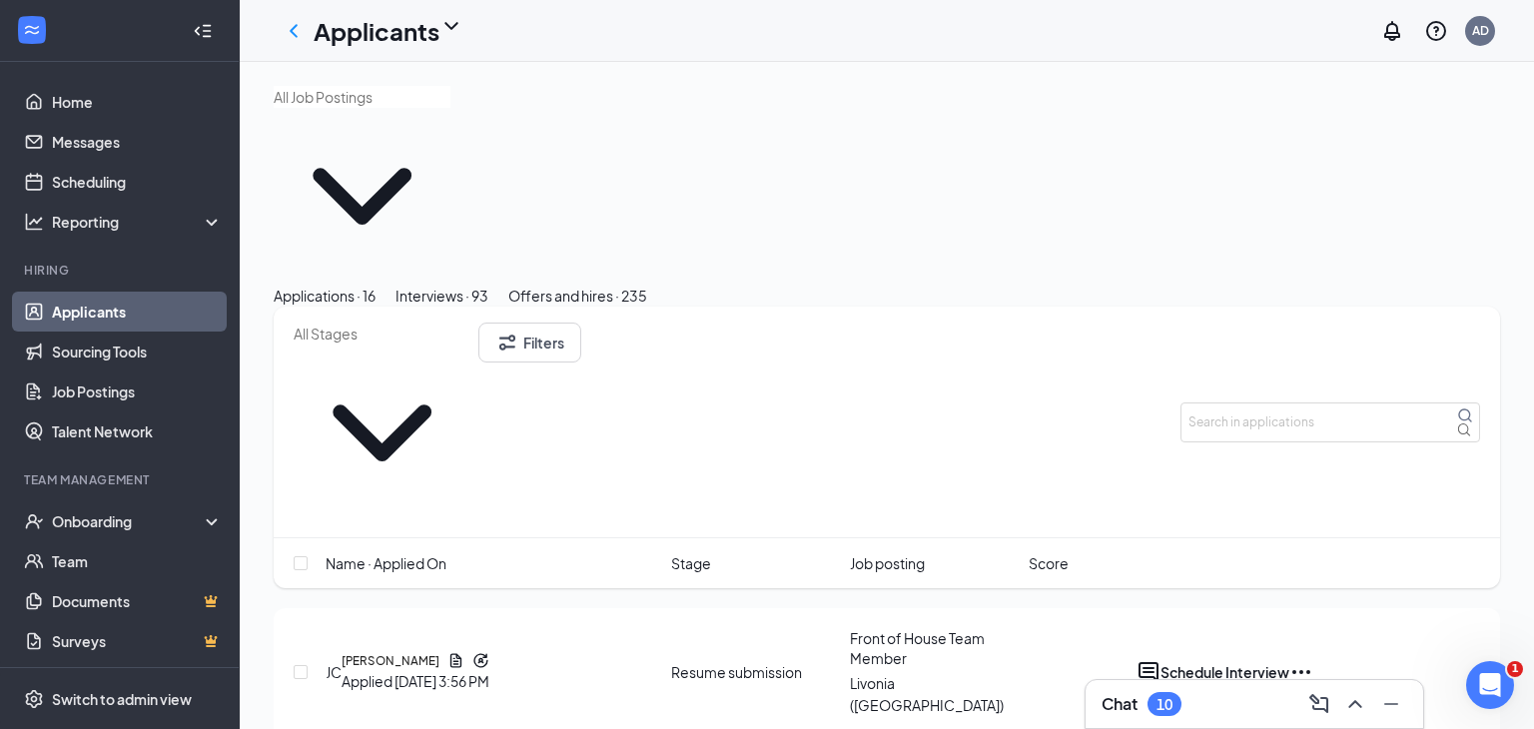
click at [112, 314] on link "Applicants" at bounding box center [137, 312] width 171 height 40
click at [1151, 703] on div "10" at bounding box center [1165, 704] width 34 height 24
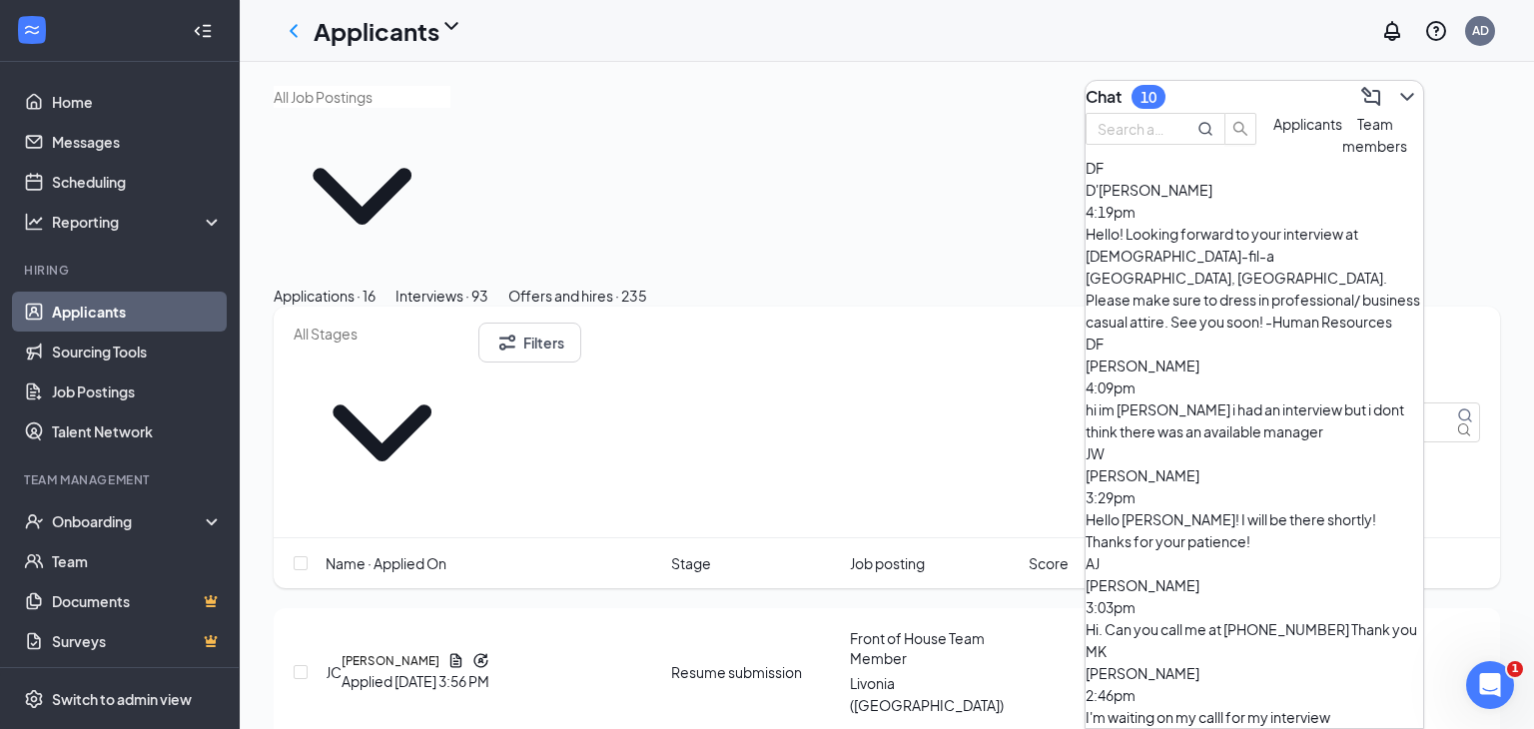
click at [1229, 399] on div "hi im D'Aria fuller i had an interview but i dont think there was an available …" at bounding box center [1255, 421] width 338 height 44
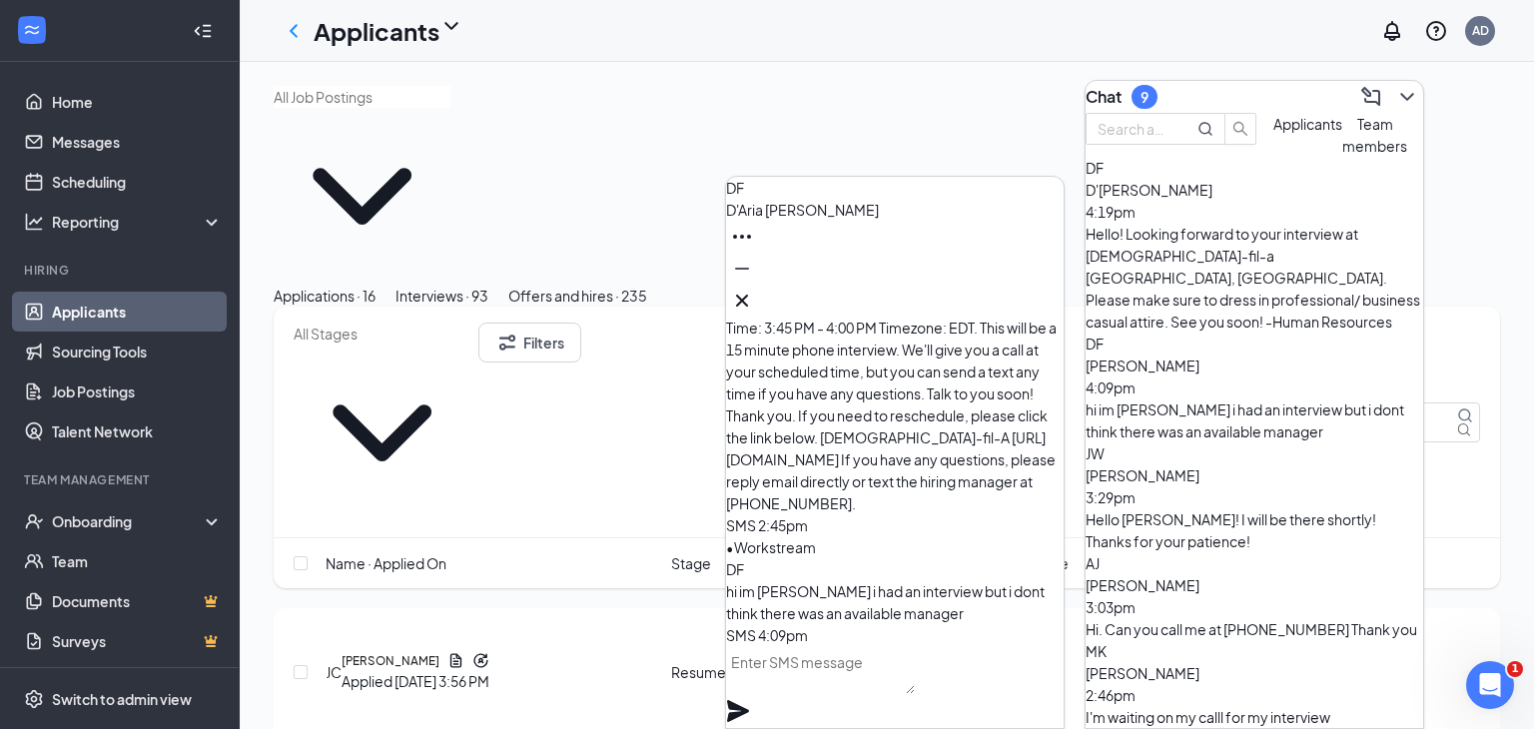
click at [877, 691] on textarea at bounding box center [820, 670] width 189 height 48
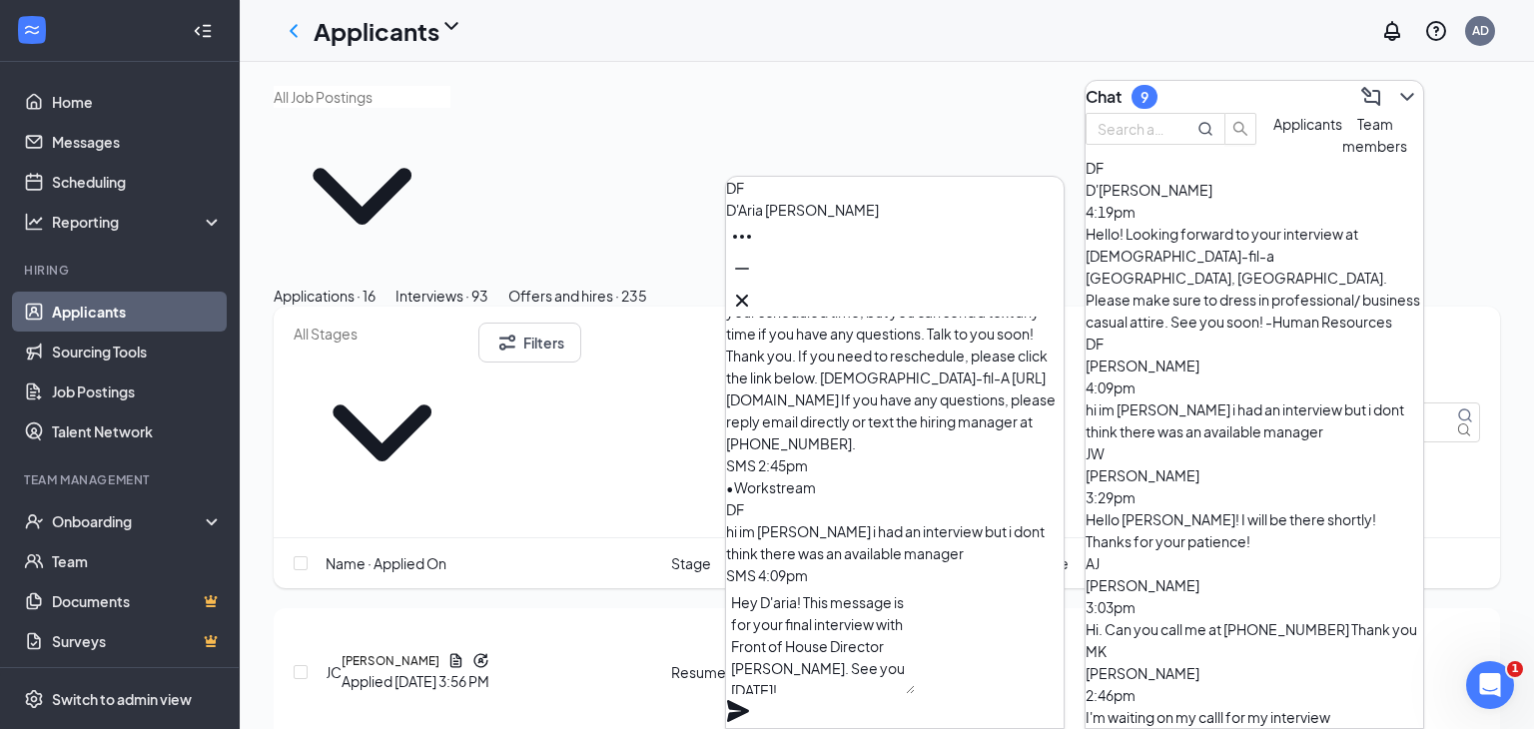
type textarea "Hey D'aria! This message is for your final interview with Front of House Direct…"
click at [749, 700] on icon "Plane" at bounding box center [738, 711] width 22 height 22
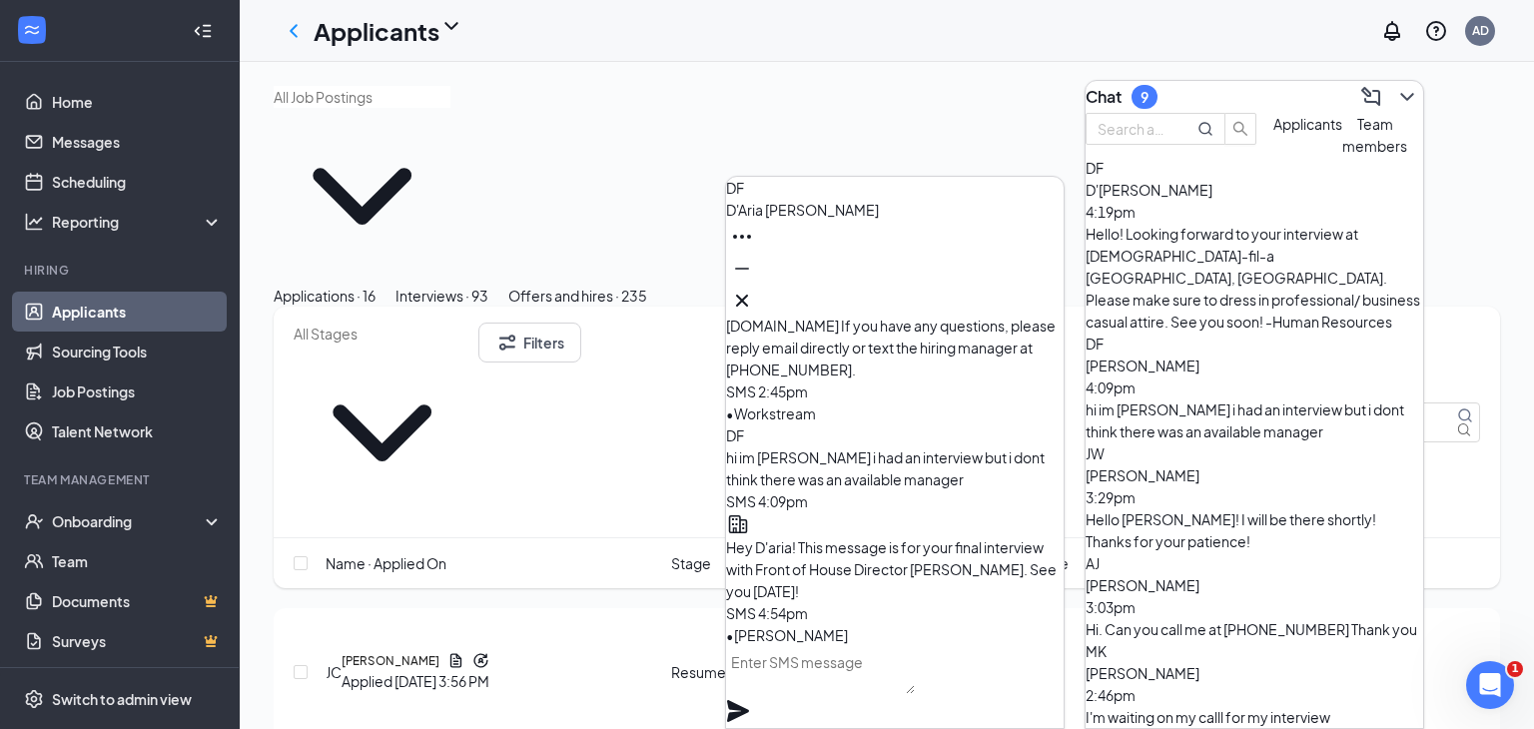
click at [1269, 574] on div "Antaneya Jackson 3:03pm Hi. Can you call me at 313-669-6587 Thank you" at bounding box center [1255, 607] width 338 height 66
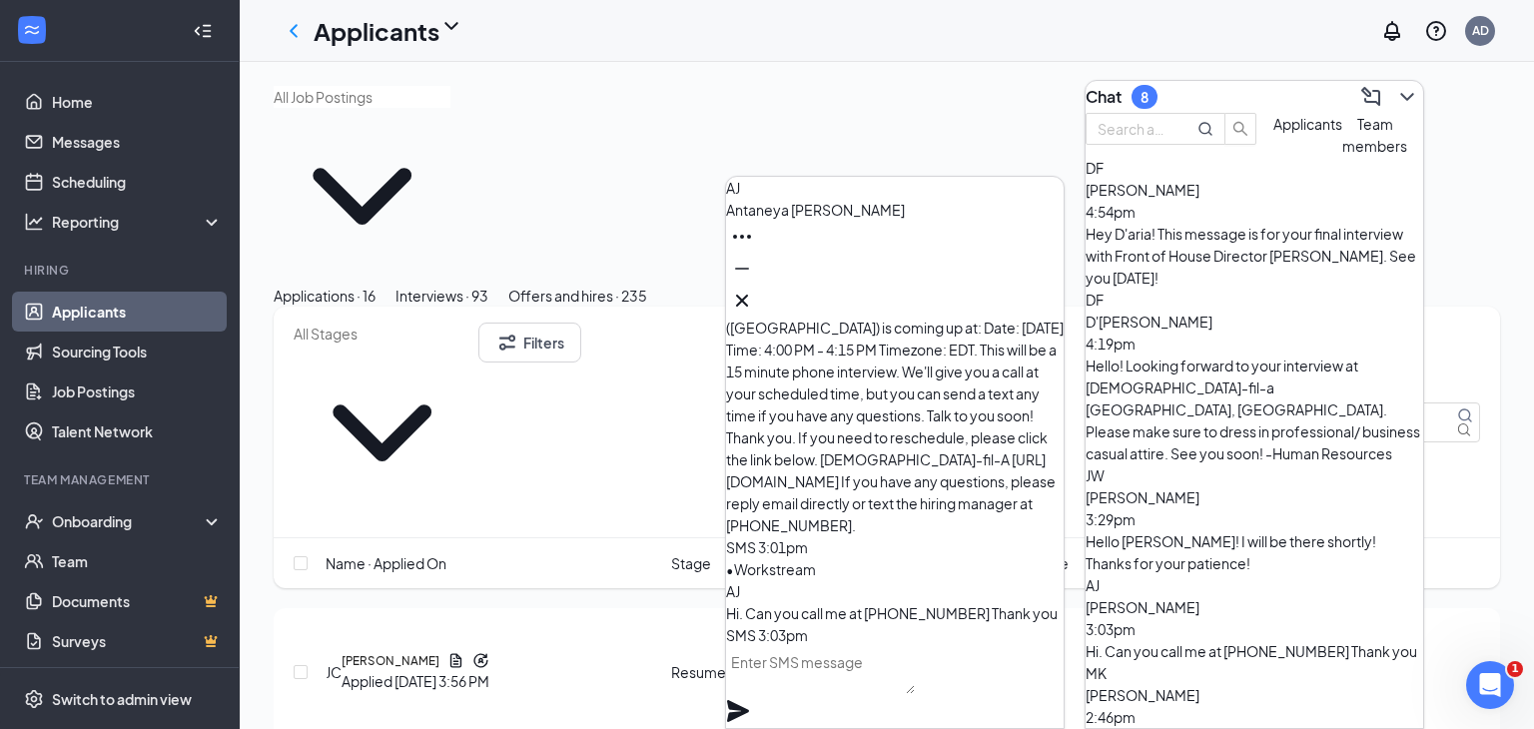
click at [1216, 728] on div "I'm waiting on my calll for my interview" at bounding box center [1255, 739] width 338 height 22
click at [860, 693] on textarea at bounding box center [820, 670] width 189 height 48
type textarea "H"
click at [754, 289] on icon "Cross" at bounding box center [742, 301] width 24 height 24
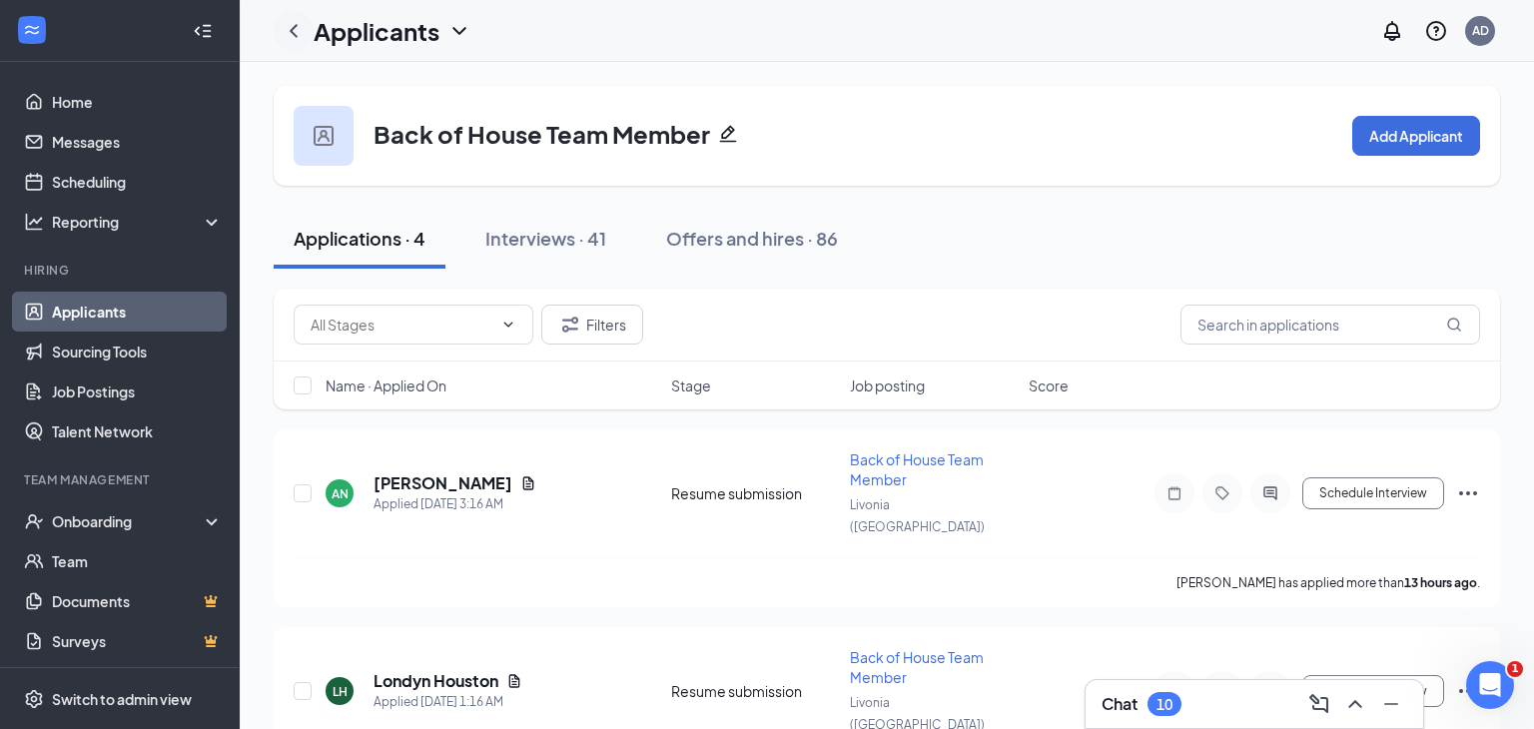
click at [302, 39] on icon "ChevronLeft" at bounding box center [294, 31] width 24 height 24
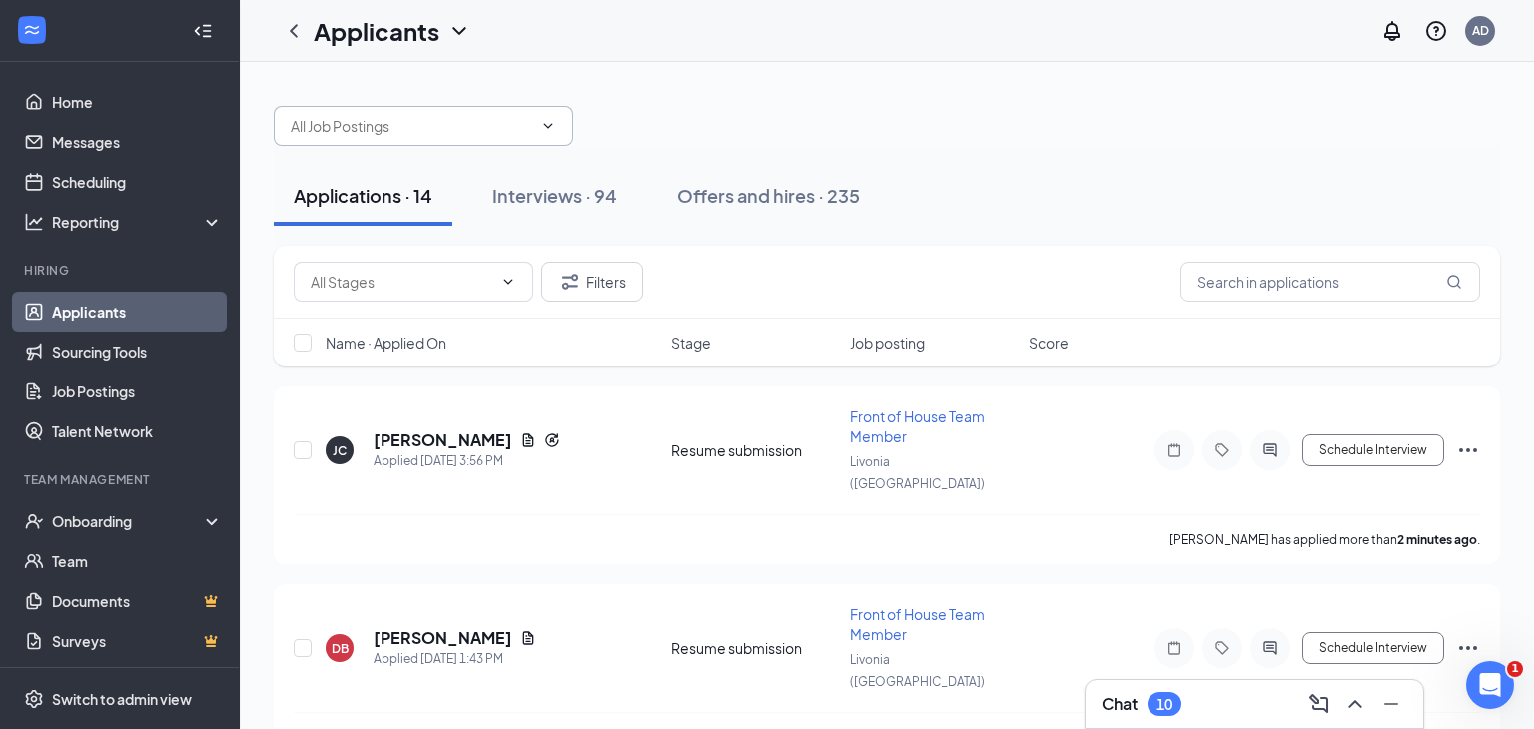
click at [555, 135] on span at bounding box center [424, 126] width 300 height 40
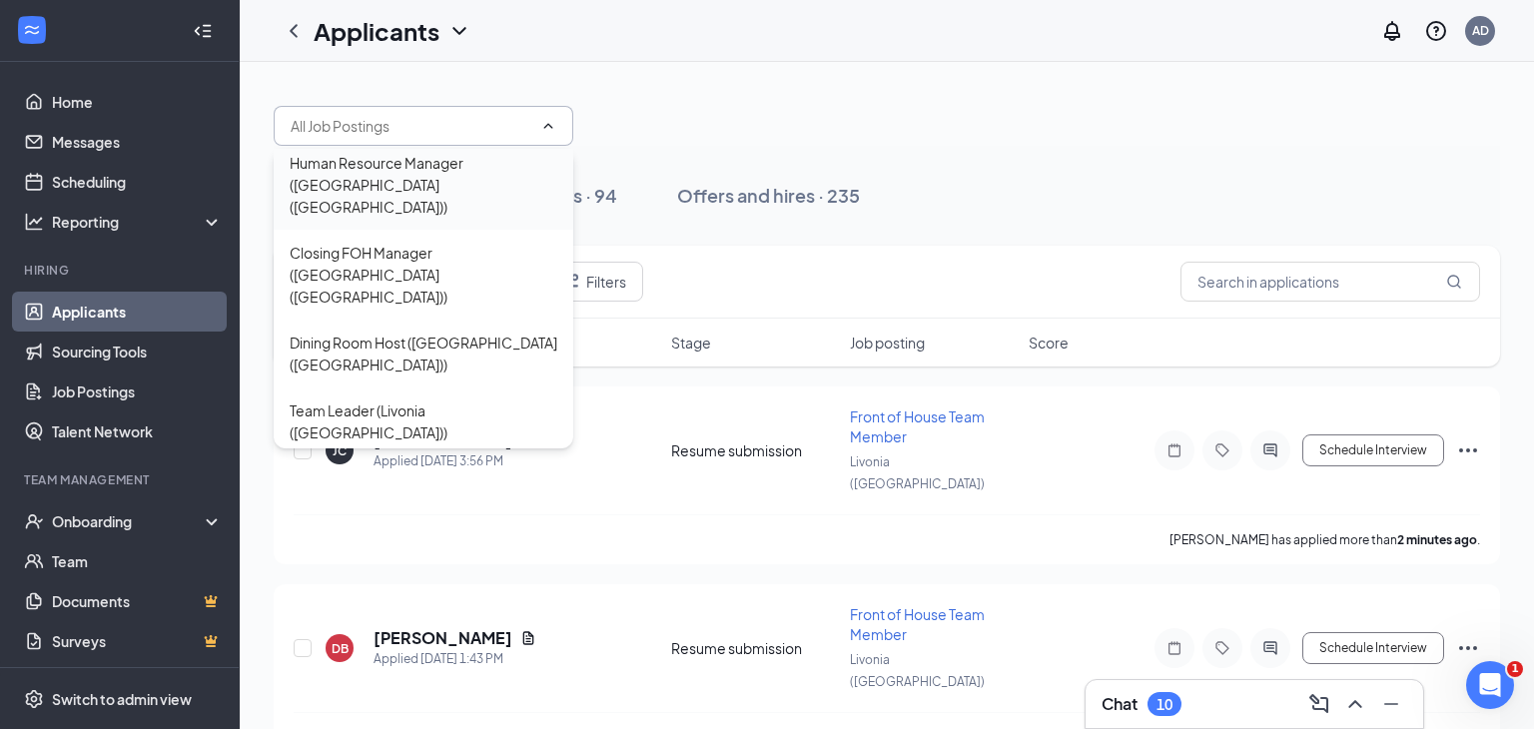
scroll to position [316, 0]
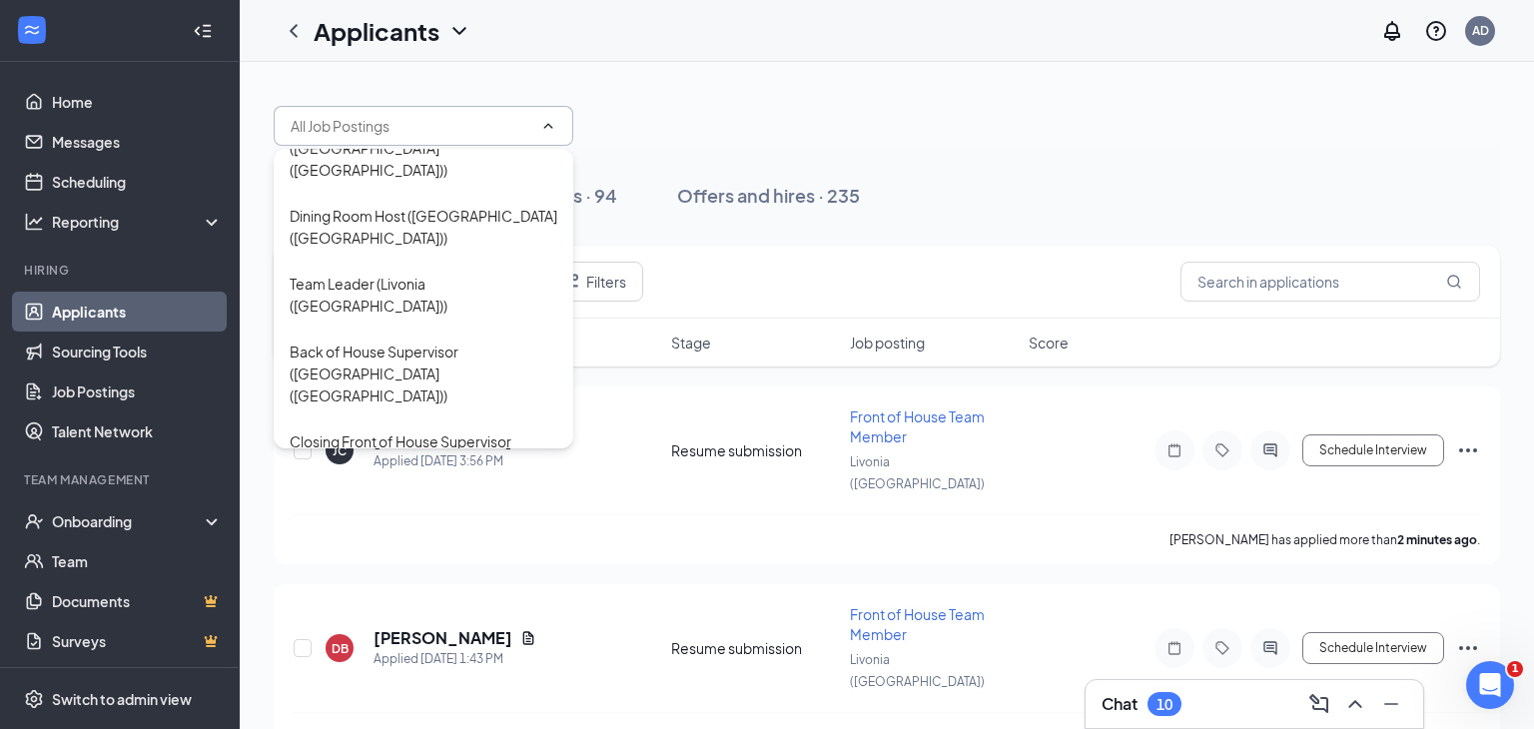
click at [408, 610] on div "Front of House Team Member (Livonia (MI))" at bounding box center [424, 643] width 268 height 66
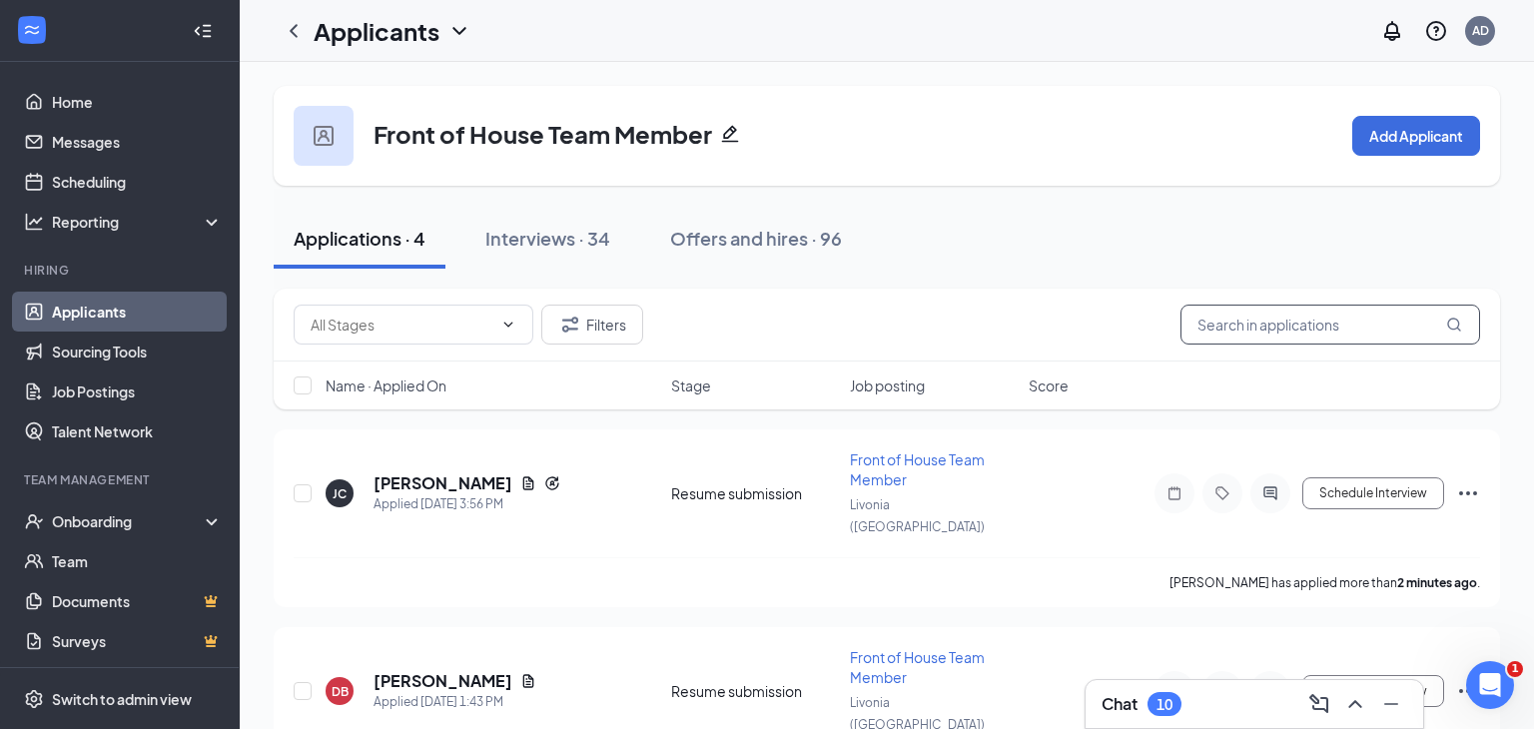
click at [1384, 326] on input "text" at bounding box center [1331, 325] width 300 height 40
type input "d"
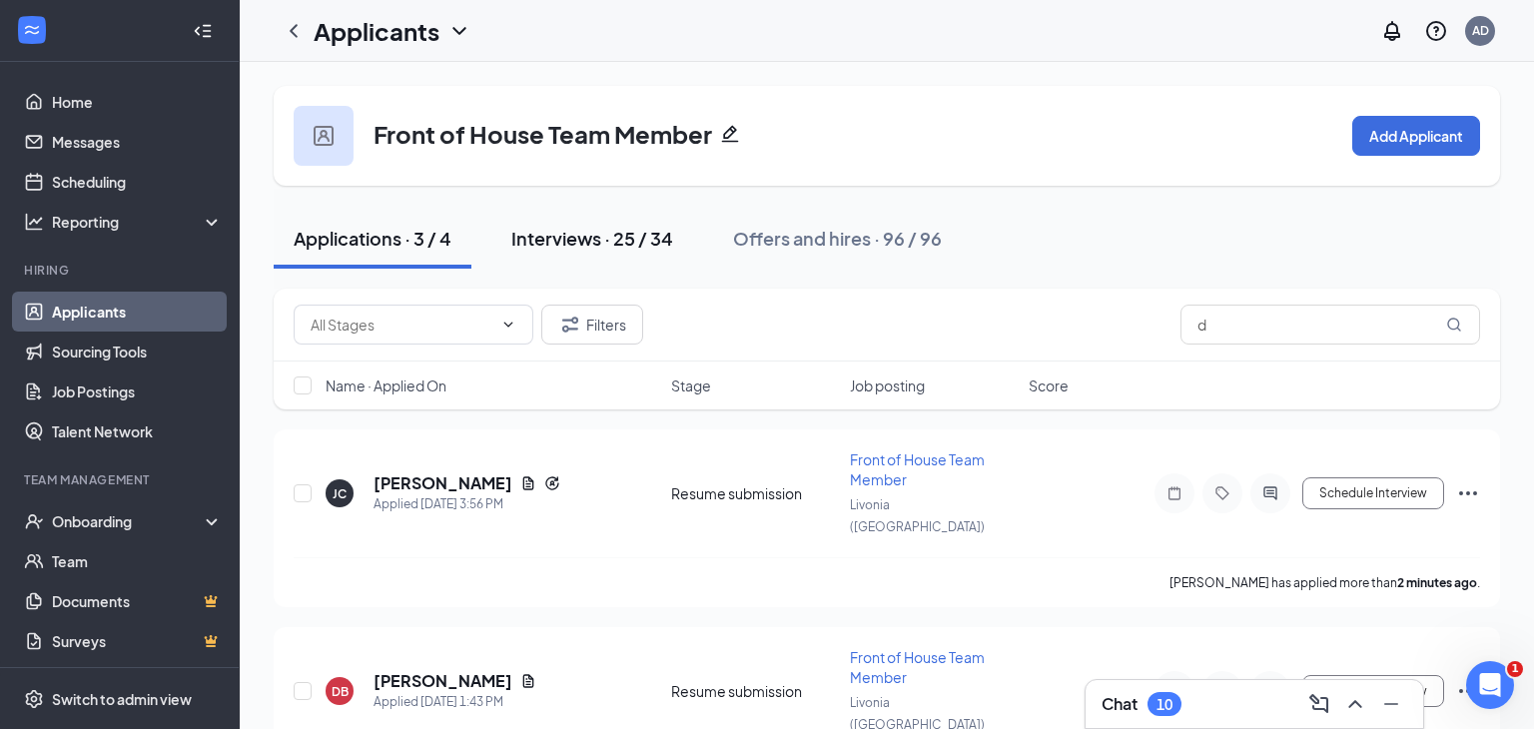
click at [544, 252] on button "Interviews · 25 / 34" at bounding box center [593, 239] width 202 height 60
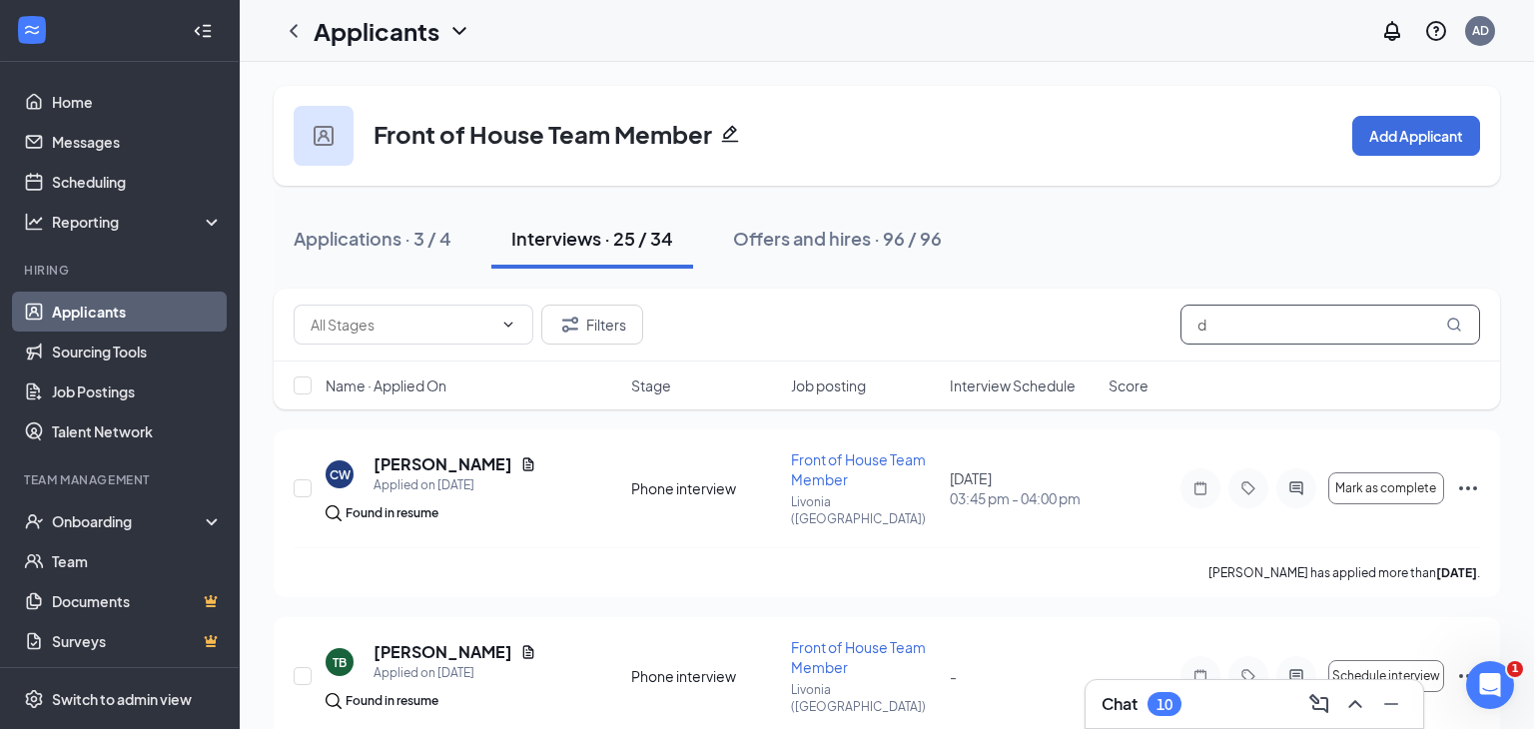
click at [1279, 334] on input "d" at bounding box center [1331, 325] width 300 height 40
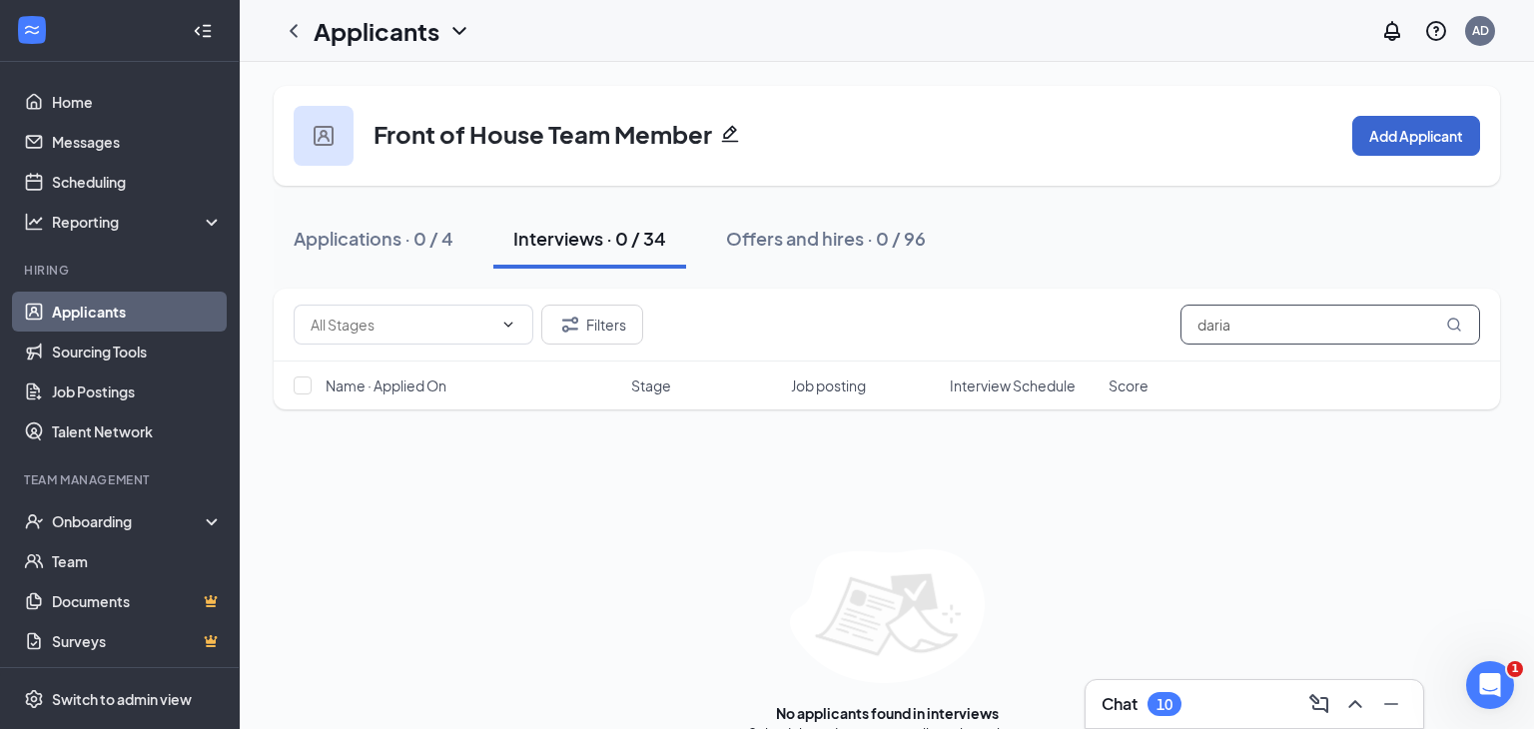
type input "daria"
click at [1397, 146] on button "Add Applicant" at bounding box center [1417, 136] width 128 height 40
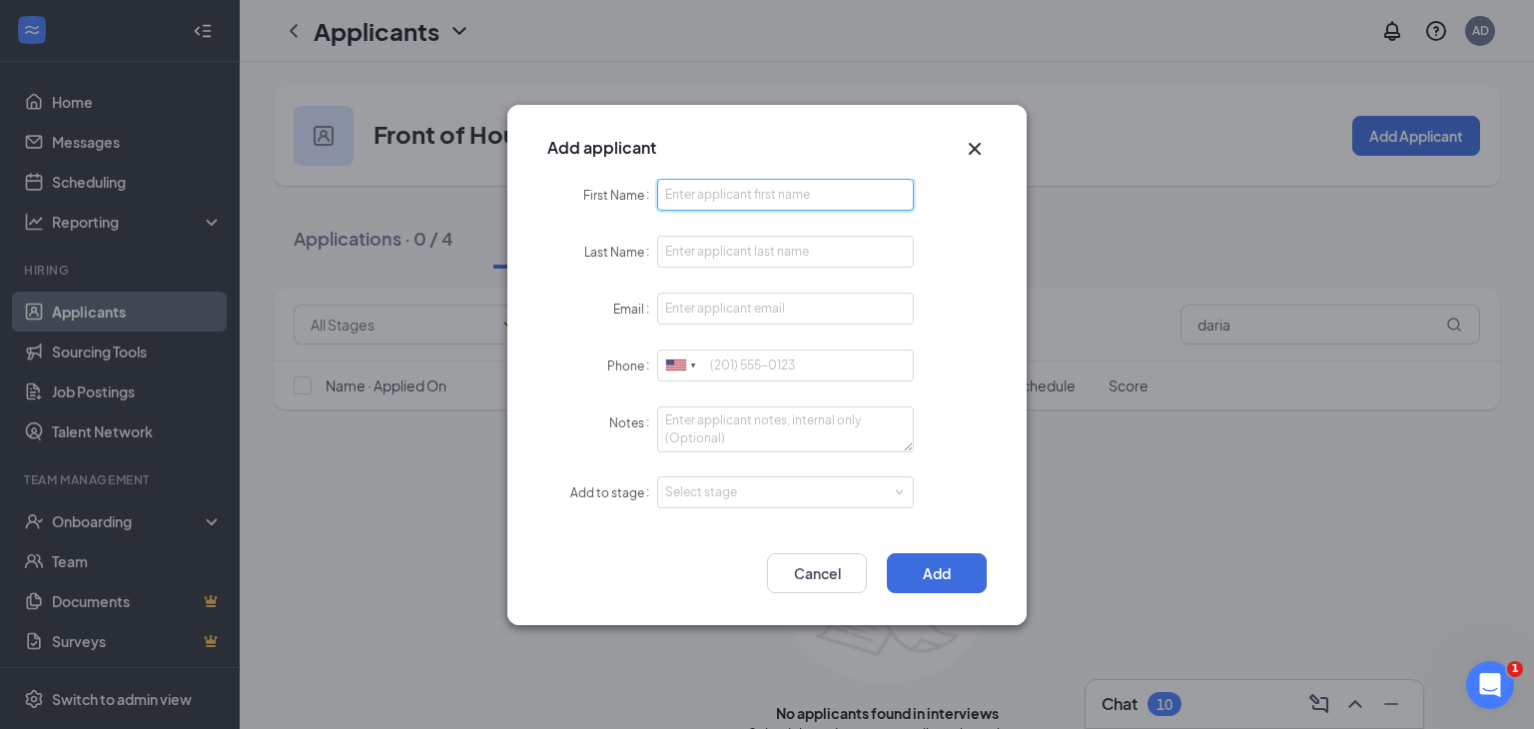
click at [795, 199] on input "First Name" at bounding box center [785, 195] width 257 height 32
type input "D'aria"
click at [706, 257] on input "Last Name" at bounding box center [785, 252] width 257 height 32
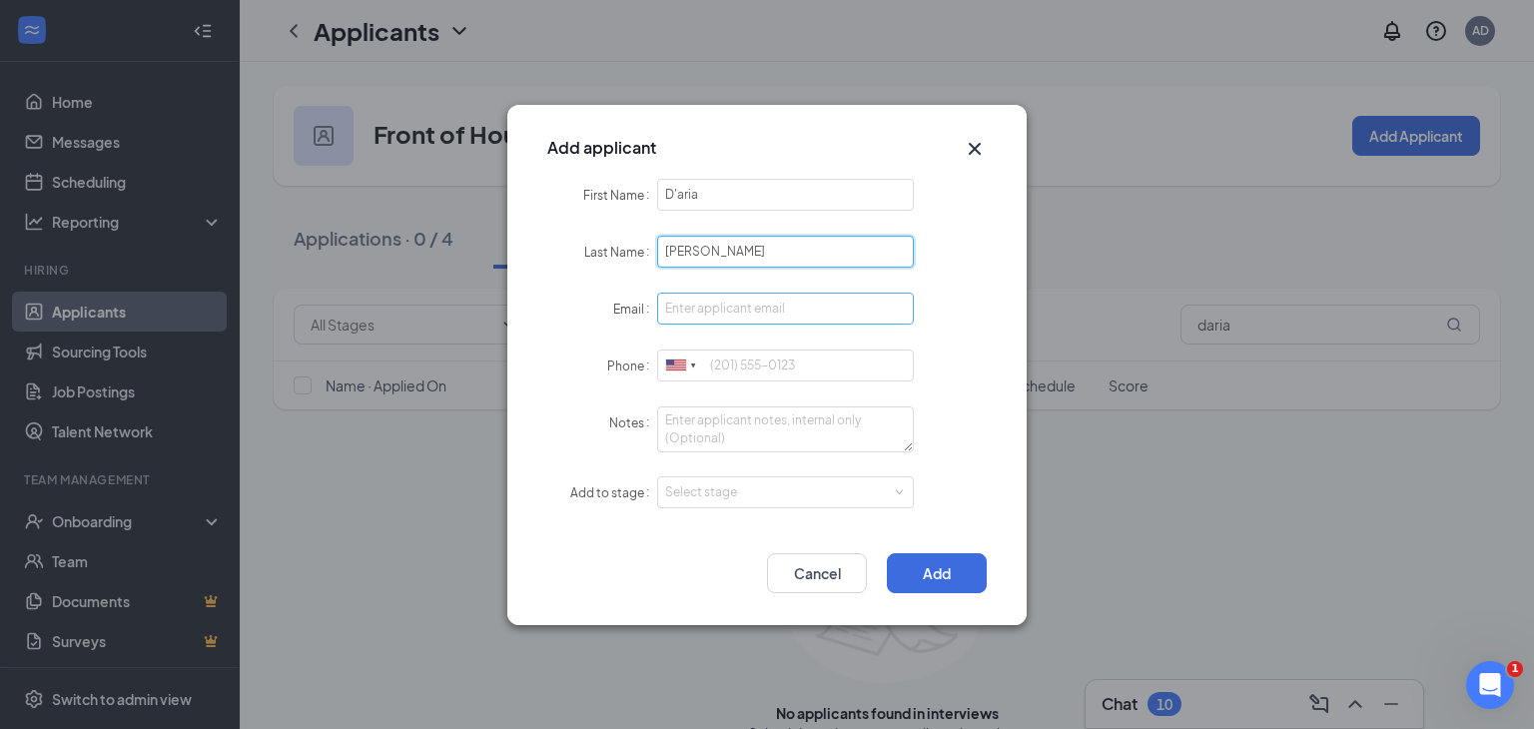
type input "Fuller"
click at [730, 306] on input "Email" at bounding box center [785, 309] width 257 height 32
type input "dariafuller9@gmail.com"
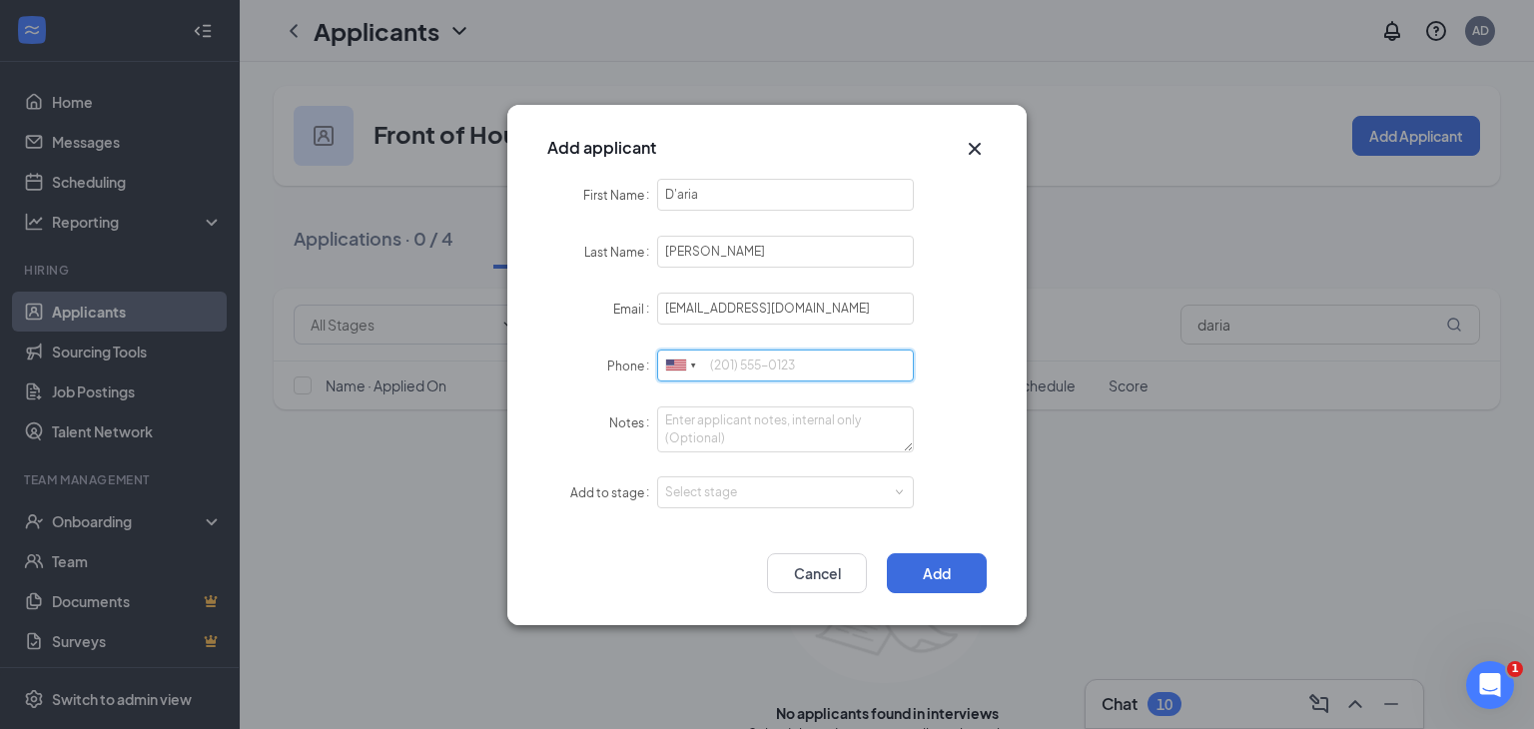
click at [790, 362] on input "Phone" at bounding box center [785, 366] width 257 height 32
click at [782, 489] on div "Select stage" at bounding box center [781, 493] width 232 height 20
type input "7347997825"
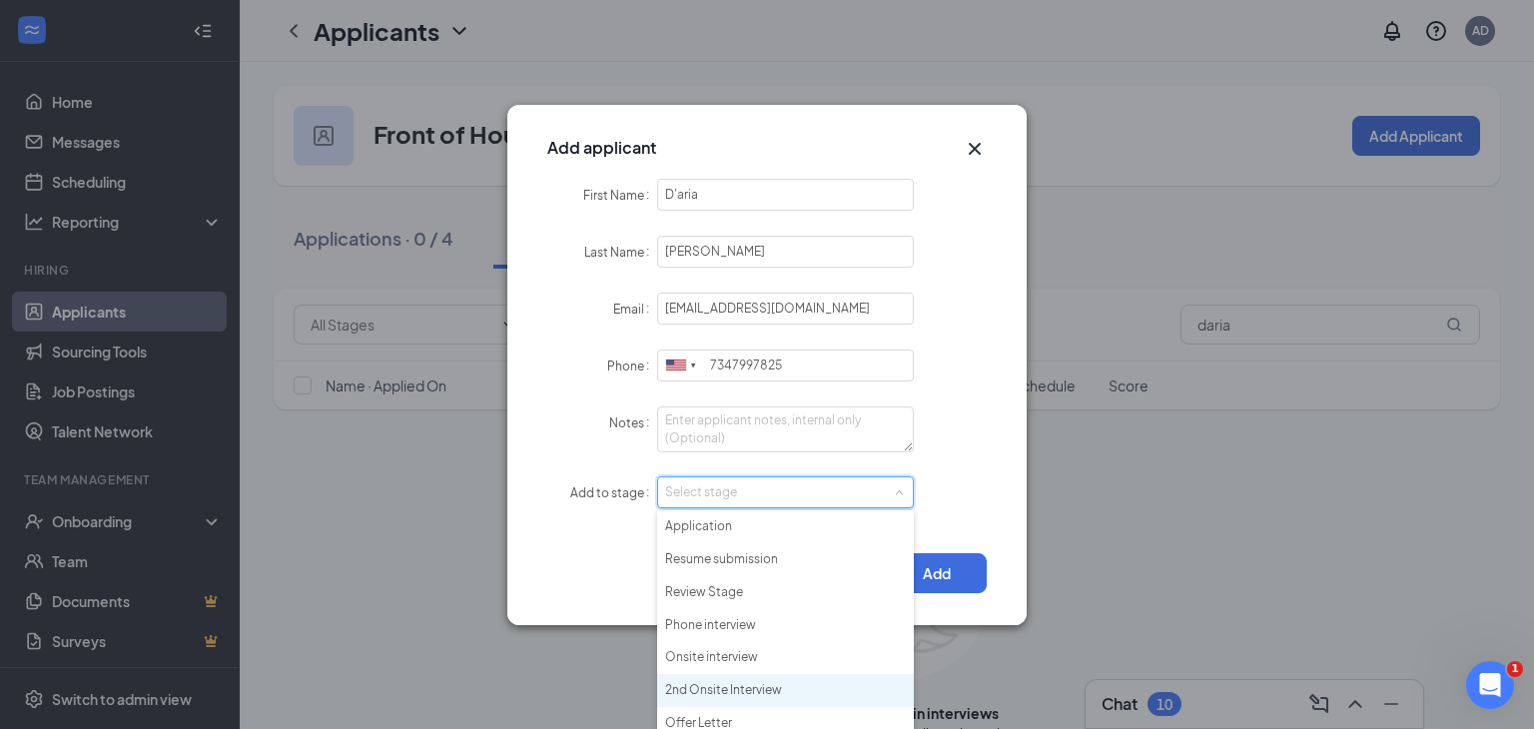
click at [737, 692] on li "2nd Onsite Interview" at bounding box center [785, 690] width 257 height 33
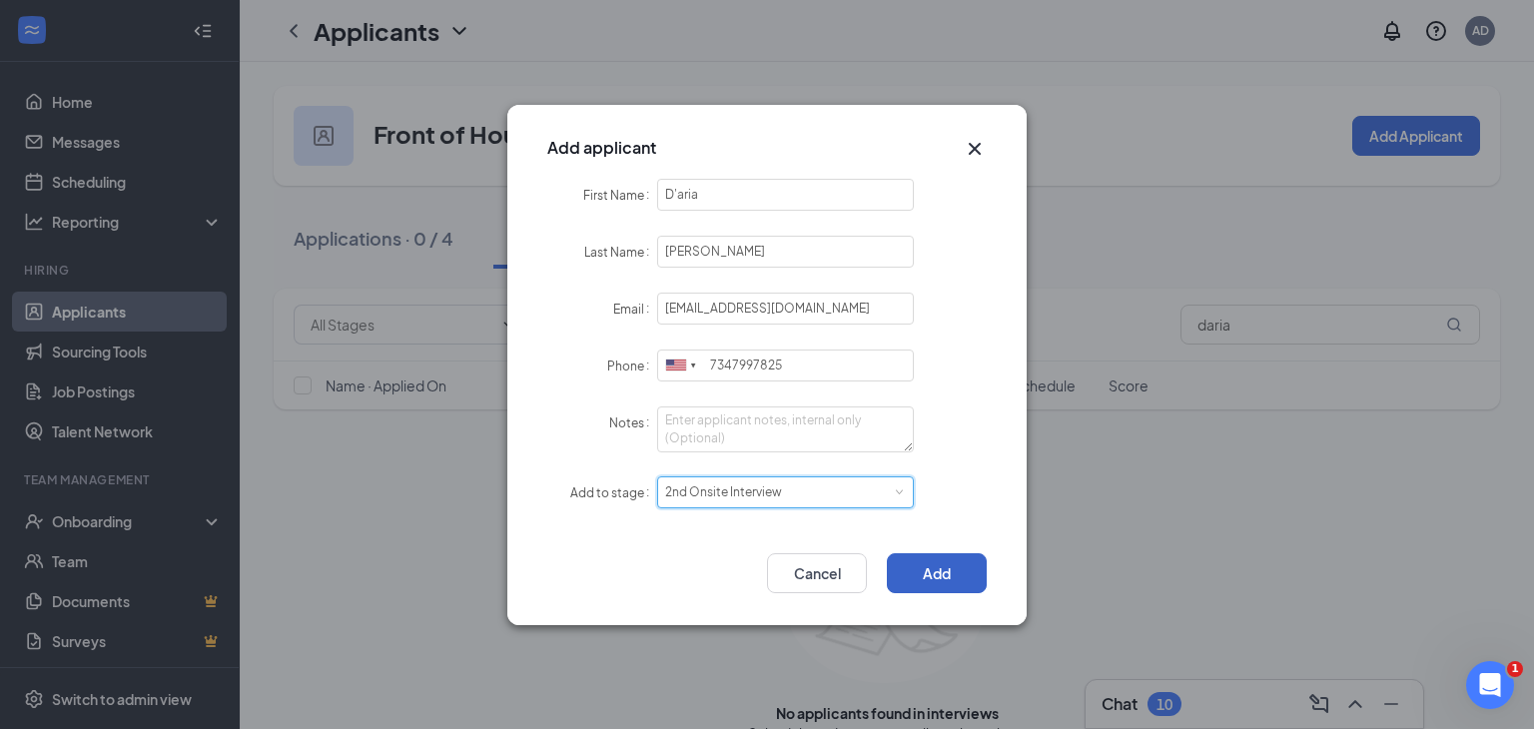
click at [932, 581] on button "Add" at bounding box center [937, 573] width 100 height 40
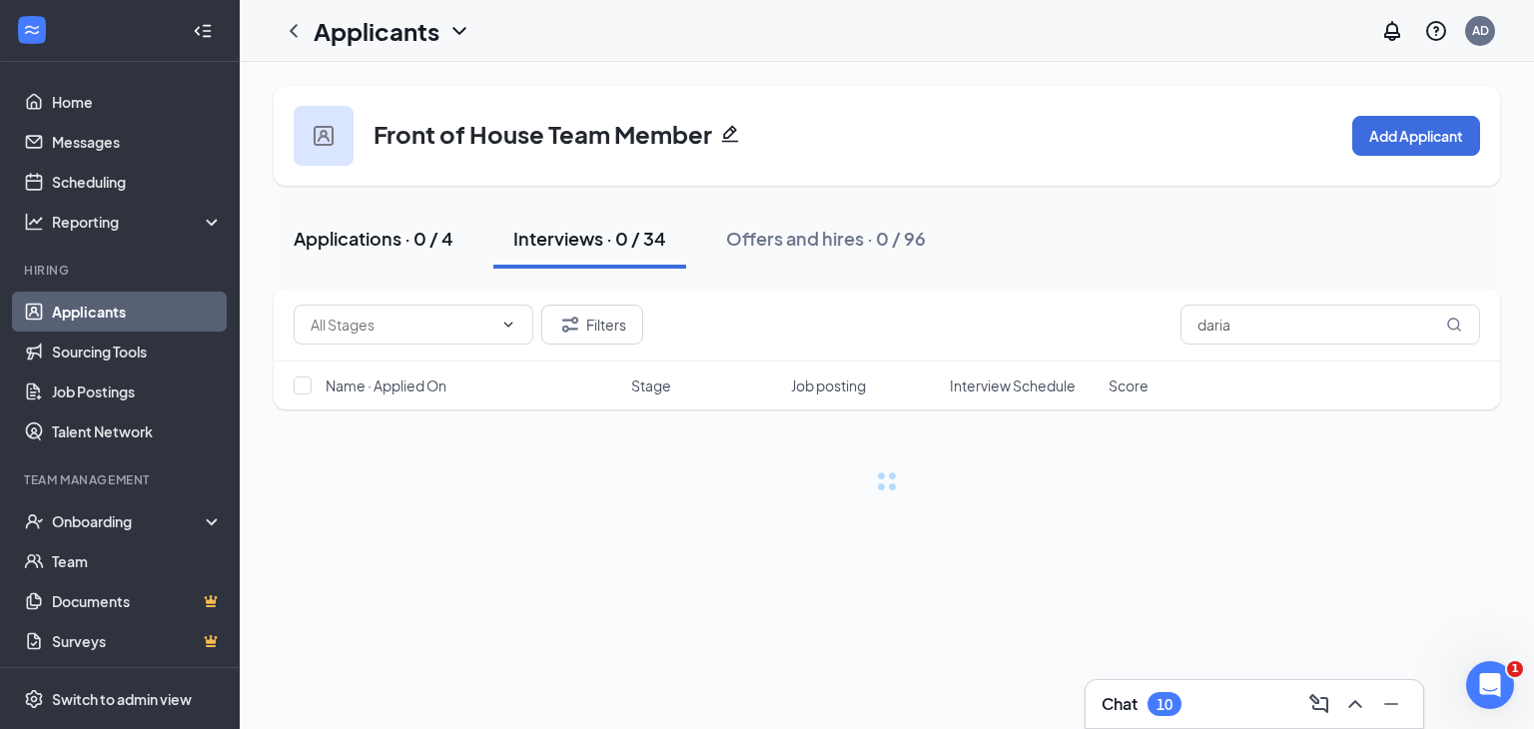
click at [328, 240] on div "Applications · 0 / 4" at bounding box center [374, 238] width 160 height 25
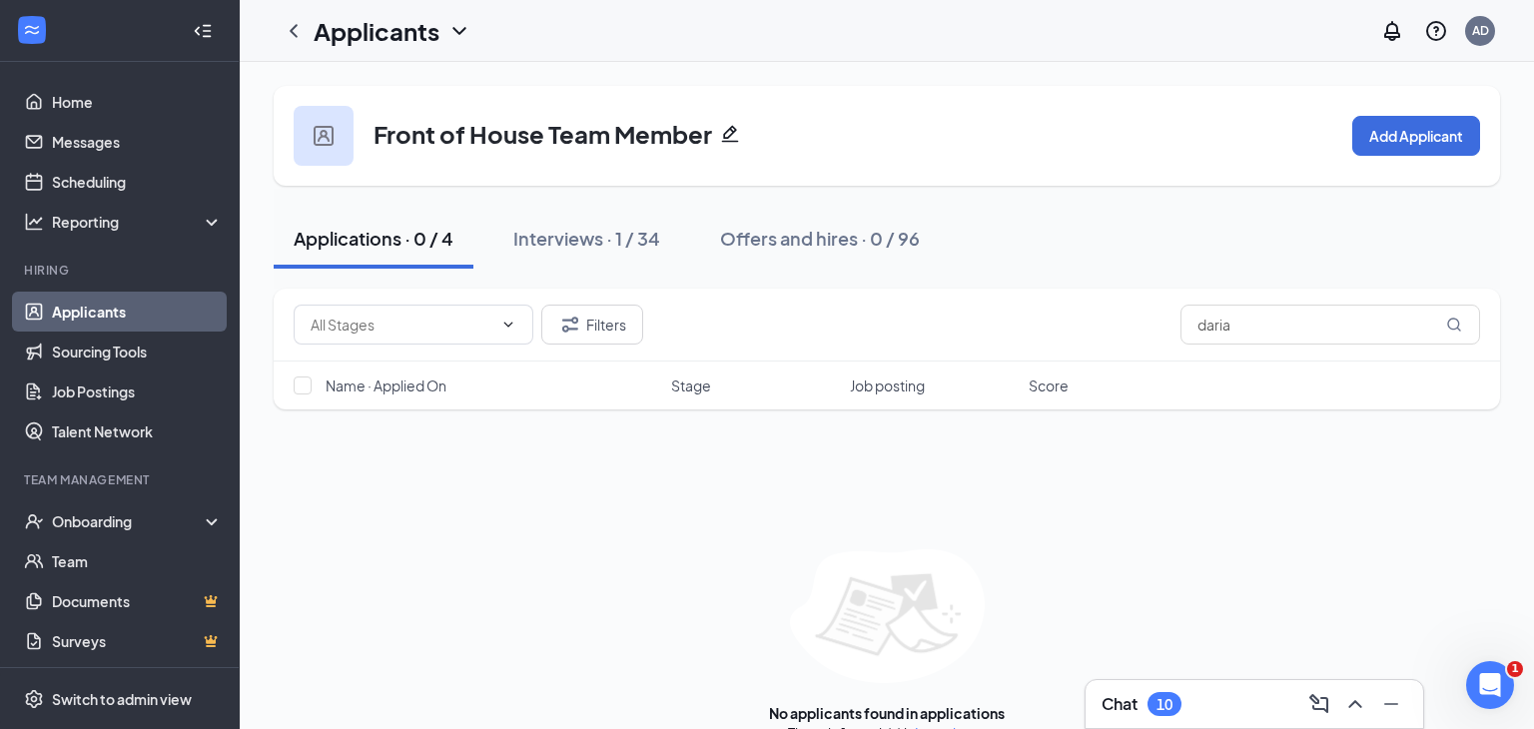
click at [123, 307] on link "Applicants" at bounding box center [137, 312] width 171 height 40
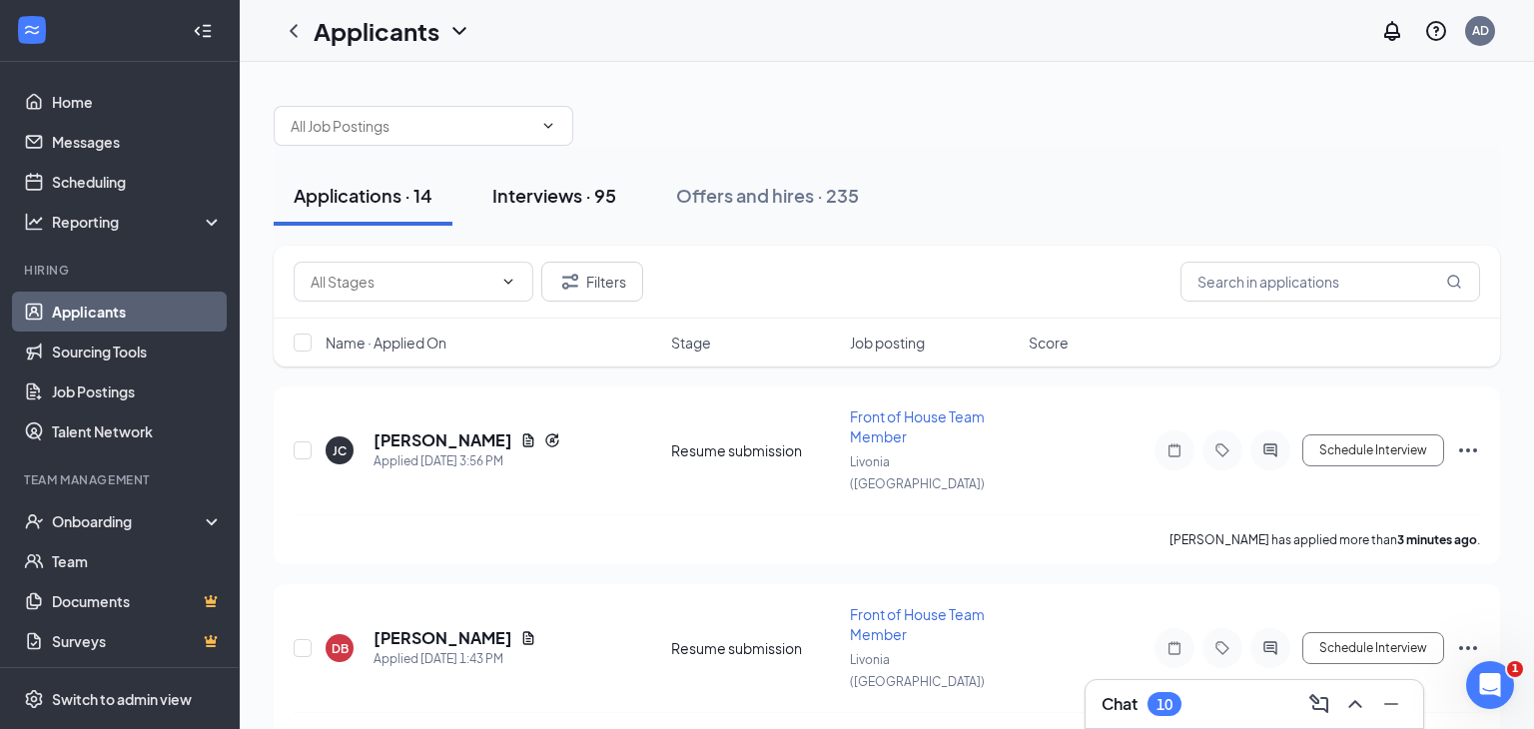
click at [543, 202] on div "Interviews · 95" at bounding box center [555, 195] width 124 height 25
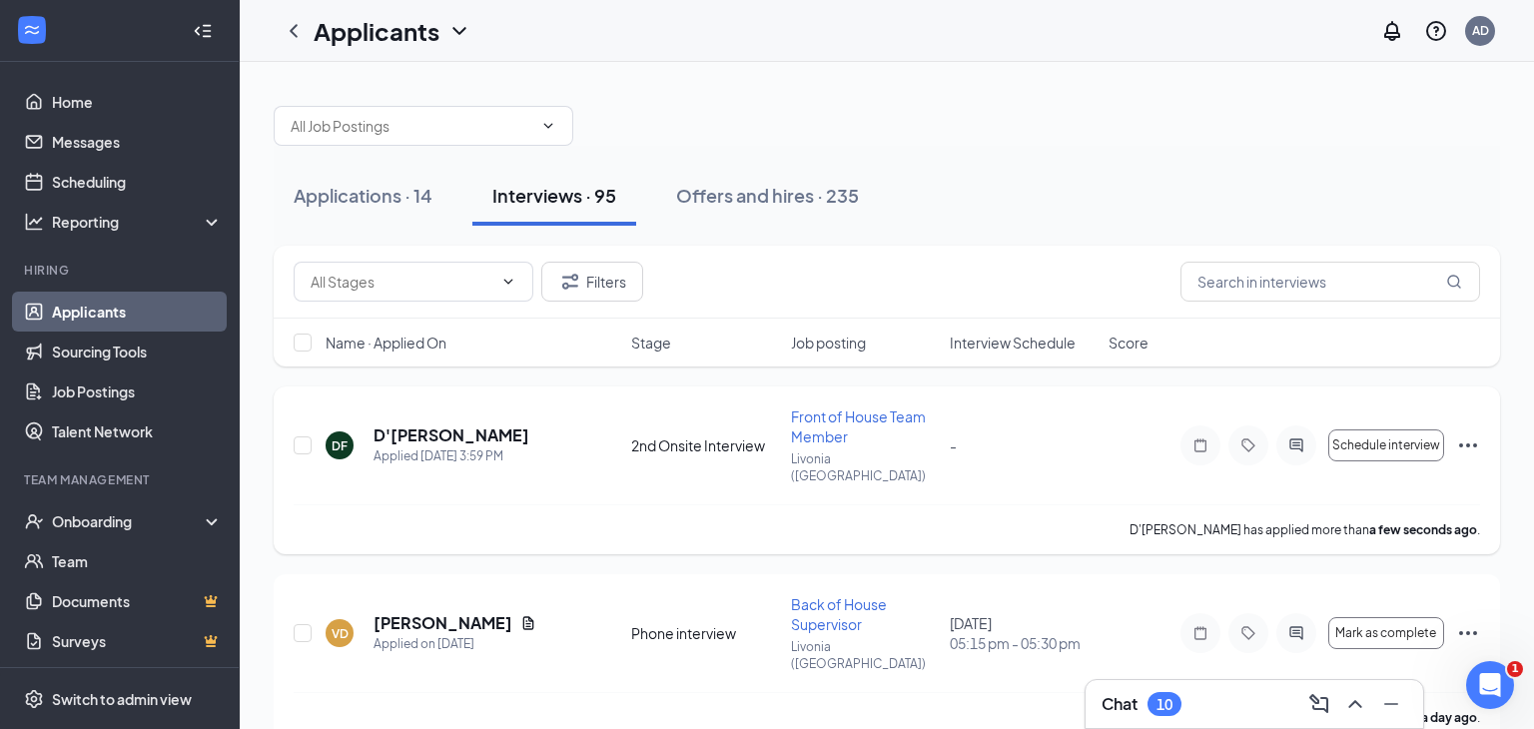
click at [1472, 437] on icon "Ellipses" at bounding box center [1469, 446] width 24 height 24
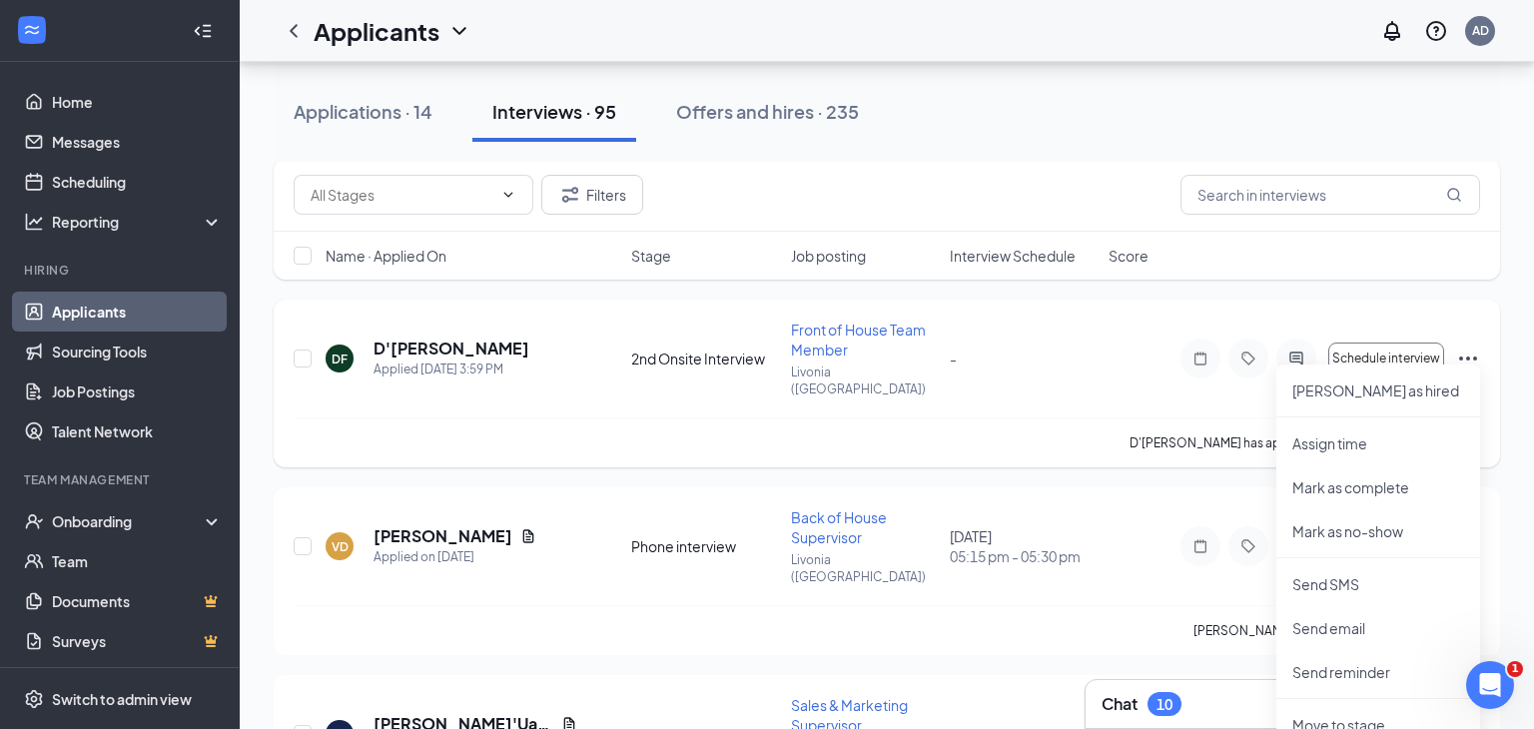
scroll to position [47, 0]
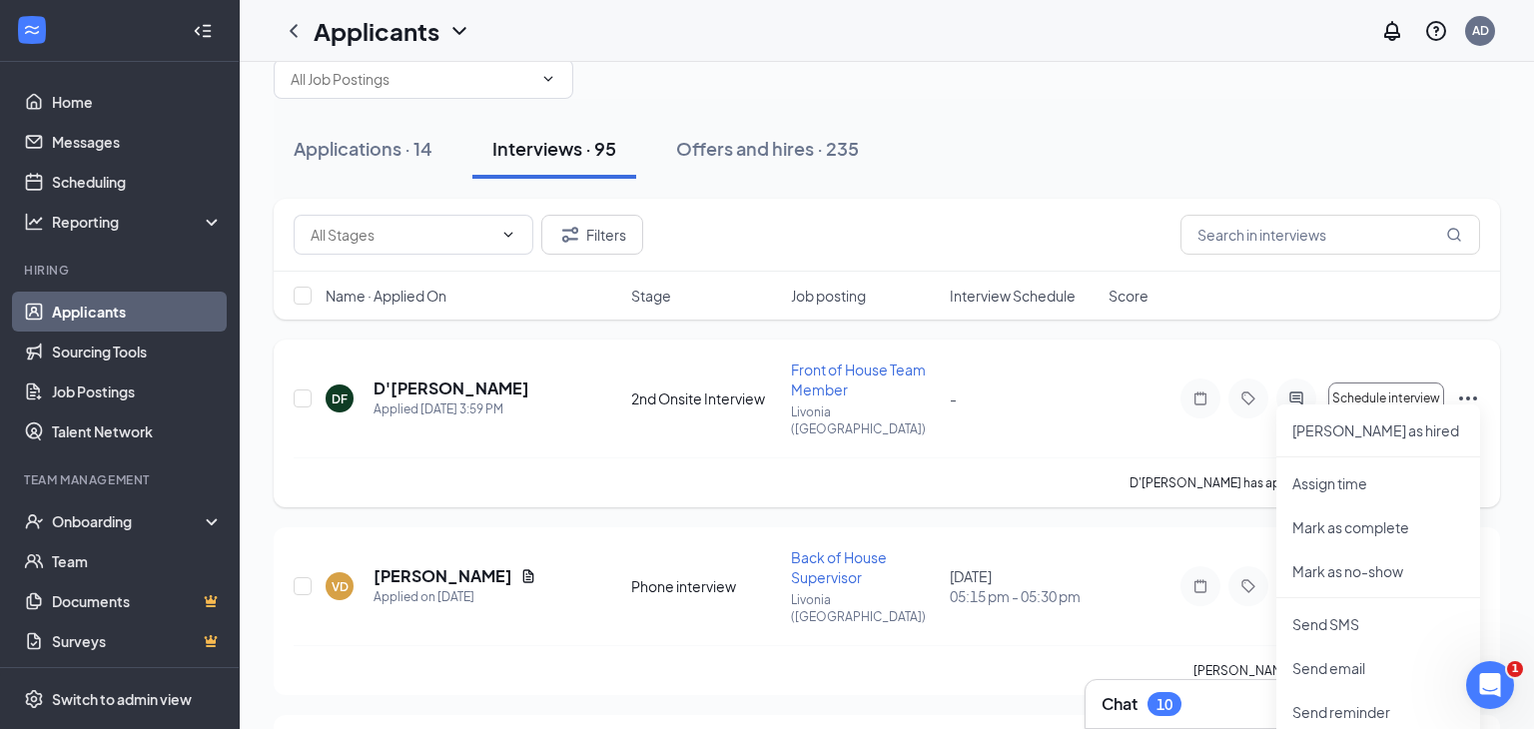
click at [441, 378] on h5 "D'aria Fuller" at bounding box center [452, 389] width 156 height 22
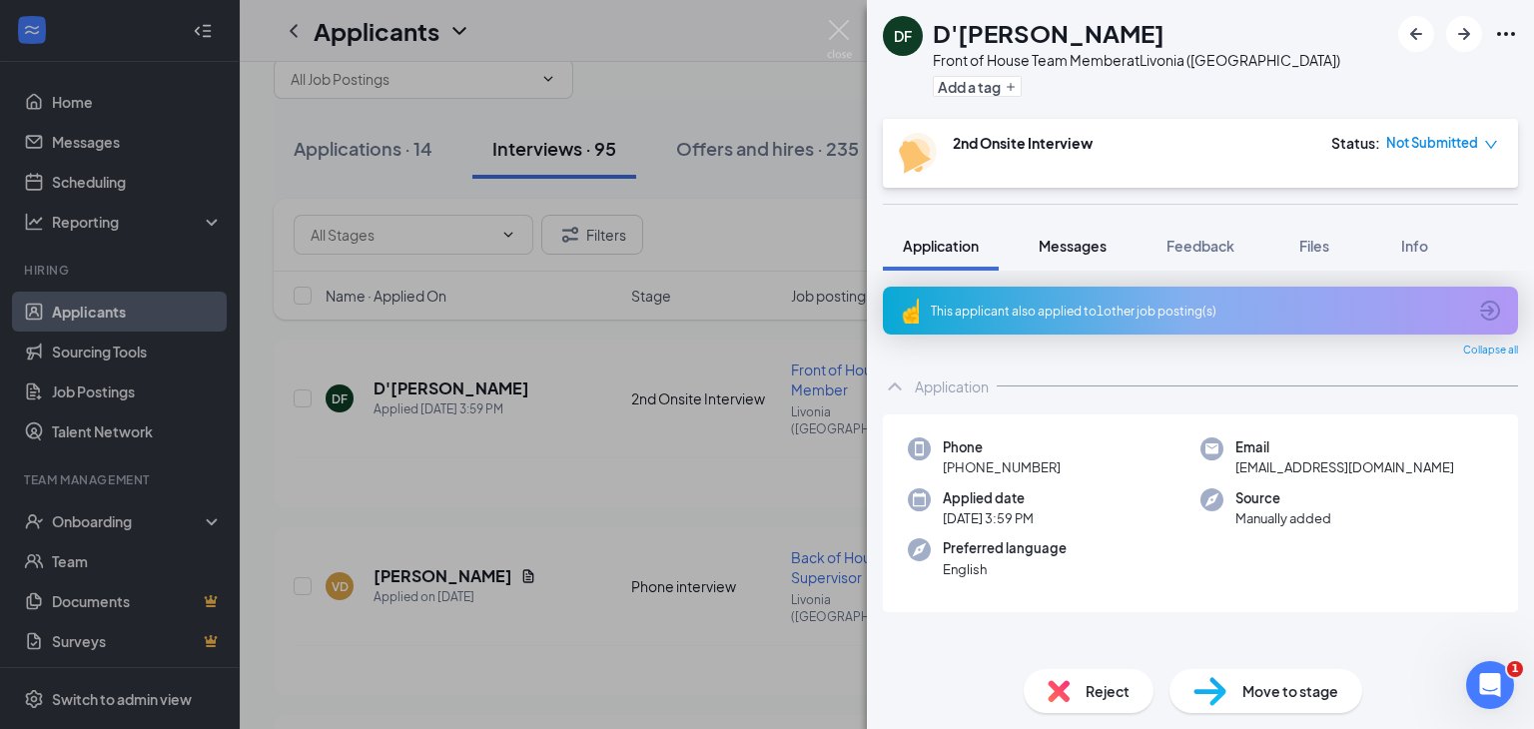
click at [1060, 258] on button "Messages" at bounding box center [1073, 246] width 108 height 50
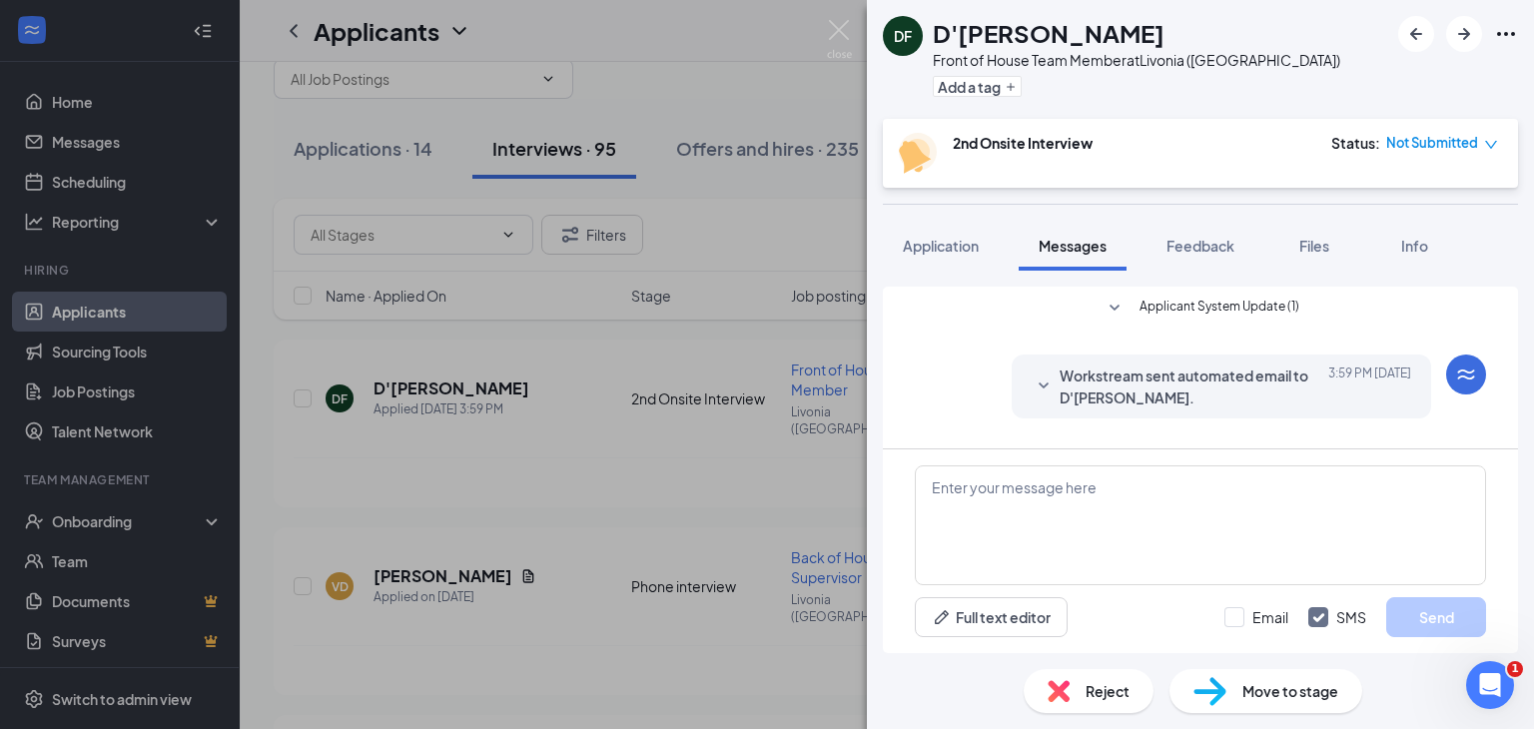
click at [1239, 691] on div "Move to stage" at bounding box center [1266, 691] width 193 height 44
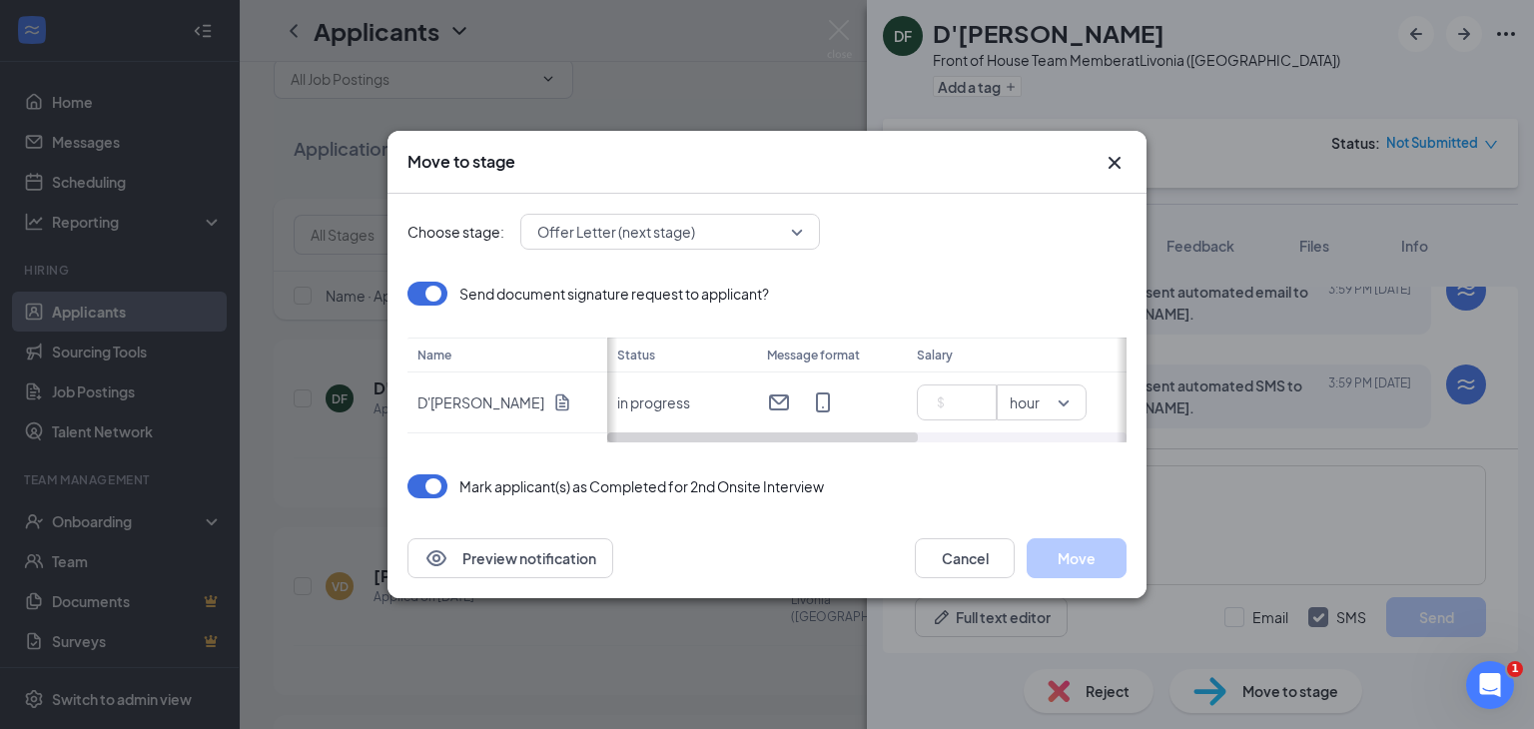
click at [1104, 170] on icon "Cross" at bounding box center [1115, 163] width 24 height 24
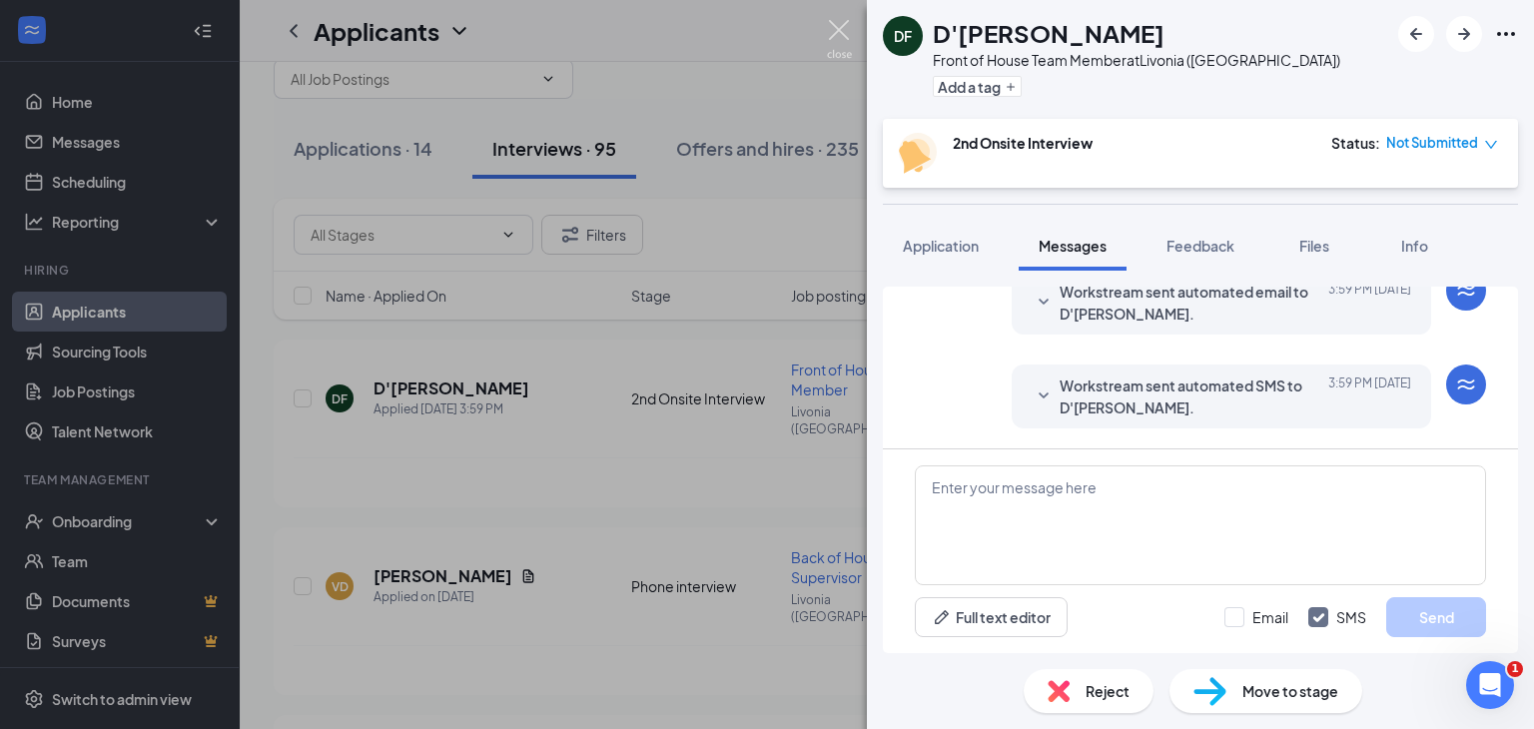
click at [840, 27] on img at bounding box center [839, 39] width 25 height 39
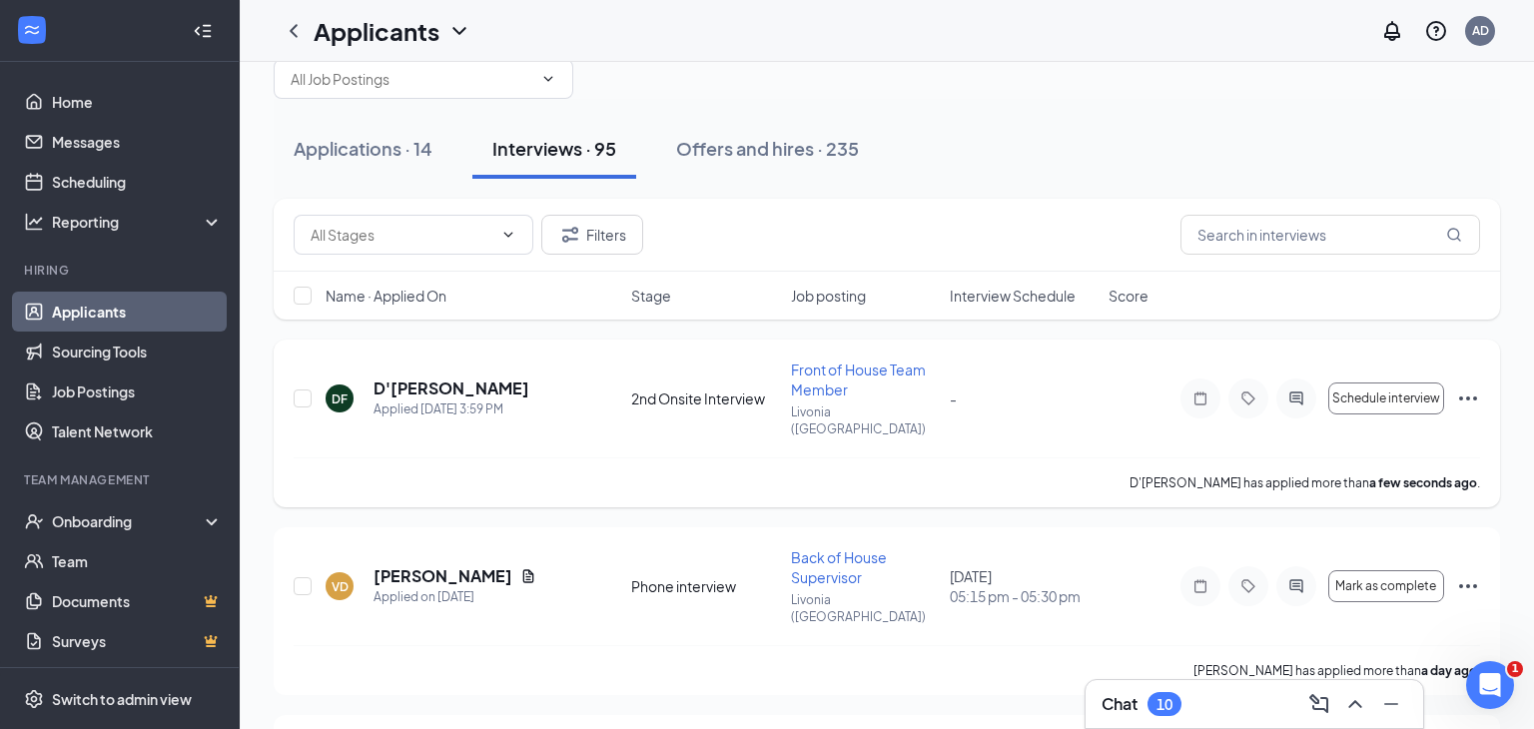
click at [1465, 387] on icon "Ellipses" at bounding box center [1469, 399] width 24 height 24
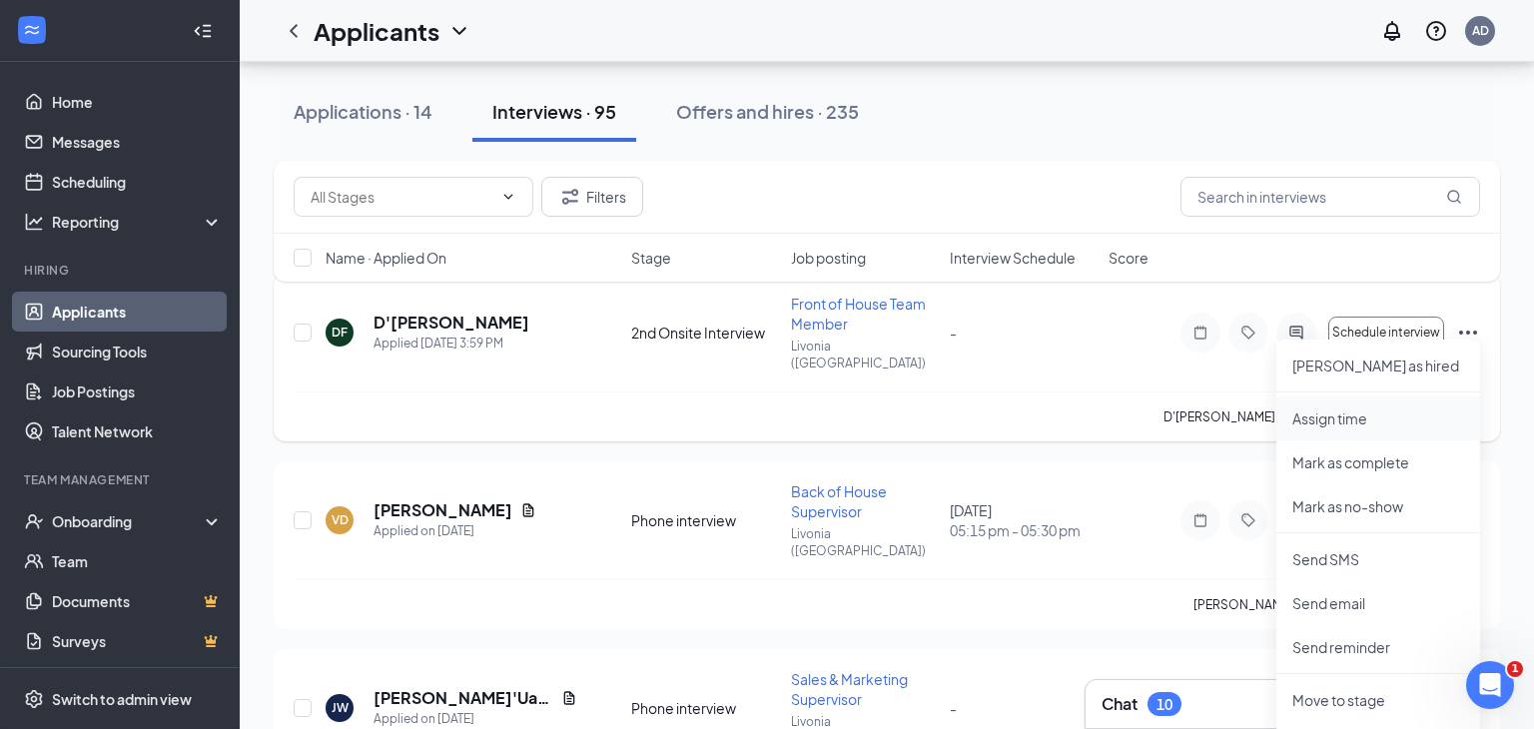
scroll to position [110, 0]
click at [1345, 437] on li "Assign time" at bounding box center [1379, 422] width 204 height 44
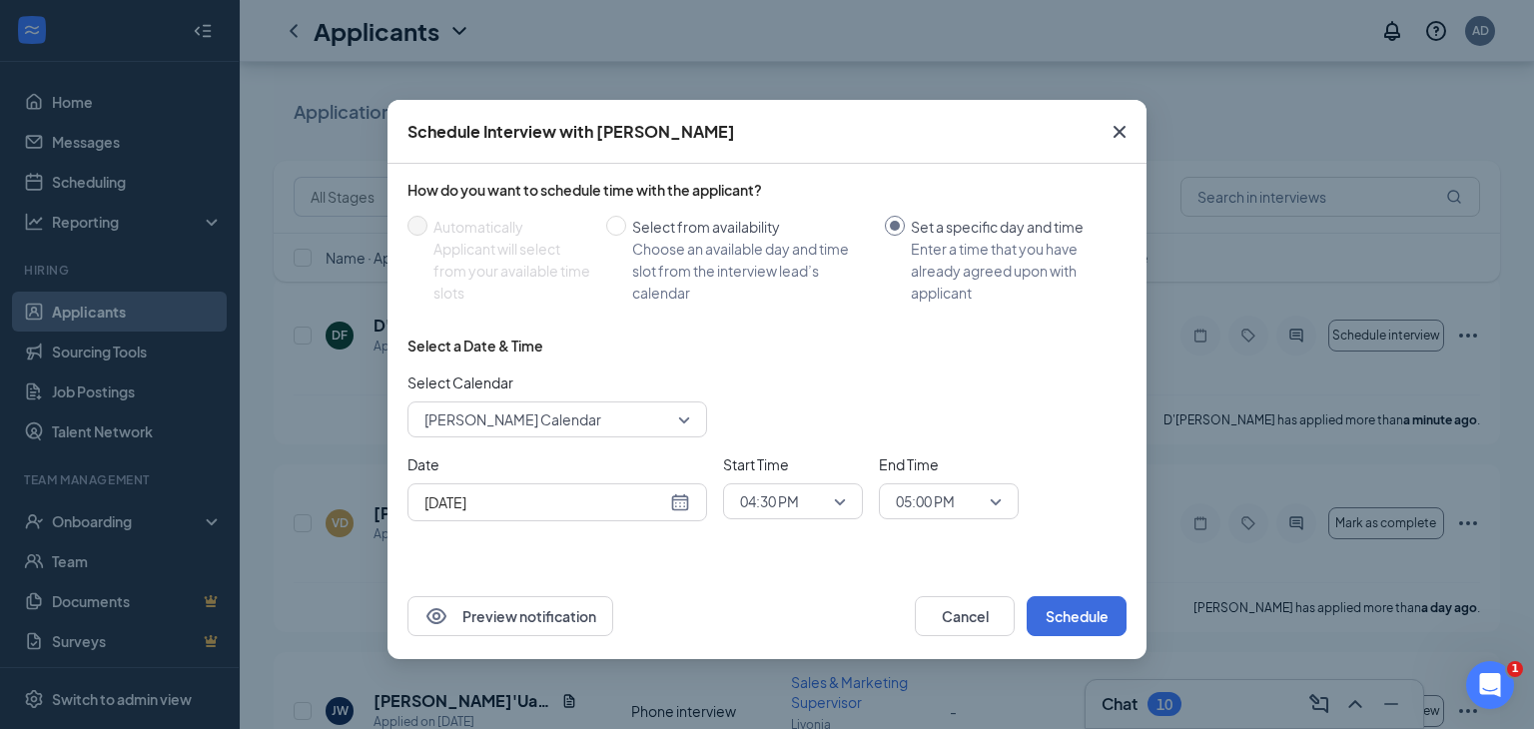
click at [671, 422] on span "Ashley Davis's Calendar" at bounding box center [549, 420] width 248 height 30
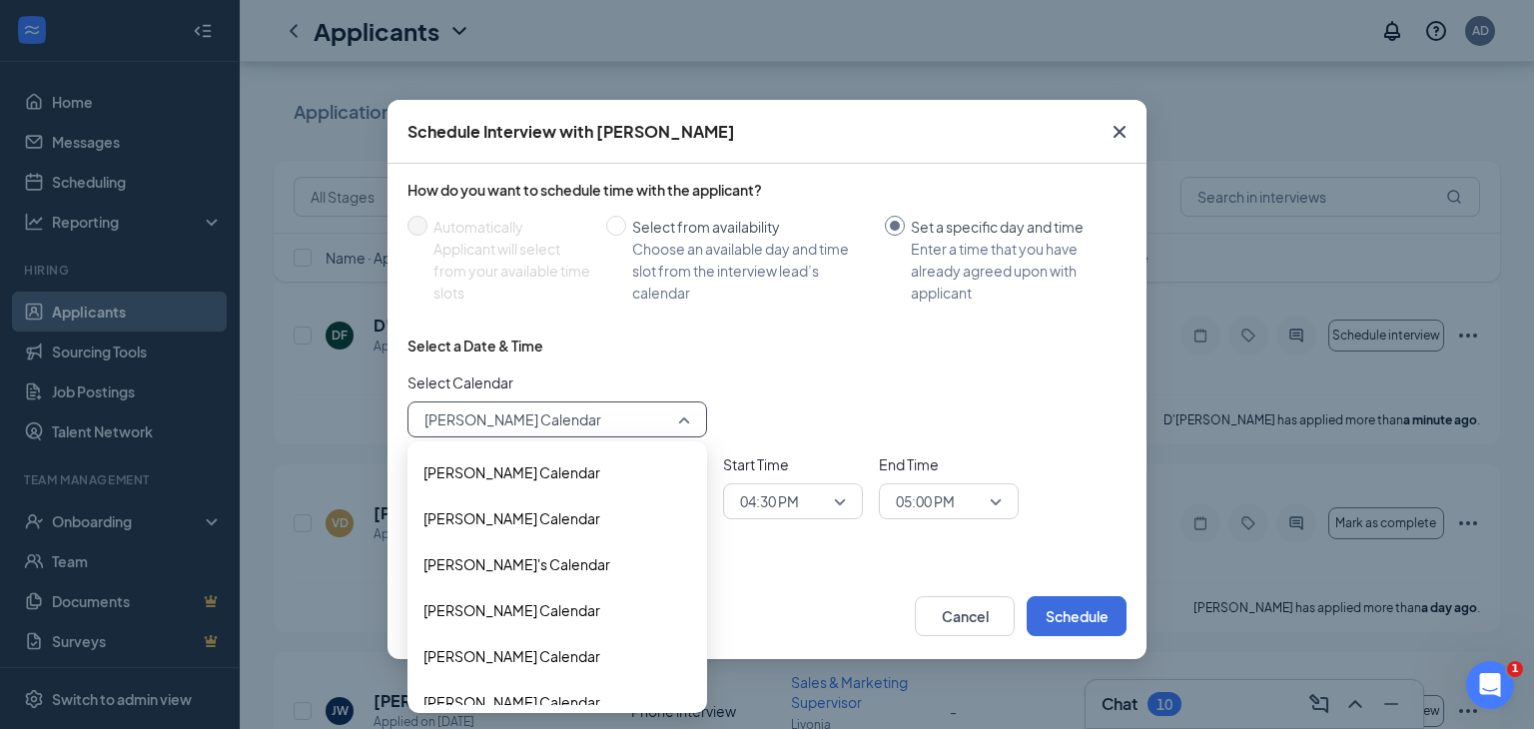
scroll to position [114, 0]
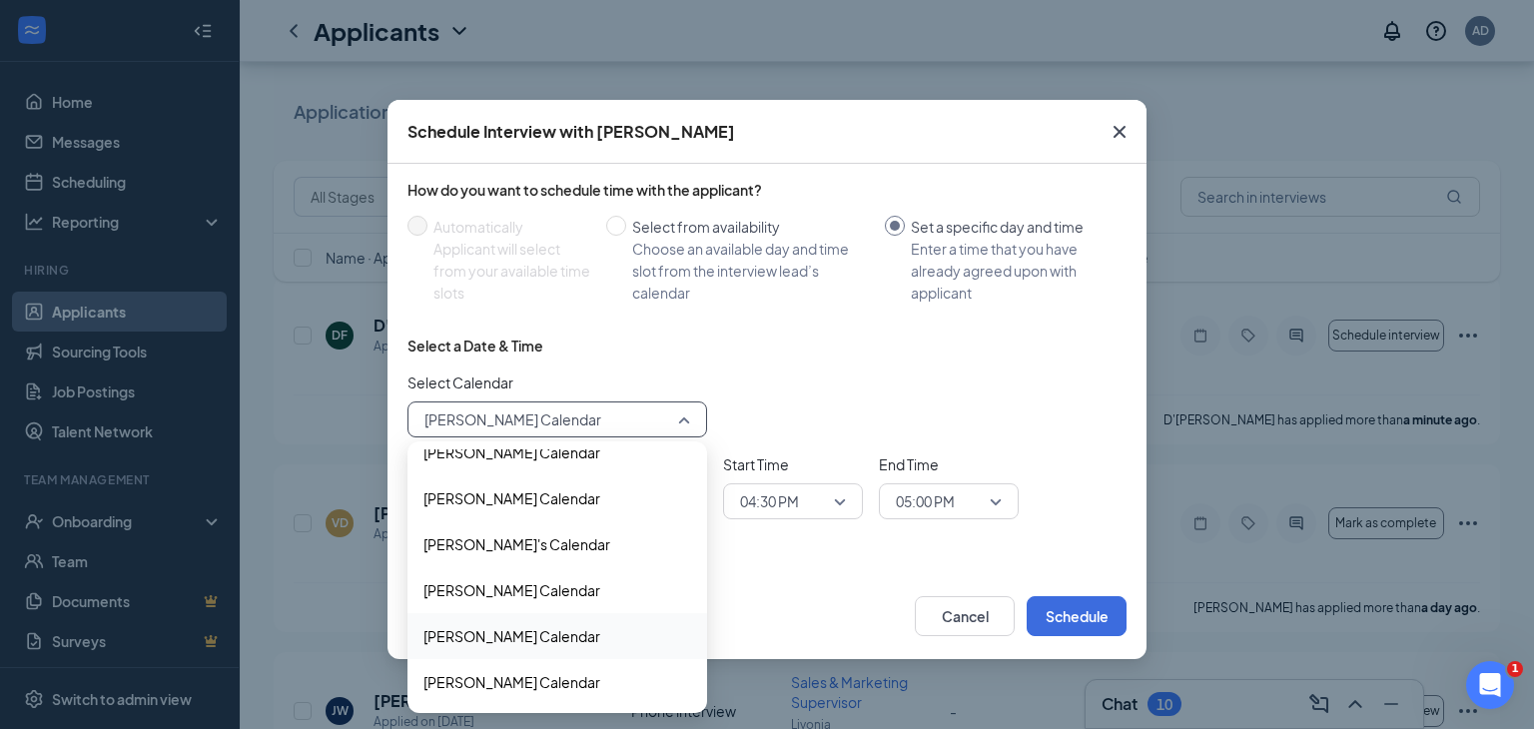
click at [569, 638] on span "Tanathan Nelson's Calendar" at bounding box center [512, 636] width 177 height 22
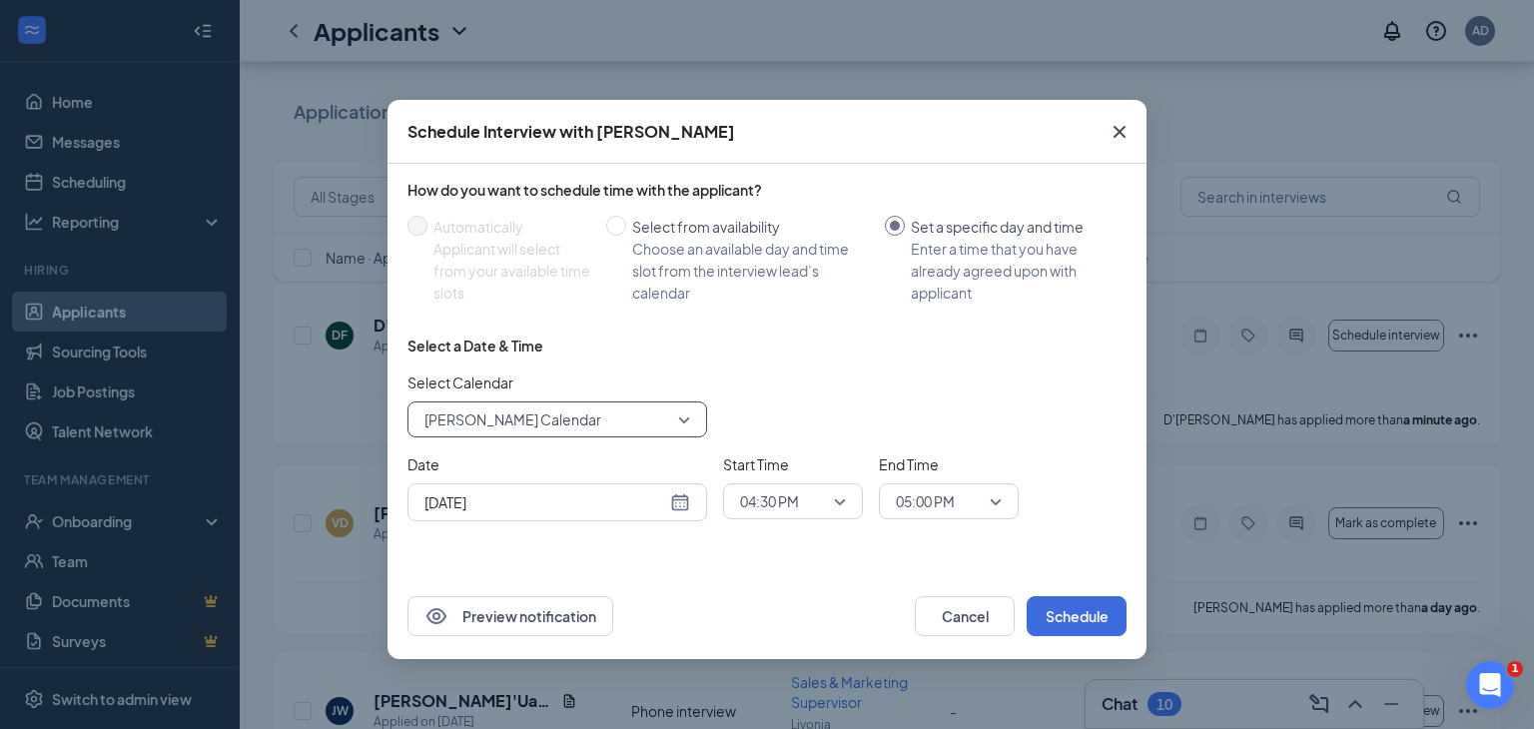
click at [675, 501] on div "Aug 26, 2025" at bounding box center [558, 503] width 266 height 22
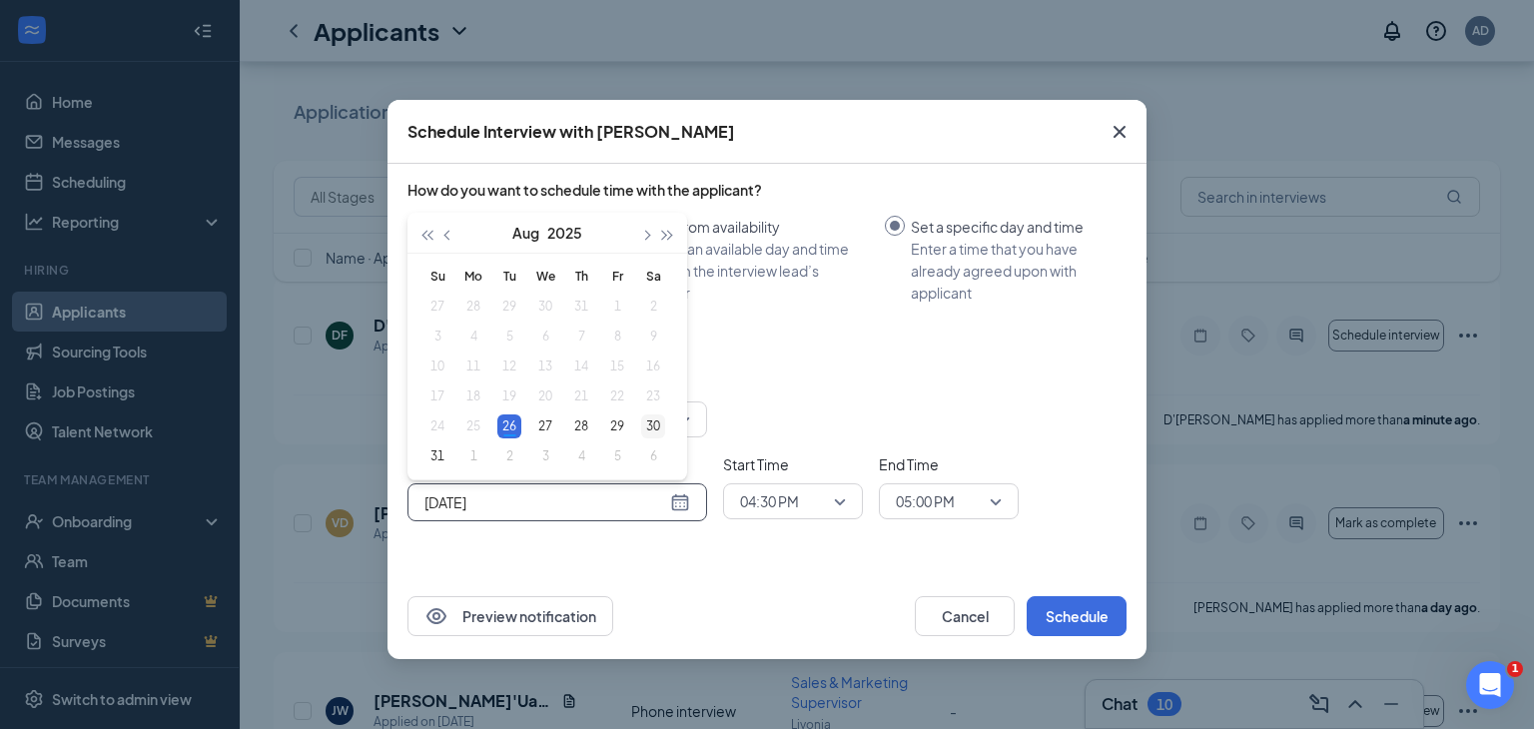
type input "Aug 30, 2025"
click at [656, 424] on div "30" at bounding box center [653, 427] width 24 height 24
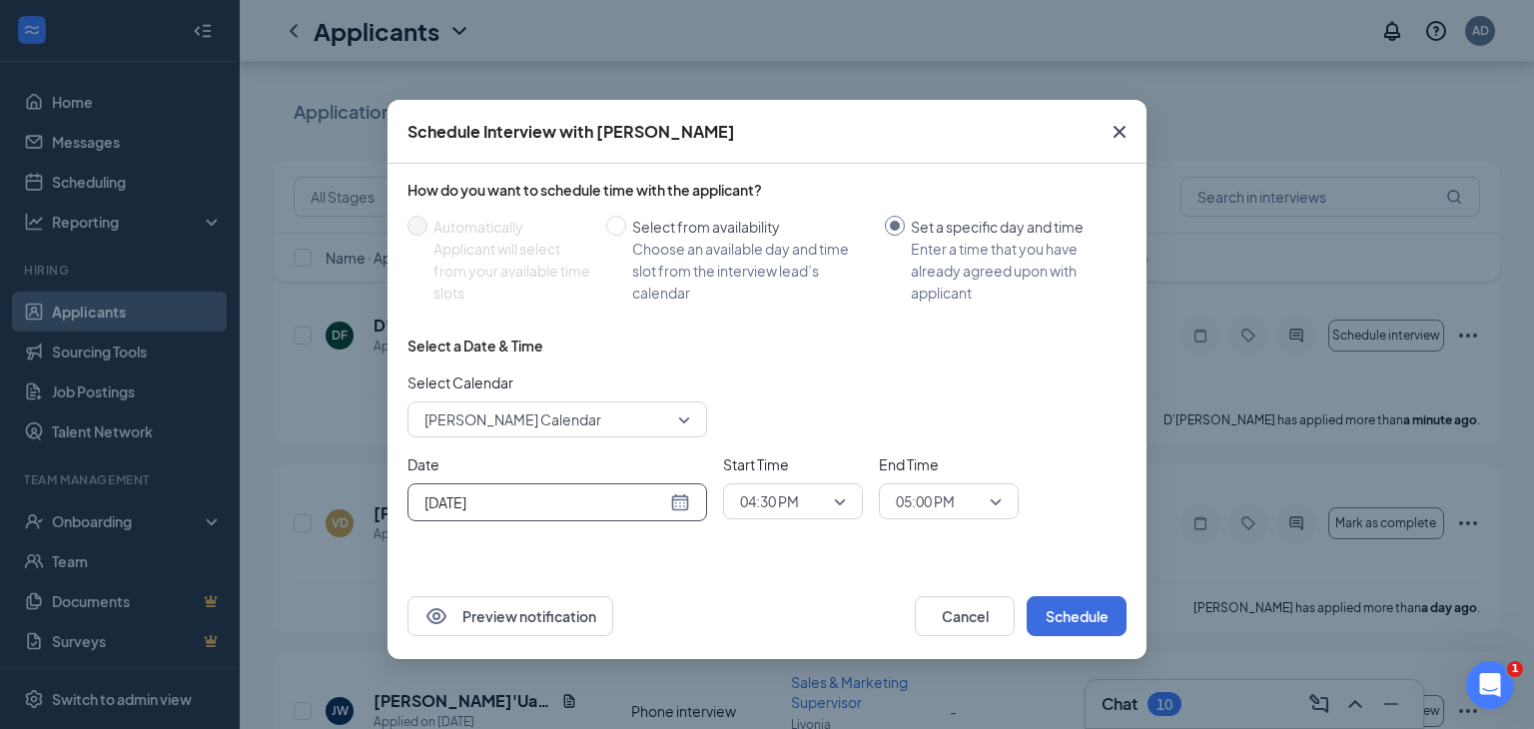
click at [777, 508] on span "04:30 PM" at bounding box center [769, 502] width 59 height 30
click at [793, 327] on span "02:45 PM" at bounding box center [768, 328] width 59 height 22
click at [938, 511] on span "05:00 PM" at bounding box center [925, 502] width 59 height 30
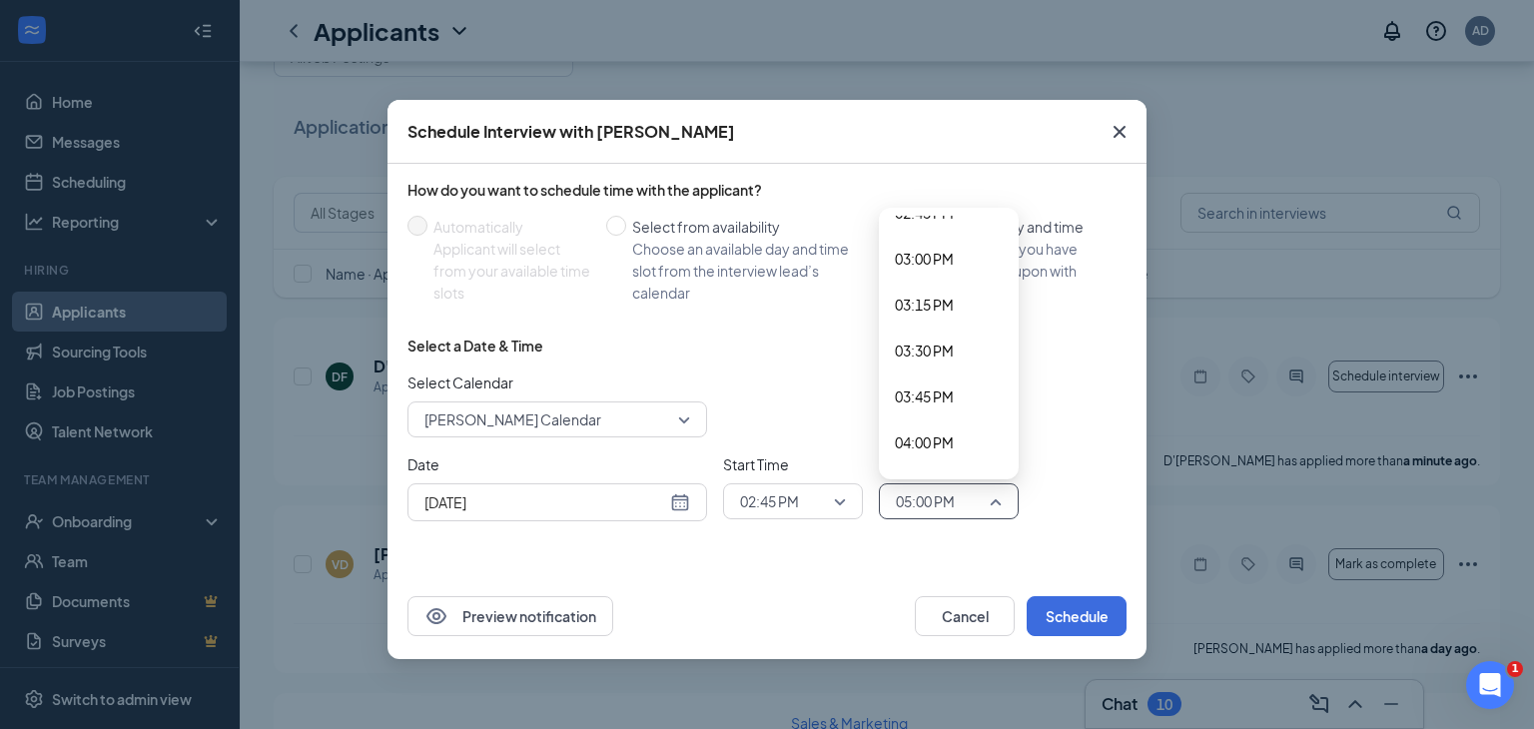
scroll to position [68, 0]
click at [912, 358] on span "03:30 PM" at bounding box center [924, 351] width 59 height 22
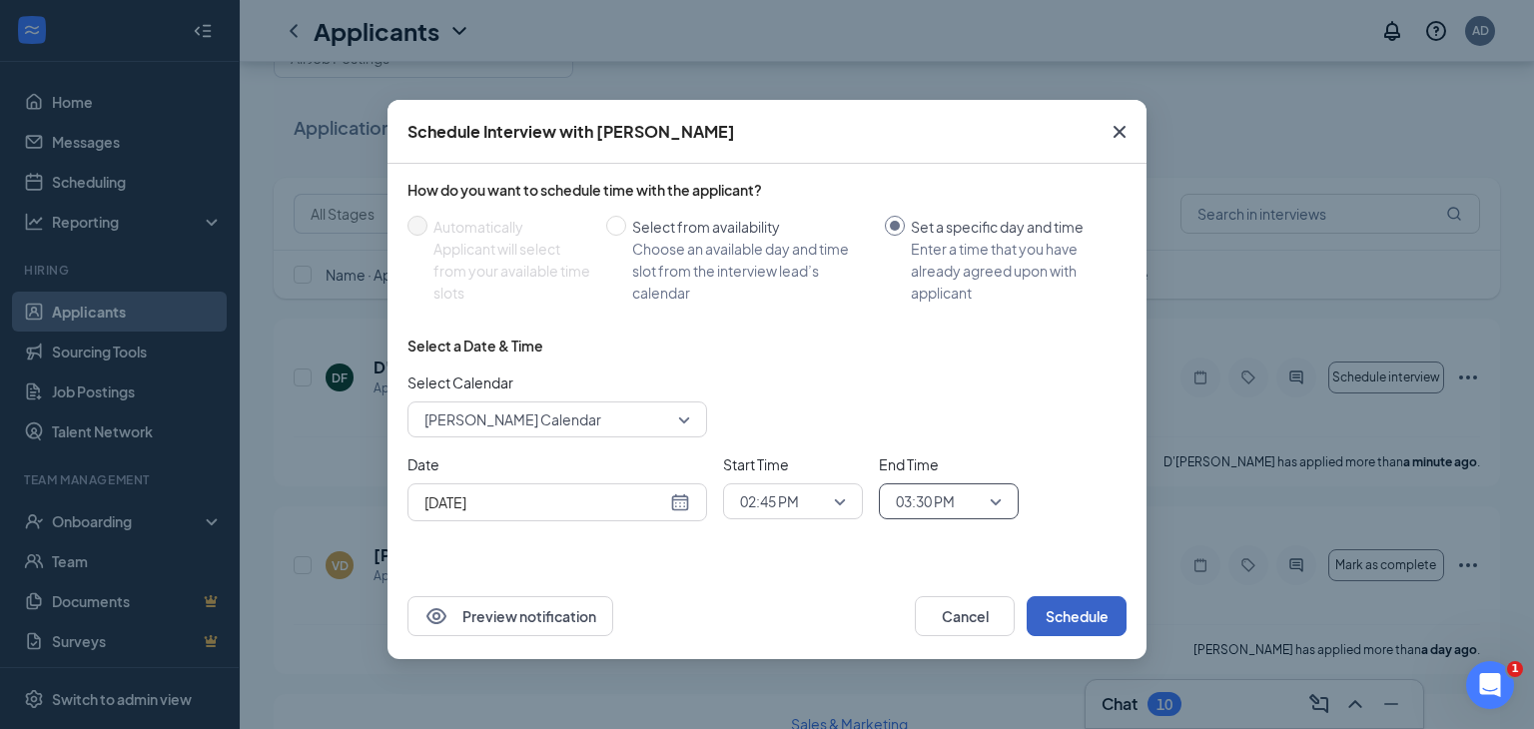
click at [1064, 614] on button "Schedule" at bounding box center [1077, 616] width 100 height 40
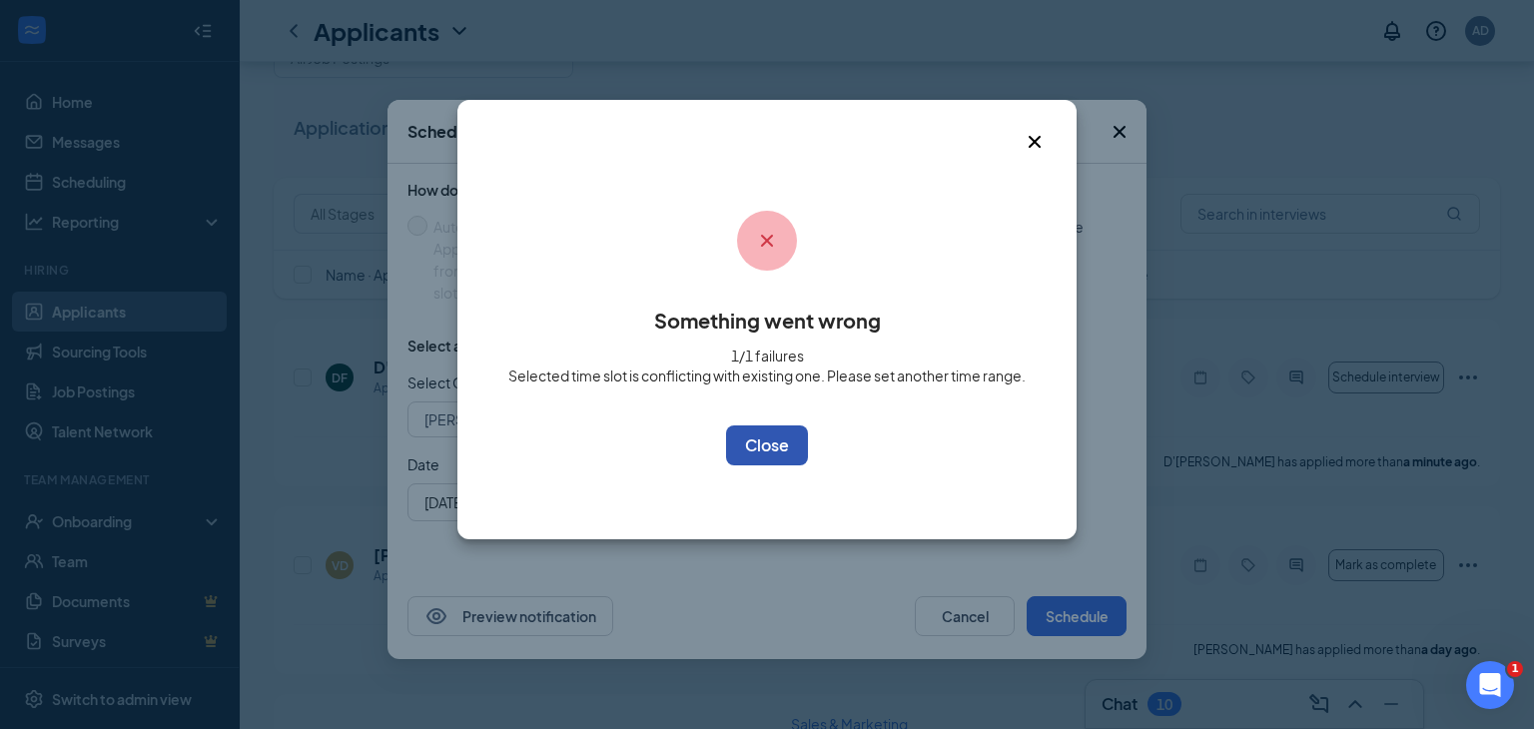
click at [742, 447] on button "OK" at bounding box center [767, 446] width 82 height 40
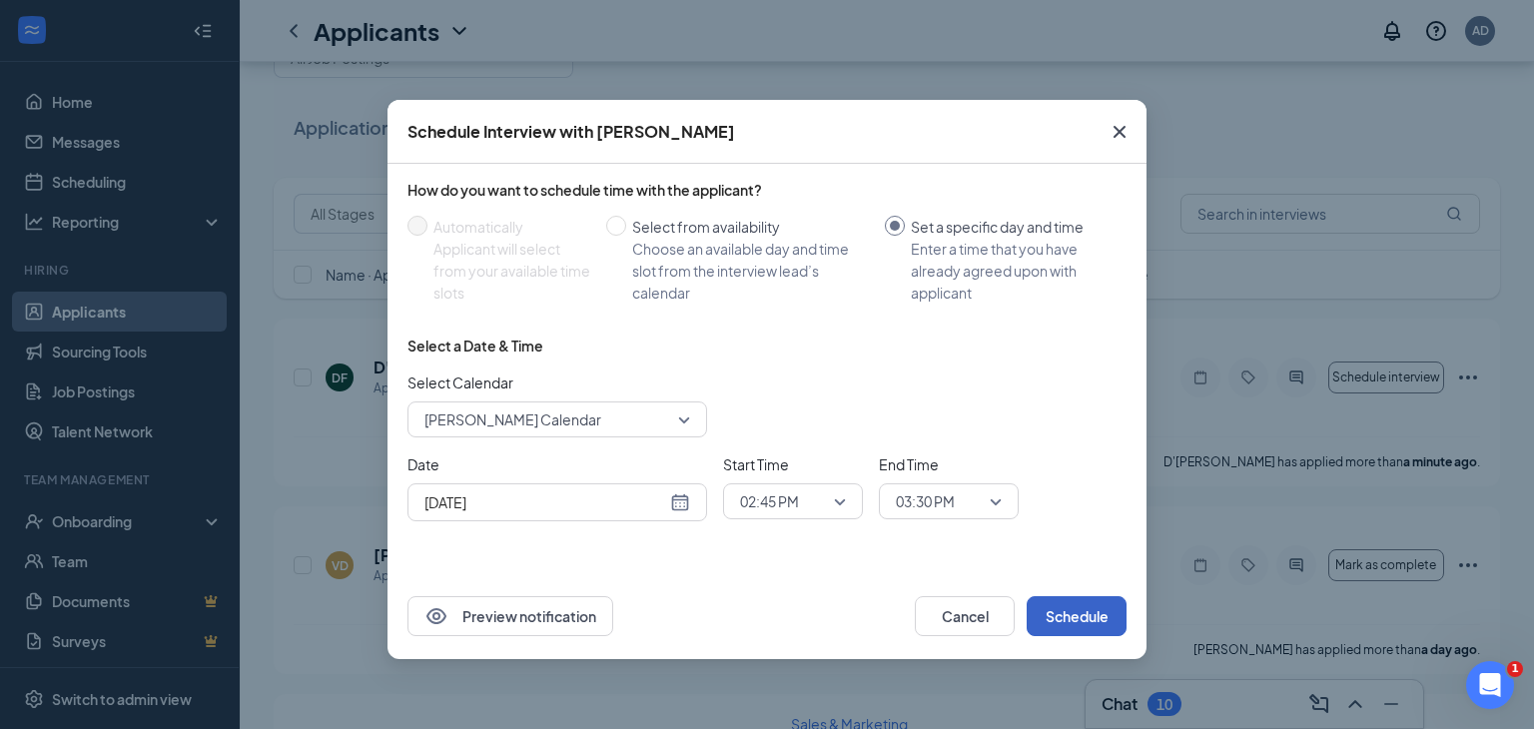
click at [940, 498] on span "03:30 PM" at bounding box center [925, 502] width 59 height 30
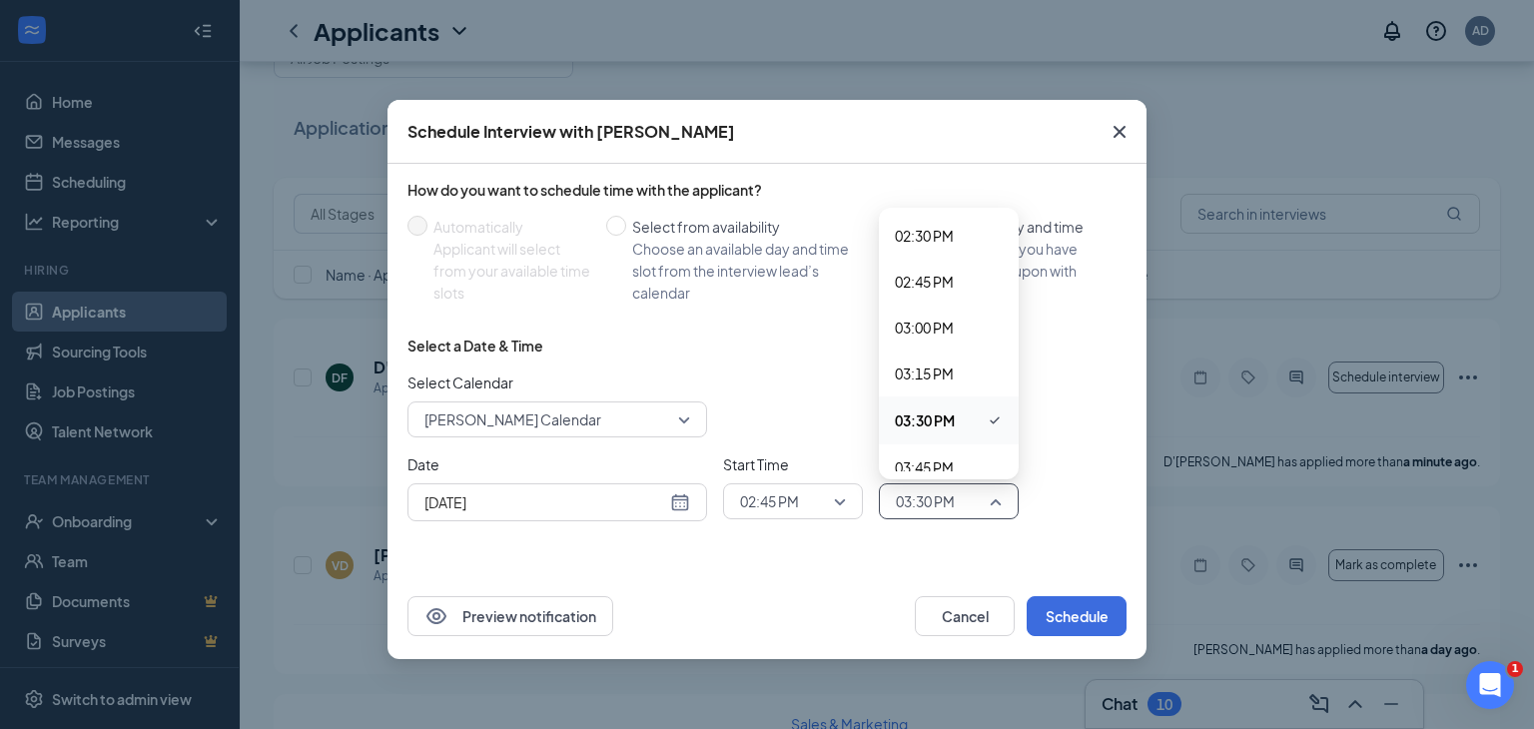
scroll to position [2664, 0]
click at [922, 392] on div "03:15 PM" at bounding box center [949, 378] width 140 height 46
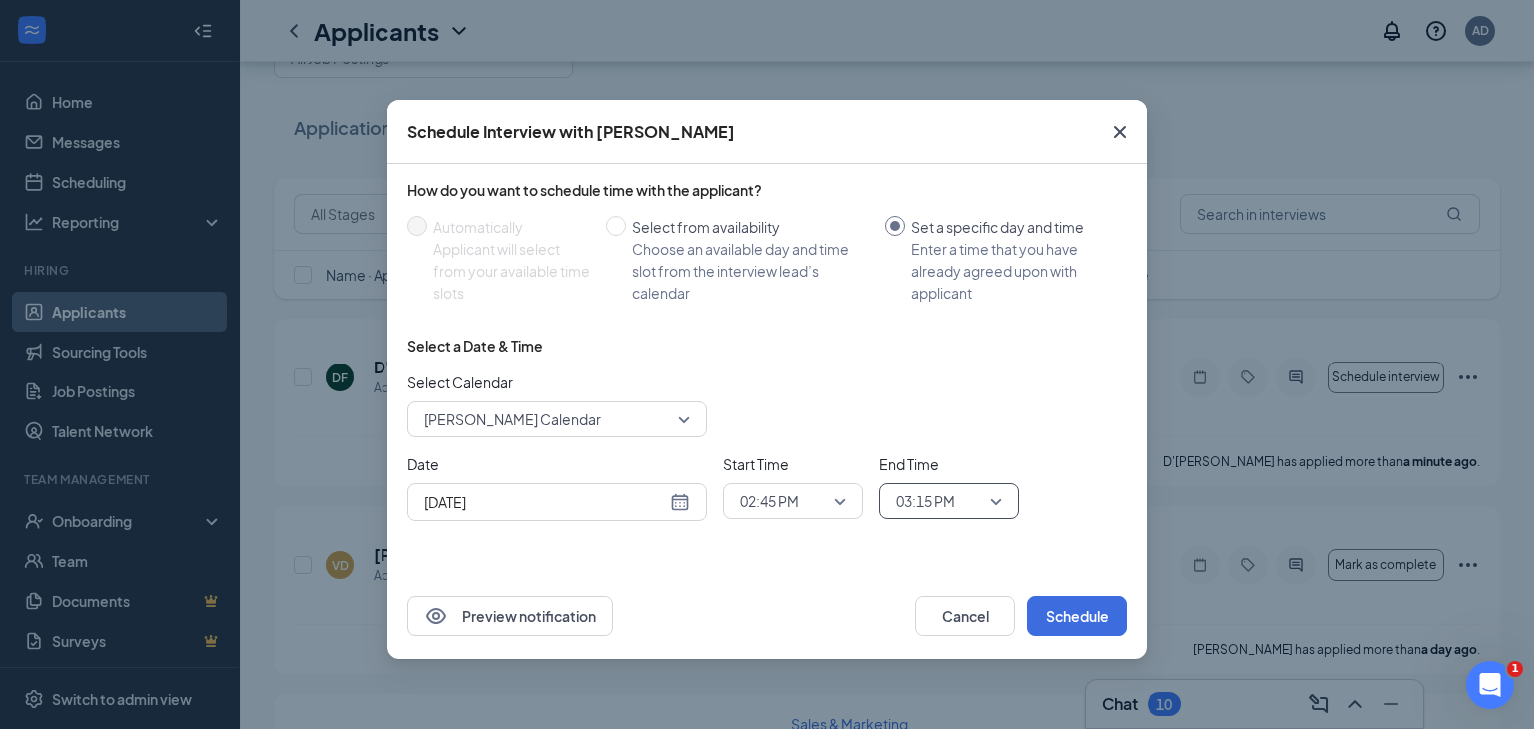
click at [918, 376] on div "Select Calendar Tanathan Nelson's Calendar 196369 199113 110566 Antoinette High…" at bounding box center [767, 405] width 719 height 66
click at [1070, 617] on button "Schedule" at bounding box center [1077, 616] width 100 height 40
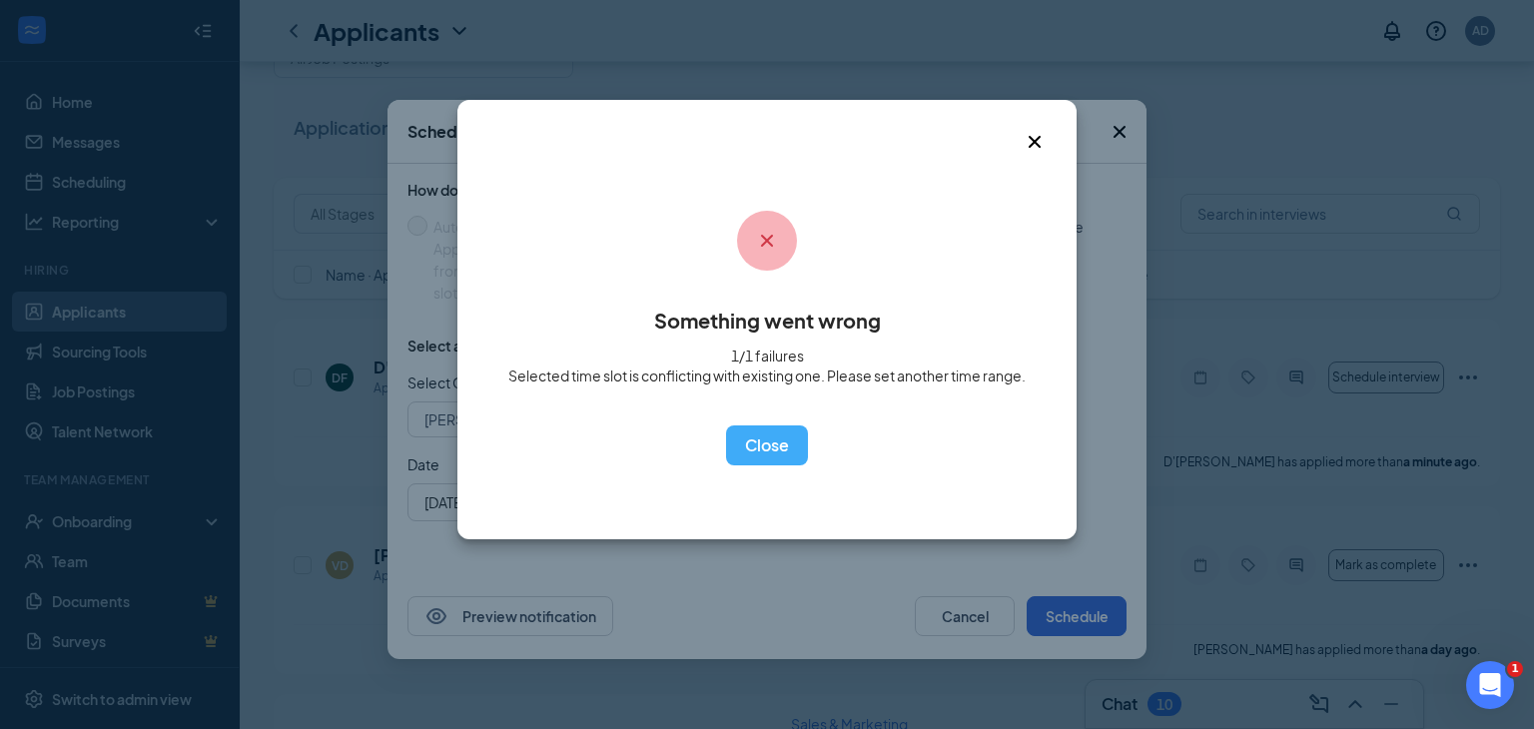
click at [1030, 145] on icon "Cross" at bounding box center [1035, 142] width 12 height 12
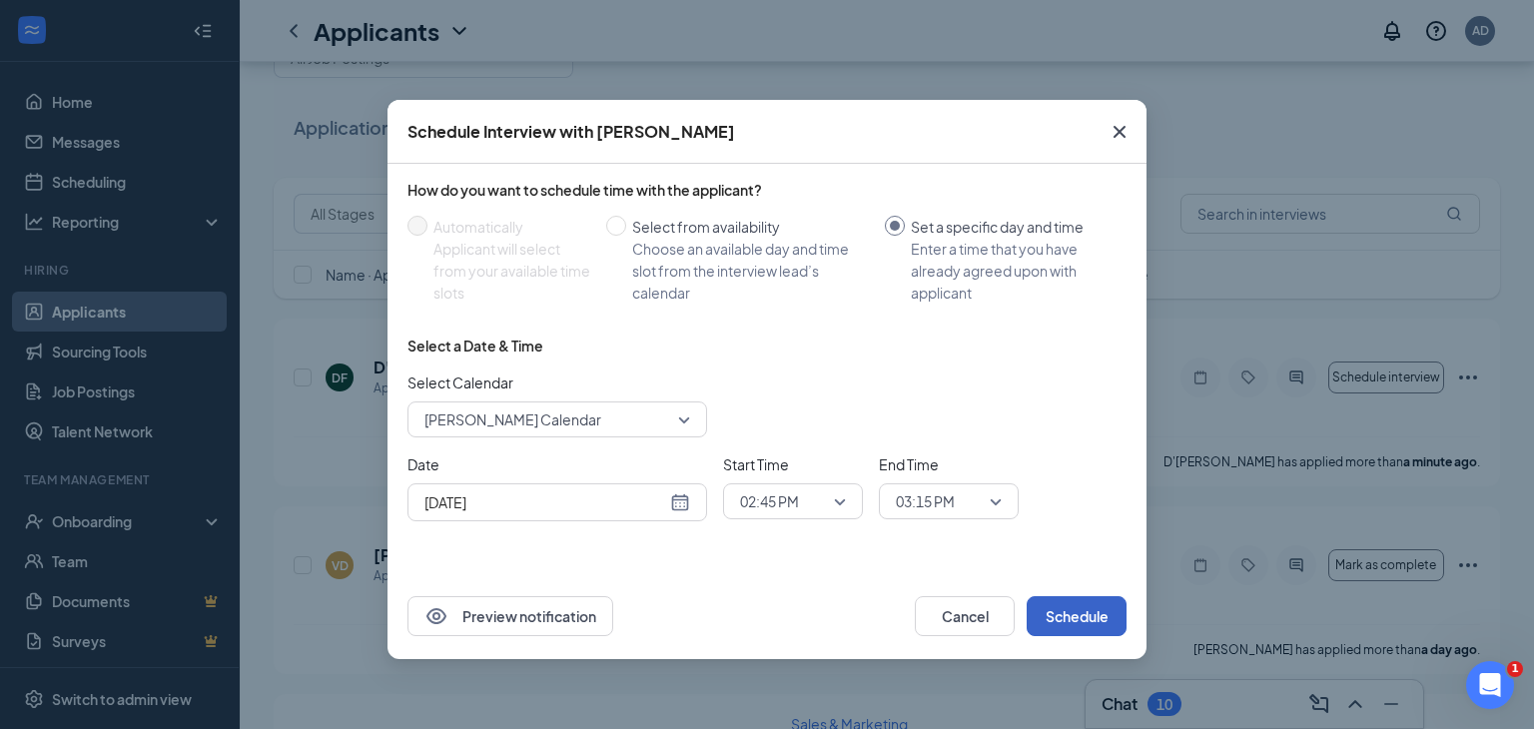
click at [771, 511] on span "02:45 PM" at bounding box center [769, 502] width 59 height 30
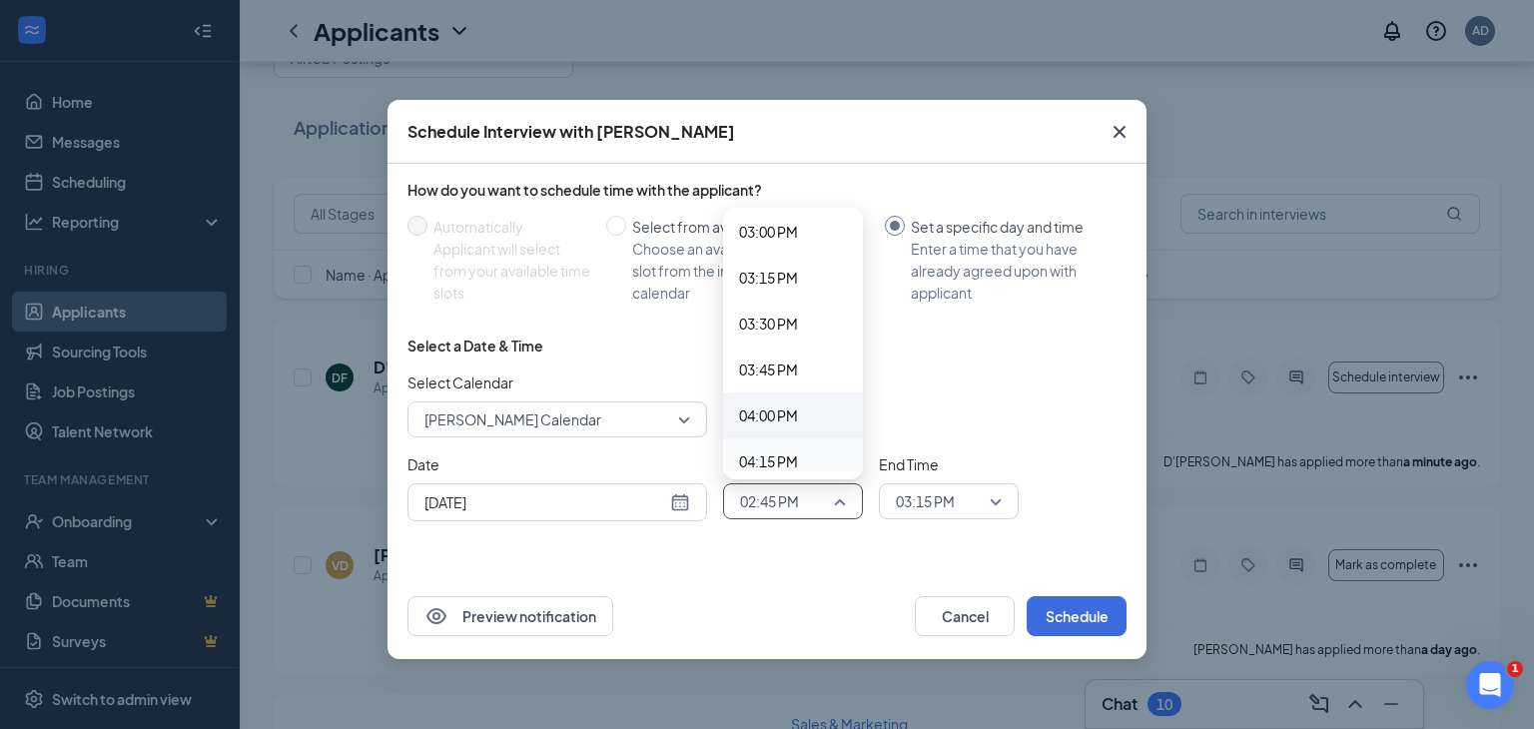
scroll to position [2768, 0]
click at [768, 409] on span "04:00 PM" at bounding box center [768, 414] width 59 height 22
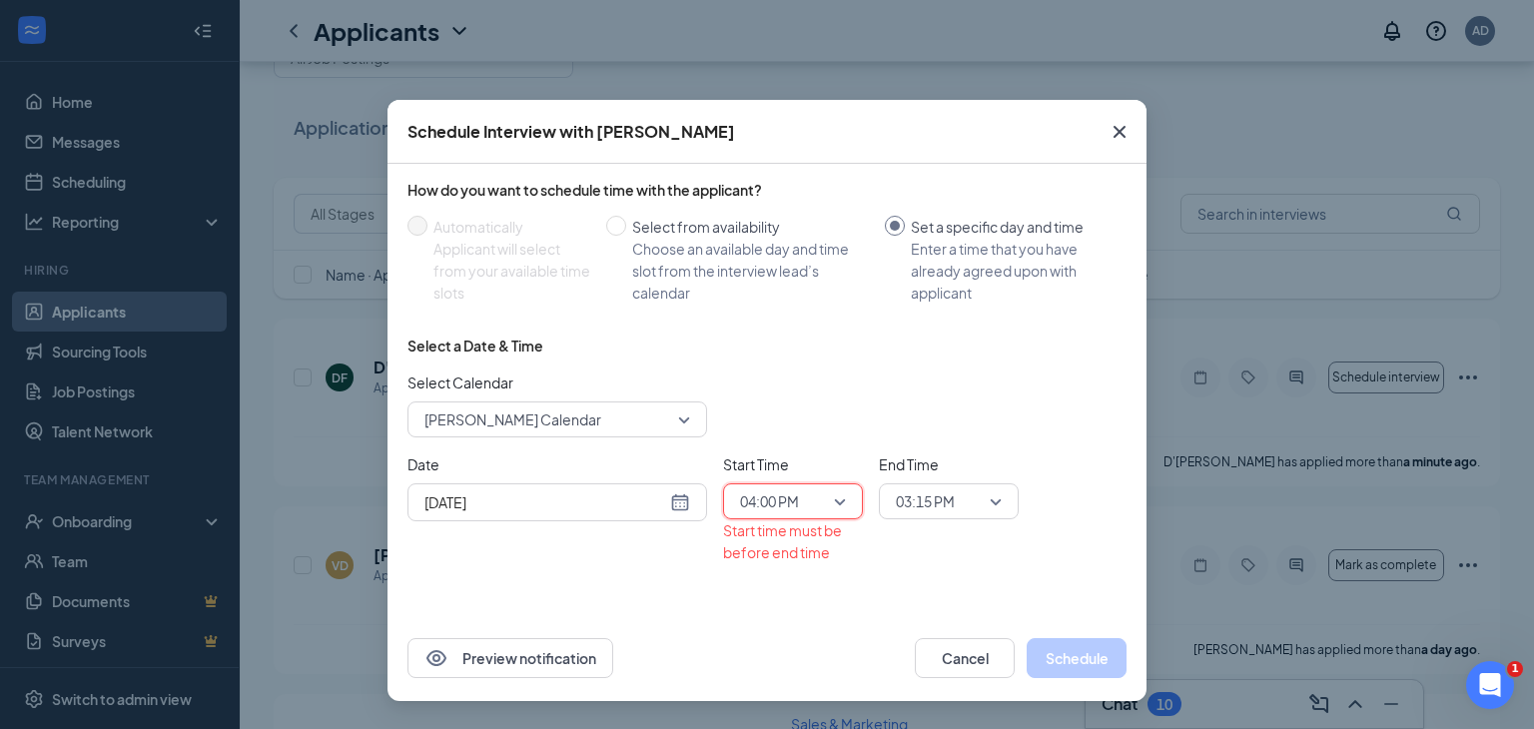
click at [829, 498] on span "04:00 PM" at bounding box center [793, 502] width 106 height 30
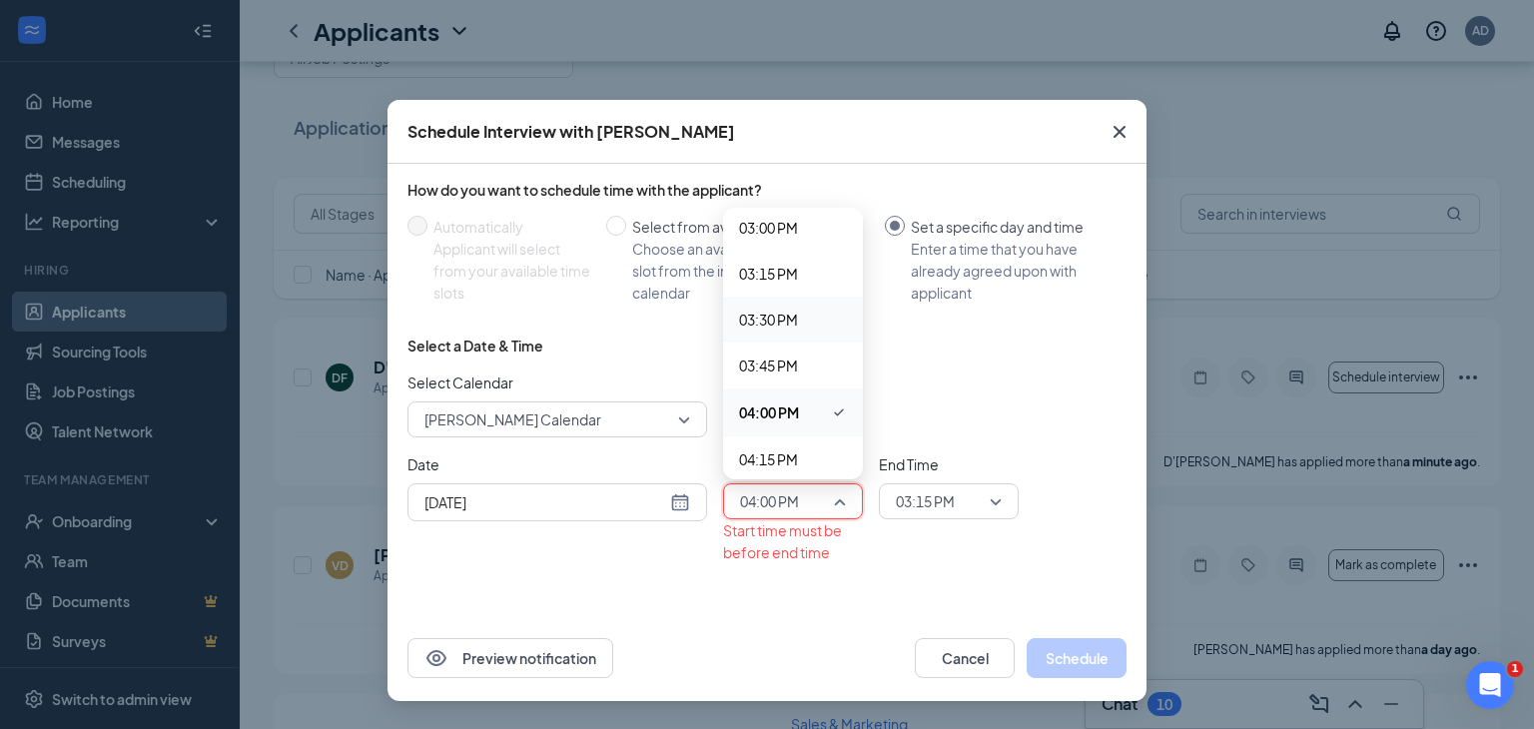
click at [776, 320] on span "03:30 PM" at bounding box center [768, 320] width 59 height 22
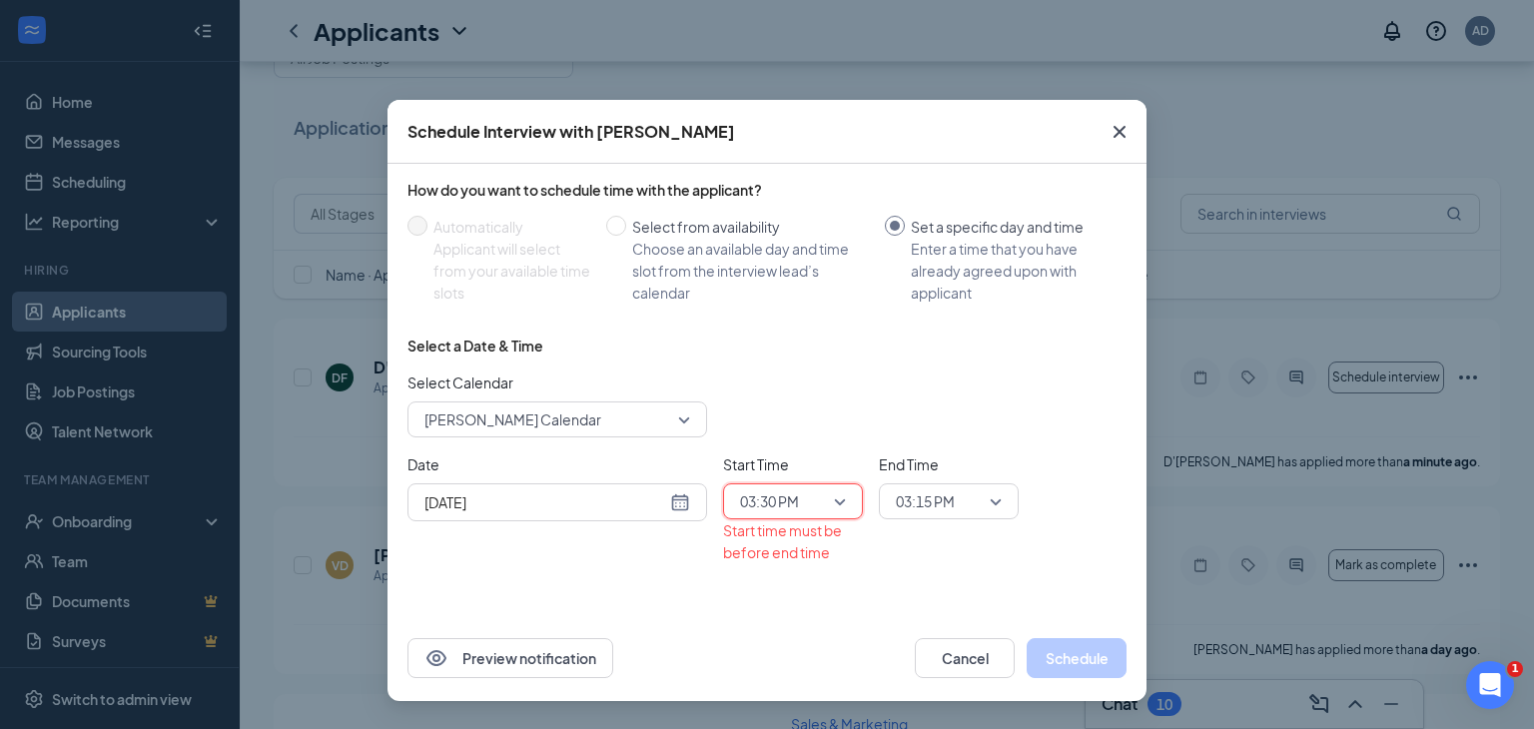
click at [963, 502] on span "03:15 PM" at bounding box center [940, 502] width 88 height 30
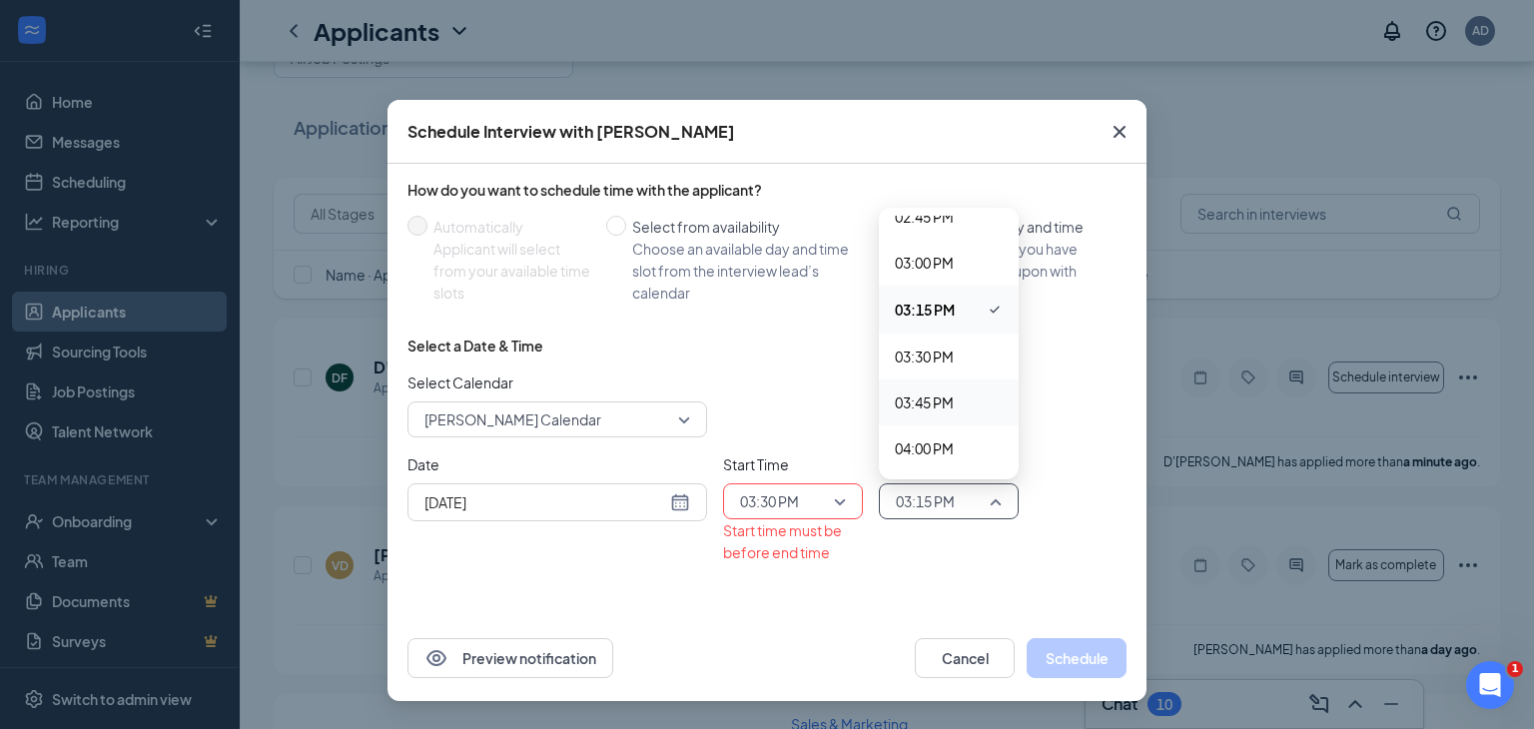
scroll to position [2786, 0]
click at [937, 395] on span "04:00 PM" at bounding box center [924, 396] width 59 height 22
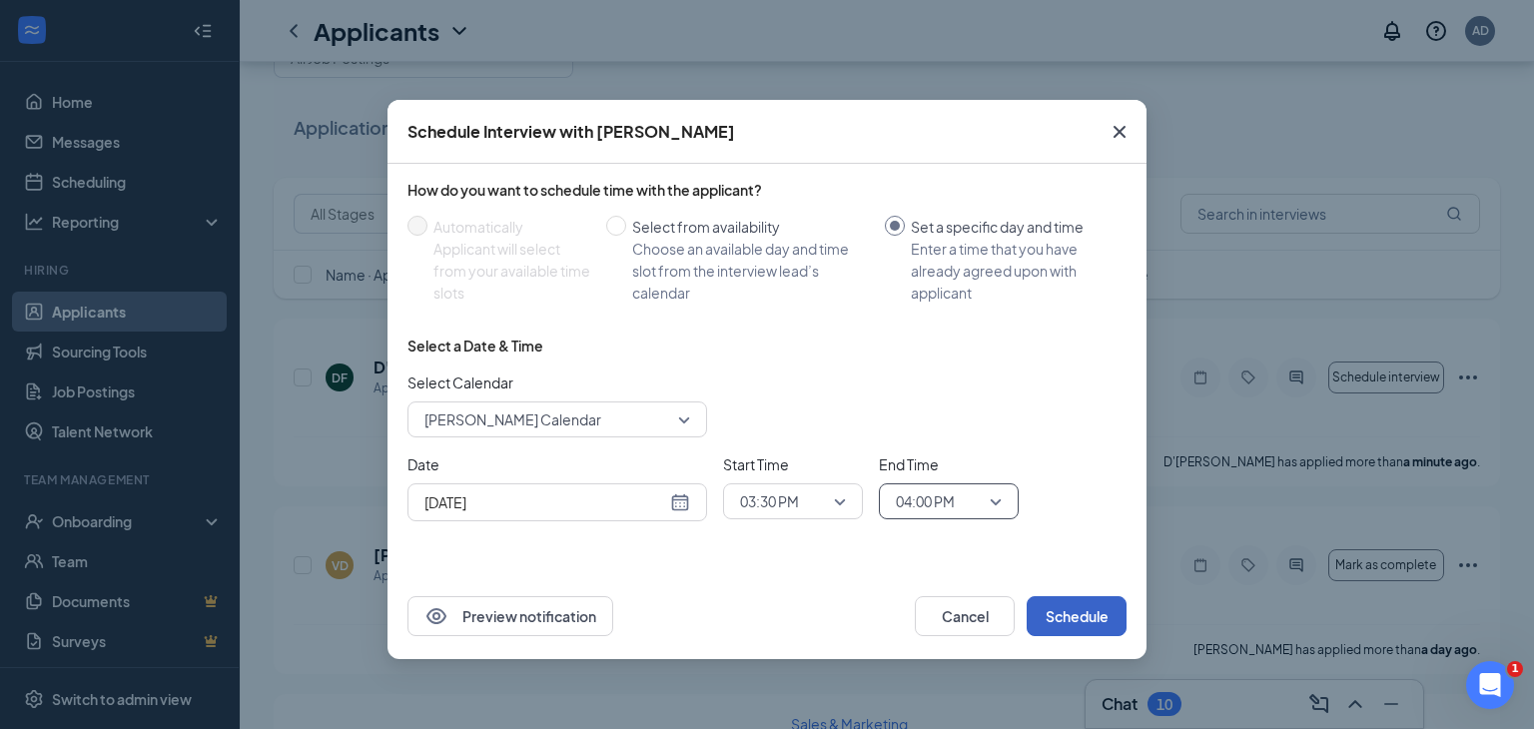
click at [1050, 628] on button "Schedule" at bounding box center [1077, 616] width 100 height 40
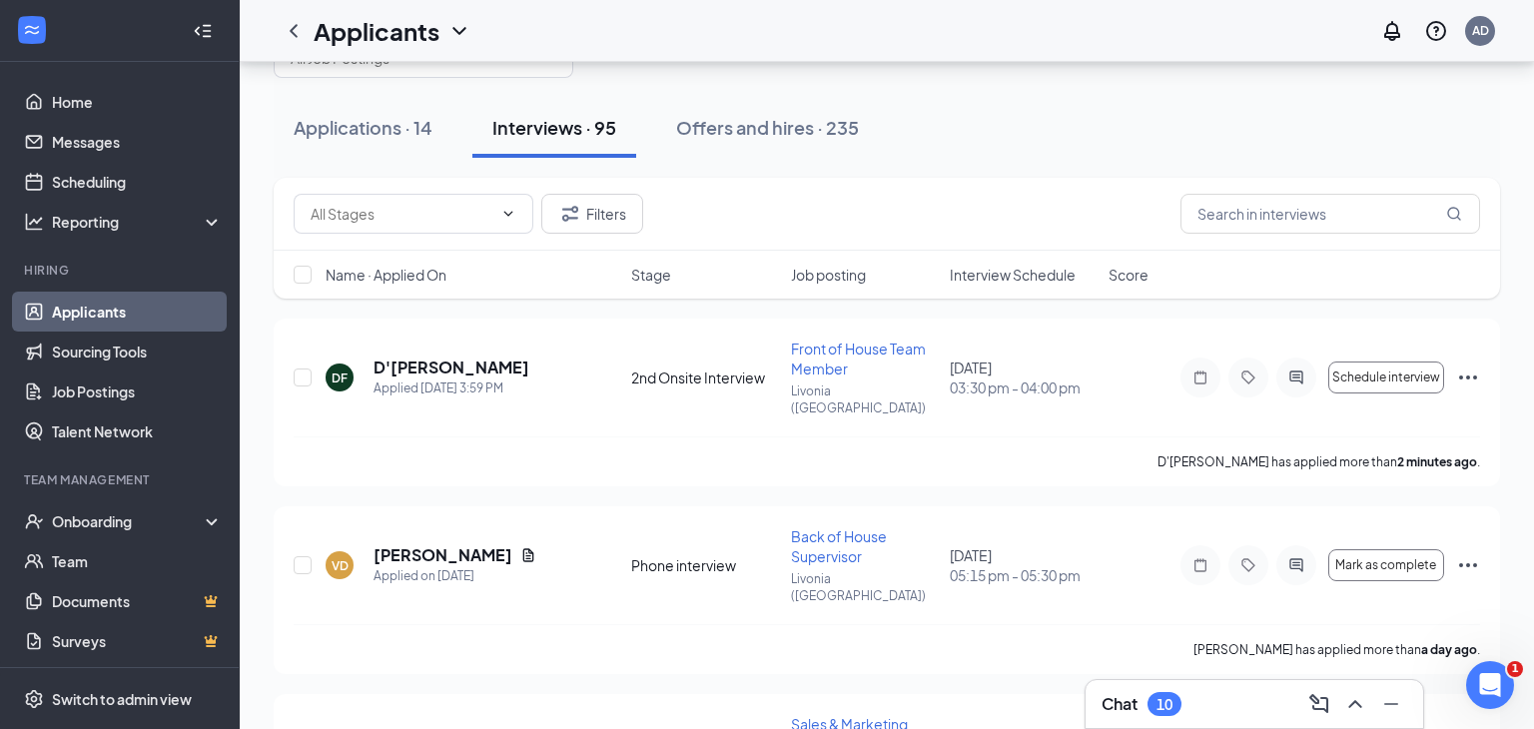
scroll to position [0, 0]
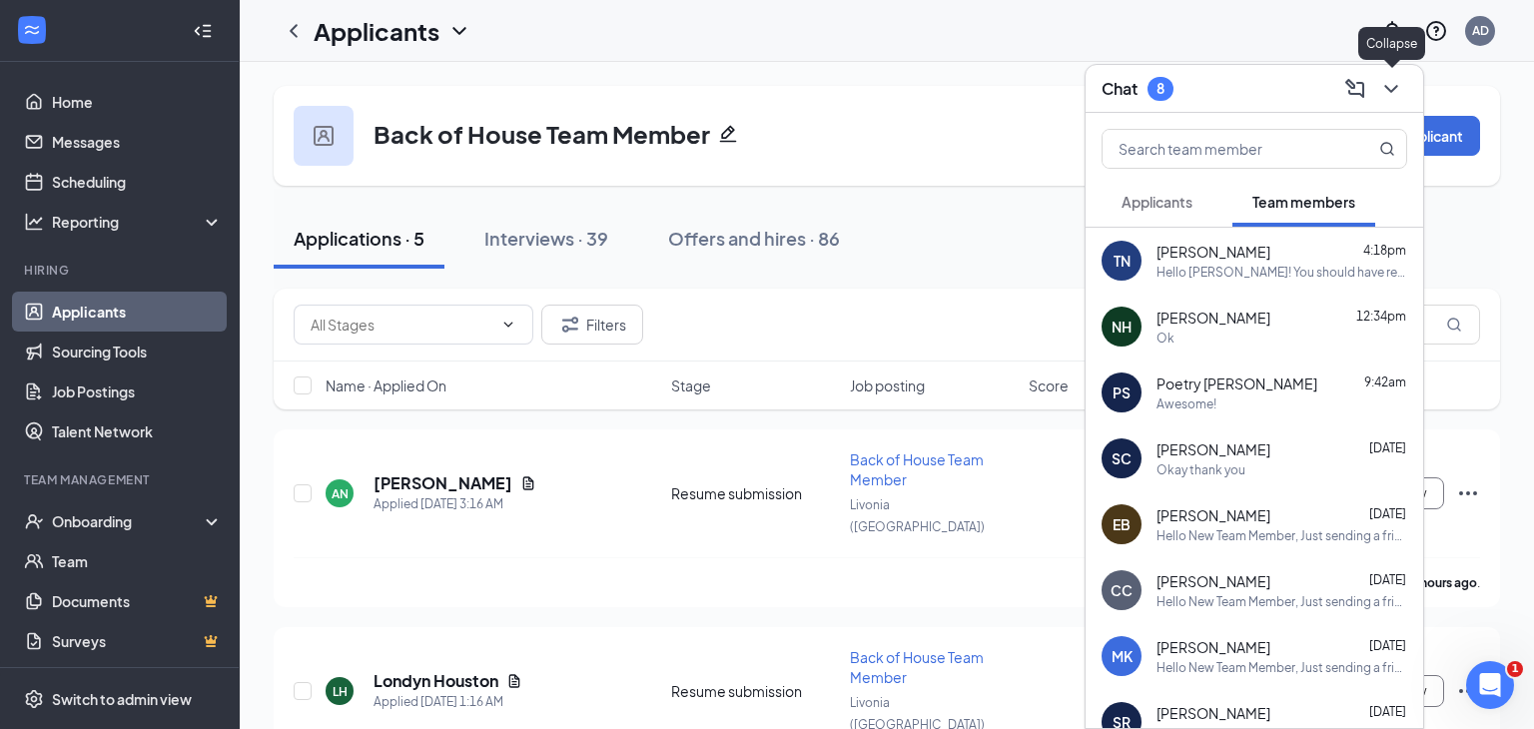
click at [1391, 85] on icon "ChevronDown" at bounding box center [1392, 89] width 24 height 24
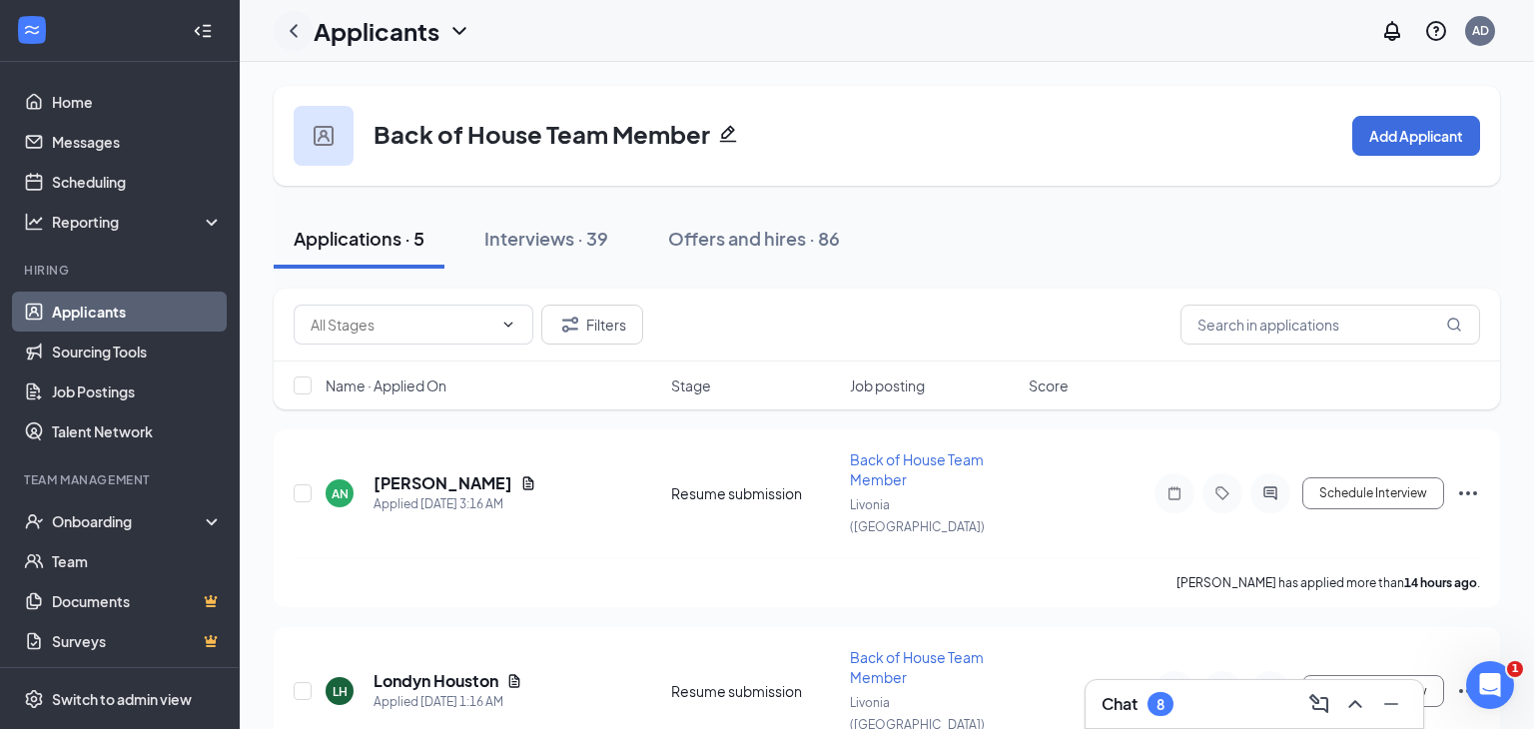
click at [296, 35] on icon "ChevronLeft" at bounding box center [294, 30] width 8 height 13
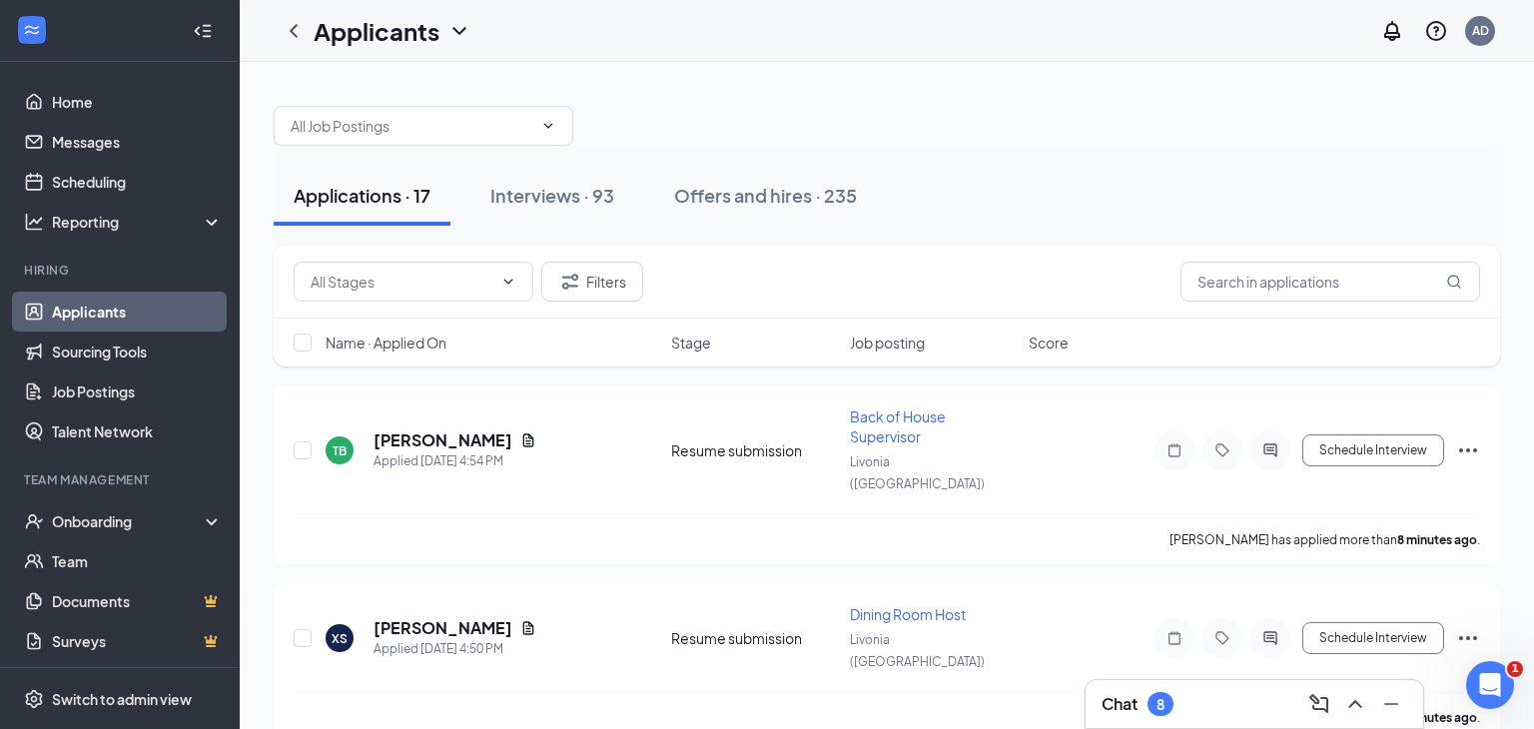
click at [96, 314] on link "Applicants" at bounding box center [137, 312] width 171 height 40
